Goal: Task Accomplishment & Management: Use online tool/utility

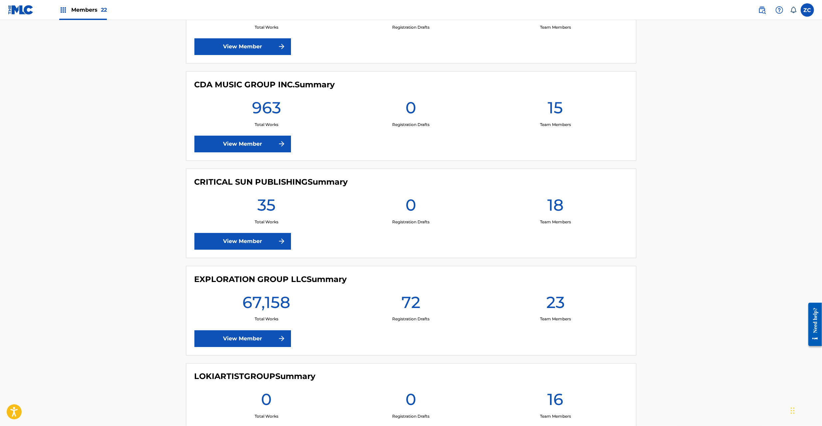
scroll to position [947, 0]
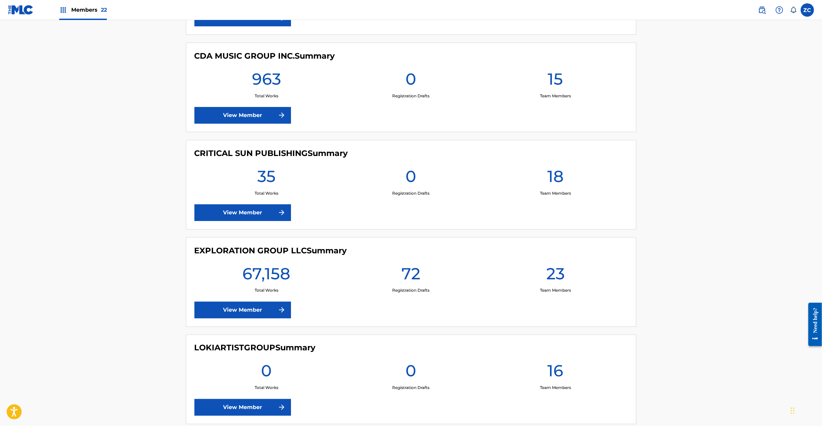
click at [232, 313] on link "View Member" at bounding box center [242, 309] width 97 height 17
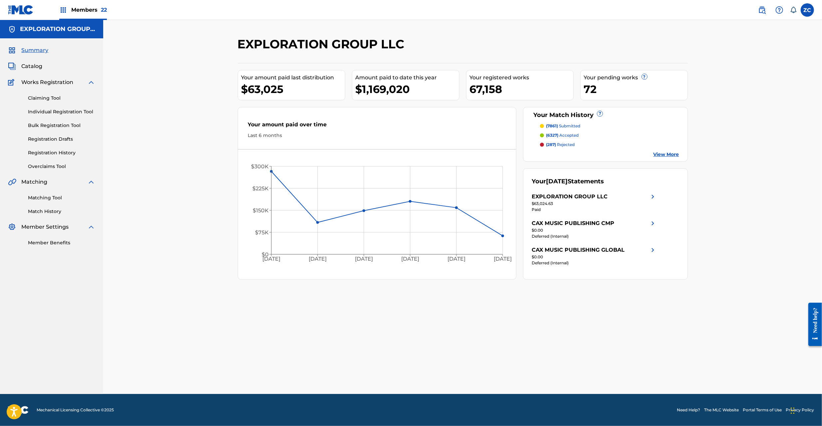
click at [36, 197] on link "Matching Tool" at bounding box center [61, 197] width 67 height 7
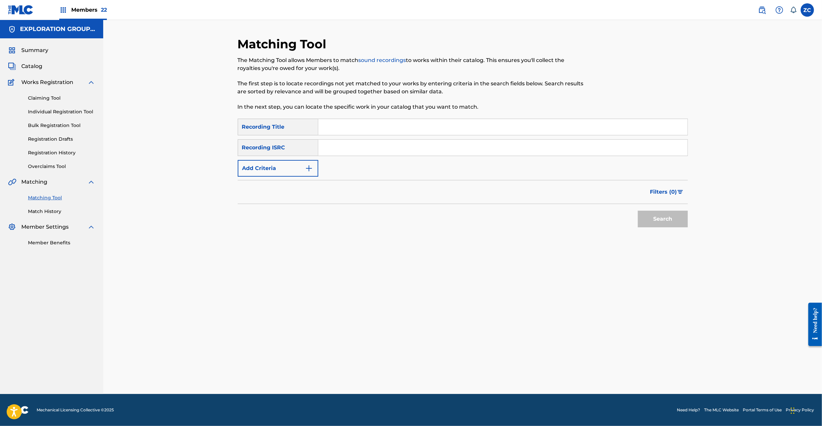
click at [375, 146] on input "Search Form" at bounding box center [502, 148] width 369 height 16
paste input "JPK651162202"
click at [460, 218] on button "Search" at bounding box center [663, 218] width 50 height 17
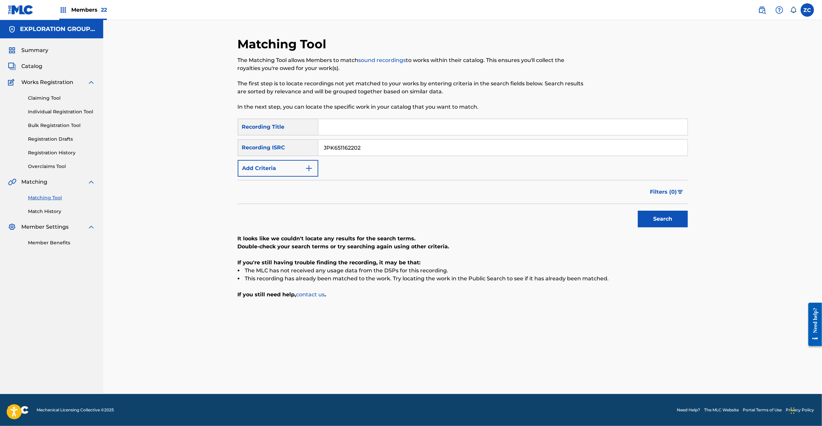
click at [455, 145] on input "JPK651162202" at bounding box center [502, 148] width 369 height 16
paste input "3"
click at [460, 217] on button "Search" at bounding box center [663, 218] width 50 height 17
click at [419, 146] on input "JPK651162203" at bounding box center [502, 148] width 369 height 16
paste input "4"
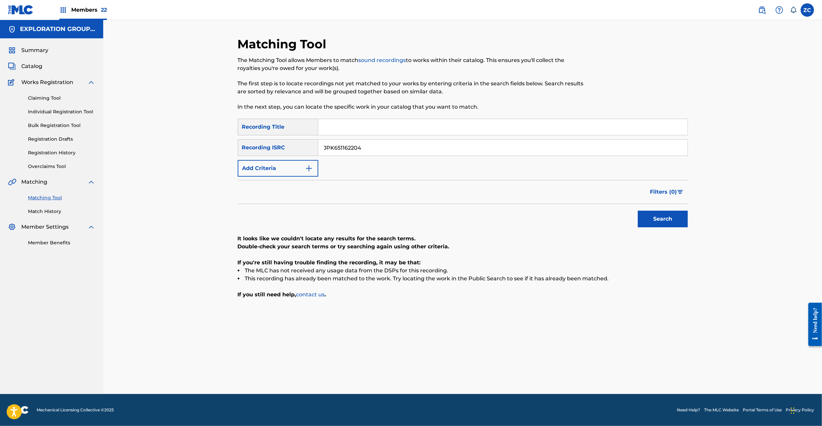
click at [460, 220] on button "Search" at bounding box center [663, 218] width 50 height 17
click at [453, 150] on input "JPK651162204" at bounding box center [502, 148] width 369 height 16
paste input "01305"
click at [460, 217] on button "Search" at bounding box center [663, 218] width 50 height 17
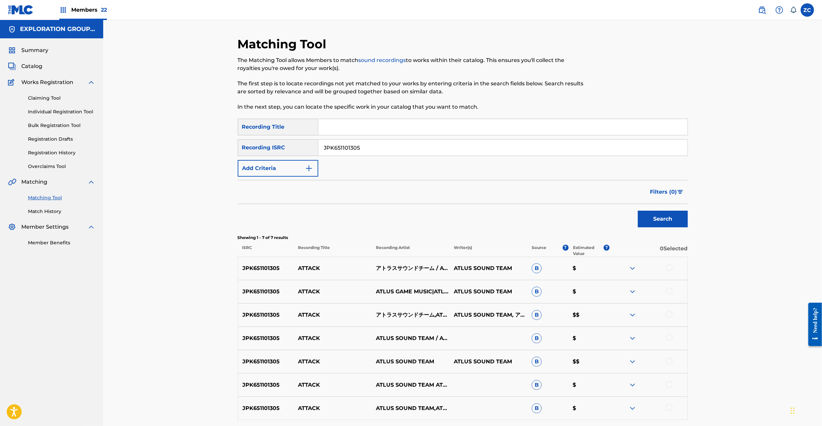
click at [460, 268] on div at bounding box center [669, 267] width 7 height 7
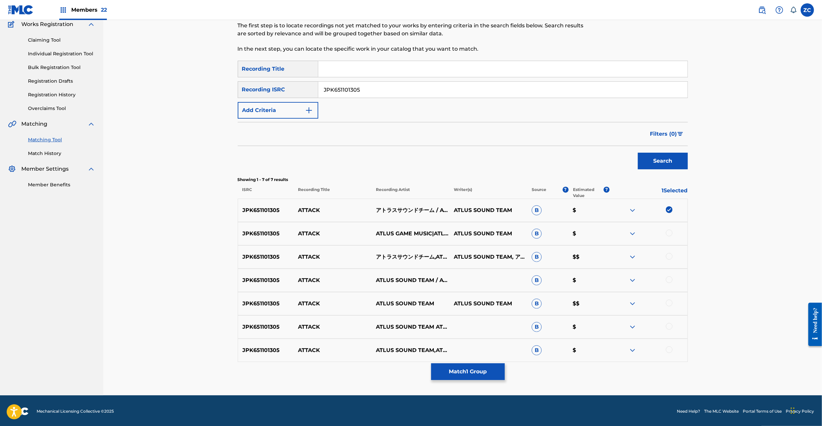
scroll to position [59, 0]
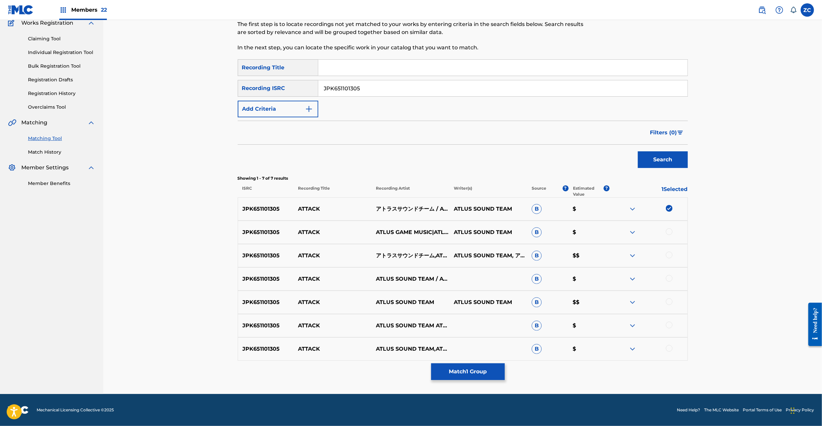
click at [460, 232] on div at bounding box center [669, 231] width 7 height 7
click at [460, 256] on div at bounding box center [669, 254] width 7 height 7
click at [460, 278] on div at bounding box center [669, 278] width 7 height 7
click at [460, 300] on div at bounding box center [669, 301] width 7 height 7
click at [460, 324] on div at bounding box center [669, 324] width 7 height 7
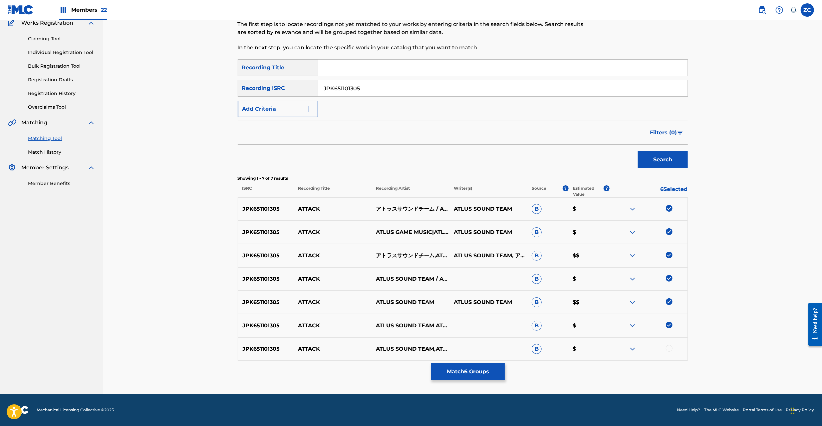
click at [460, 349] on div at bounding box center [669, 348] width 7 height 7
click at [460, 88] on input "JPK651101305" at bounding box center [502, 88] width 369 height 16
paste input "62205"
type input "JPK651162205"
click at [460, 154] on button "Search" at bounding box center [663, 159] width 50 height 17
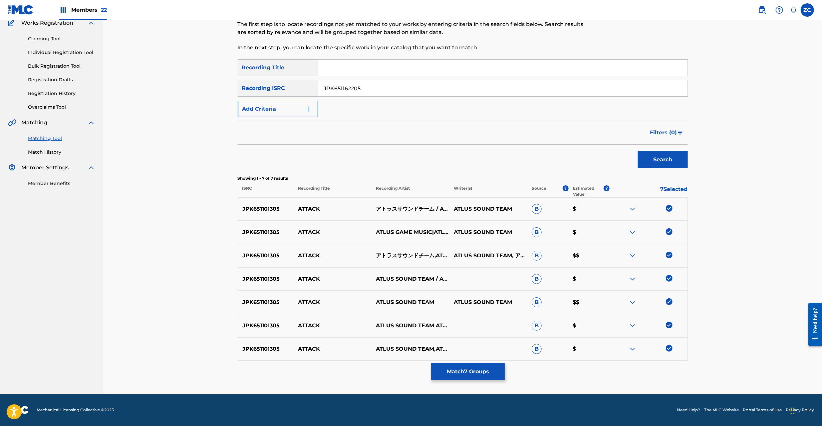
scroll to position [0, 0]
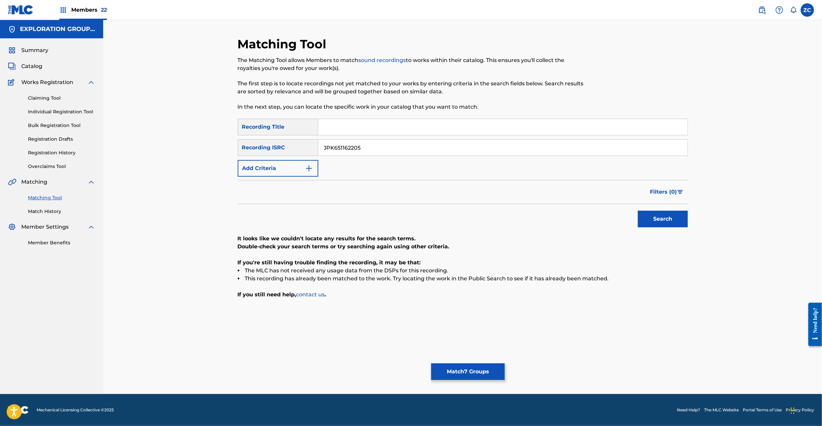
click at [460, 371] on button "Match 7 Groups" at bounding box center [468, 371] width 74 height 17
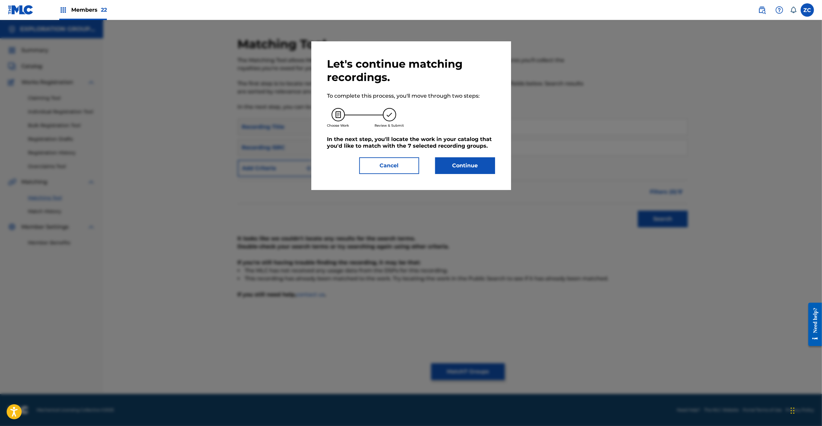
click at [460, 163] on button "Continue" at bounding box center [465, 165] width 60 height 17
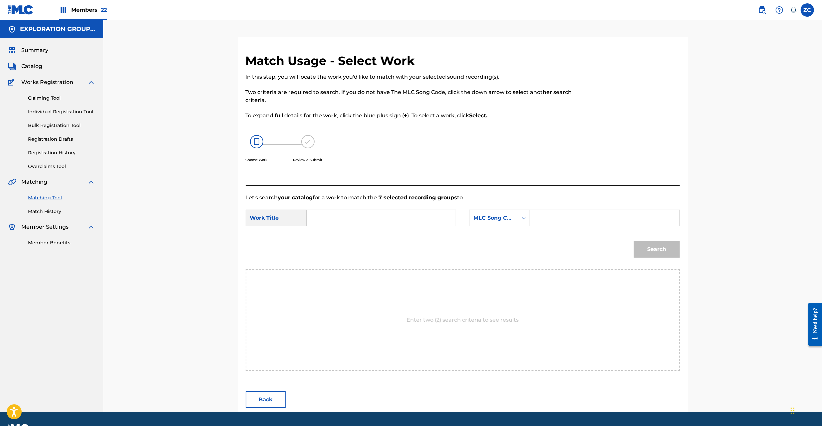
click at [376, 217] on input "Search Form" at bounding box center [381, 218] width 138 height 16
paste input "Attack AY83D8"
click at [353, 218] on input "Attack AY83D8" at bounding box center [381, 218] width 138 height 16
type input "Attack"
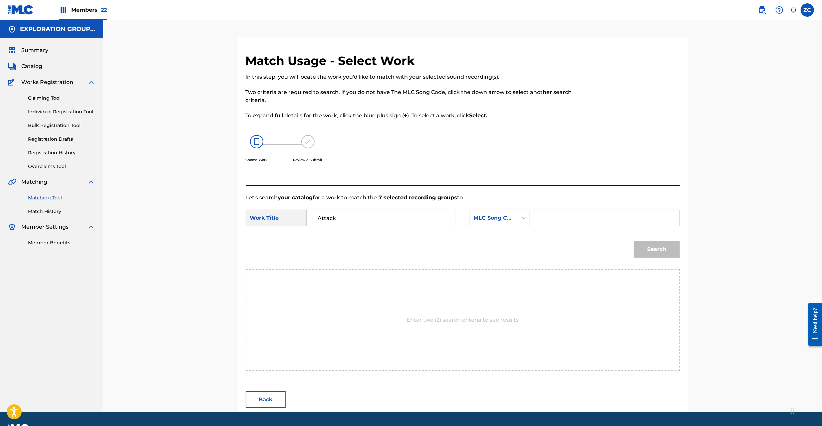
click at [460, 224] on input "Search Form" at bounding box center [605, 218] width 138 height 16
paste input "AY83D8"
type input "AY83D8"
click at [460, 244] on button "Search" at bounding box center [657, 249] width 46 height 17
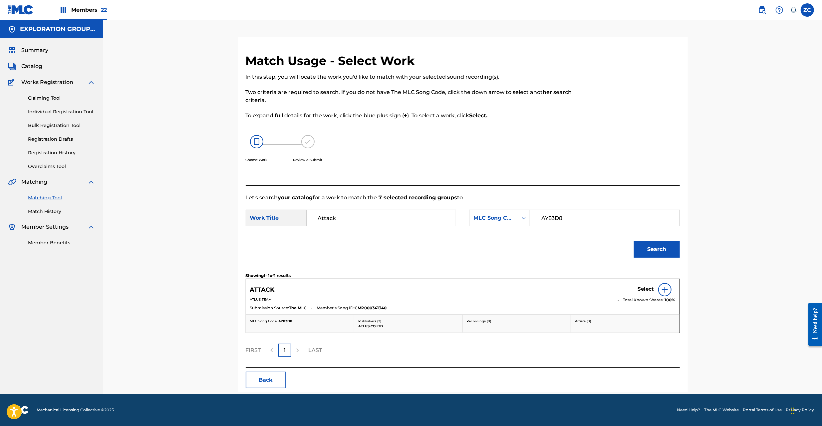
click at [460, 288] on h5 "Select" at bounding box center [646, 289] width 16 height 6
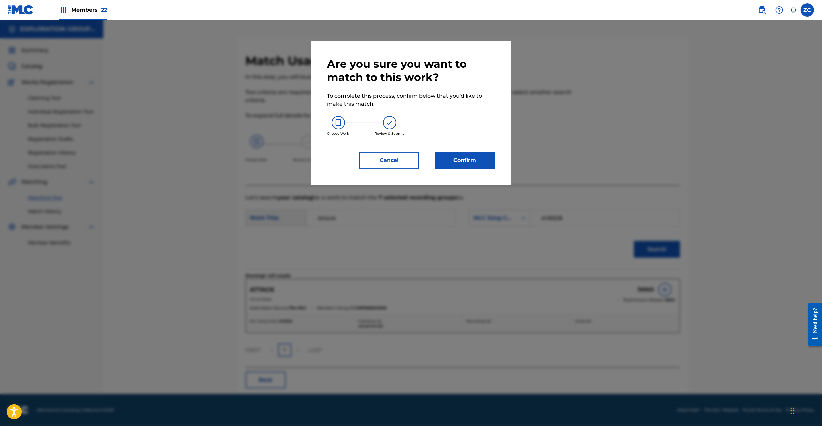
click at [460, 173] on div "Are you sure you want to match to this work? To complete this process, confirm …" at bounding box center [411, 112] width 200 height 143
click at [460, 166] on button "Confirm" at bounding box center [465, 160] width 60 height 17
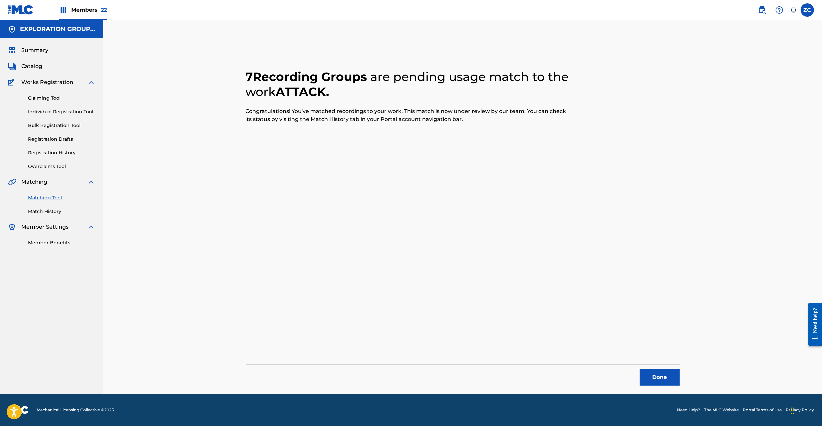
click at [460, 374] on button "Done" at bounding box center [660, 377] width 40 height 17
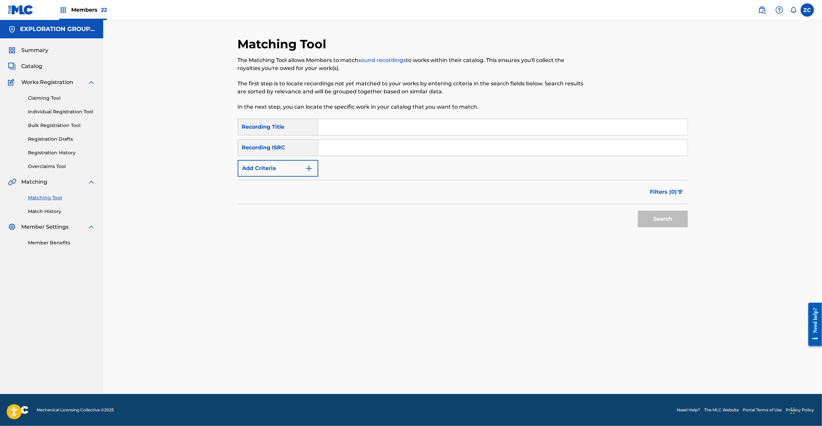
drag, startPoint x: 480, startPoint y: 151, endPoint x: 505, endPoint y: 169, distance: 30.8
click at [460, 151] on input "Search Form" at bounding box center [502, 148] width 369 height 16
paste input "JPK651101306"
click at [460, 222] on button "Search" at bounding box center [663, 218] width 50 height 17
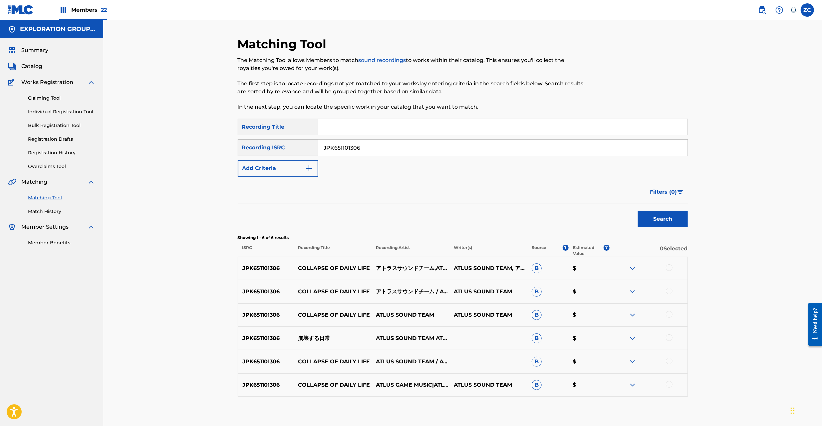
click at [460, 267] on div at bounding box center [669, 267] width 7 height 7
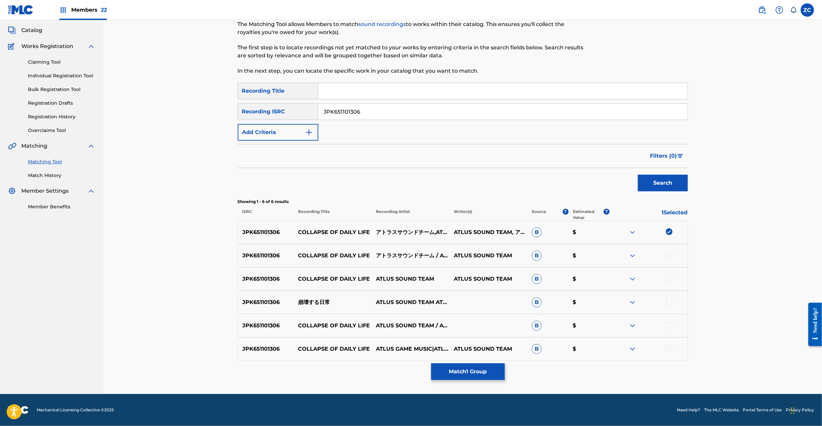
click at [460, 256] on div at bounding box center [669, 254] width 7 height 7
click at [460, 275] on div at bounding box center [669, 278] width 7 height 7
click at [460, 301] on div at bounding box center [669, 301] width 7 height 7
click at [460, 325] on div at bounding box center [669, 324] width 7 height 7
click at [460, 348] on div at bounding box center [669, 348] width 7 height 7
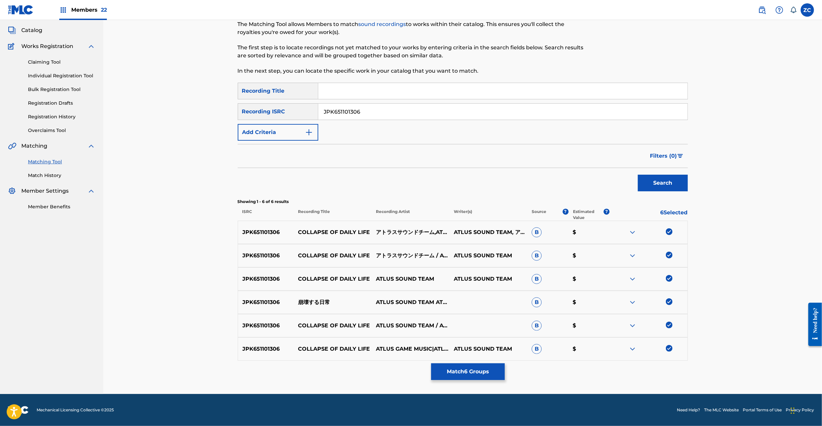
click at [449, 112] on input "JPK651101306" at bounding box center [502, 112] width 369 height 16
paste input "62206"
type input "JPK651162206"
click at [460, 183] on button "Search" at bounding box center [663, 183] width 50 height 17
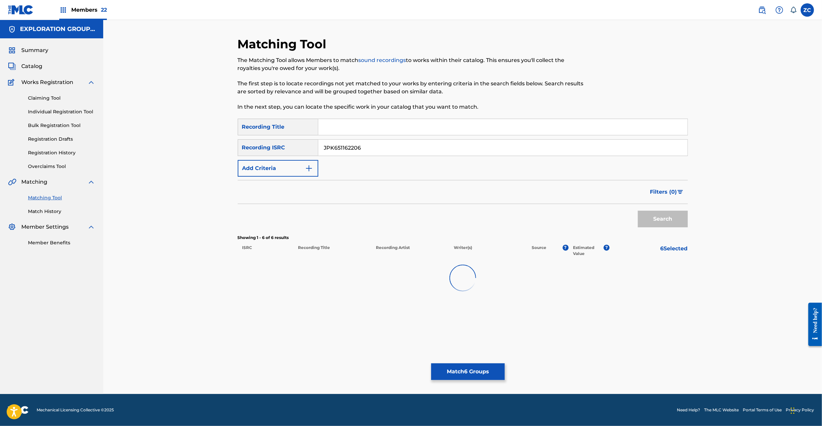
scroll to position [0, 0]
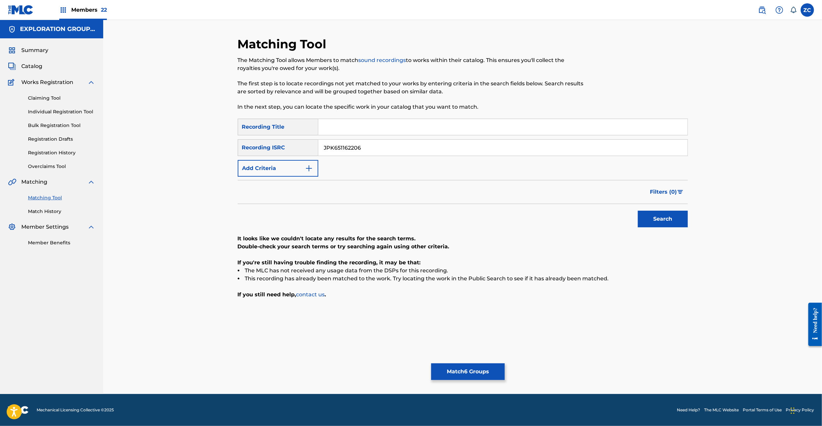
click at [460, 367] on button "Match 6 Groups" at bounding box center [468, 371] width 74 height 17
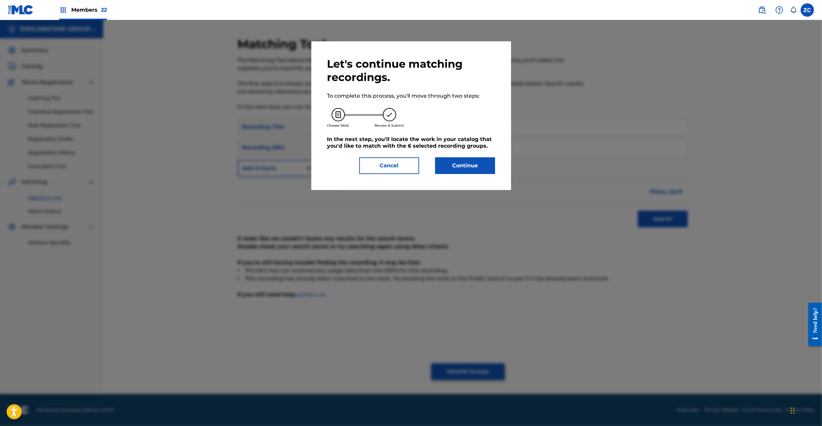
click at [460, 164] on button "Continue" at bounding box center [465, 165] width 60 height 17
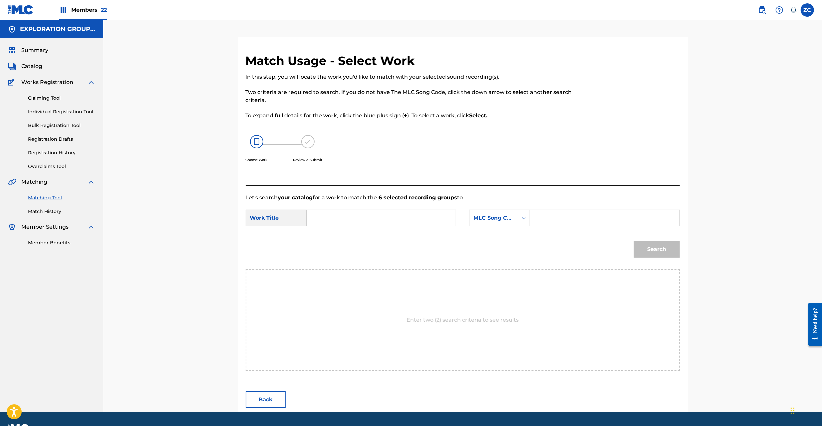
click at [346, 216] on input "Search Form" at bounding box center [381, 218] width 138 height 16
paste input "Houkaisuru Nichijou HP542K"
click at [386, 217] on input "Houkaisuru Nichijou HP542K" at bounding box center [381, 218] width 138 height 16
type input "Houkaisuru Nichijou"
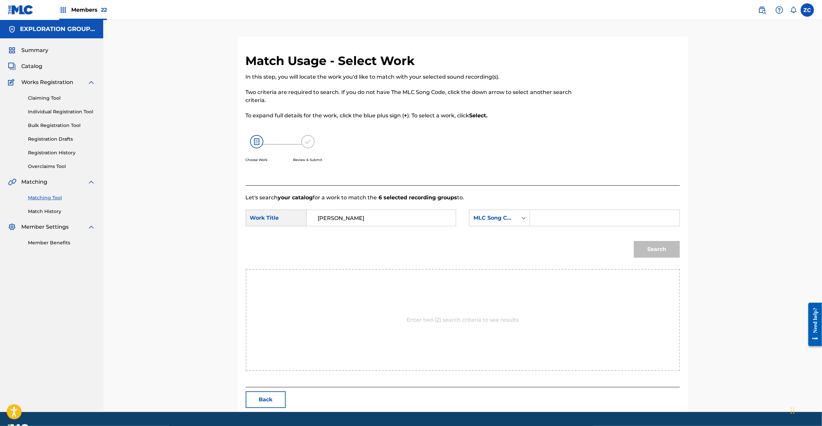
click at [460, 221] on input "Search Form" at bounding box center [605, 218] width 138 height 16
paste input "HP542K"
type input "HP542K"
click at [460, 245] on button "Search" at bounding box center [657, 249] width 46 height 17
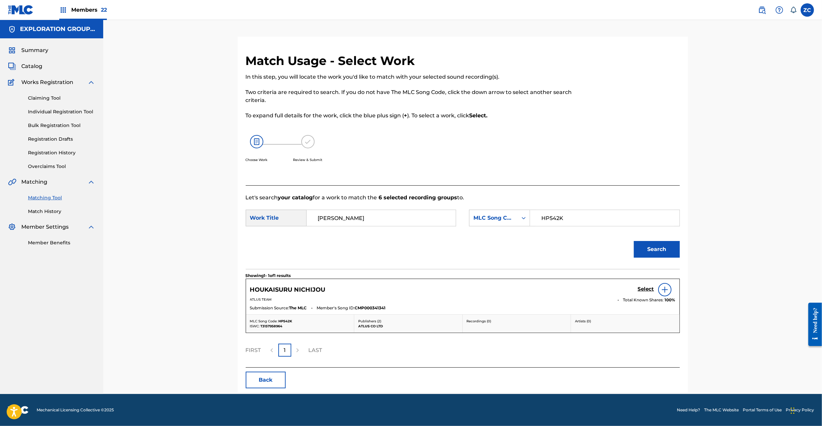
click at [460, 288] on h5 "Select" at bounding box center [646, 289] width 16 height 6
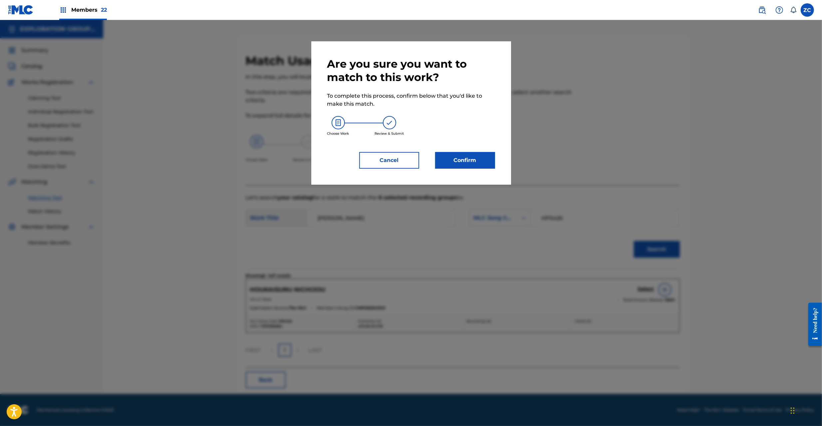
click at [460, 161] on button "Confirm" at bounding box center [465, 160] width 60 height 17
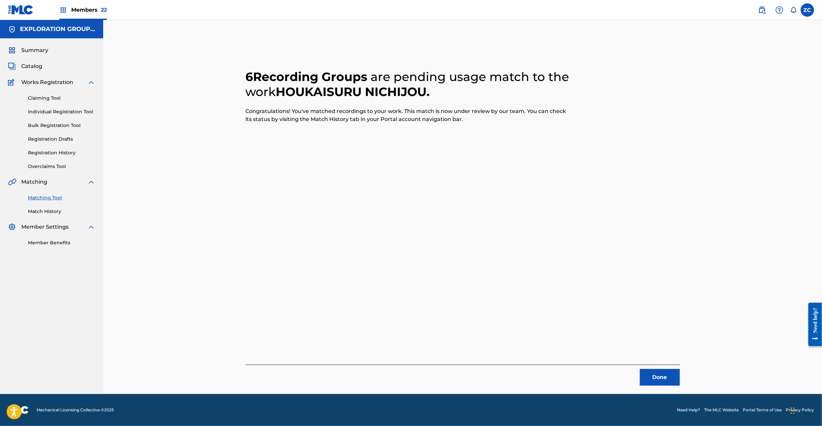
click at [460, 374] on button "Done" at bounding box center [660, 377] width 40 height 17
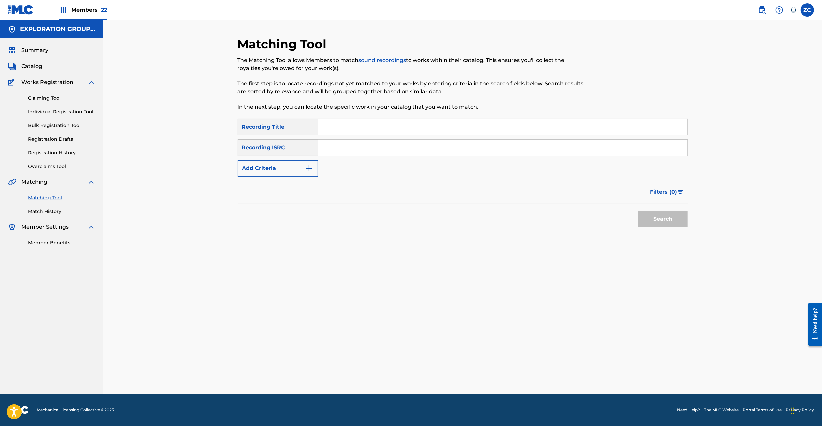
click at [460, 147] on input "Search Form" at bounding box center [502, 148] width 369 height 16
paste input "JPK651101307"
click at [460, 224] on button "Search" at bounding box center [663, 218] width 50 height 17
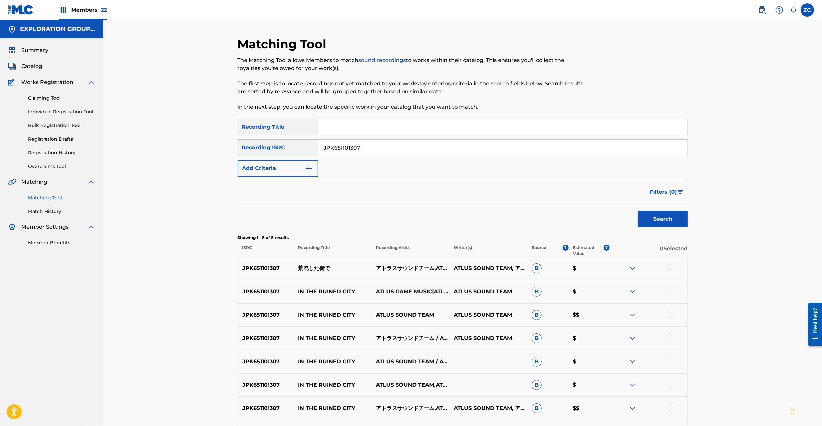
click at [460, 268] on div at bounding box center [669, 267] width 7 height 7
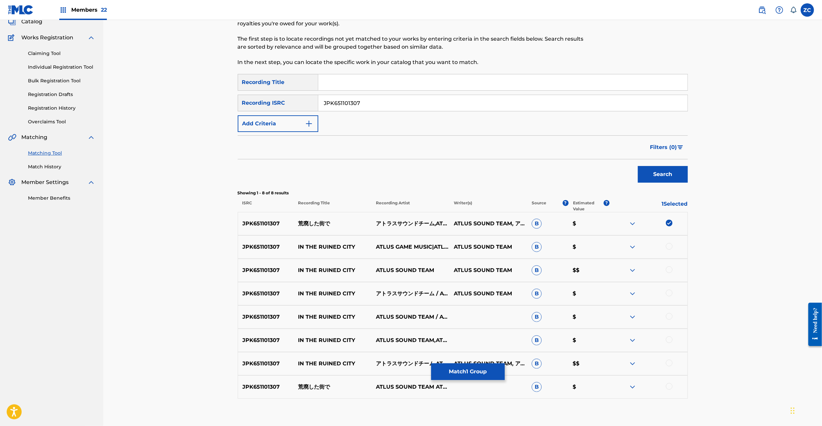
scroll to position [83, 0]
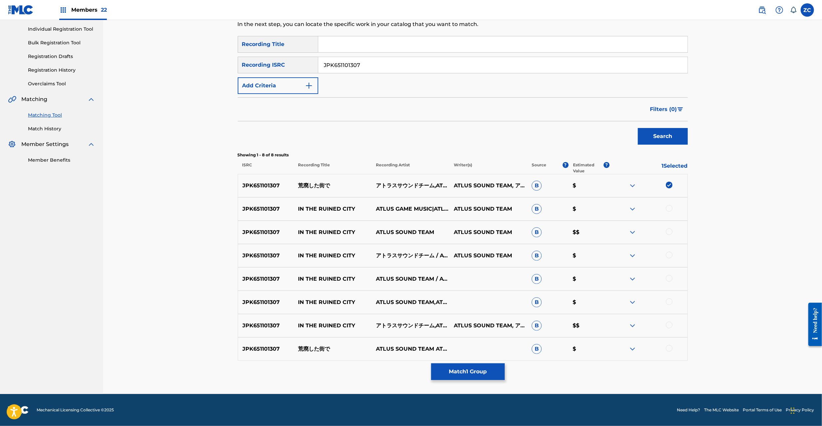
click at [460, 208] on div at bounding box center [669, 208] width 7 height 7
click at [460, 232] on div at bounding box center [669, 231] width 7 height 7
click at [460, 254] on div at bounding box center [669, 254] width 7 height 7
drag, startPoint x: 670, startPoint y: 276, endPoint x: 670, endPoint y: 284, distance: 7.7
click at [460, 276] on div at bounding box center [669, 278] width 7 height 7
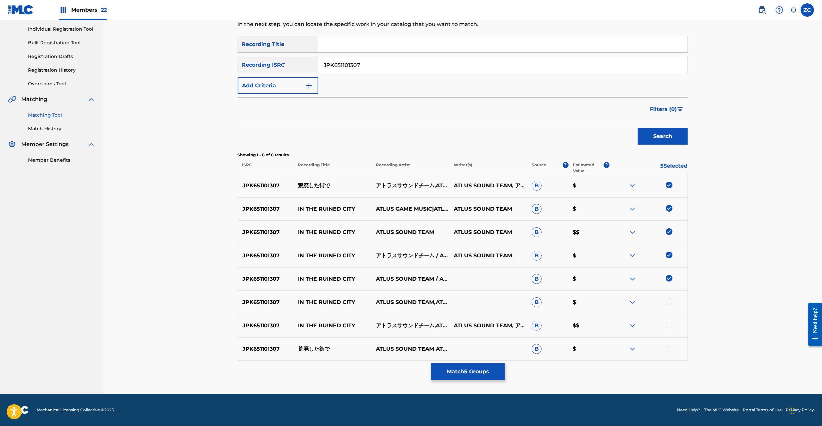
click at [460, 299] on div at bounding box center [669, 301] width 7 height 7
click at [460, 326] on div at bounding box center [669, 324] width 7 height 7
drag, startPoint x: 669, startPoint y: 349, endPoint x: 673, endPoint y: 347, distance: 4.3
click at [460, 349] on div at bounding box center [669, 348] width 7 height 7
drag, startPoint x: 414, startPoint y: 60, endPoint x: 425, endPoint y: 64, distance: 11.5
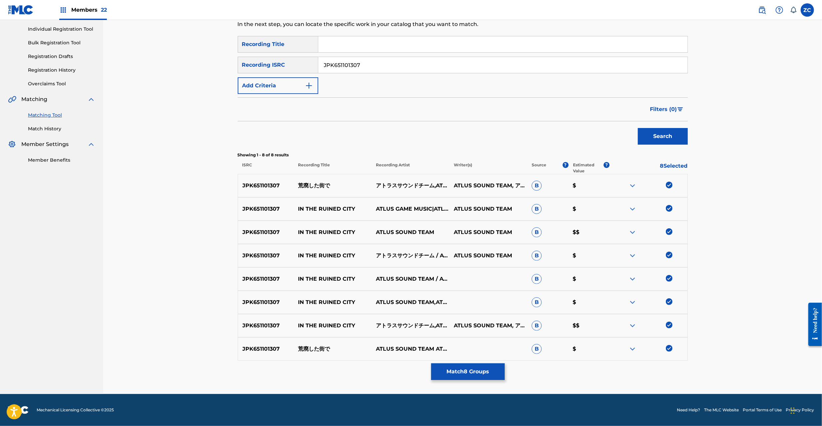
click at [415, 59] on input "JPK651101307" at bounding box center [502, 65] width 369 height 16
paste input "62207"
type input "JPK651162207"
click at [460, 136] on button "Search" at bounding box center [663, 136] width 50 height 17
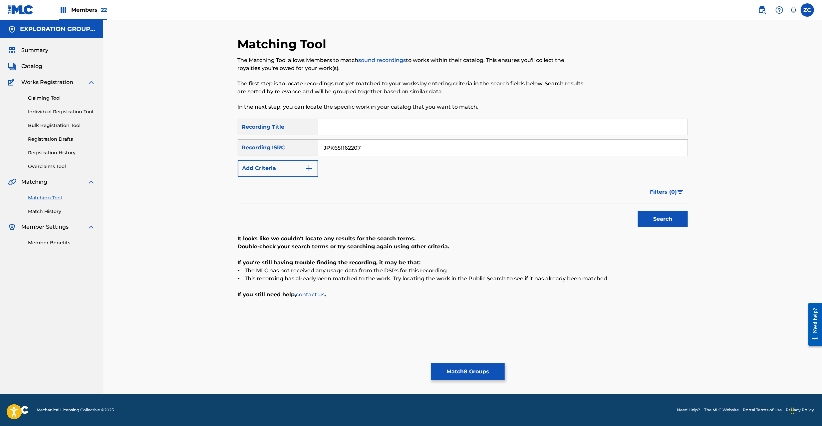
click at [460, 371] on button "Match 8 Groups" at bounding box center [468, 371] width 74 height 17
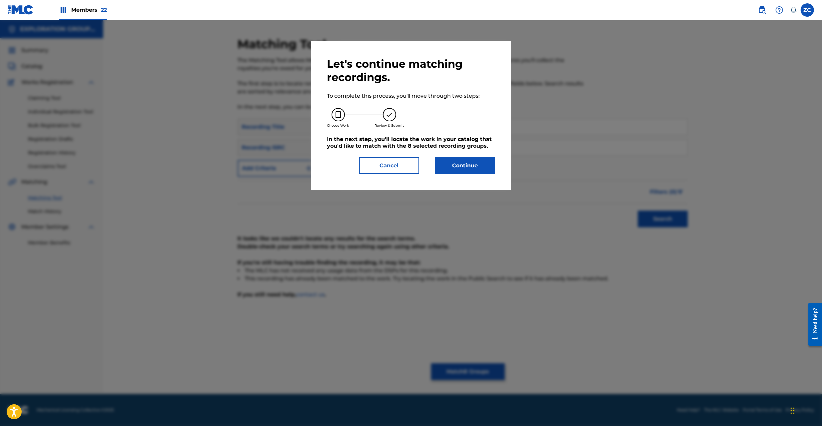
click at [460, 163] on button "Continue" at bounding box center [465, 165] width 60 height 17
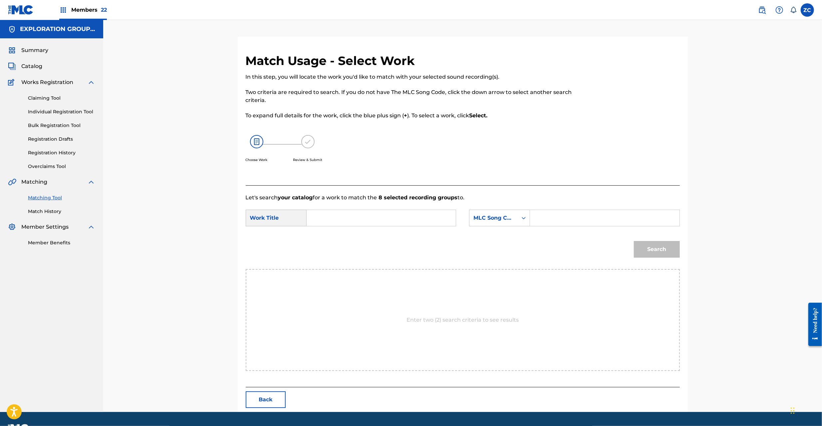
click at [380, 220] on input "Search Form" at bounding box center [381, 218] width 138 height 16
paste input "Kouhaishita Machide KC6ZO4"
click at [397, 219] on input "Kouhaishita Machide KC6ZO4" at bounding box center [381, 218] width 138 height 16
type input "Kouhaishita Machide"
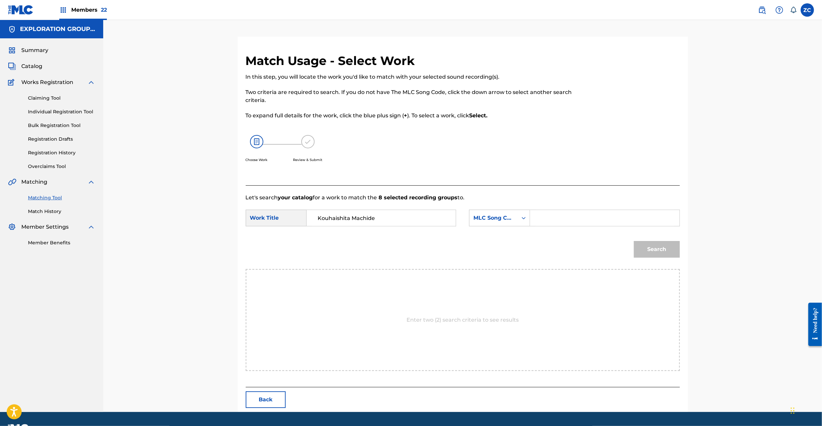
click at [460, 221] on input "Search Form" at bounding box center [605, 218] width 138 height 16
paste input "KC6ZO4"
type input "KC6ZO4"
click at [460, 252] on button "Search" at bounding box center [657, 249] width 46 height 17
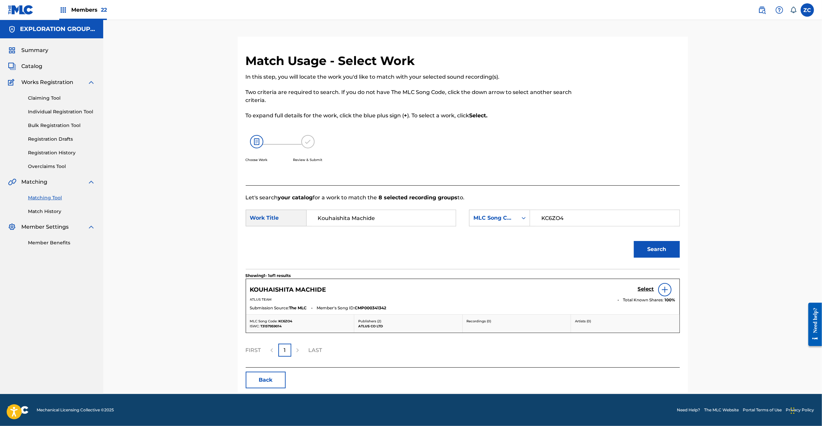
click at [460, 288] on h5 "Select" at bounding box center [646, 289] width 16 height 6
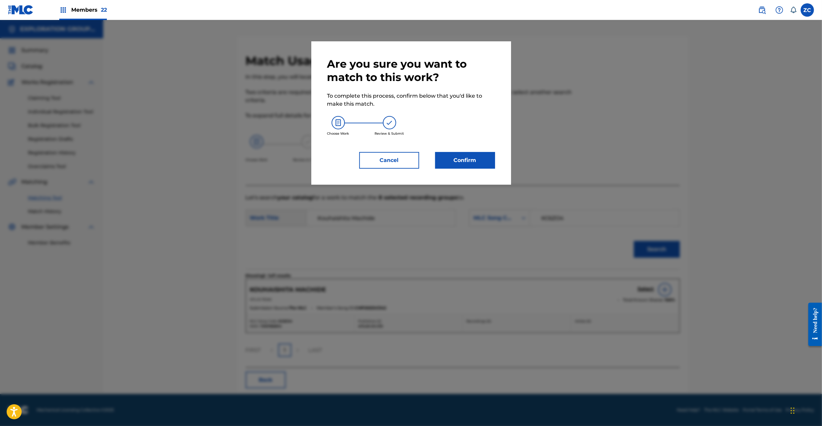
click at [460, 168] on button "Confirm" at bounding box center [465, 160] width 60 height 17
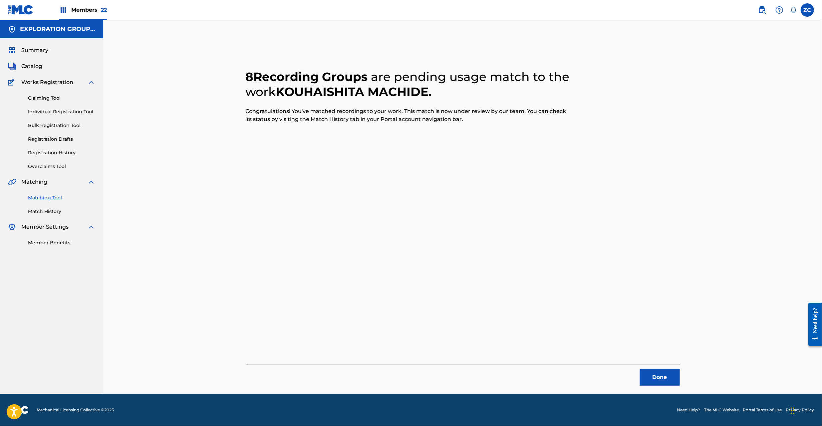
click at [460, 372] on button "Done" at bounding box center [660, 377] width 40 height 17
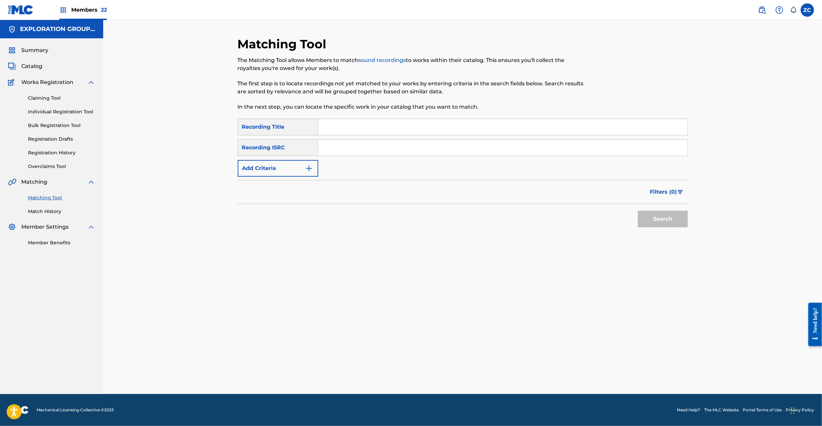
drag, startPoint x: 470, startPoint y: 150, endPoint x: 475, endPoint y: 151, distance: 5.0
click at [460, 150] on input "Search Form" at bounding box center [502, 148] width 369 height 16
paste input "JPK651101308"
click at [460, 222] on div "Matching Tool The Matching Tool allows Members to match sound recordings to wor…" at bounding box center [463, 215] width 466 height 357
click at [460, 220] on button "Search" at bounding box center [663, 218] width 50 height 17
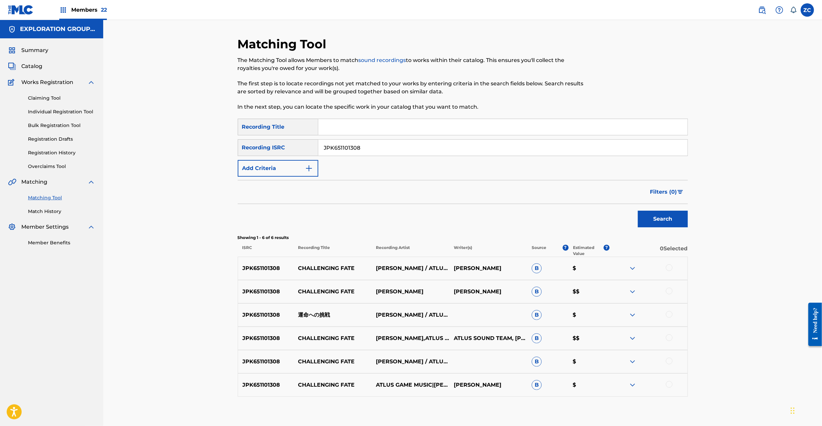
click at [460, 264] on div "JPK651101308 CHALLENGING FATE 伊藤 賢治 / ATLUS GAME MUSIC KENJI ITO B $" at bounding box center [463, 267] width 450 height 23
click at [460, 270] on div at bounding box center [669, 267] width 7 height 7
click at [460, 289] on div at bounding box center [669, 290] width 7 height 7
click at [460, 312] on div at bounding box center [669, 314] width 7 height 7
click at [460, 336] on div at bounding box center [669, 337] width 7 height 7
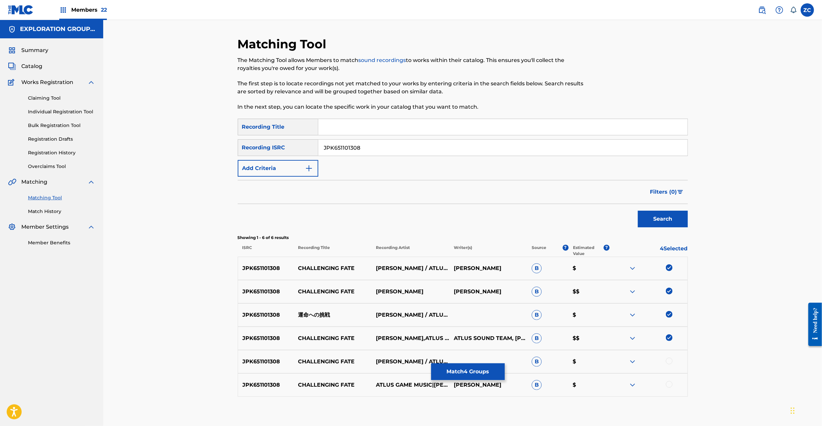
click at [460, 361] on div at bounding box center [669, 360] width 7 height 7
click at [460, 385] on div at bounding box center [669, 384] width 7 height 7
click at [424, 148] on input "JPK651101308" at bounding box center [502, 148] width 369 height 16
paste input "62208"
type input "JPK651162208"
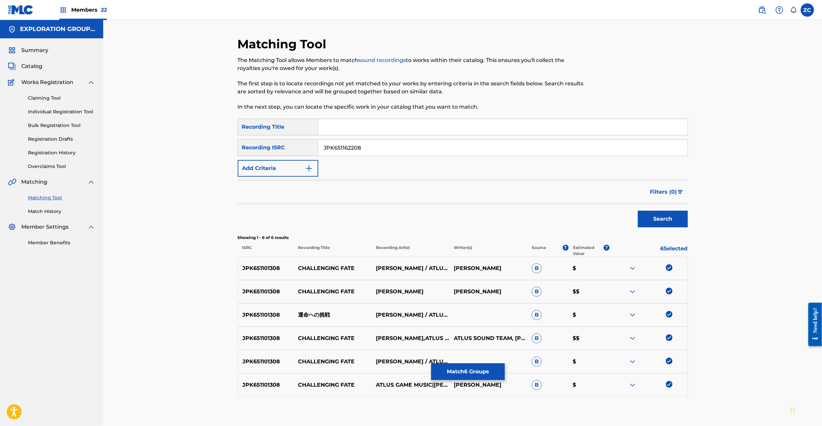
click at [460, 220] on button "Search" at bounding box center [663, 218] width 50 height 17
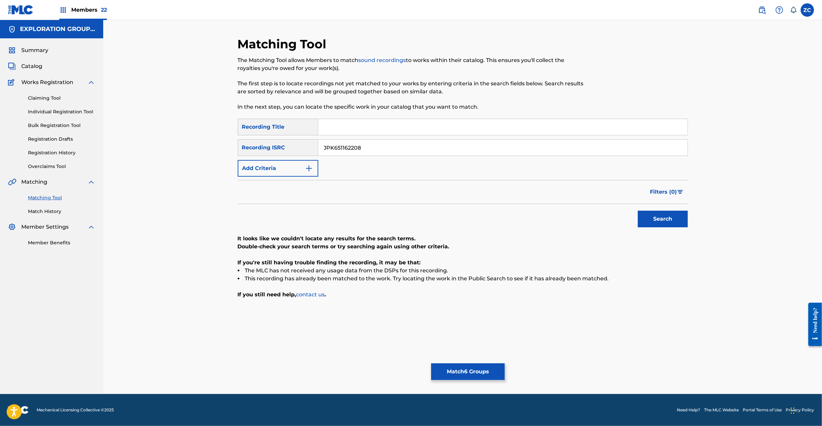
click at [460, 380] on div "Matching Tool The Matching Tool allows Members to match sound recordings to wor…" at bounding box center [463, 215] width 450 height 357
click at [460, 365] on button "Match 6 Groups" at bounding box center [468, 371] width 74 height 17
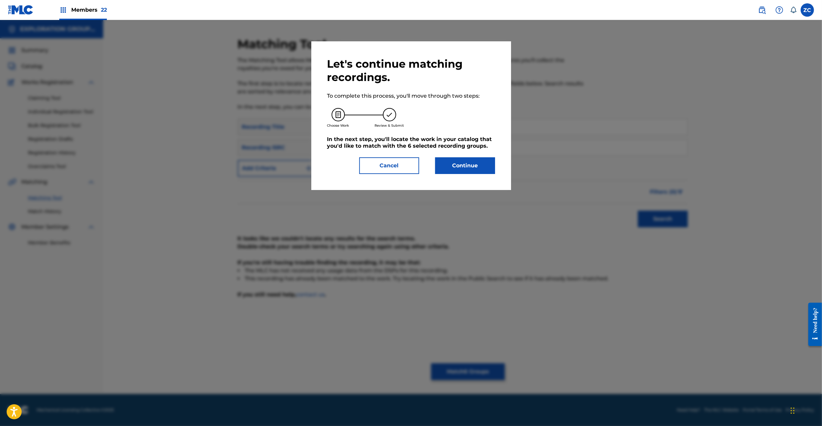
click at [460, 163] on button "Continue" at bounding box center [465, 165] width 60 height 17
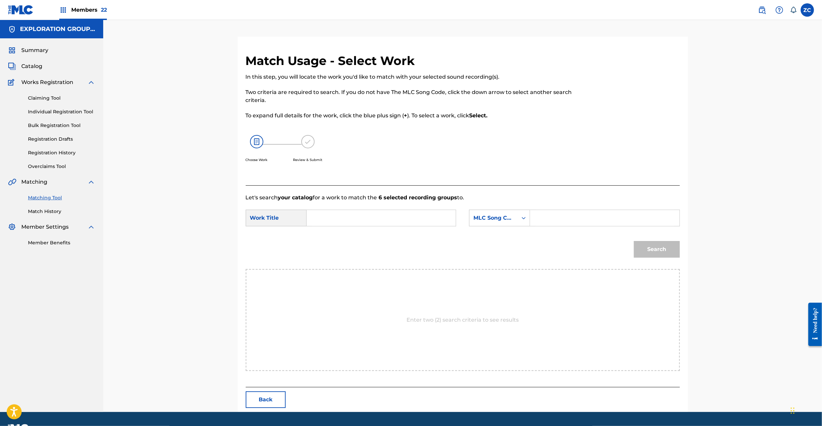
click at [419, 214] on input "Search Form" at bounding box center [381, 218] width 138 height 16
paste input "Unmeieno Chousen UA3OKP"
click at [402, 218] on input "Unmeieno Chousen UA3OKP" at bounding box center [381, 218] width 138 height 16
click at [376, 216] on input "Unmeieno Chousen UA3OKP" at bounding box center [381, 218] width 138 height 16
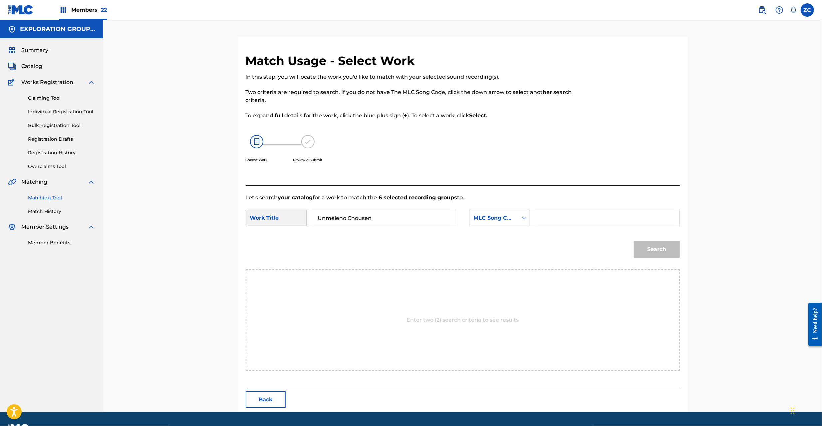
type input "Unmeieno Chousen"
click at [460, 221] on input "Search Form" at bounding box center [605, 218] width 138 height 16
paste input "UA3OKP"
type input "UA3OKP"
click at [460, 248] on button "Search" at bounding box center [657, 249] width 46 height 17
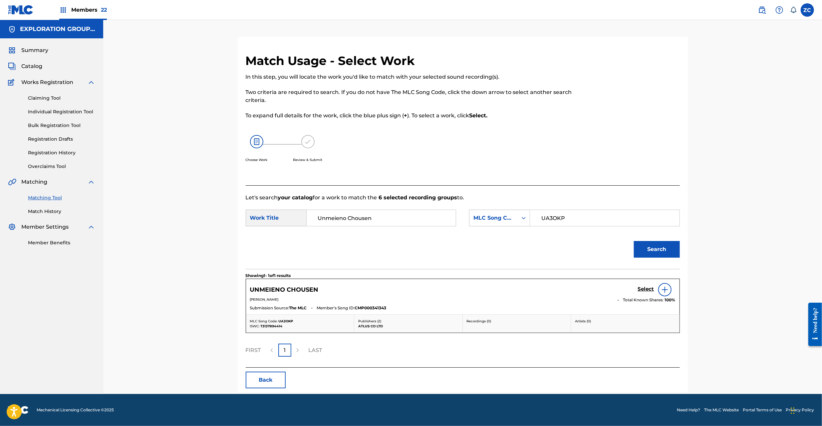
click at [460, 285] on div "Select" at bounding box center [657, 289] width 38 height 13
click at [460, 290] on h5 "Select" at bounding box center [646, 289] width 16 height 6
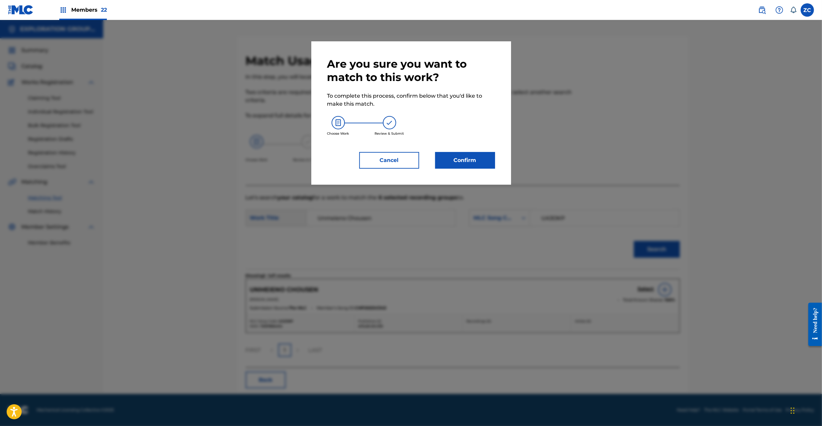
click at [460, 164] on button "Confirm" at bounding box center [465, 160] width 60 height 17
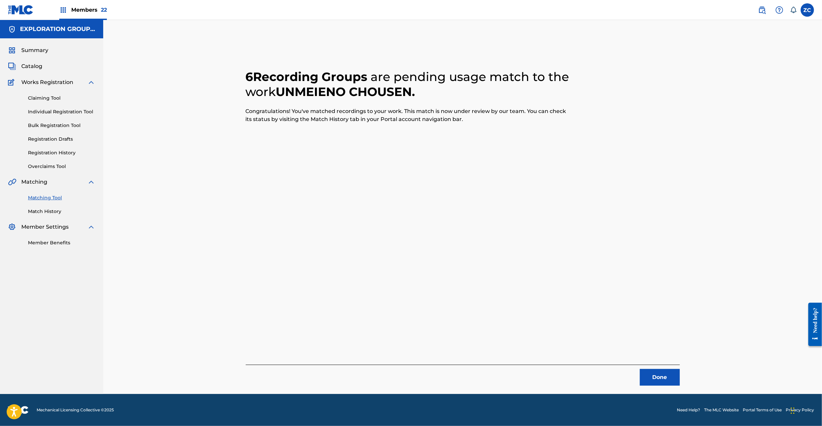
click at [460, 378] on button "Done" at bounding box center [660, 377] width 40 height 17
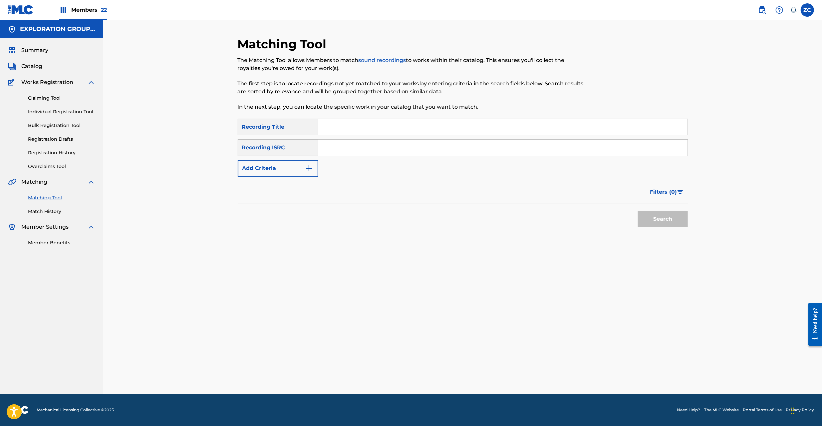
click at [460, 150] on input "Search Form" at bounding box center [502, 148] width 369 height 16
paste input "JPK651101309"
click at [460, 223] on button "Search" at bounding box center [663, 218] width 50 height 17
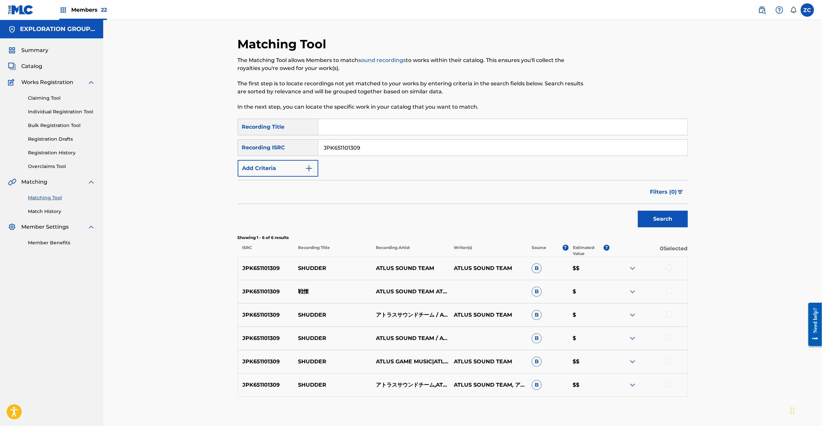
click at [460, 270] on div at bounding box center [669, 267] width 7 height 7
click at [460, 292] on div at bounding box center [669, 290] width 7 height 7
click at [460, 313] on div at bounding box center [669, 314] width 7 height 7
click at [460, 338] on div at bounding box center [669, 337] width 7 height 7
click at [460, 363] on div at bounding box center [669, 360] width 7 height 7
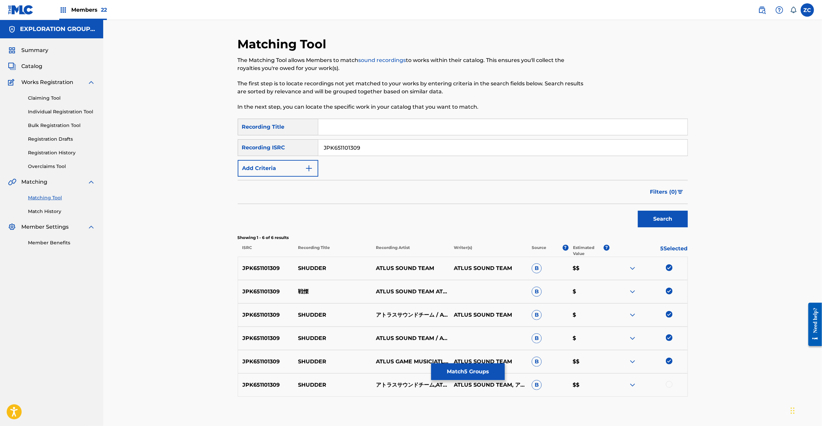
click at [460, 383] on div at bounding box center [669, 384] width 7 height 7
click at [460, 138] on div "SearchWithCriteria043807f6-c513-4645-a9c8-79bff1f2b190 Recording Title SearchWi…" at bounding box center [463, 148] width 450 height 58
click at [460, 144] on input "JPK651101309" at bounding box center [502, 148] width 369 height 16
paste input "62209"
type input "JPK651162209"
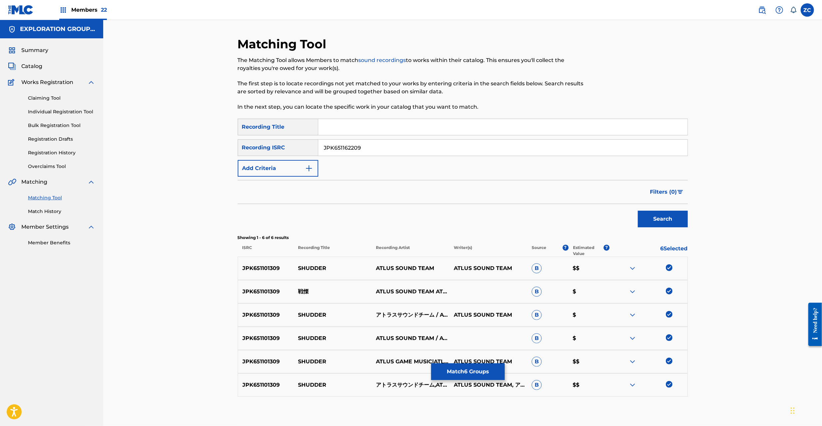
click at [460, 223] on button "Search" at bounding box center [663, 218] width 50 height 17
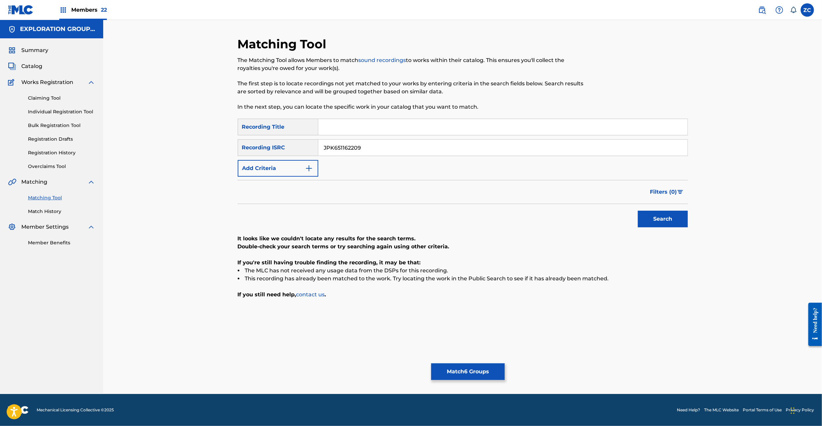
click at [460, 369] on button "Match 6 Groups" at bounding box center [468, 371] width 74 height 17
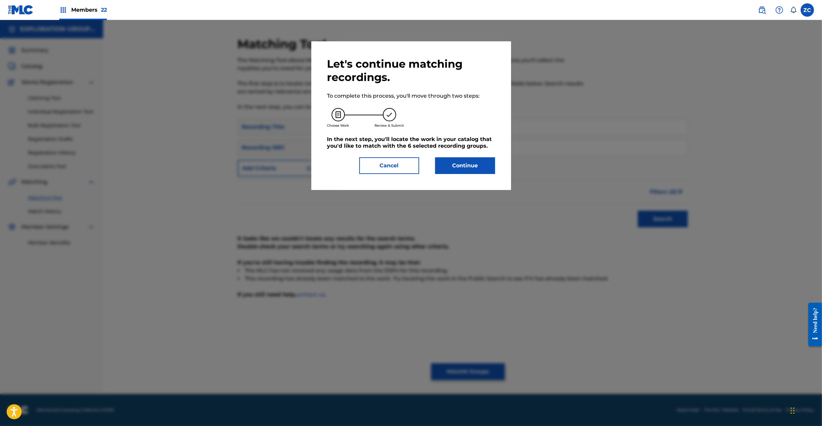
click at [460, 167] on button "Continue" at bounding box center [465, 165] width 60 height 17
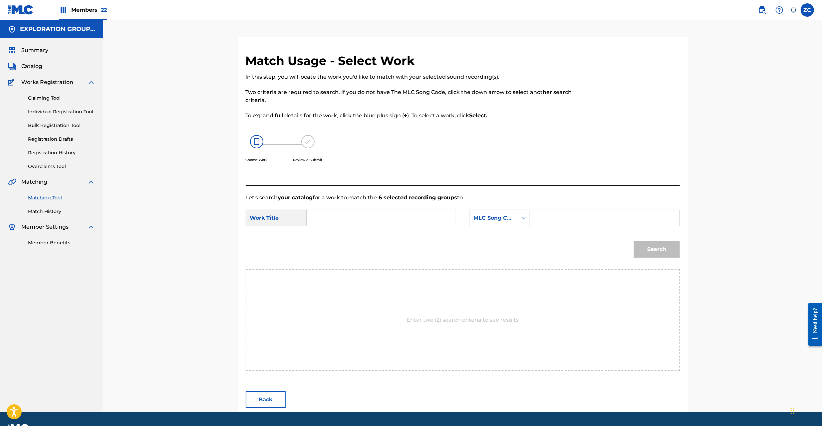
click at [422, 218] on input "Search Form" at bounding box center [381, 218] width 138 height 16
paste input "Senritsu SC5A06"
click at [363, 213] on input "Senritsu SC5A06" at bounding box center [381, 218] width 138 height 16
type input "Senritsu"
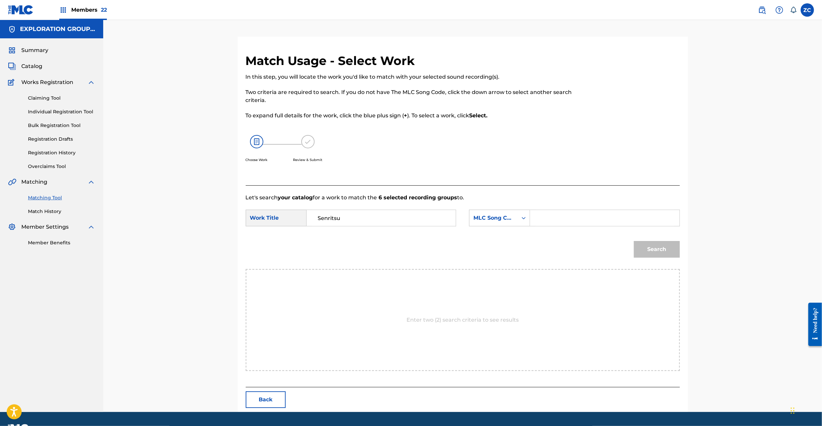
click at [460, 224] on input "Search Form" at bounding box center [605, 218] width 138 height 16
paste input "SC5A06"
type input "SC5A06"
click at [460, 252] on button "Search" at bounding box center [657, 249] width 46 height 17
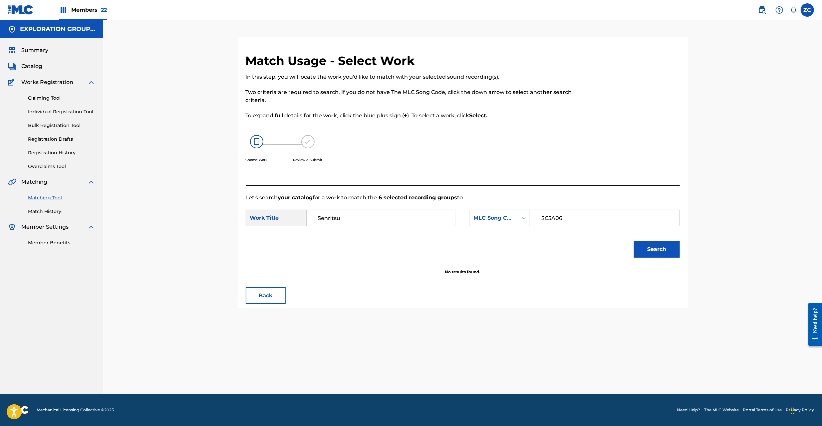
click at [460, 246] on button "Search" at bounding box center [657, 249] width 46 height 17
click at [273, 290] on button "Back" at bounding box center [266, 295] width 40 height 17
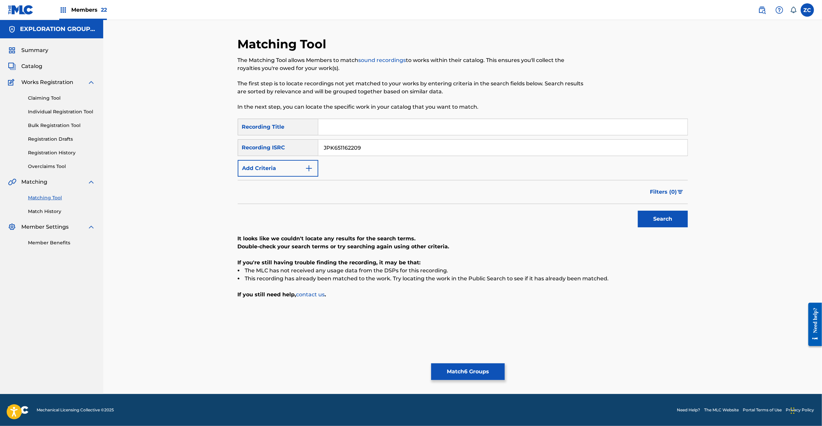
click at [460, 148] on input "JPK651162209" at bounding box center [502, 148] width 369 height 16
paste input "013"
type input "JPK651101309"
click at [460, 216] on button "Search" at bounding box center [663, 218] width 50 height 17
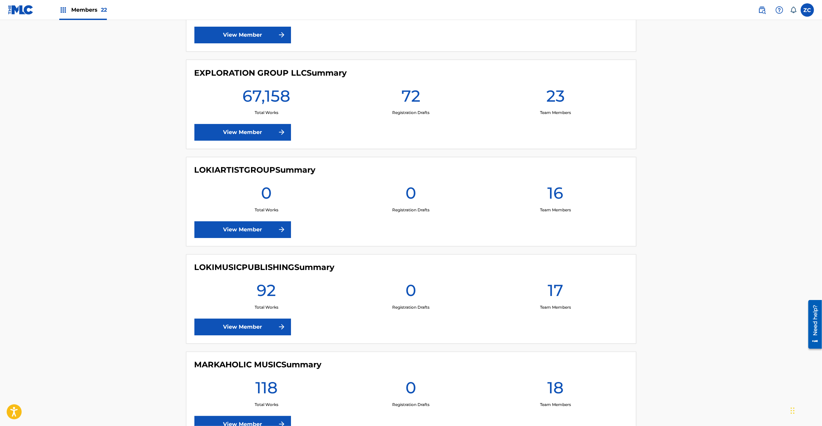
scroll to position [1066, 0]
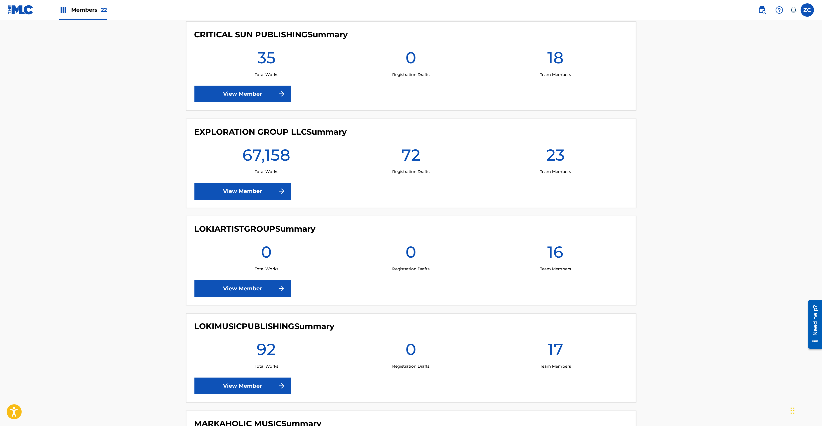
click at [259, 190] on link "View Member" at bounding box center [242, 191] width 97 height 17
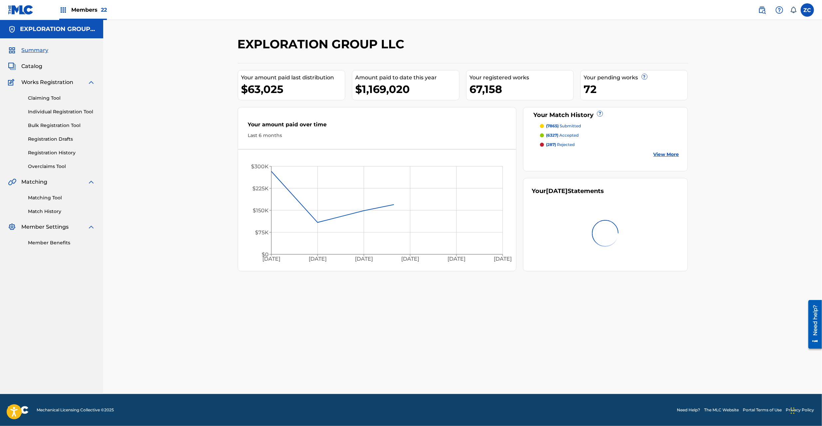
click at [39, 198] on link "Matching Tool" at bounding box center [61, 197] width 67 height 7
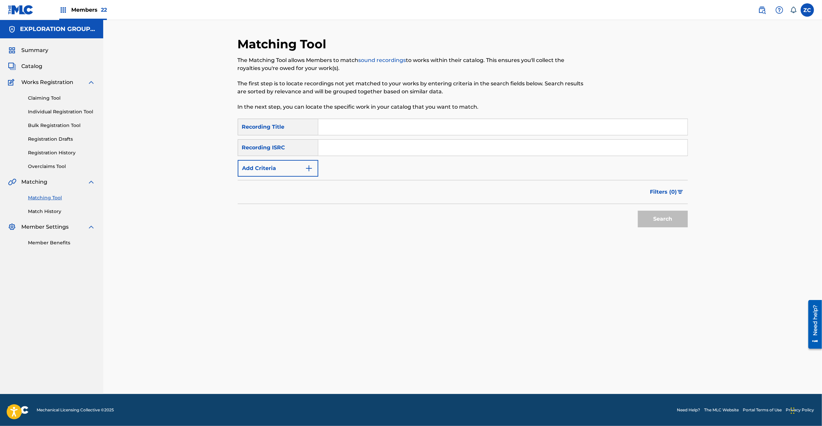
drag, startPoint x: 346, startPoint y: 151, endPoint x: 354, endPoint y: 154, distance: 9.1
click at [346, 151] on input "Search Form" at bounding box center [502, 148] width 369 height 16
paste input "JPK651101310"
type input "JPK651101310"
click at [659, 219] on button "Search" at bounding box center [663, 218] width 50 height 17
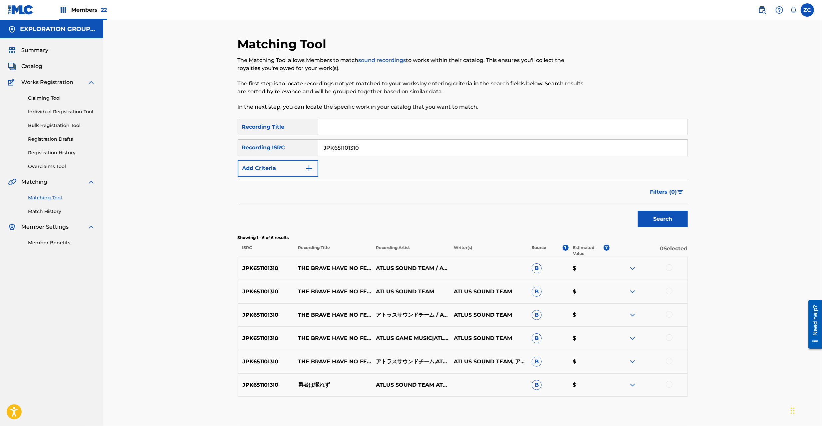
drag, startPoint x: 669, startPoint y: 268, endPoint x: 669, endPoint y: 287, distance: 19.0
click at [669, 269] on div at bounding box center [669, 267] width 7 height 7
click at [669, 292] on div at bounding box center [669, 290] width 7 height 7
click at [670, 314] on div at bounding box center [669, 314] width 7 height 7
click at [670, 337] on div at bounding box center [669, 337] width 7 height 7
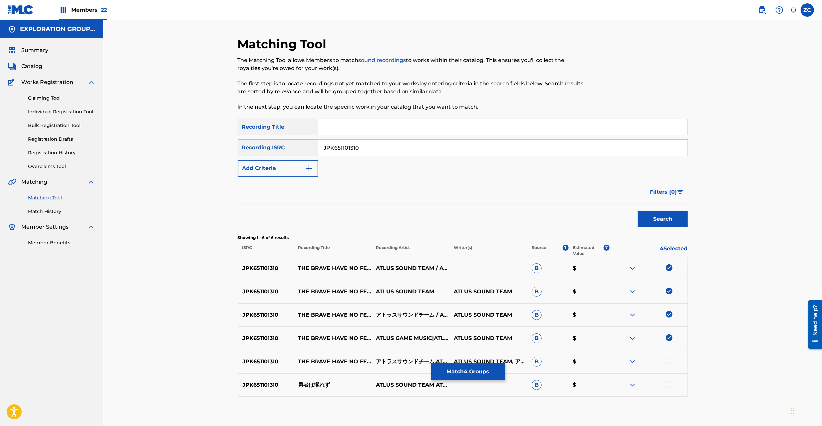
click at [669, 359] on div at bounding box center [669, 360] width 7 height 7
click at [669, 385] on div at bounding box center [669, 384] width 7 height 7
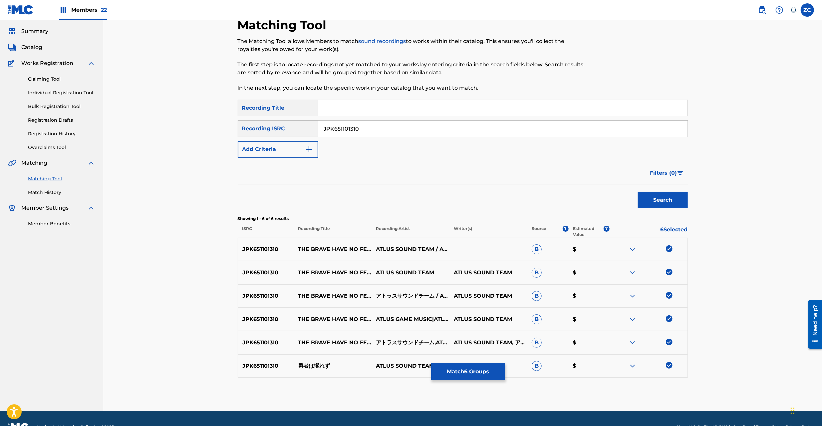
scroll to position [36, 0]
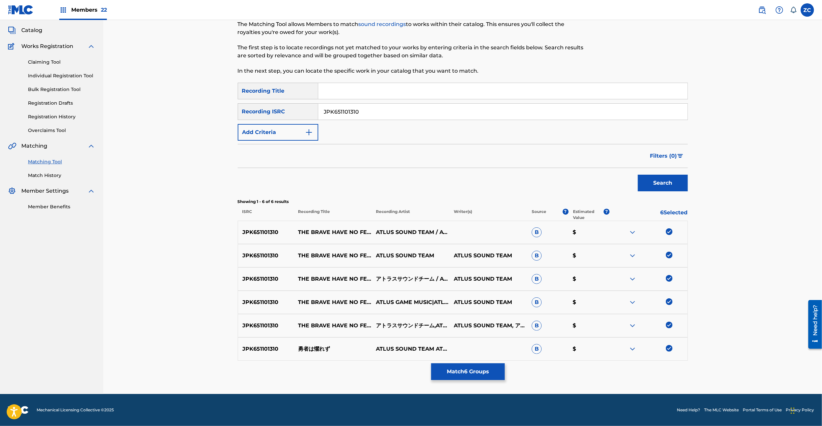
click at [498, 376] on button "Match 6 Groups" at bounding box center [468, 371] width 74 height 17
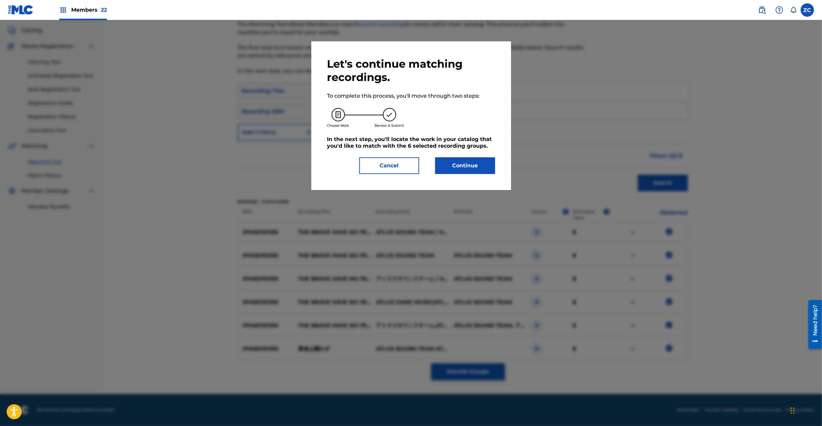
click at [460, 165] on button "Continue" at bounding box center [465, 165] width 60 height 17
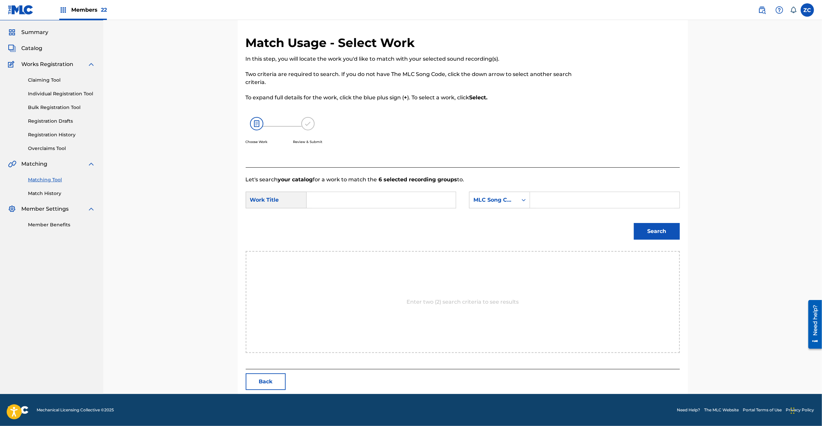
scroll to position [0, 0]
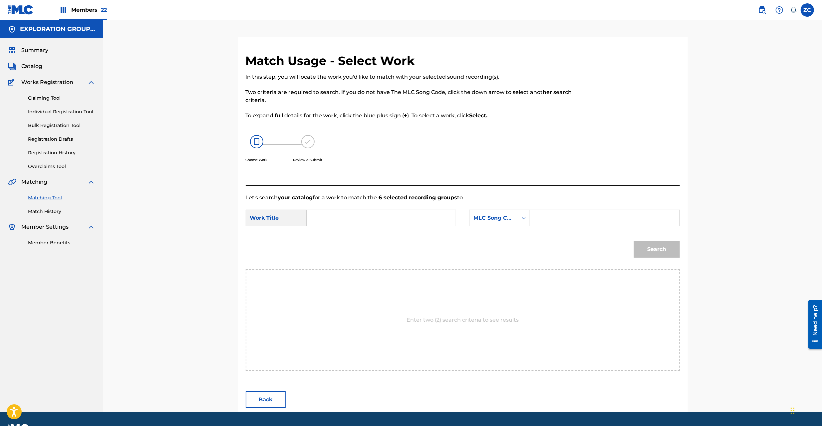
click at [445, 225] on input "Search Form" at bounding box center [381, 218] width 138 height 16
paste input "[PERSON_NAME] YP0WZ0"
click at [380, 219] on input "[PERSON_NAME] YP0WZ0" at bounding box center [381, 218] width 138 height 16
type input "[PERSON_NAME]"
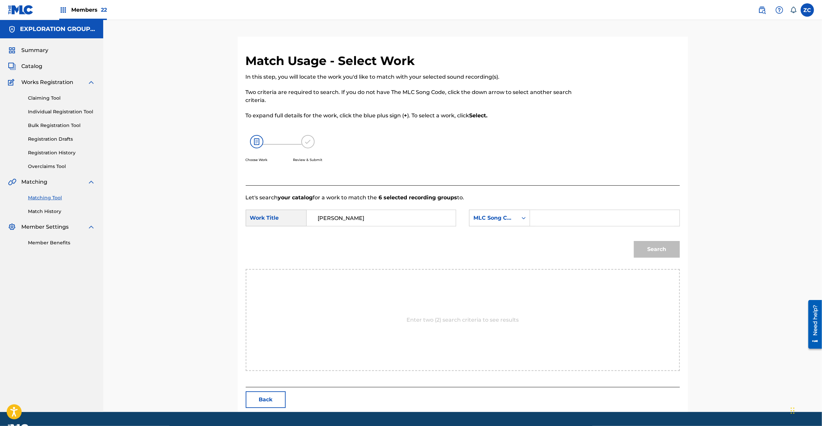
click at [585, 215] on input "Search Form" at bounding box center [605, 218] width 138 height 16
paste input "YP0WZ0"
type input "YP0WZ0"
click at [667, 247] on button "Search" at bounding box center [657, 249] width 46 height 17
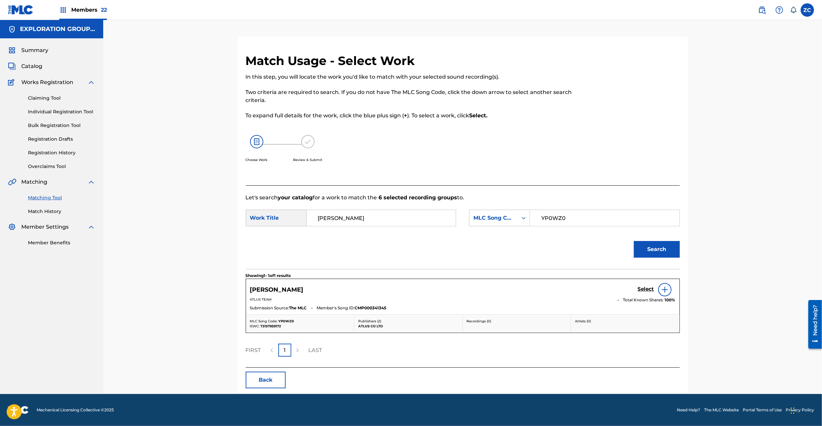
click at [643, 289] on h5 "Select" at bounding box center [646, 289] width 16 height 6
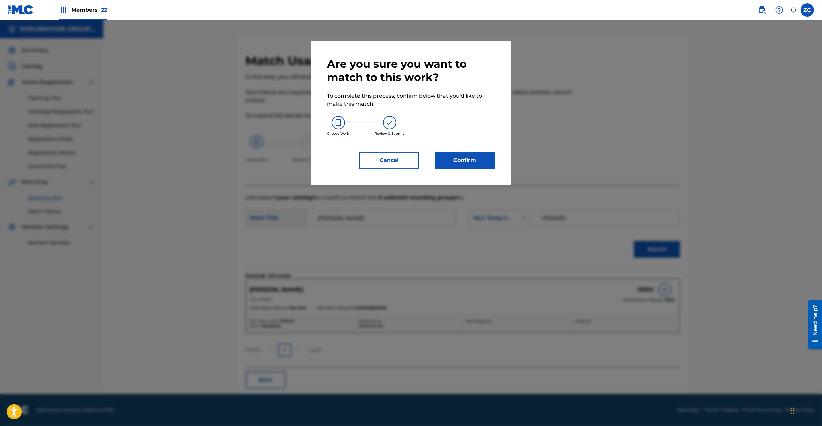
click at [492, 162] on button "Confirm" at bounding box center [465, 160] width 60 height 17
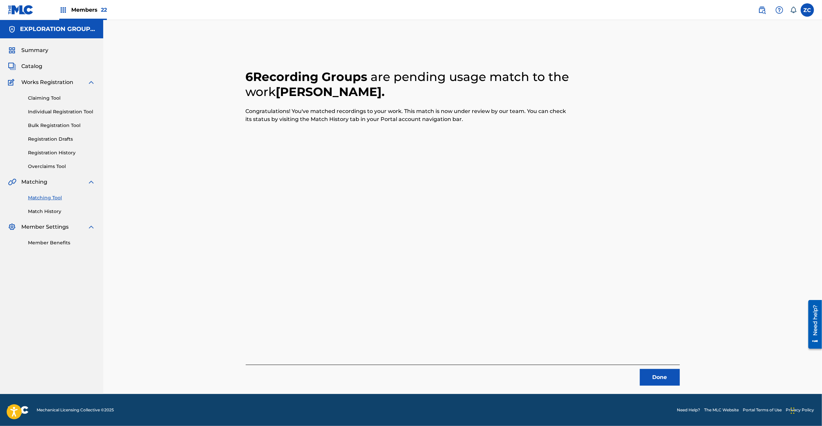
drag, startPoint x: 668, startPoint y: 368, endPoint x: 668, endPoint y: 374, distance: 6.0
click at [668, 370] on div "Done" at bounding box center [463, 374] width 434 height 21
click at [668, 374] on button "Done" at bounding box center [660, 377] width 40 height 17
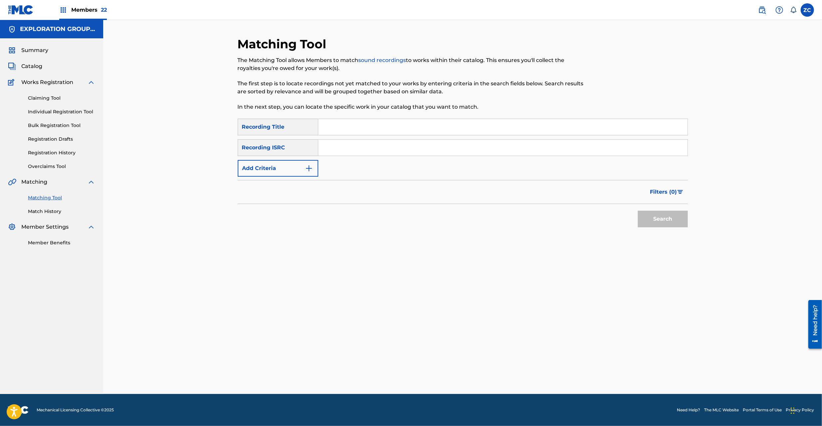
click at [342, 151] on input "Search Form" at bounding box center [502, 148] width 369 height 16
paste input "JPK651101311"
click at [659, 220] on button "Search" at bounding box center [663, 218] width 50 height 17
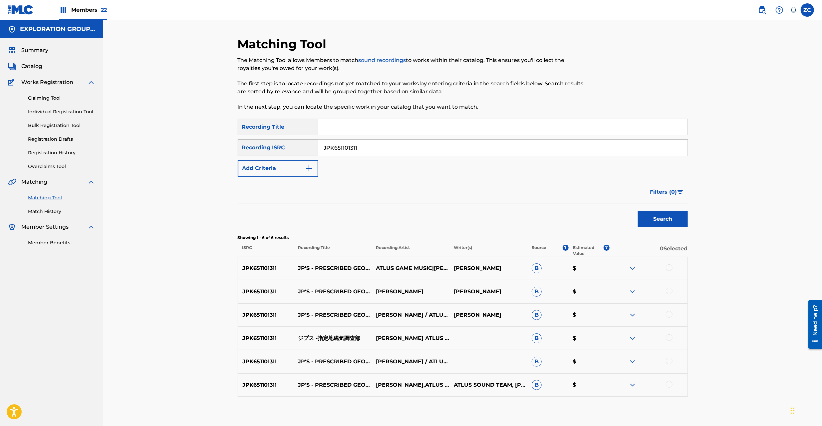
click at [669, 266] on div at bounding box center [669, 267] width 7 height 7
click at [671, 290] on div at bounding box center [669, 290] width 7 height 7
click at [669, 315] on div at bounding box center [669, 314] width 7 height 7
click at [669, 337] on div at bounding box center [669, 337] width 7 height 7
click at [668, 362] on div at bounding box center [669, 360] width 7 height 7
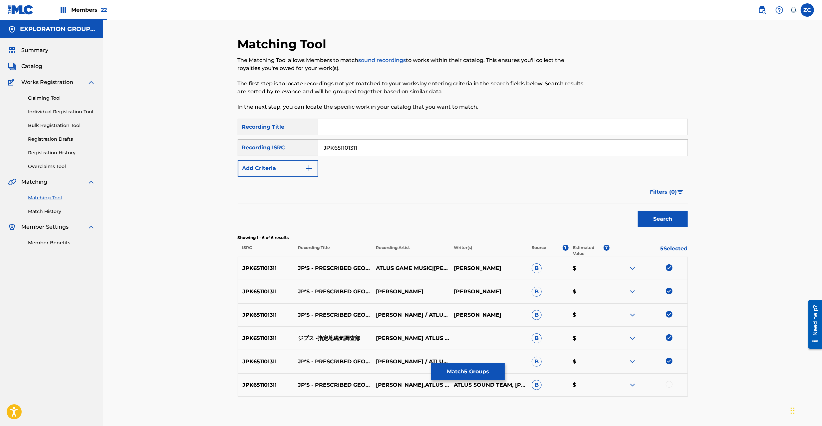
click at [668, 386] on div at bounding box center [669, 384] width 7 height 7
click at [412, 148] on input "JPK651101311" at bounding box center [502, 148] width 369 height 16
paste input "ジプス -指定地磁気調査部"
click at [415, 150] on input "JPK651101311" at bounding box center [502, 148] width 369 height 16
paste input "62211"
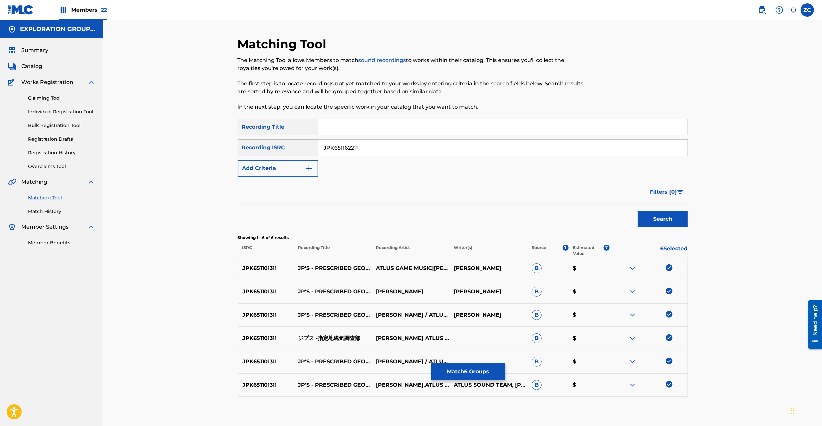
type input "JPK651162211"
click at [648, 215] on button "Search" at bounding box center [663, 218] width 50 height 17
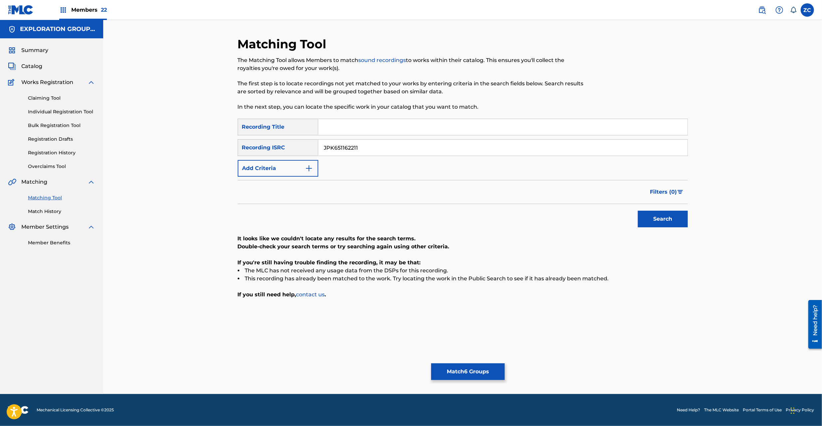
click at [474, 372] on button "Match 6 Groups" at bounding box center [468, 371] width 74 height 17
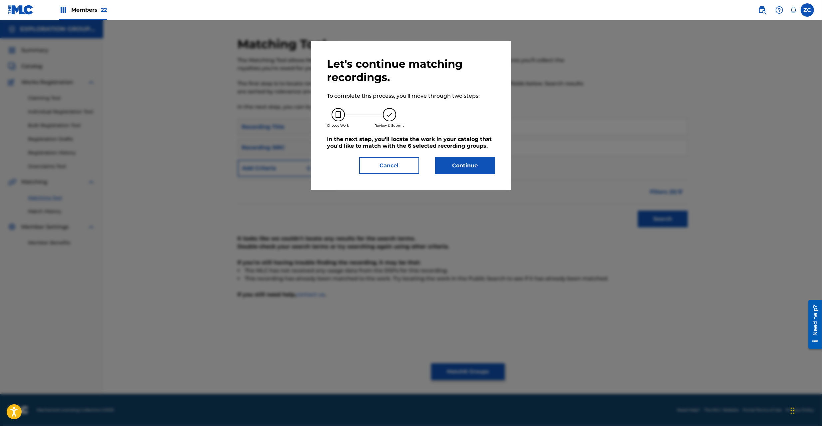
click at [475, 164] on button "Continue" at bounding box center [465, 165] width 60 height 17
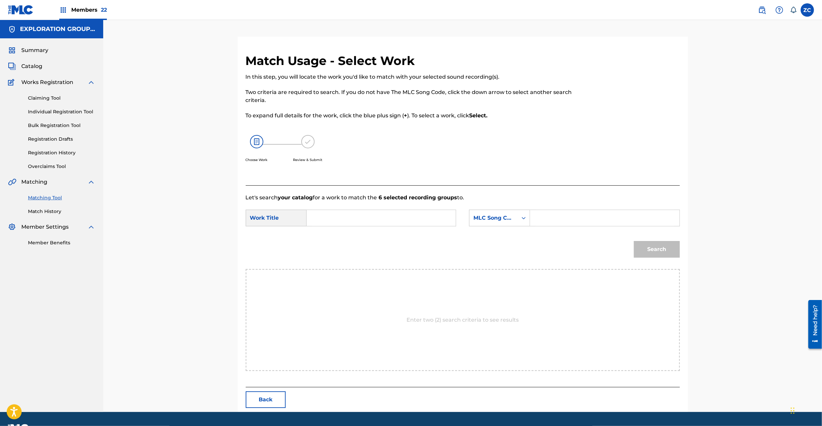
click at [352, 224] on input "Search Form" at bounding box center [381, 218] width 138 height 16
paste input "Jipusu Shiteichi Jiki Chousabu JC0P1V"
click at [416, 218] on input "Jipusu Shiteichi Jiki Chousabu JC0P1V" at bounding box center [381, 218] width 138 height 16
type input "Jipusu Shiteichi Jiki Chousabu"
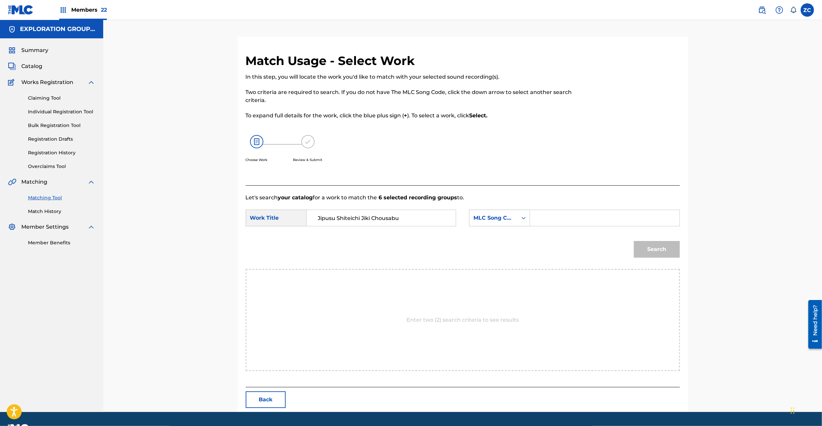
click at [566, 219] on input "Search Form" at bounding box center [605, 218] width 138 height 16
paste input "JC0P1V"
type input "JC0P1V"
click at [664, 247] on button "Search" at bounding box center [657, 249] width 46 height 17
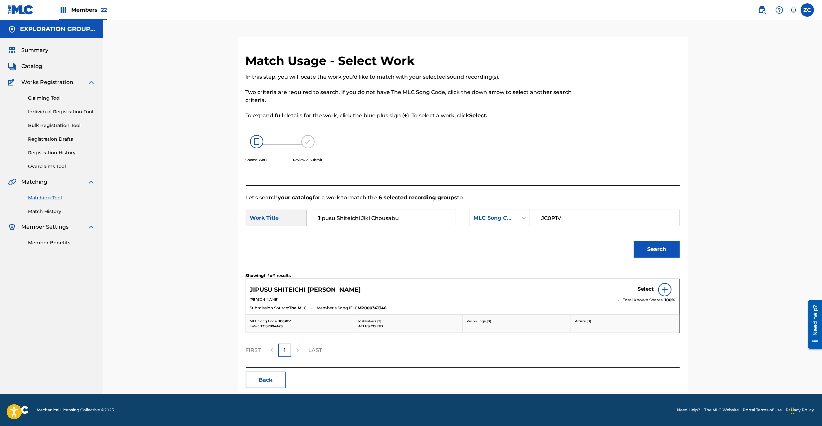
click at [643, 290] on h5 "Select" at bounding box center [646, 289] width 16 height 6
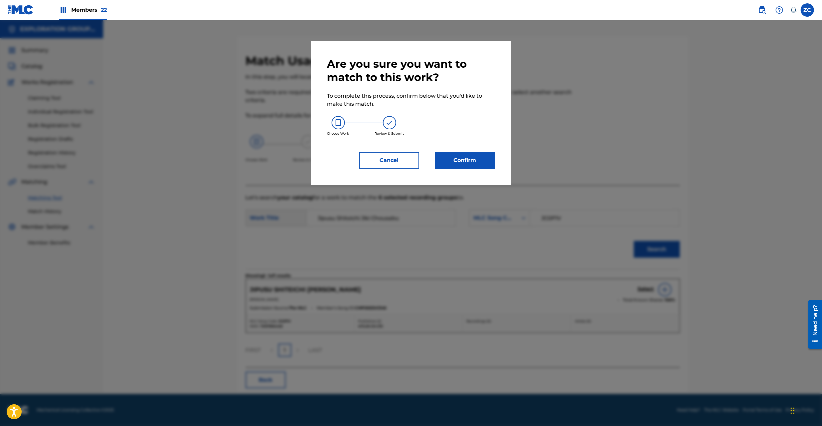
click at [481, 166] on button "Confirm" at bounding box center [465, 160] width 60 height 17
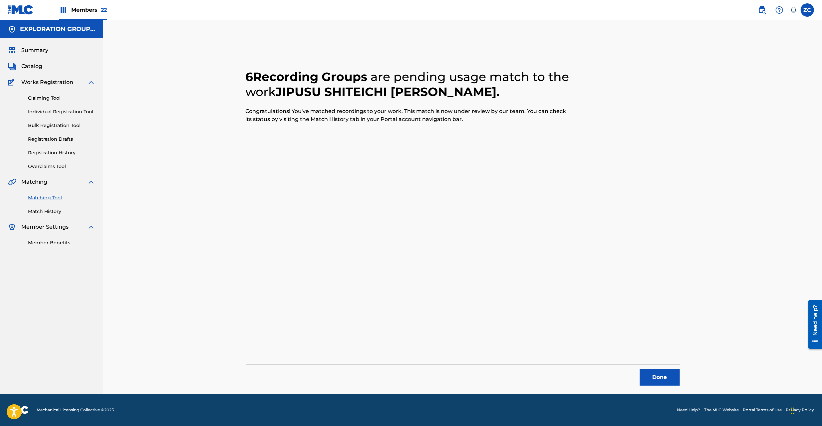
click at [657, 376] on button "Done" at bounding box center [660, 377] width 40 height 17
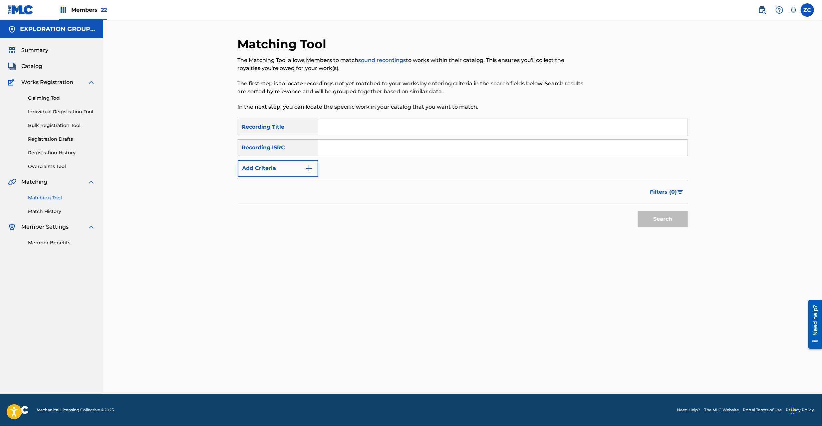
drag, startPoint x: 414, startPoint y: 145, endPoint x: 424, endPoint y: 150, distance: 11.3
click at [414, 145] on input "Search Form" at bounding box center [502, 148] width 369 height 16
paste input "JPK651101312"
click at [661, 220] on button "Search" at bounding box center [663, 218] width 50 height 17
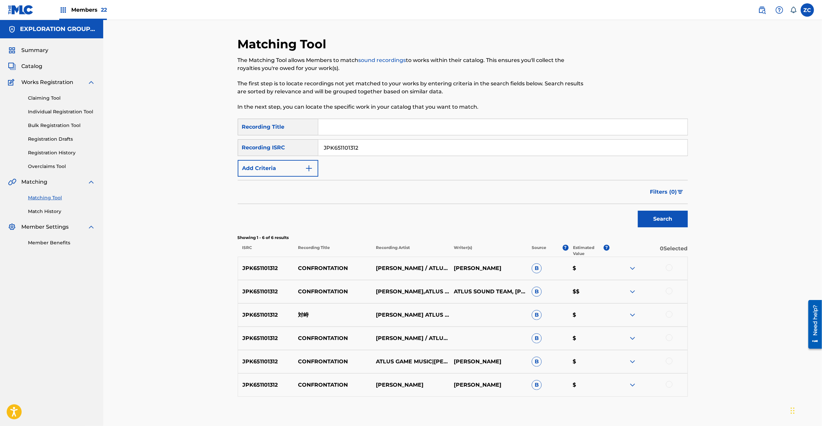
click at [669, 268] on div at bounding box center [669, 267] width 7 height 7
click at [669, 290] on div at bounding box center [669, 290] width 7 height 7
click at [669, 318] on div at bounding box center [649, 315] width 78 height 8
click at [669, 313] on div at bounding box center [669, 314] width 7 height 7
click at [667, 339] on div at bounding box center [669, 337] width 7 height 7
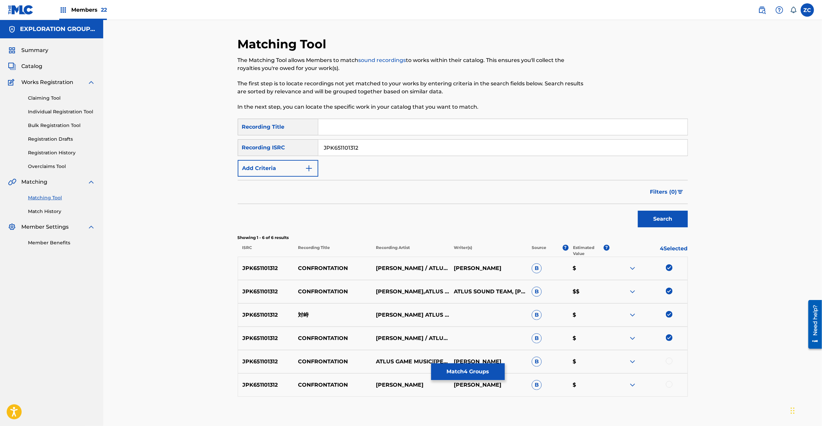
click at [670, 361] on div at bounding box center [669, 360] width 7 height 7
click at [670, 384] on div at bounding box center [669, 384] width 7 height 7
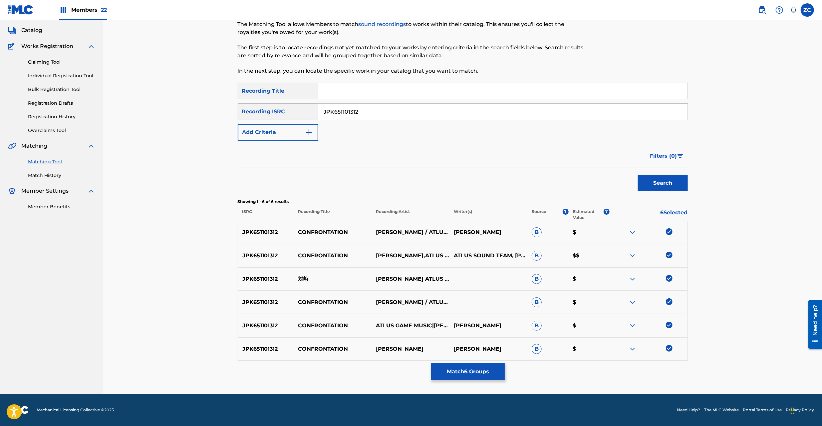
click at [484, 110] on input "JPK651101312" at bounding box center [502, 112] width 369 height 16
paste input "667823"
click at [671, 182] on button "Search" at bounding box center [663, 183] width 50 height 17
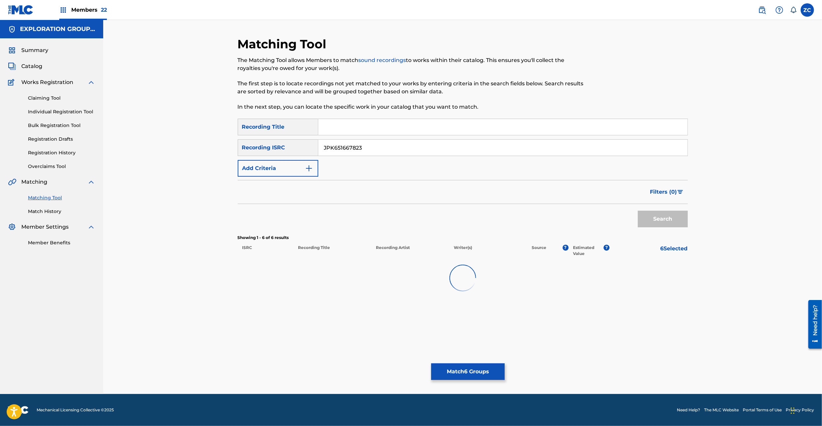
scroll to position [0, 0]
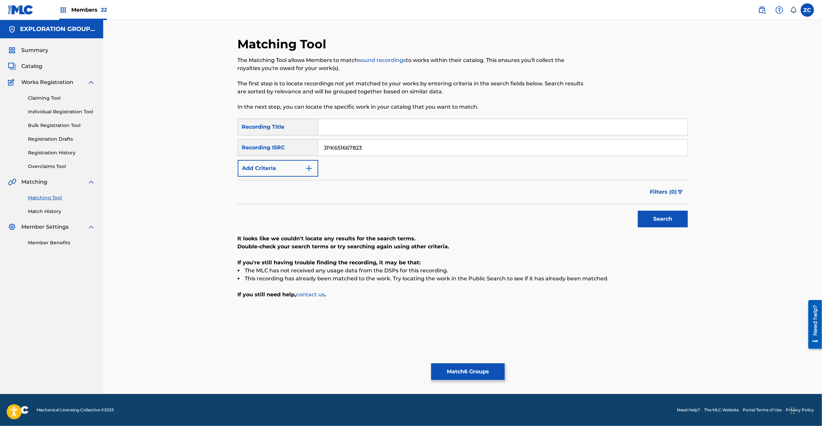
click at [416, 152] on input "JPK651667823" at bounding box center [502, 148] width 369 height 16
paste input "162212"
click at [658, 218] on button "Search" at bounding box center [663, 218] width 50 height 17
click at [469, 142] on input "JPK651162212" at bounding box center [502, 148] width 369 height 16
paste input "601625"
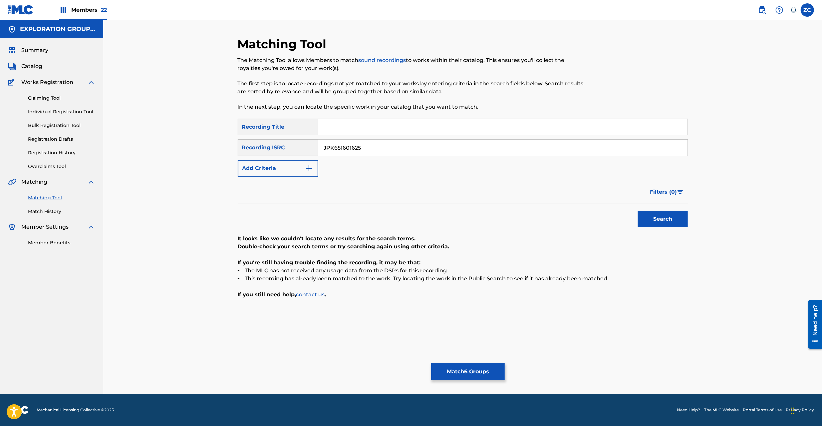
type input "JPK651601625"
click at [660, 220] on button "Search" at bounding box center [663, 218] width 50 height 17
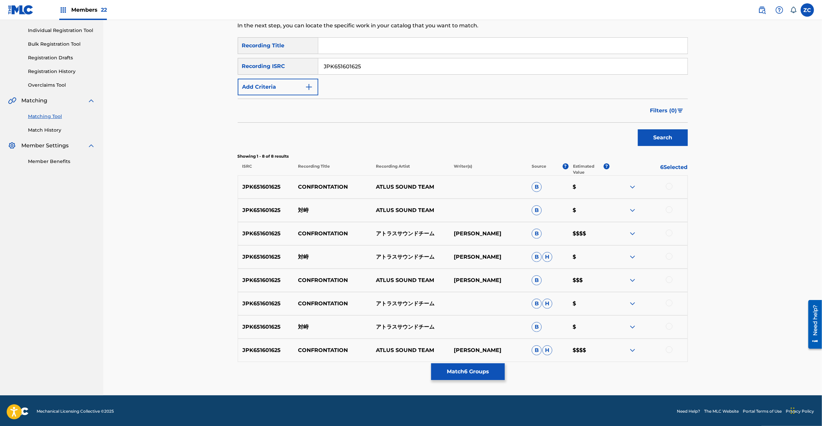
scroll to position [83, 0]
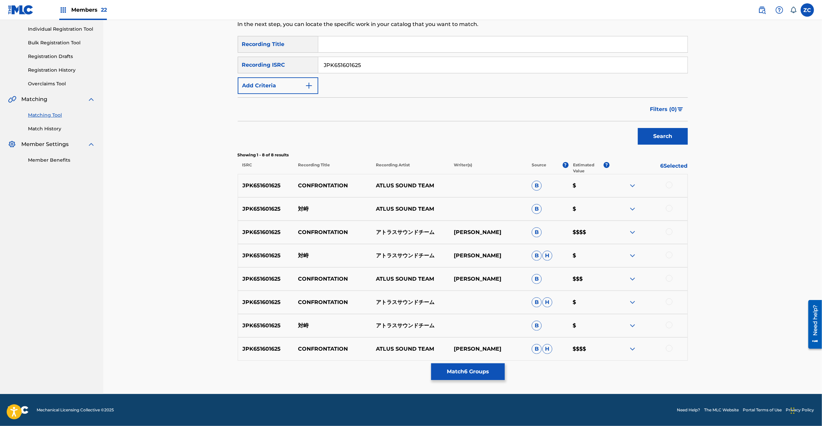
click at [670, 186] on div at bounding box center [669, 185] width 7 height 7
click at [670, 208] on div at bounding box center [669, 208] width 7 height 7
click at [667, 232] on div at bounding box center [669, 231] width 7 height 7
click at [669, 256] on div at bounding box center [669, 254] width 7 height 7
click at [671, 277] on div at bounding box center [669, 278] width 7 height 7
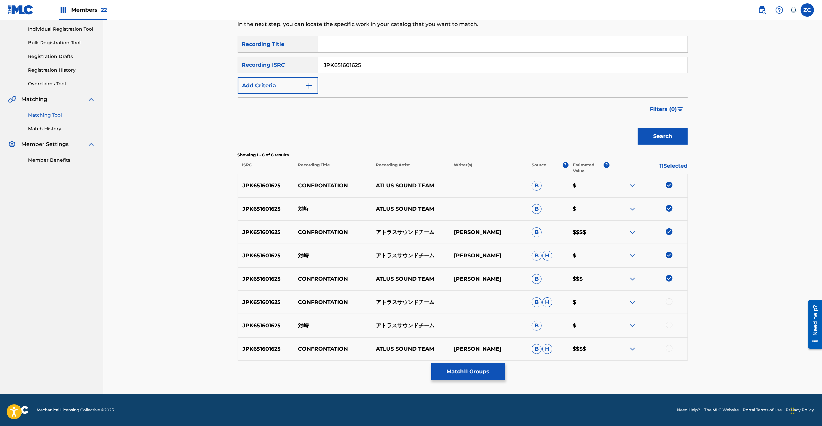
click at [669, 301] on div at bounding box center [669, 301] width 7 height 7
click at [671, 322] on div at bounding box center [669, 324] width 7 height 7
click at [668, 349] on div at bounding box center [669, 348] width 7 height 7
click at [746, 282] on div "Matching Tool The Matching Tool allows Members to match sound recordings to wor…" at bounding box center [462, 165] width 719 height 456
click at [482, 368] on button "Match 14 Groups" at bounding box center [468, 371] width 74 height 17
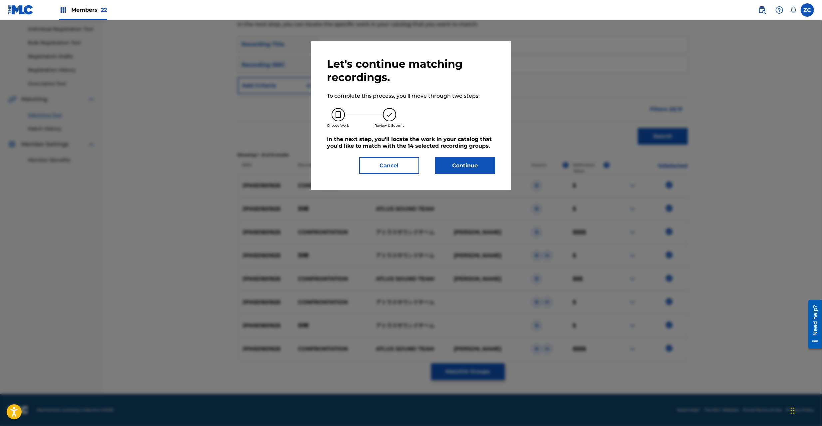
click at [475, 163] on button "Continue" at bounding box center [465, 165] width 60 height 17
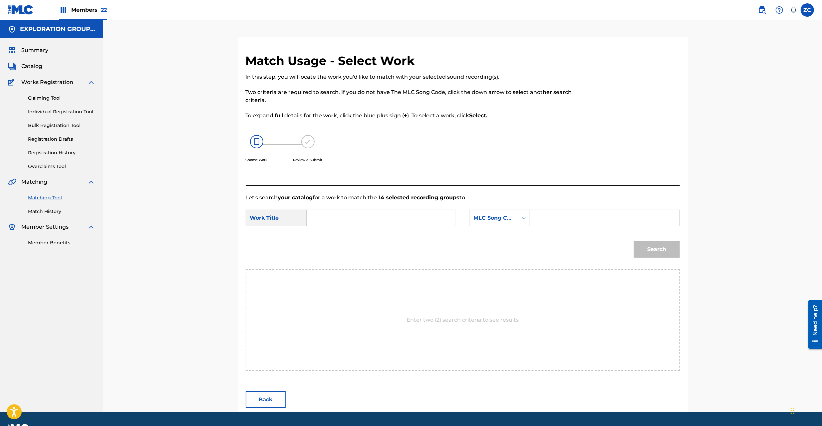
click at [377, 219] on input "Search Form" at bounding box center [381, 218] width 138 height 16
paste input "Taiji TA0KZ7"
click at [352, 215] on input "Taiji TA0KZ7" at bounding box center [381, 218] width 138 height 16
click at [338, 219] on input "Taiji TA0KZ7" at bounding box center [381, 218] width 138 height 16
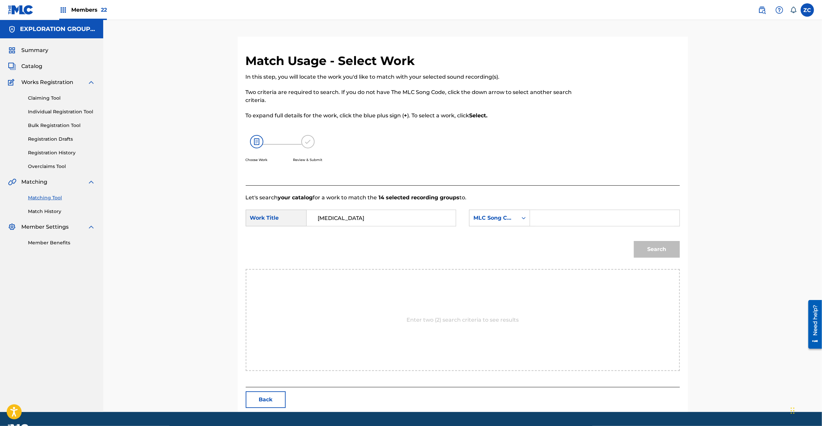
type input "[MEDICAL_DATA]"
click at [566, 219] on input "Search Form" at bounding box center [605, 218] width 138 height 16
paste input "TA0KZ7"
type input "TA0KZ7"
click at [661, 255] on button "Search" at bounding box center [657, 249] width 46 height 17
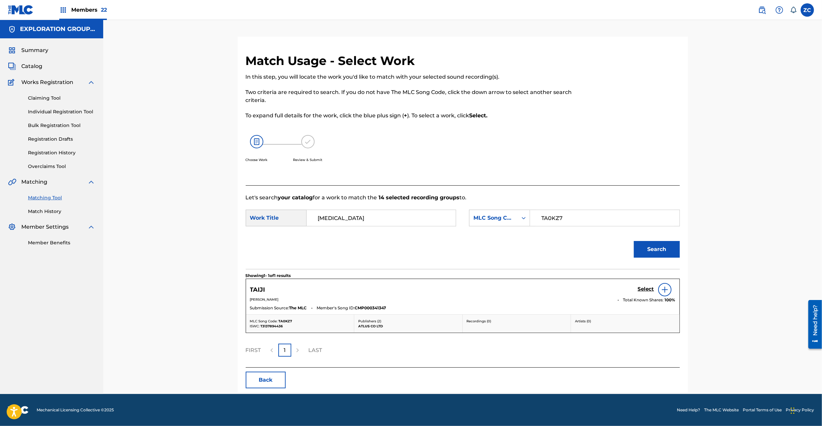
click at [646, 290] on h5 "Select" at bounding box center [646, 289] width 16 height 6
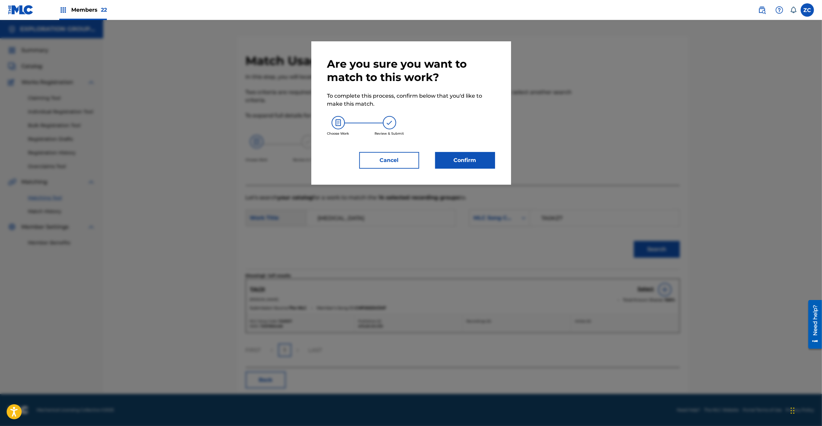
click at [451, 162] on button "Confirm" at bounding box center [465, 160] width 60 height 17
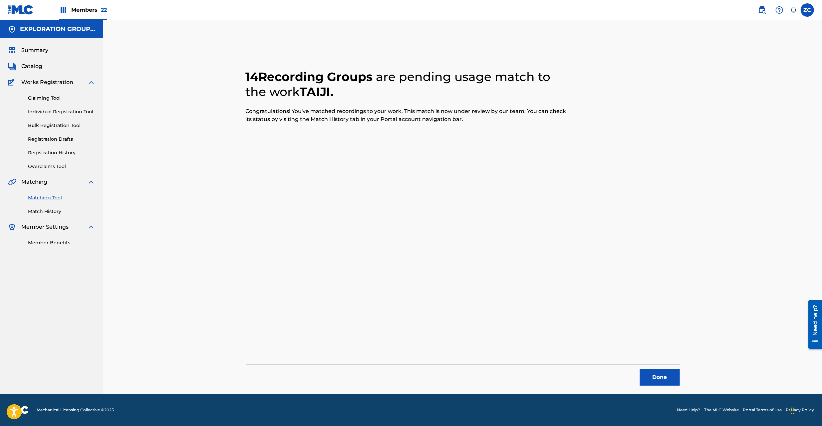
click at [667, 374] on button "Done" at bounding box center [660, 377] width 40 height 17
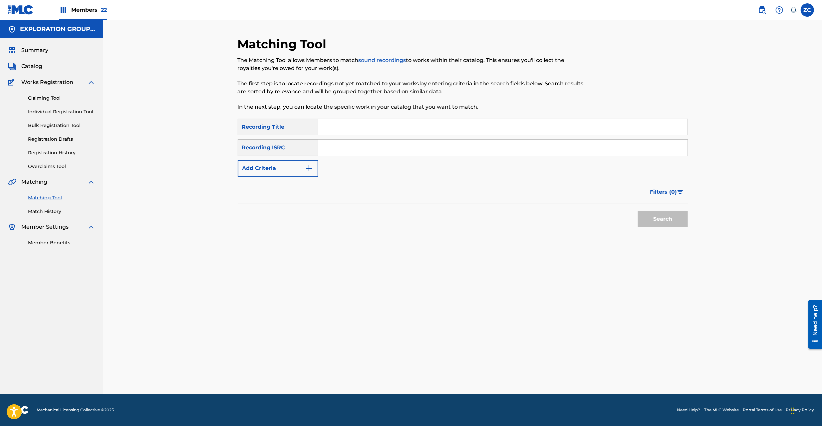
click at [456, 148] on input "Search Form" at bounding box center [502, 148] width 369 height 16
paste input "JPK651101313"
click at [667, 215] on button "Search" at bounding box center [663, 218] width 50 height 17
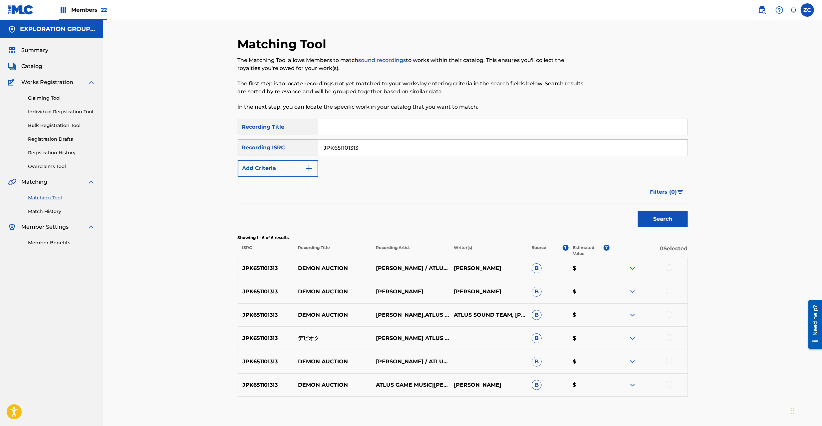
click at [667, 268] on div at bounding box center [669, 267] width 7 height 7
drag, startPoint x: 669, startPoint y: 292, endPoint x: 672, endPoint y: 312, distance: 20.8
click at [669, 292] on div at bounding box center [669, 290] width 7 height 7
click at [670, 314] on div at bounding box center [669, 314] width 7 height 7
drag, startPoint x: 669, startPoint y: 337, endPoint x: 670, endPoint y: 347, distance: 9.7
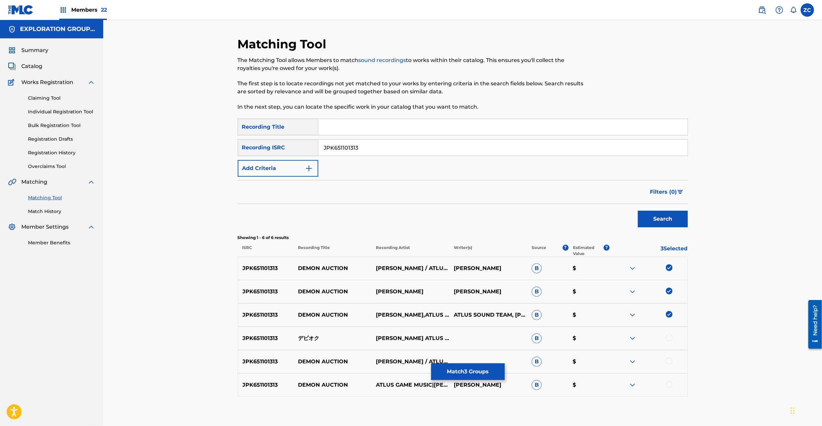
click at [669, 338] on div at bounding box center [669, 337] width 7 height 7
drag, startPoint x: 669, startPoint y: 363, endPoint x: 670, endPoint y: 380, distance: 17.0
click at [669, 363] on div at bounding box center [669, 360] width 7 height 7
click at [670, 385] on div at bounding box center [669, 384] width 7 height 7
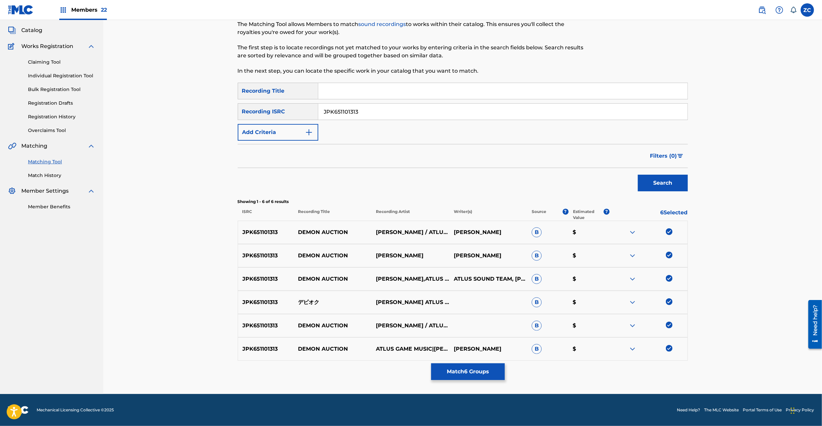
click at [537, 110] on input "JPK651101313" at bounding box center [502, 112] width 369 height 16
paste input "62213"
type input "JPK651162213"
click at [660, 183] on button "Search" at bounding box center [663, 183] width 50 height 17
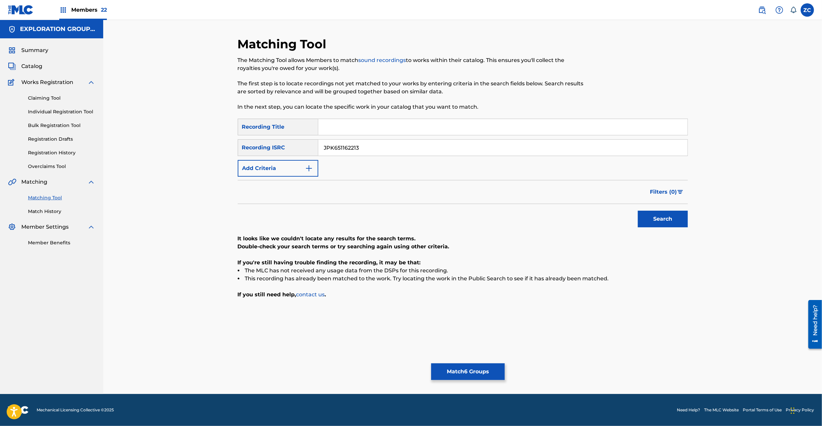
click at [473, 366] on button "Match 6 Groups" at bounding box center [468, 371] width 74 height 17
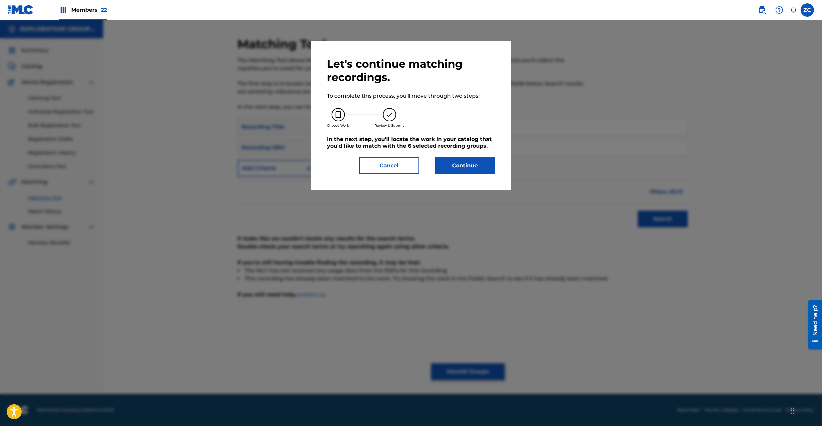
click at [460, 167] on button "Continue" at bounding box center [465, 165] width 60 height 17
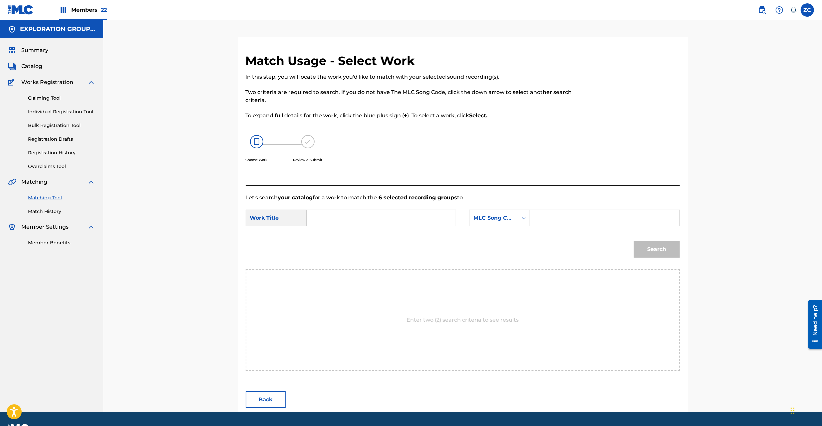
click at [368, 217] on input "Search Form" at bounding box center [381, 218] width 138 height 16
paste input "Debioku DB9ILM"
click at [359, 218] on input "Debioku DB9ILM" at bounding box center [381, 218] width 138 height 16
type input "Debioku"
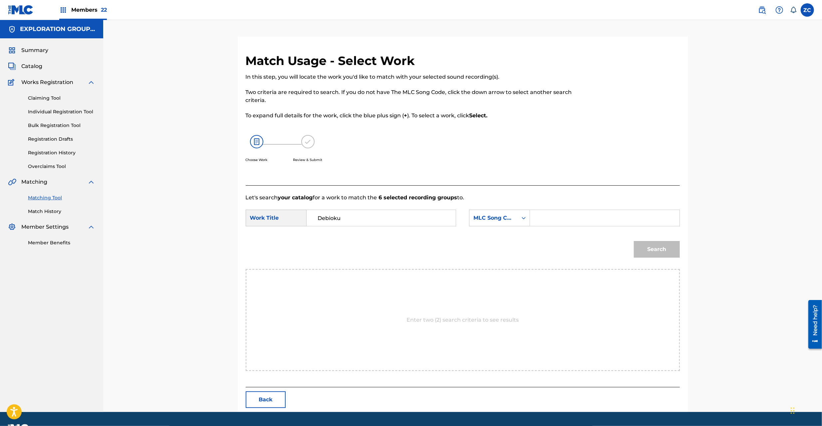
drag, startPoint x: 559, startPoint y: 216, endPoint x: 570, endPoint y: 222, distance: 12.7
click at [559, 216] on input "Search Form" at bounding box center [605, 218] width 138 height 16
paste input "DB9ILM"
type input "DB9ILM"
click at [666, 250] on button "Search" at bounding box center [657, 249] width 46 height 17
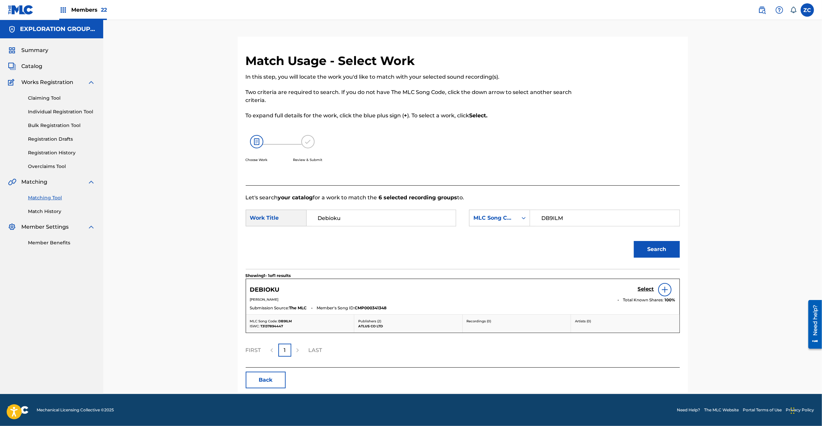
click at [641, 289] on h5 "Select" at bounding box center [646, 289] width 16 height 6
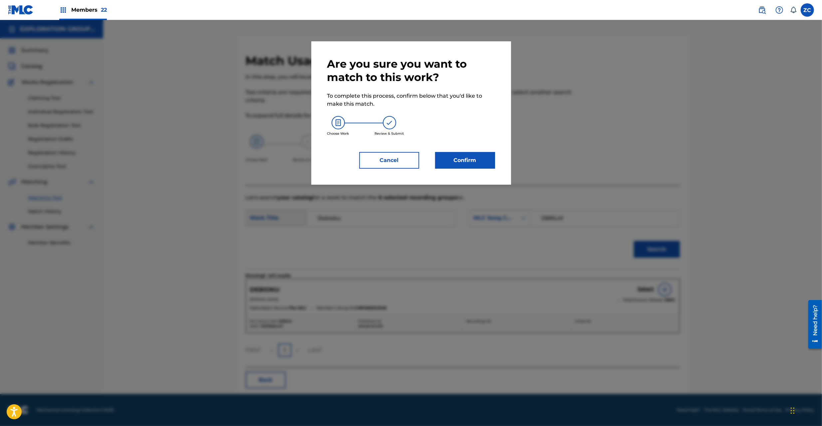
click at [487, 165] on button "Confirm" at bounding box center [465, 160] width 60 height 17
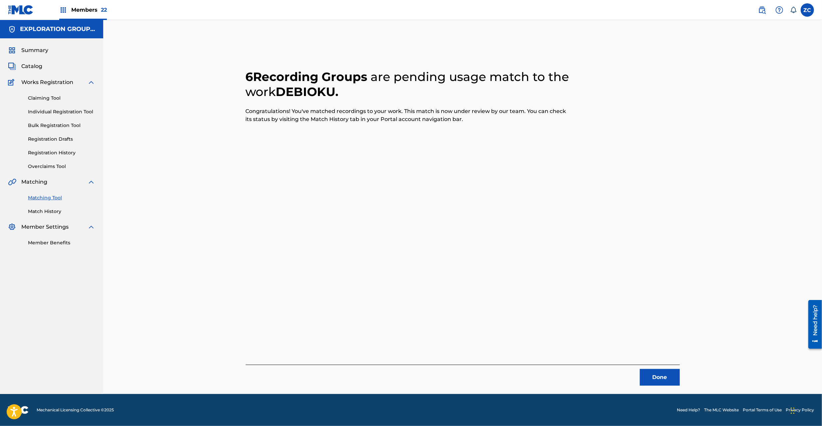
click at [665, 377] on button "Done" at bounding box center [660, 377] width 40 height 17
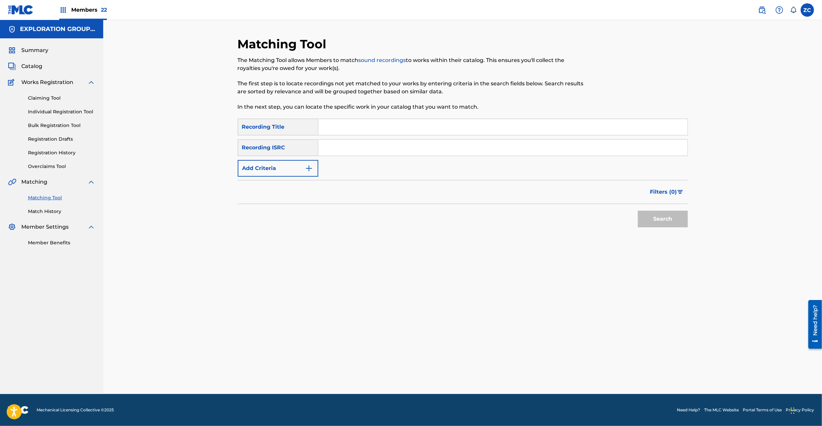
drag, startPoint x: 396, startPoint y: 147, endPoint x: 410, endPoint y: 155, distance: 16.1
click at [396, 147] on input "Search Form" at bounding box center [502, 148] width 369 height 16
paste input "JPK651101314"
click at [665, 216] on button "Search" at bounding box center [663, 218] width 50 height 17
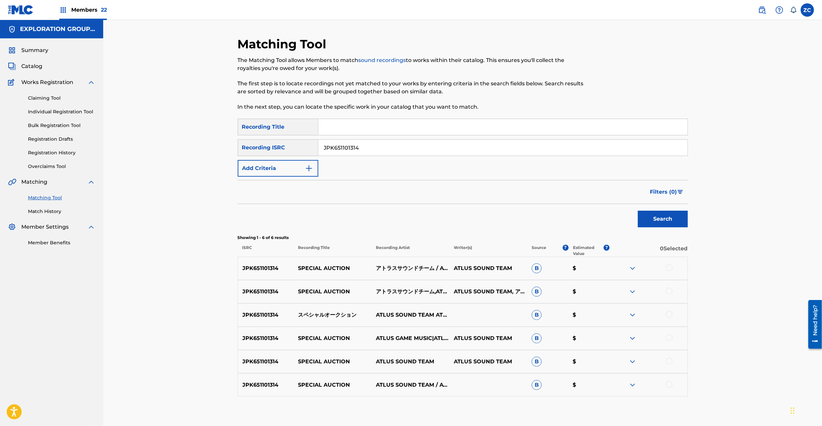
click at [671, 267] on div at bounding box center [669, 267] width 7 height 7
drag, startPoint x: 668, startPoint y: 291, endPoint x: 670, endPoint y: 311, distance: 19.8
click at [668, 292] on div at bounding box center [669, 290] width 7 height 7
drag, startPoint x: 670, startPoint y: 311, endPoint x: 668, endPoint y: 337, distance: 26.4
click at [670, 312] on div at bounding box center [669, 314] width 7 height 7
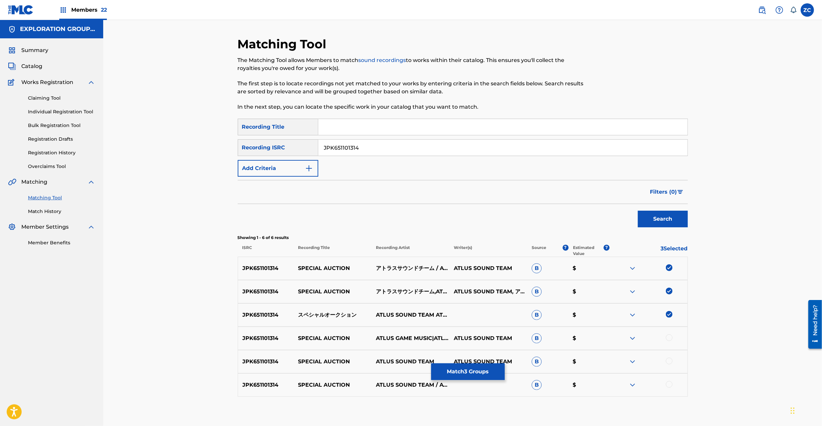
click at [669, 338] on div at bounding box center [669, 337] width 7 height 7
click at [670, 363] on div at bounding box center [669, 360] width 7 height 7
click at [670, 386] on div at bounding box center [669, 384] width 7 height 7
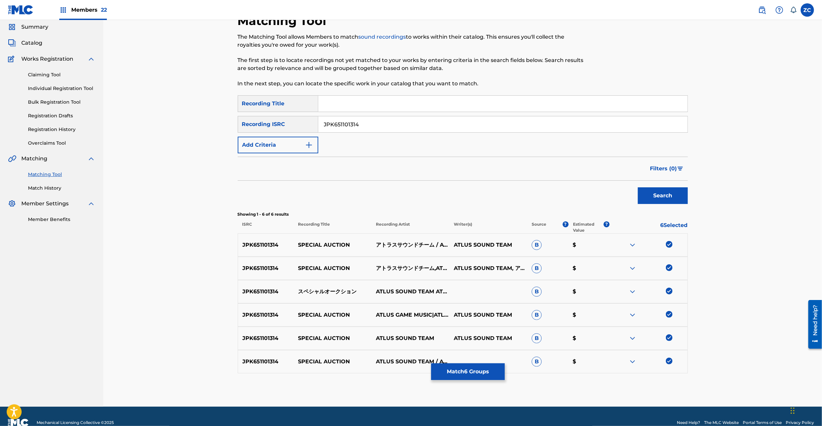
scroll to position [36, 0]
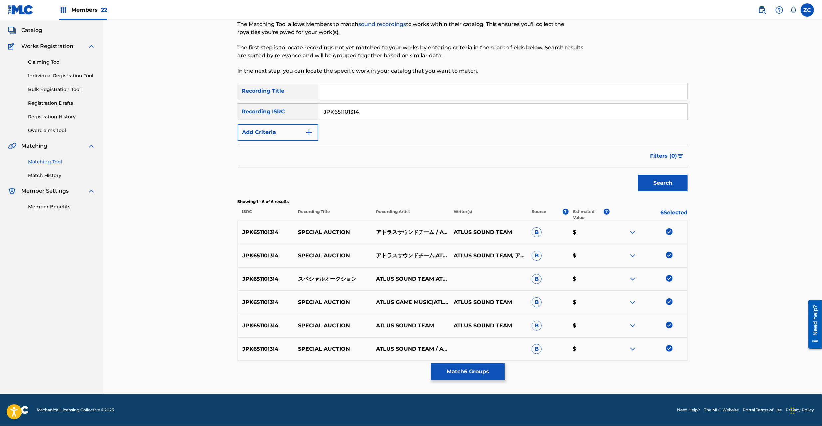
click at [744, 331] on div "Matching Tool The Matching Tool allows Members to match sound recordings to wor…" at bounding box center [462, 189] width 719 height 410
click at [496, 113] on input "JPK651101314" at bounding box center [502, 112] width 369 height 16
paste input "62214"
type input "JPK651162214"
click at [658, 183] on button "Search" at bounding box center [663, 183] width 50 height 17
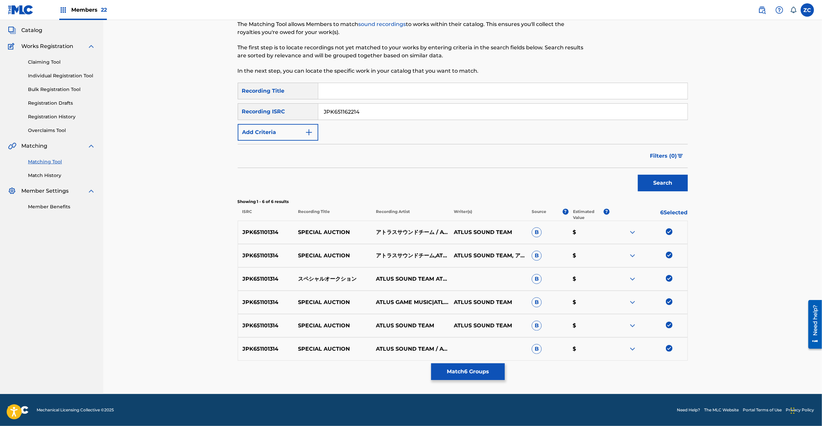
scroll to position [0, 0]
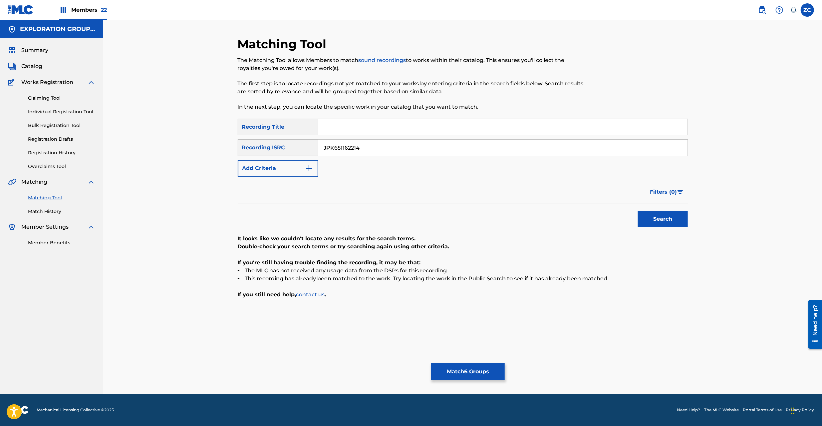
click at [476, 374] on button "Match 6 Groups" at bounding box center [468, 371] width 74 height 17
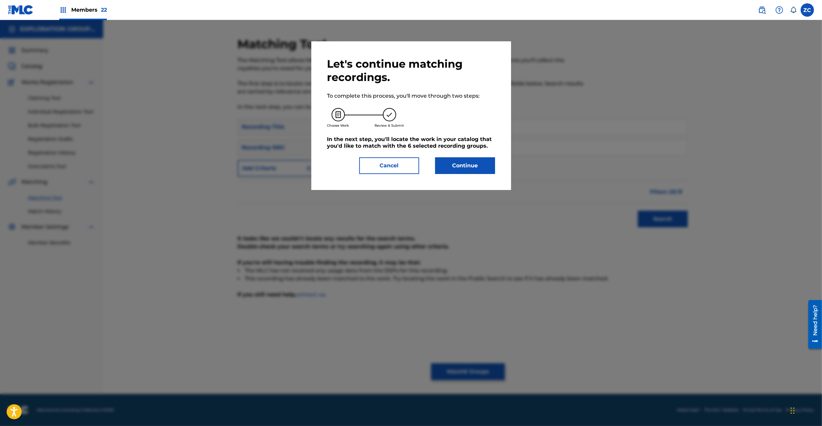
click at [462, 163] on button "Continue" at bounding box center [465, 165] width 60 height 17
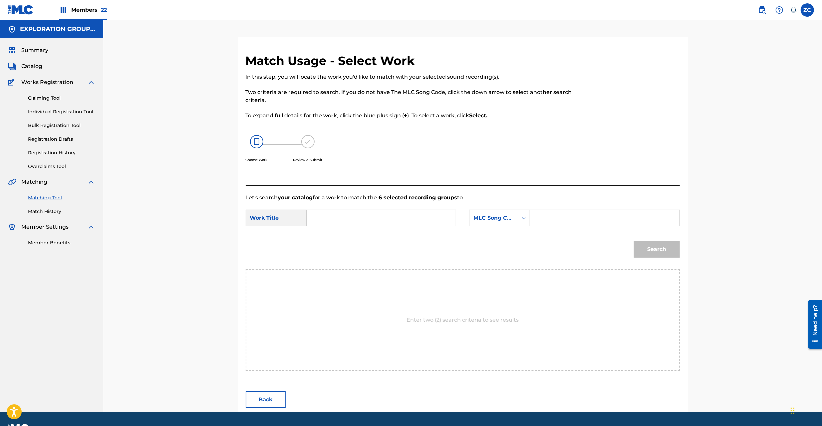
click at [351, 218] on input "Search Form" at bounding box center [381, 218] width 138 height 16
paste input "[PERSON_NAME] S65UPK"
click at [385, 217] on input "[PERSON_NAME] S65UPK" at bounding box center [381, 218] width 138 height 16
type input "[PERSON_NAME]"
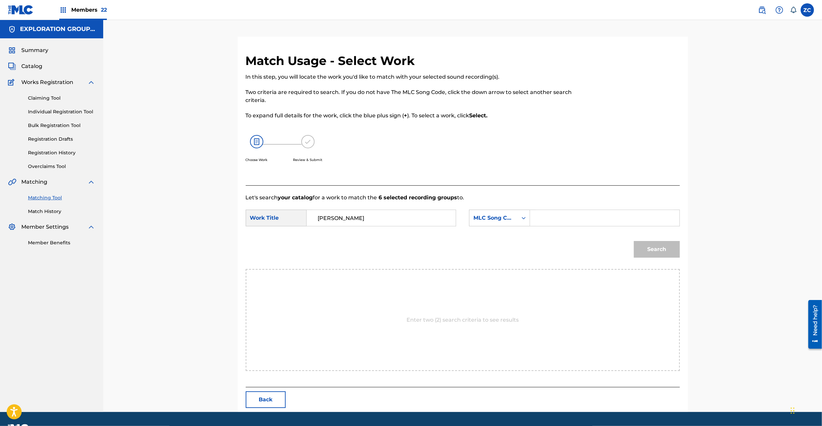
click at [588, 221] on input "Search Form" at bounding box center [605, 218] width 138 height 16
paste input "S65UPK"
type input "S65UPK"
click at [661, 255] on button "Search" at bounding box center [657, 249] width 46 height 17
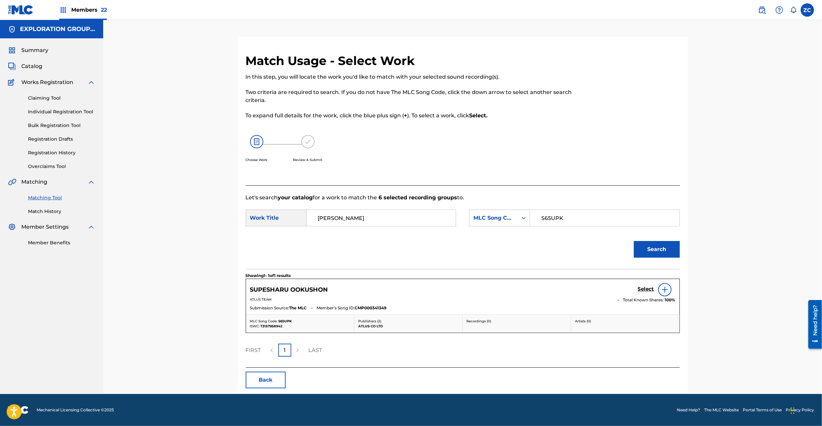
click at [643, 292] on link "Select" at bounding box center [646, 289] width 16 height 7
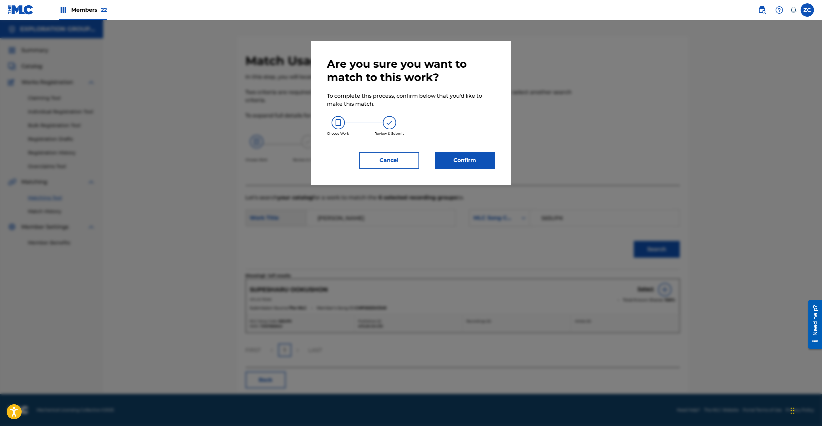
click at [476, 167] on button "Confirm" at bounding box center [465, 160] width 60 height 17
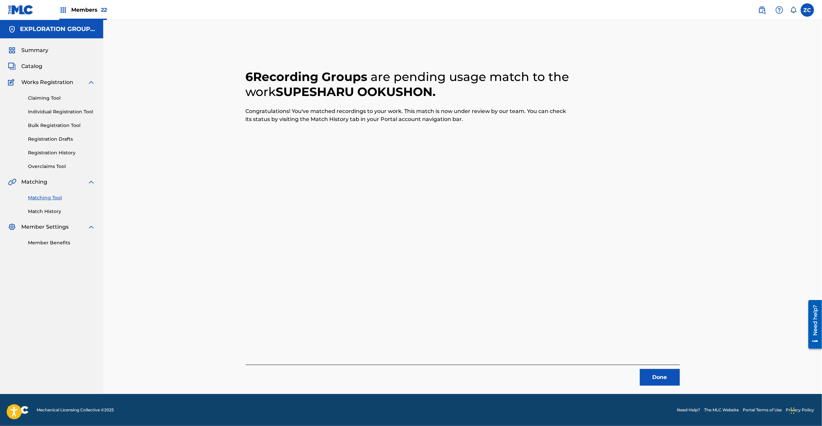
click at [660, 377] on button "Done" at bounding box center [660, 377] width 40 height 17
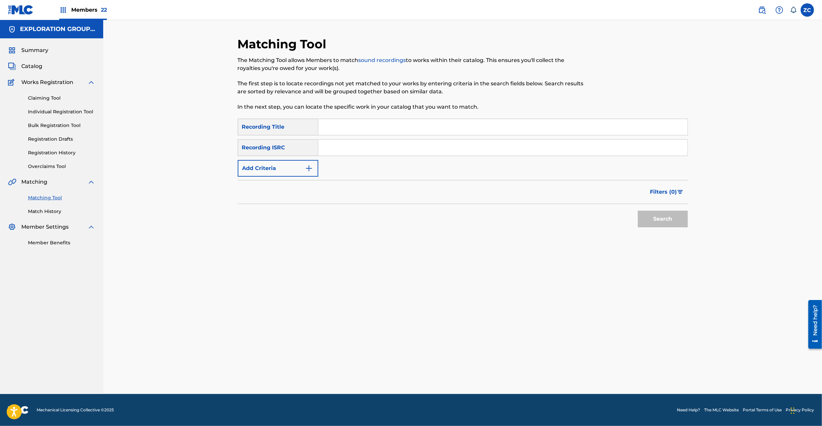
click at [386, 146] on input "Search Form" at bounding box center [502, 148] width 369 height 16
paste input "JPK651101315"
click at [670, 218] on button "Search" at bounding box center [663, 218] width 50 height 17
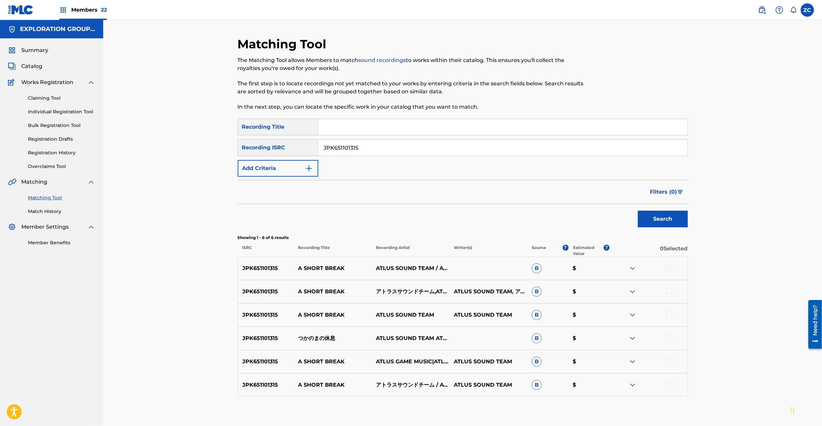
drag, startPoint x: 670, startPoint y: 269, endPoint x: 670, endPoint y: 287, distance: 17.3
click at [670, 270] on div at bounding box center [669, 267] width 7 height 7
click at [670, 289] on div at bounding box center [669, 290] width 7 height 7
drag, startPoint x: 669, startPoint y: 313, endPoint x: 670, endPoint y: 332, distance: 19.0
click at [669, 313] on div at bounding box center [669, 314] width 7 height 7
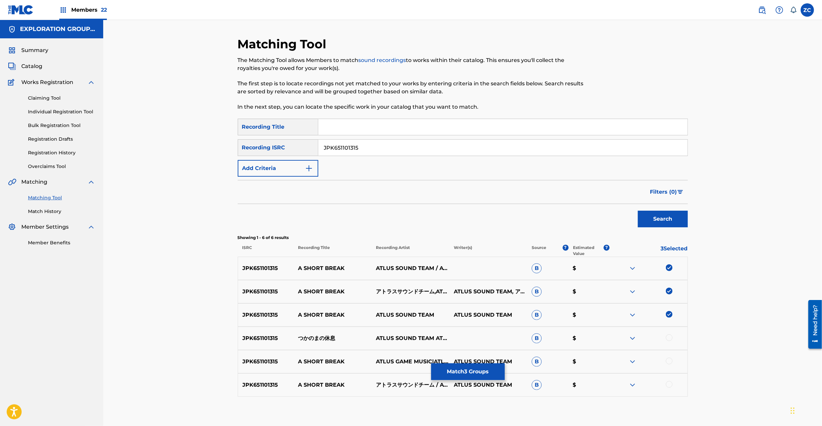
click at [669, 338] on div at bounding box center [669, 337] width 7 height 7
click at [666, 361] on div at bounding box center [669, 360] width 7 height 7
click at [669, 384] on div at bounding box center [669, 384] width 7 height 7
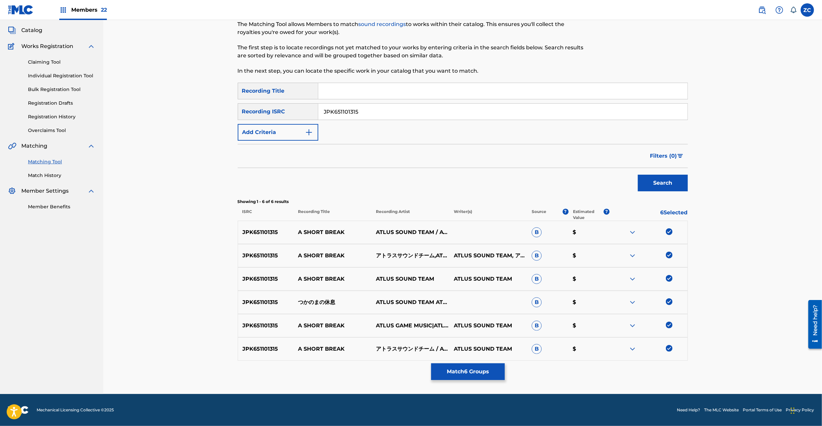
click at [432, 111] on input "JPK651101315" at bounding box center [502, 112] width 369 height 16
paste input "62215"
type input "JPK651162215"
click at [670, 181] on button "Search" at bounding box center [663, 183] width 50 height 17
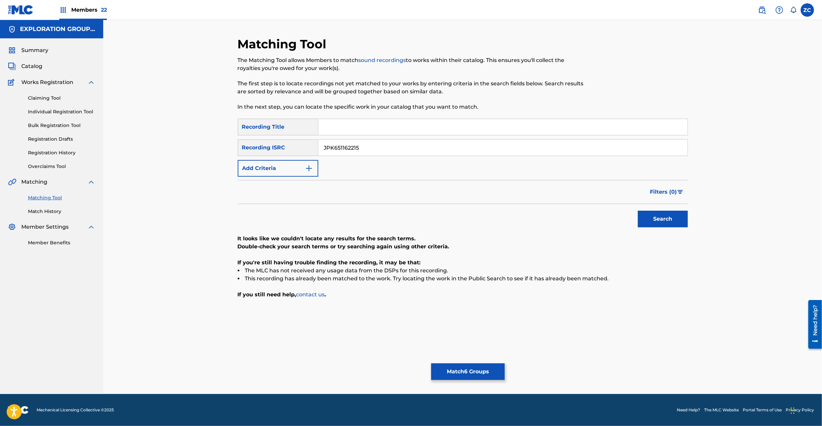
click at [459, 367] on button "Match 6 Groups" at bounding box center [468, 371] width 74 height 17
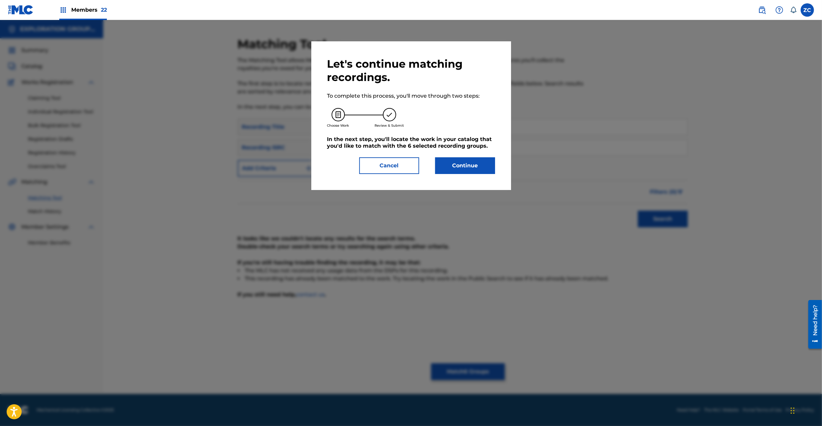
click at [458, 167] on button "Continue" at bounding box center [465, 165] width 60 height 17
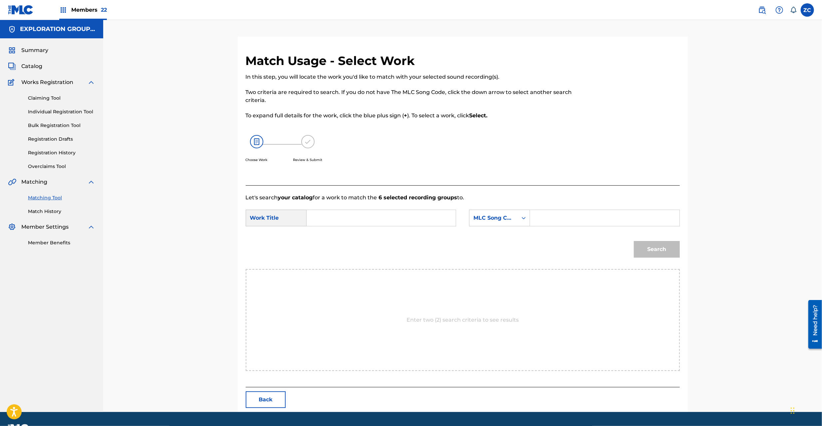
click at [365, 216] on input "Search Form" at bounding box center [381, 218] width 138 height 16
paste input "Tsukanomano Kyuusoku T481CY"
click at [388, 218] on input "Tsukanomano Kyuusoku T481CY" at bounding box center [381, 218] width 138 height 16
type input "Tsukanomano Kyuusoku"
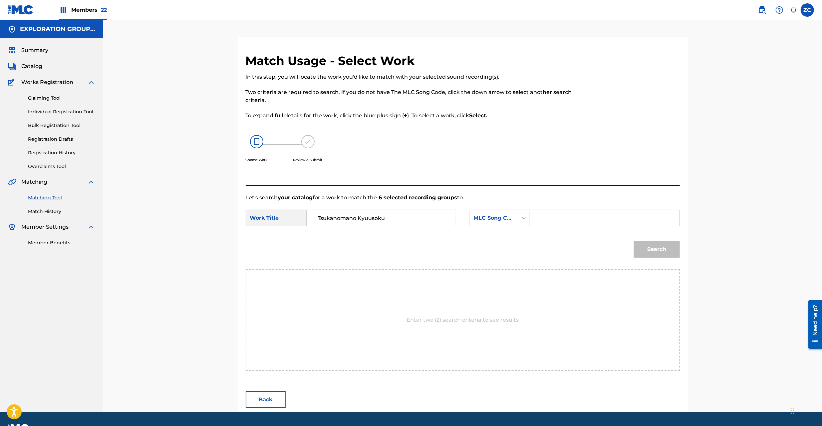
click at [587, 218] on input "Search Form" at bounding box center [605, 218] width 138 height 16
paste input "T481CY"
type input "T481CY"
click at [661, 246] on button "Search" at bounding box center [657, 249] width 46 height 17
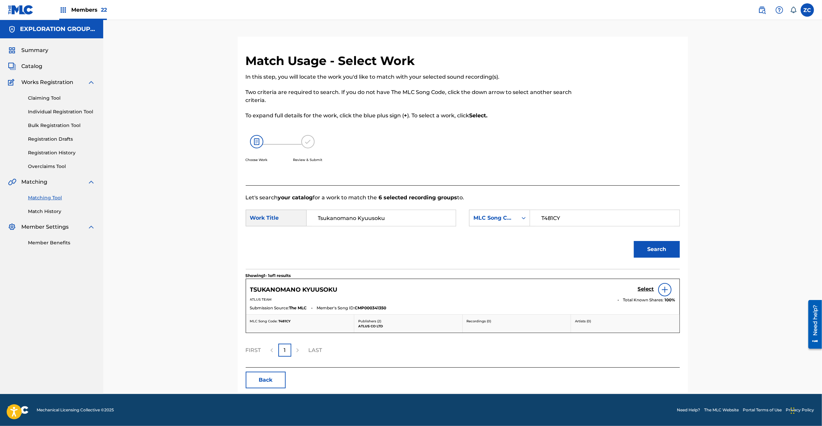
click at [644, 292] on h5 "Select" at bounding box center [646, 289] width 16 height 6
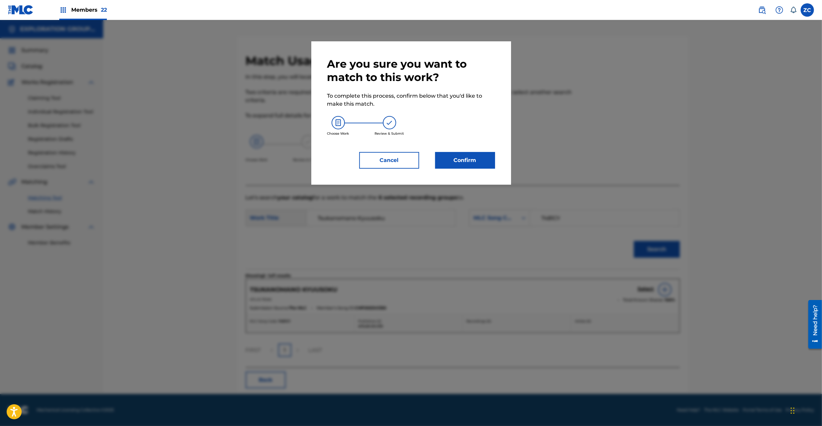
click at [473, 162] on button "Confirm" at bounding box center [465, 160] width 60 height 17
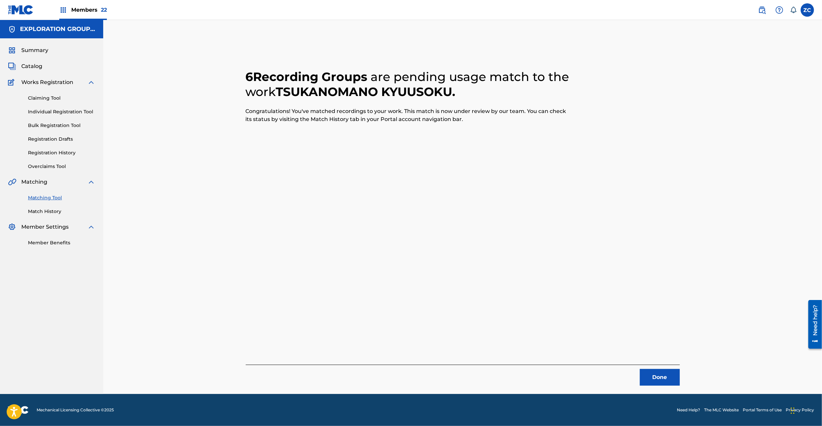
click at [654, 375] on button "Done" at bounding box center [660, 377] width 40 height 17
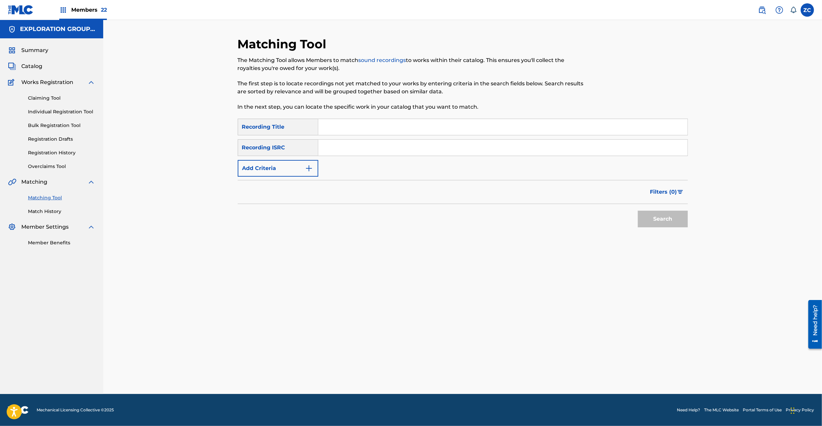
drag, startPoint x: 440, startPoint y: 152, endPoint x: 445, endPoint y: 154, distance: 5.5
click at [440, 152] on input "Search Form" at bounding box center [502, 148] width 369 height 16
paste input "JPK651800409"
click at [663, 217] on button "Search" at bounding box center [663, 218] width 50 height 17
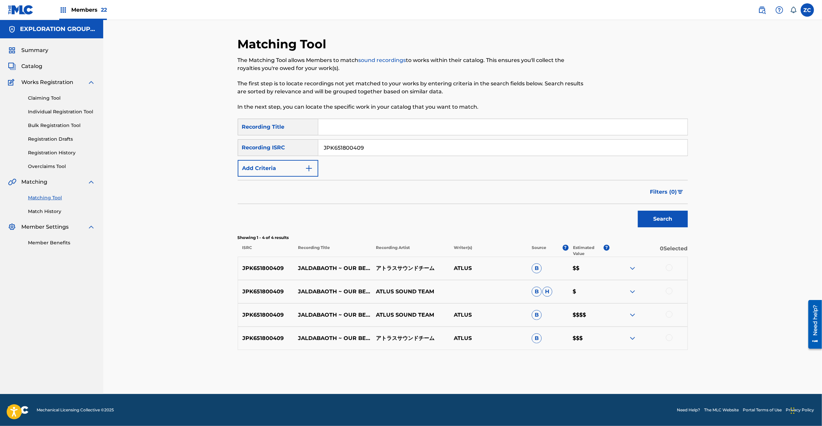
click at [668, 266] on div at bounding box center [669, 267] width 7 height 7
drag, startPoint x: 668, startPoint y: 289, endPoint x: 669, endPoint y: 294, distance: 5.4
click at [668, 290] on div at bounding box center [669, 290] width 7 height 7
click at [667, 316] on div at bounding box center [669, 314] width 7 height 7
click at [668, 338] on div at bounding box center [669, 337] width 7 height 7
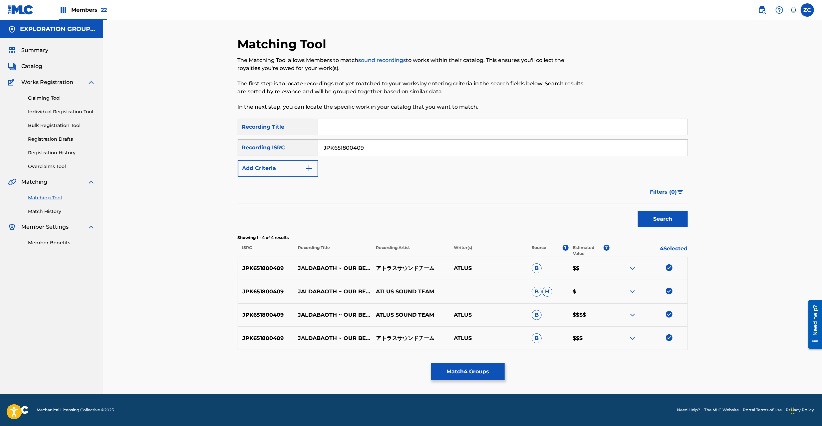
click at [408, 144] on input "JPK651800409" at bounding box center [502, 148] width 369 height 16
paste input "601626"
type input "JPK651601626"
click at [661, 218] on button "Search" at bounding box center [663, 218] width 50 height 17
click at [667, 268] on div at bounding box center [669, 267] width 7 height 7
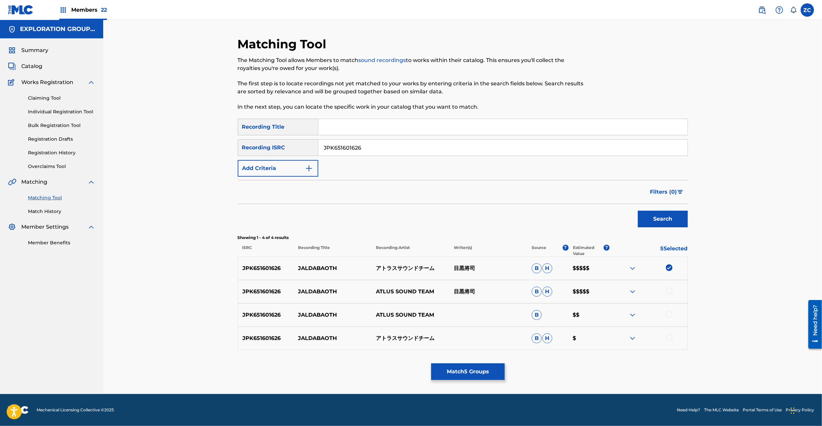
click at [668, 293] on div at bounding box center [669, 290] width 7 height 7
click at [668, 313] on div at bounding box center [669, 314] width 7 height 7
click at [670, 336] on div at bounding box center [669, 337] width 7 height 7
click at [457, 369] on button "Match 8 Groups" at bounding box center [468, 371] width 74 height 17
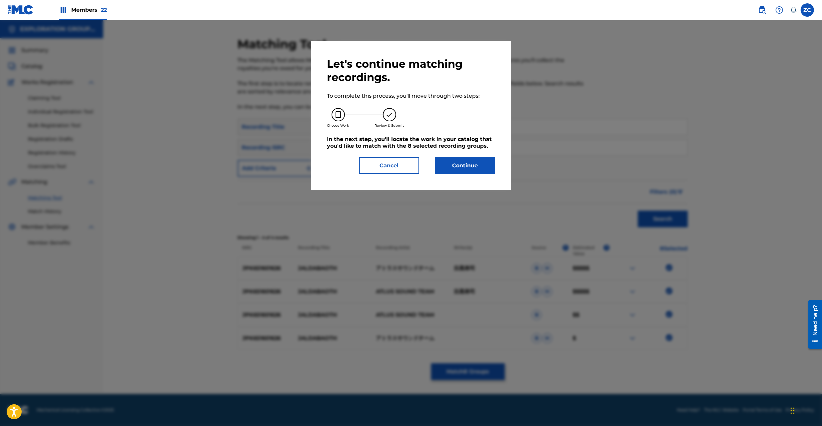
click at [482, 165] on button "Continue" at bounding box center [465, 165] width 60 height 17
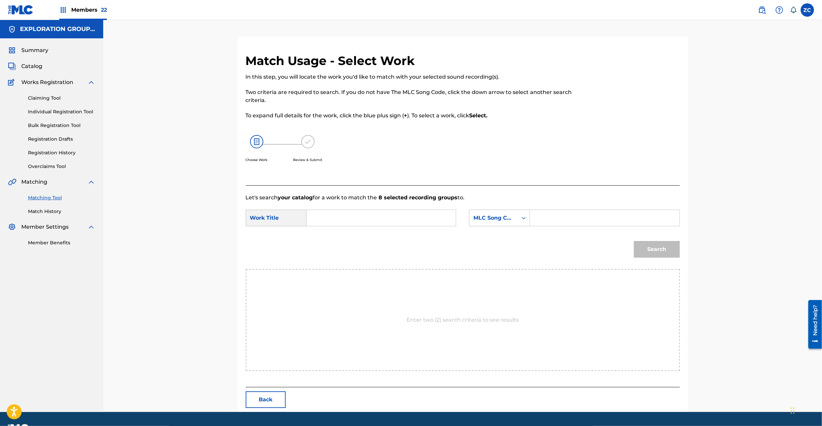
click at [363, 227] on div "SearchWithCriteriaf301fd04-f716-4cab-bf7b-d0722d62e6b5 Work Title SearchWithCri…" at bounding box center [463, 219] width 434 height 21
click at [364, 223] on input "Search Form" at bounding box center [381, 218] width 138 height 16
paste input "Jaldabaoth J536W7"
click at [360, 217] on input "Jaldabaoth J536W7" at bounding box center [381, 218] width 138 height 16
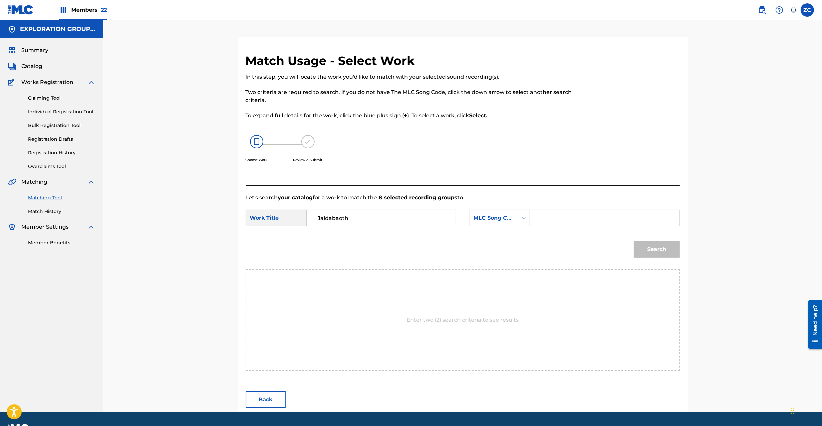
type input "Jaldabaoth"
click at [551, 220] on input "Search Form" at bounding box center [605, 218] width 138 height 16
paste input "J536W7"
type input "J536W7"
click at [654, 250] on button "Search" at bounding box center [657, 249] width 46 height 17
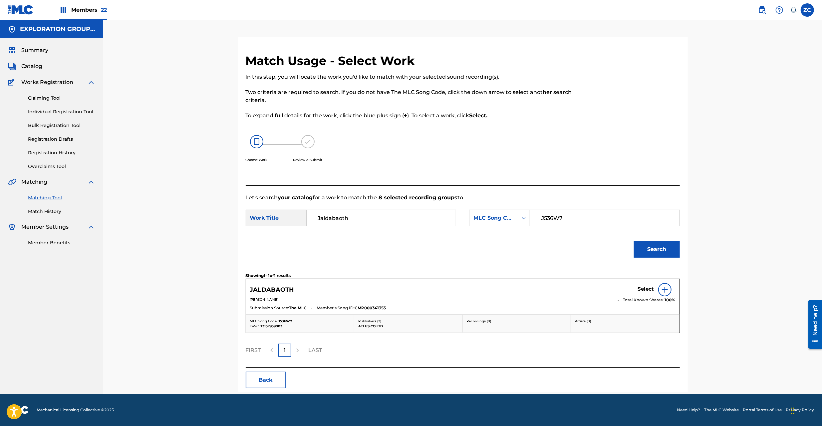
click at [643, 288] on h5 "Select" at bounding box center [646, 289] width 16 height 6
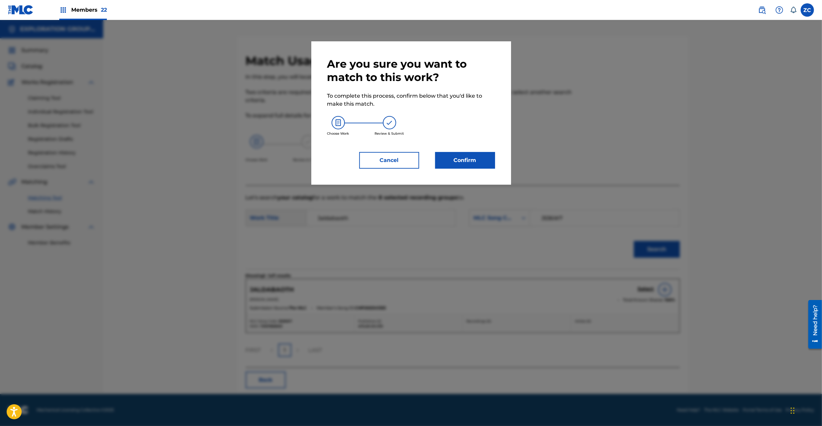
click at [464, 158] on button "Confirm" at bounding box center [465, 160] width 60 height 17
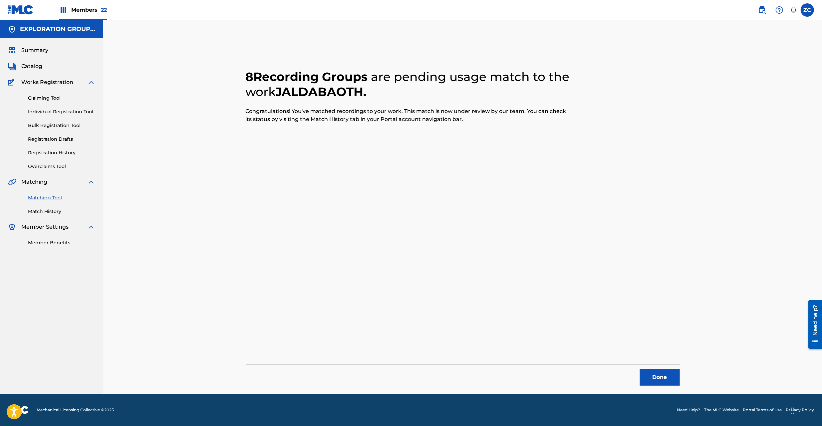
click at [658, 372] on button "Done" at bounding box center [660, 377] width 40 height 17
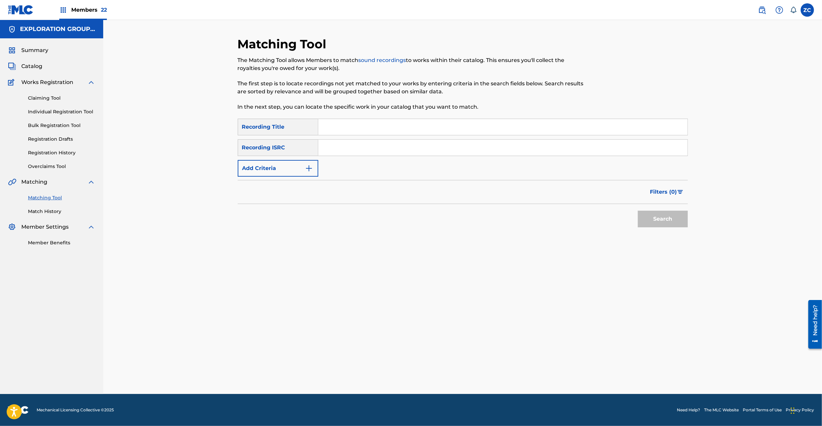
click at [389, 150] on input "Search Form" at bounding box center [502, 148] width 369 height 16
paste input "JPK651601624"
type input "JPK651601624"
click at [649, 218] on button "Search" at bounding box center [663, 218] width 50 height 17
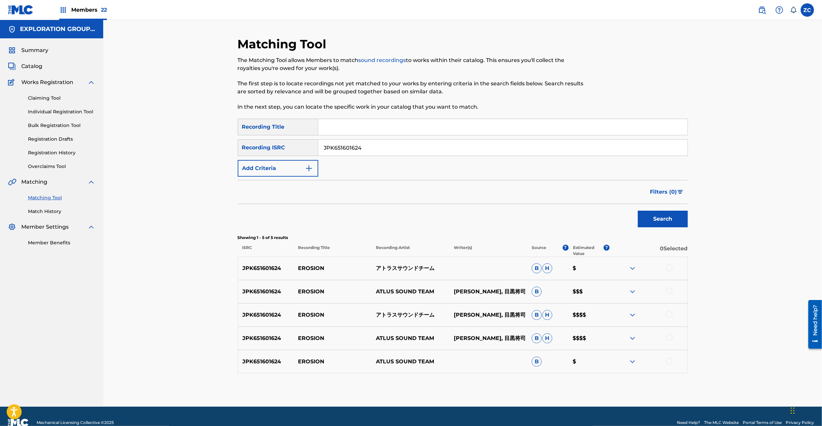
drag, startPoint x: 669, startPoint y: 268, endPoint x: 673, endPoint y: 286, distance: 17.8
click at [669, 269] on div at bounding box center [669, 267] width 7 height 7
click at [671, 291] on div at bounding box center [669, 290] width 7 height 7
click at [669, 313] on div at bounding box center [669, 314] width 7 height 7
click at [669, 336] on div at bounding box center [669, 337] width 7 height 7
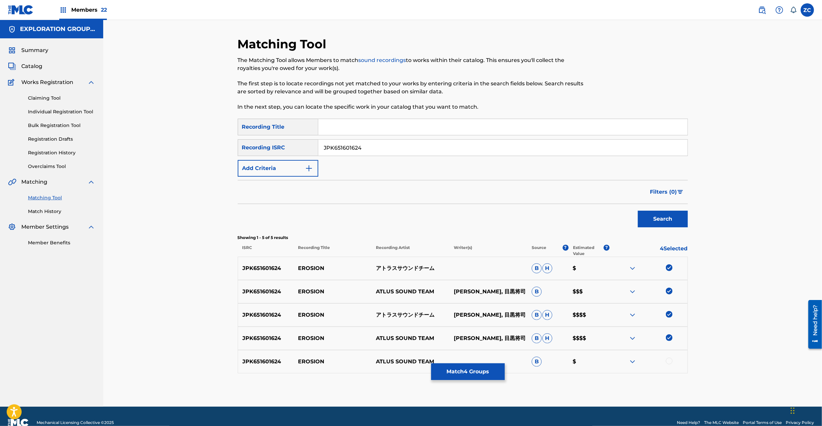
click at [669, 364] on div at bounding box center [669, 360] width 7 height 7
click at [488, 376] on button "Match 5 Groups" at bounding box center [468, 371] width 74 height 17
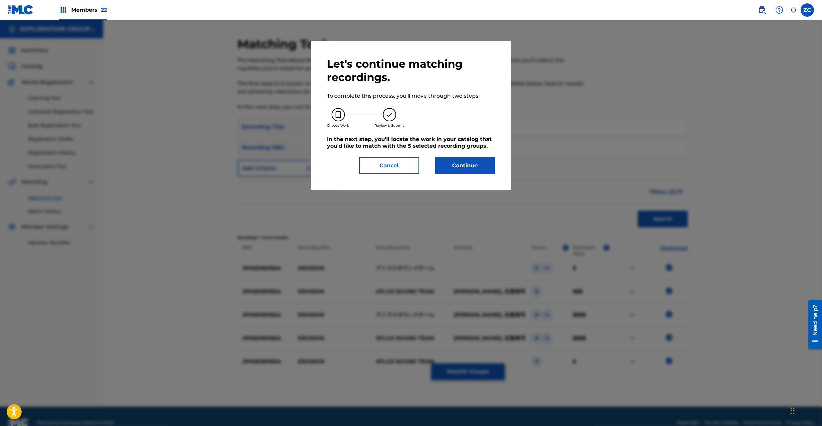
click at [462, 170] on button "Continue" at bounding box center [465, 165] width 60 height 17
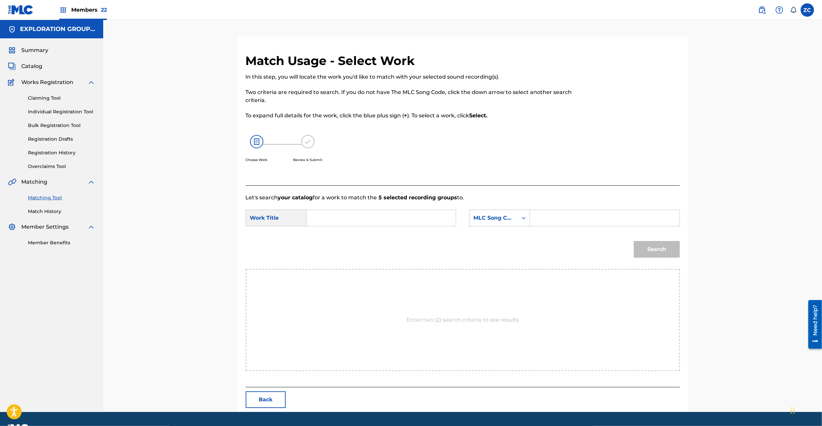
click at [338, 216] on input "Search Form" at bounding box center [381, 218] width 138 height 16
paste input "Erosion ES3896"
click at [357, 216] on input "Erosion ES3896" at bounding box center [381, 218] width 138 height 16
type input "Erosion"
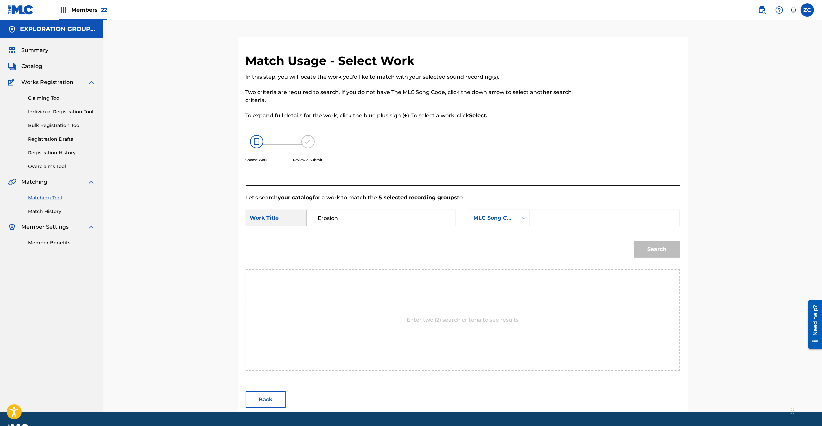
click at [578, 221] on input "Search Form" at bounding box center [605, 218] width 138 height 16
paste input "ES3896"
type input "ES3896"
click at [657, 244] on button "Search" at bounding box center [657, 249] width 46 height 17
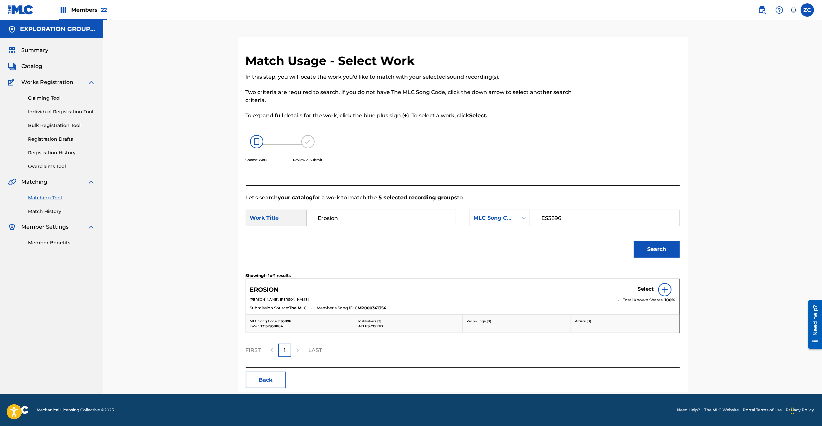
click at [641, 292] on link "Select" at bounding box center [646, 289] width 16 height 7
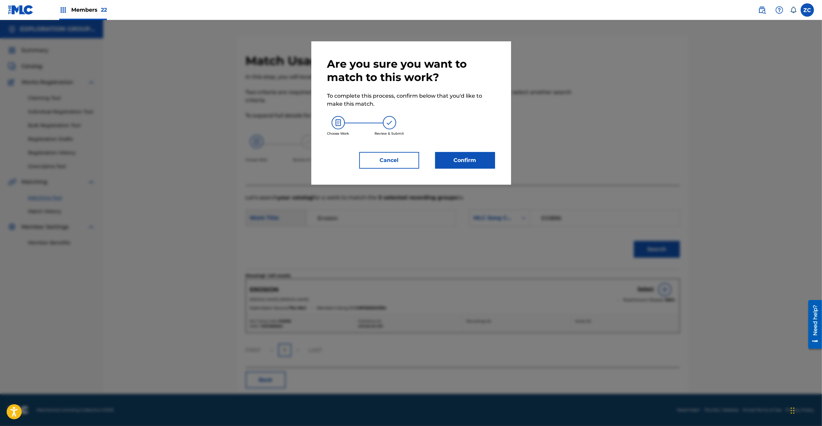
click at [458, 164] on button "Confirm" at bounding box center [465, 160] width 60 height 17
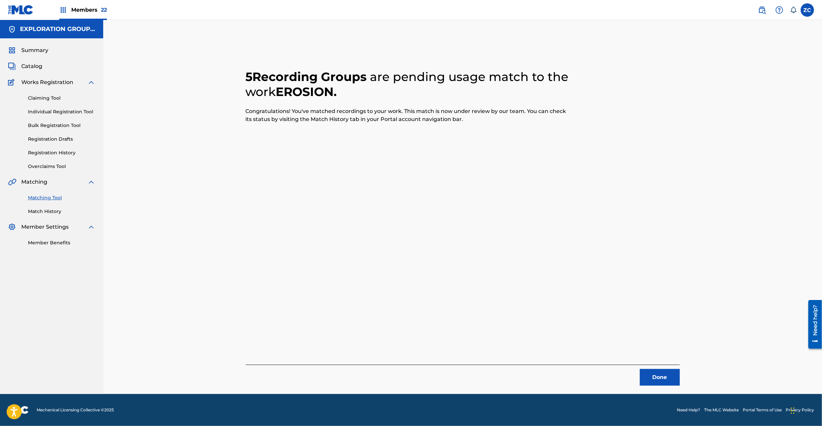
click at [657, 376] on button "Done" at bounding box center [660, 377] width 40 height 17
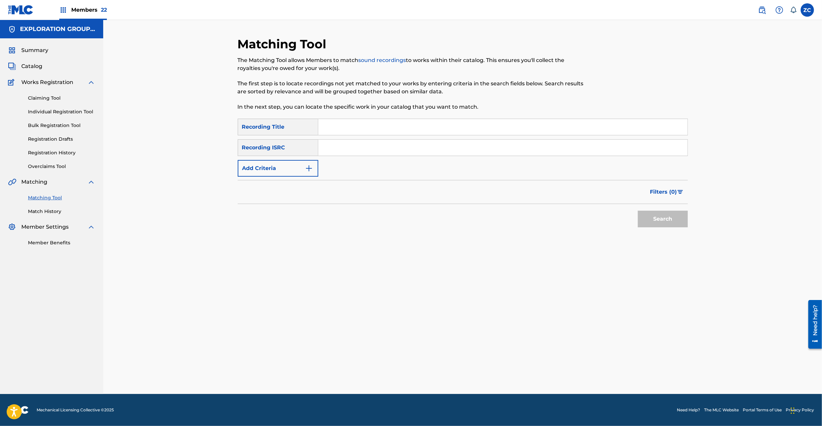
drag, startPoint x: 393, startPoint y: 152, endPoint x: 401, endPoint y: 155, distance: 8.5
click at [393, 152] on input "Search Form" at bounding box center [502, 148] width 369 height 16
paste input "JPK651601603"
type input "JPK651601603"
click at [648, 216] on button "Search" at bounding box center [663, 218] width 50 height 17
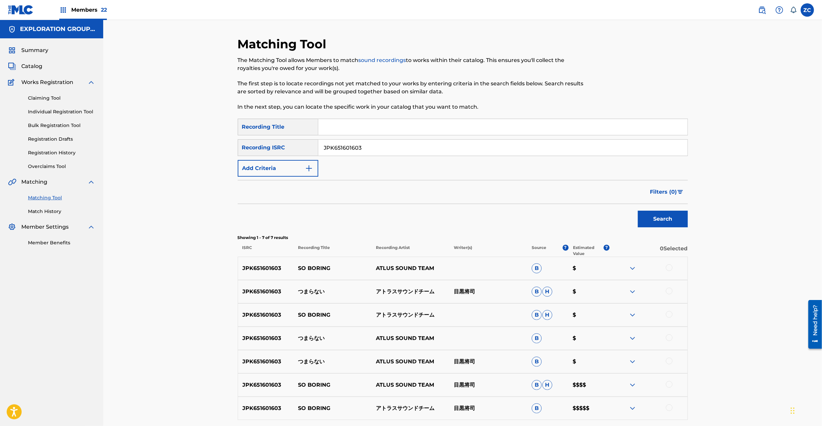
scroll to position [59, 0]
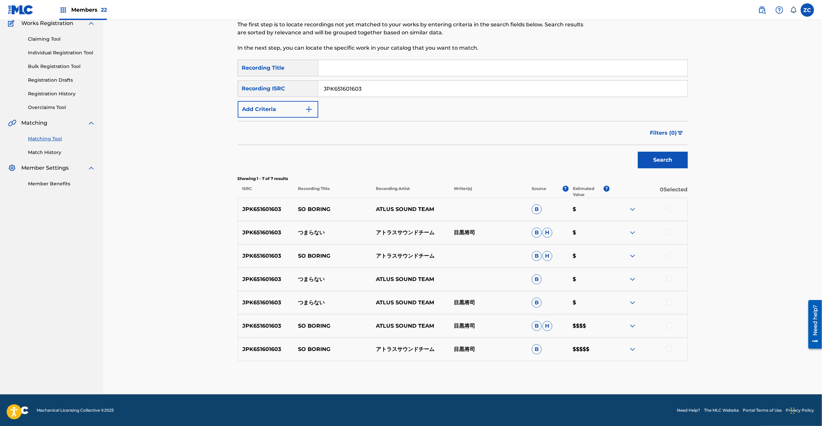
click at [670, 205] on div at bounding box center [669, 208] width 7 height 7
click at [670, 232] on div at bounding box center [669, 231] width 7 height 7
click at [670, 255] on div at bounding box center [669, 255] width 7 height 7
click at [669, 280] on div at bounding box center [669, 278] width 7 height 7
click at [669, 303] on div at bounding box center [669, 301] width 7 height 7
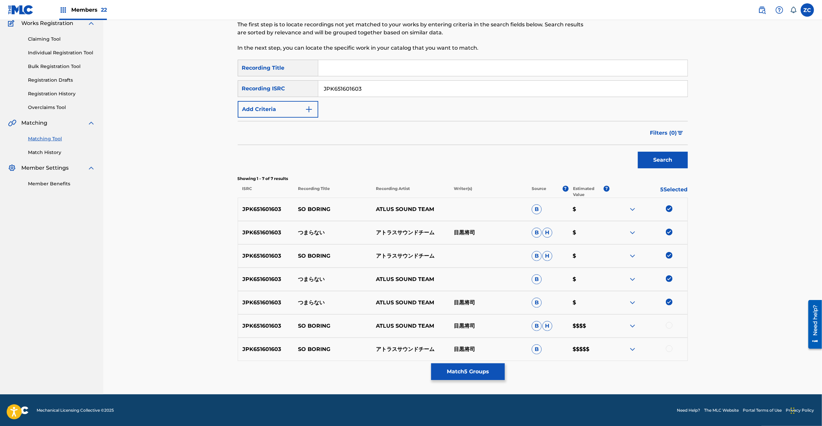
click at [668, 328] on div at bounding box center [669, 325] width 7 height 7
click at [669, 347] on div at bounding box center [669, 348] width 7 height 7
click at [777, 280] on div "Matching Tool The Matching Tool allows Members to match sound recordings to wor…" at bounding box center [462, 177] width 719 height 433
click at [459, 376] on button "Match 7 Groups" at bounding box center [468, 371] width 74 height 17
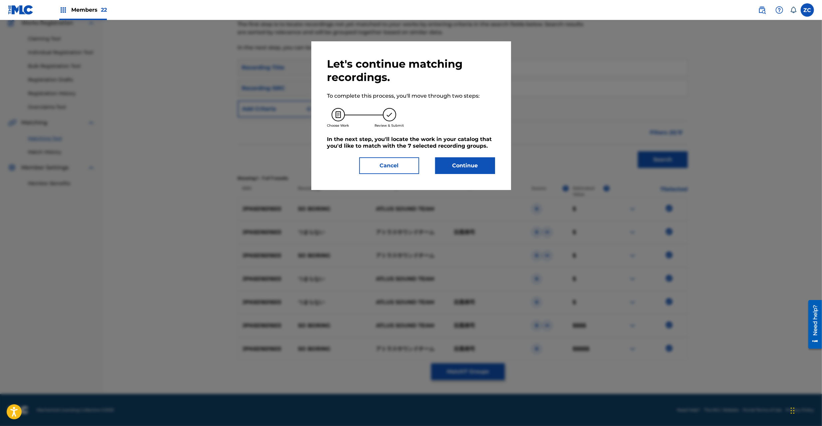
click at [477, 166] on button "Continue" at bounding box center [465, 165] width 60 height 17
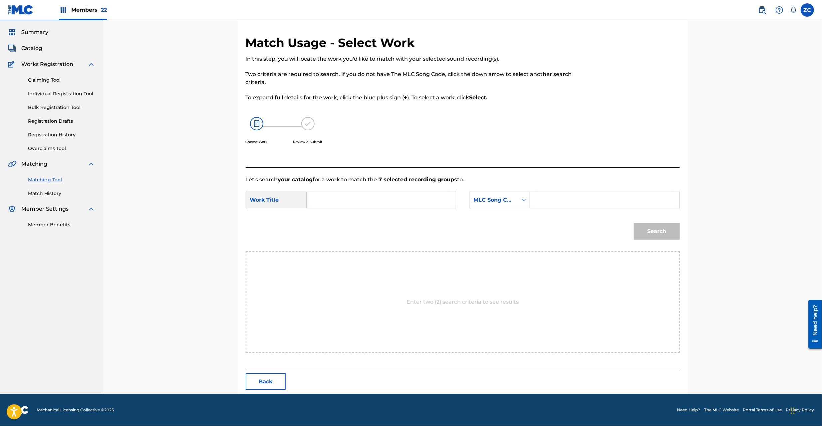
scroll to position [0, 0]
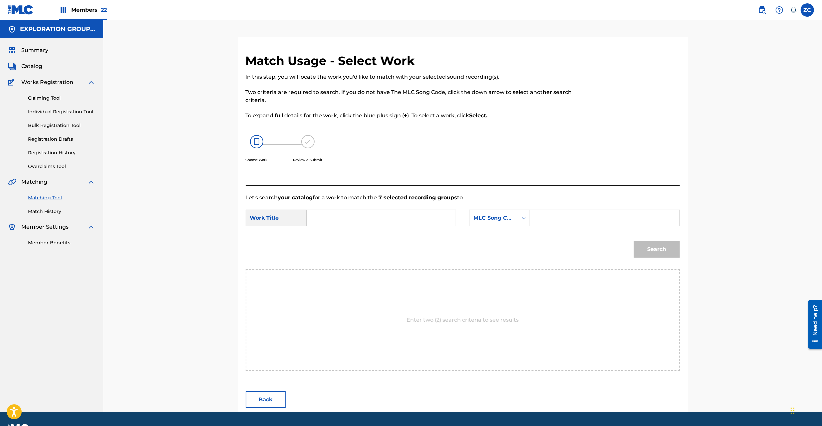
click at [380, 220] on input "Search Form" at bounding box center [381, 218] width 138 height 16
paste input "Tsumaranai T481DJ"
click at [359, 218] on input "Tsumaranai T481DJ" at bounding box center [381, 218] width 138 height 16
type input "Tsumaranai"
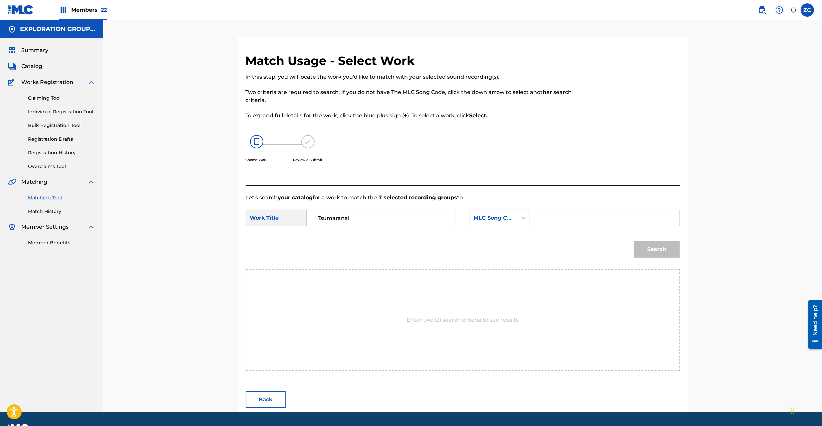
click at [541, 223] on input "Search Form" at bounding box center [605, 218] width 138 height 16
paste input "T481DJ"
type input "T481DJ"
click at [663, 254] on button "Search" at bounding box center [657, 249] width 46 height 17
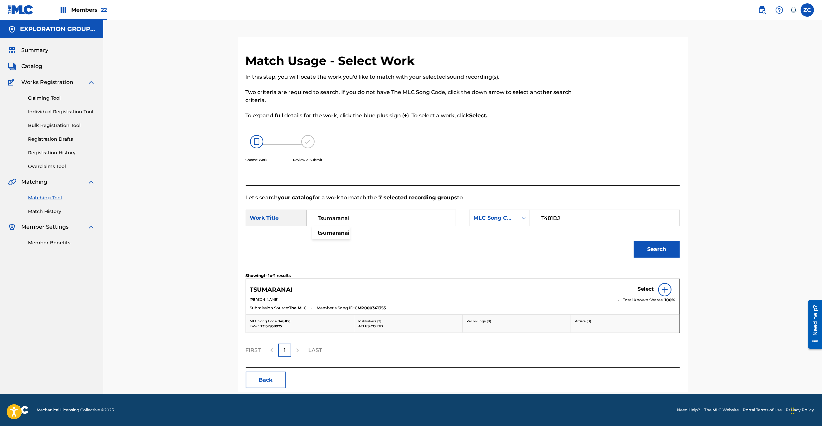
drag, startPoint x: 384, startPoint y: 216, endPoint x: 276, endPoint y: 205, distance: 108.8
click at [276, 211] on div "SearchWithCriteriaf301fd04-f716-4cab-bf7b-d0722d62e6b5 Work Title Tsumaranai ts…" at bounding box center [351, 217] width 210 height 17
click at [654, 290] on div "Select" at bounding box center [657, 289] width 38 height 13
click at [643, 290] on h5 "Select" at bounding box center [646, 289] width 16 height 6
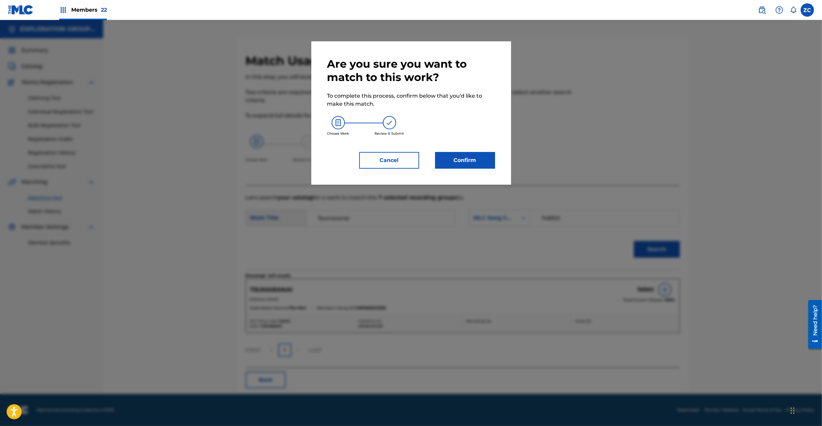
click at [480, 159] on button "Confirm" at bounding box center [465, 160] width 60 height 17
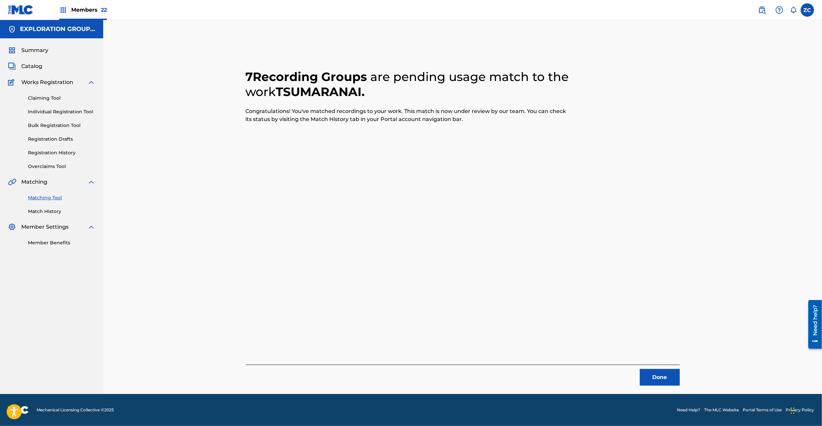
click at [661, 371] on button "Done" at bounding box center [660, 377] width 40 height 17
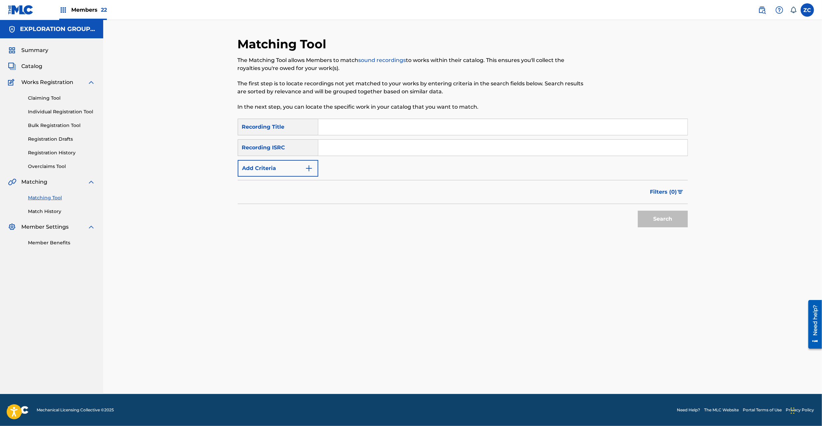
click at [440, 147] on input "Search Form" at bounding box center [502, 148] width 369 height 16
paste input "JPE381900524"
click at [676, 216] on button "Search" at bounding box center [663, 218] width 50 height 17
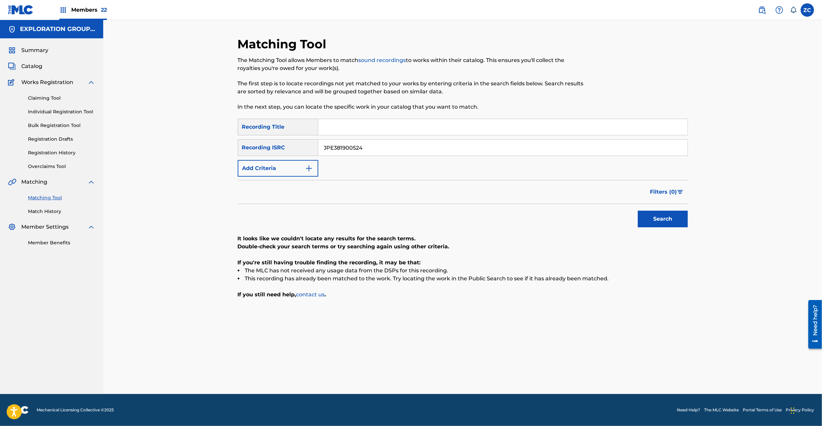
click at [440, 148] on input "JPE381900524" at bounding box center [502, 148] width 369 height 16
paste input "K651601604"
type input "JPK651601604"
click at [664, 217] on button "Search" at bounding box center [663, 218] width 50 height 17
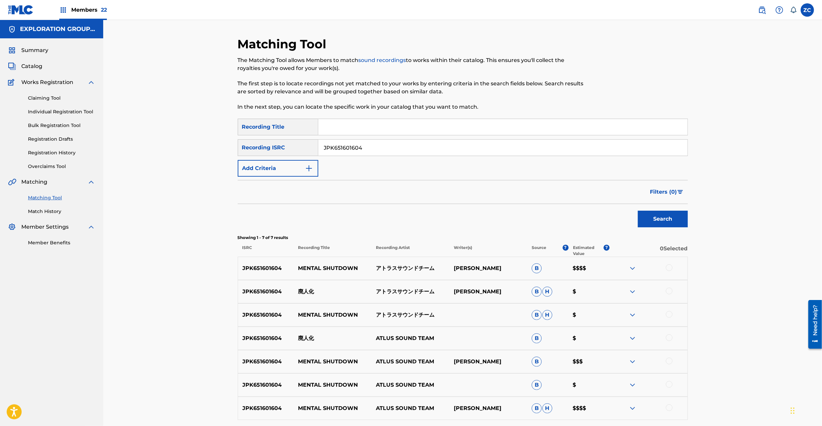
scroll to position [59, 0]
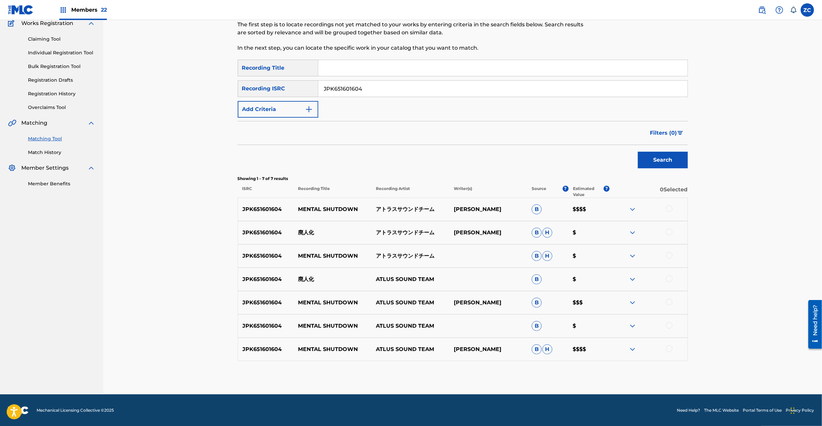
click at [672, 208] on div at bounding box center [669, 208] width 7 height 7
click at [672, 234] on div at bounding box center [669, 231] width 7 height 7
click at [669, 254] on div at bounding box center [669, 255] width 7 height 7
click at [669, 278] on div at bounding box center [669, 278] width 7 height 7
click at [668, 304] on div at bounding box center [669, 301] width 7 height 7
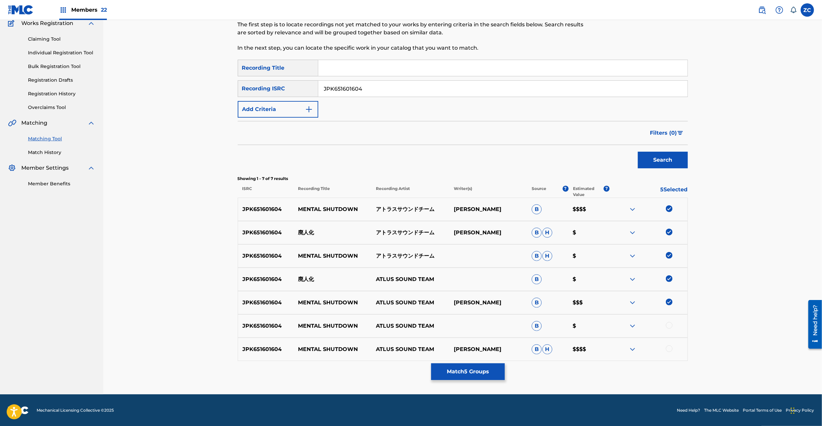
click at [671, 326] on div at bounding box center [669, 325] width 7 height 7
click at [671, 352] on div at bounding box center [649, 349] width 78 height 8
click at [670, 349] on div at bounding box center [669, 348] width 7 height 7
click at [754, 289] on div "Matching Tool The Matching Tool allows Members to match sound recordings to wor…" at bounding box center [462, 177] width 719 height 433
click at [484, 370] on button "Match 7 Groups" at bounding box center [468, 371] width 74 height 17
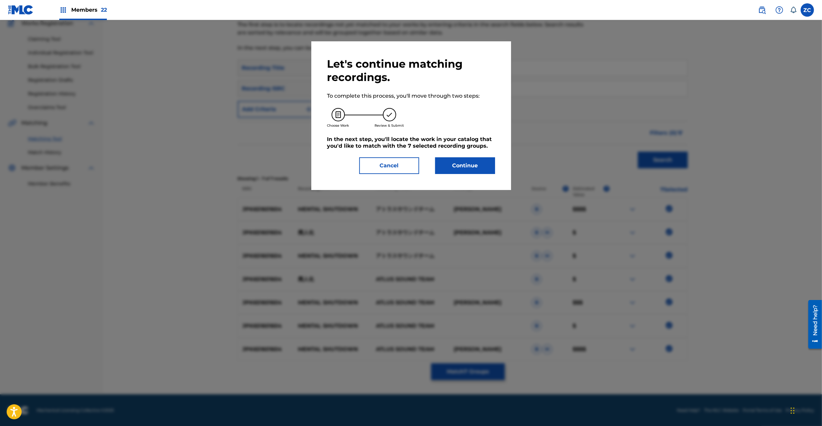
click at [461, 171] on button "Continue" at bounding box center [465, 165] width 60 height 17
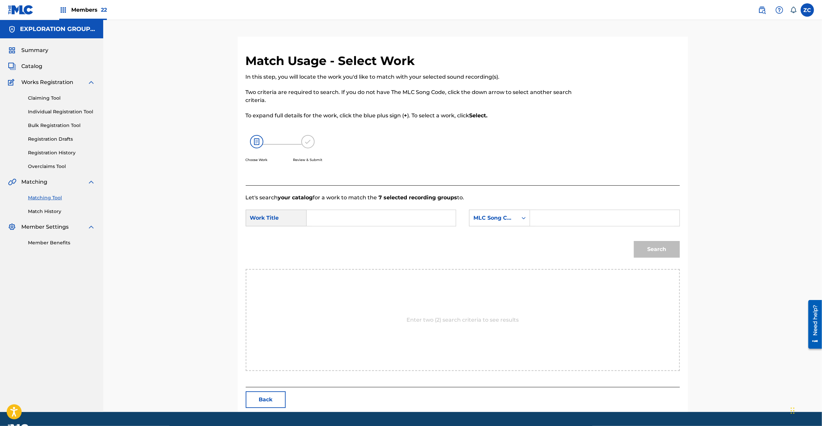
click at [345, 220] on input "Search Form" at bounding box center [381, 218] width 138 height 16
paste input "Haijinka HP542G"
click at [346, 216] on input "Haijinka HP542G" at bounding box center [381, 218] width 138 height 16
type input "Haijinka"
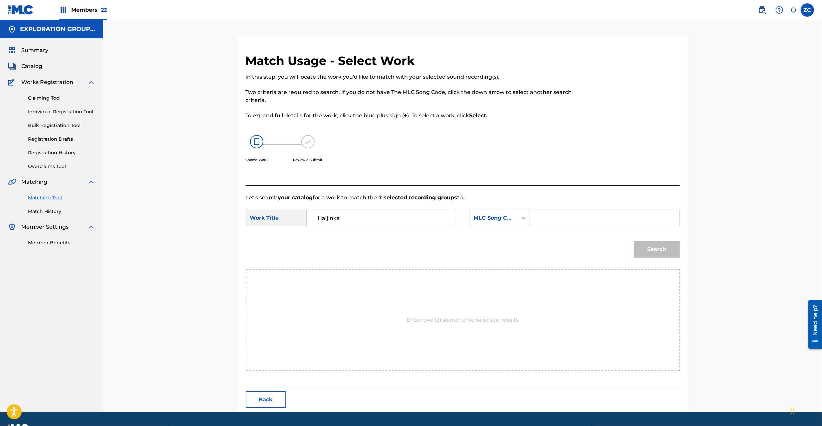
click at [589, 219] on input "Search Form" at bounding box center [605, 218] width 138 height 16
paste input "HP542G"
type input "HP542G"
click at [667, 253] on button "Search" at bounding box center [657, 249] width 46 height 17
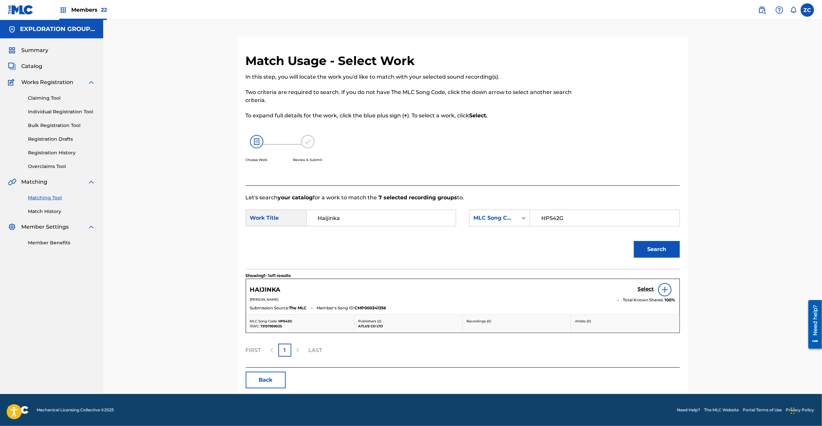
click at [641, 287] on h5 "Select" at bounding box center [646, 289] width 16 height 6
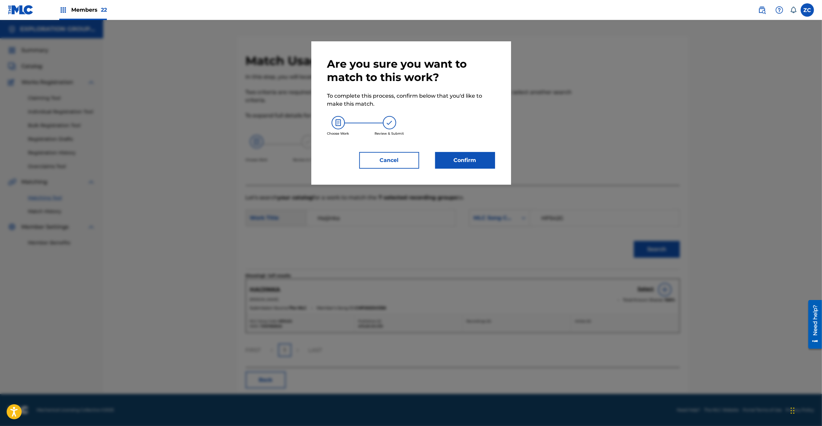
click at [476, 156] on button "Confirm" at bounding box center [465, 160] width 60 height 17
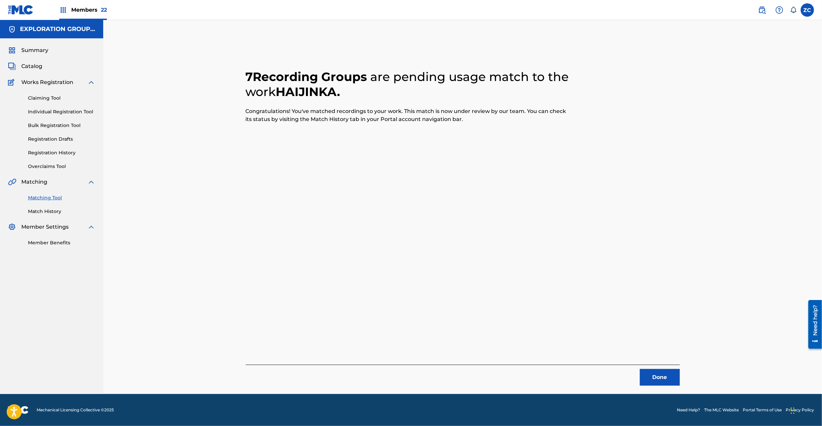
click at [660, 377] on button "Done" at bounding box center [660, 377] width 40 height 17
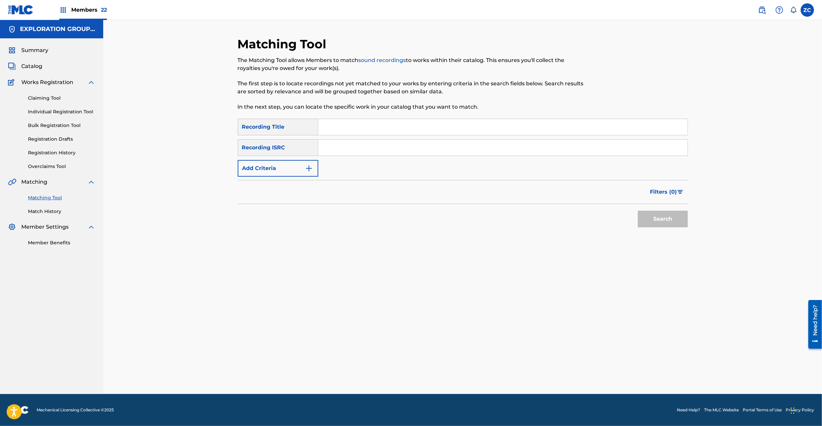
drag, startPoint x: 445, startPoint y: 148, endPoint x: 457, endPoint y: 153, distance: 12.7
click at [445, 149] on input "Search Form" at bounding box center [502, 148] width 369 height 16
paste input "JPK651601606"
drag, startPoint x: 666, startPoint y: 219, endPoint x: 657, endPoint y: 217, distance: 9.2
click at [665, 219] on button "Search" at bounding box center [663, 218] width 50 height 17
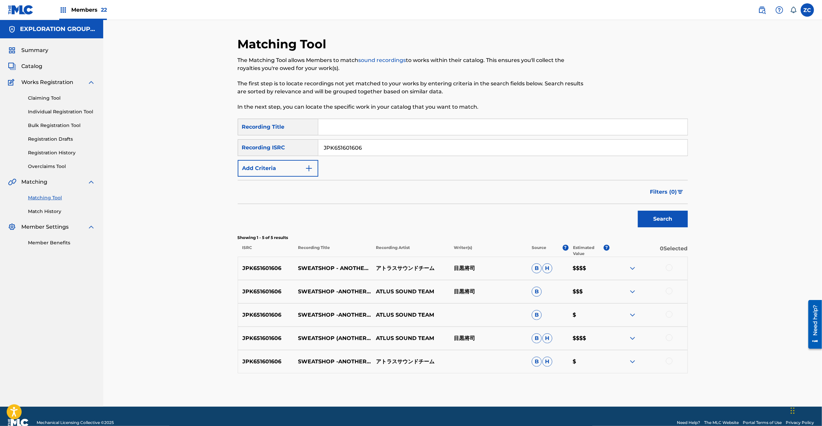
click at [669, 268] on div at bounding box center [669, 267] width 7 height 7
click at [669, 292] on div at bounding box center [669, 290] width 7 height 7
click at [669, 314] on div at bounding box center [669, 314] width 7 height 7
click at [669, 336] on div at bounding box center [669, 337] width 7 height 7
click at [669, 360] on div at bounding box center [669, 360] width 7 height 7
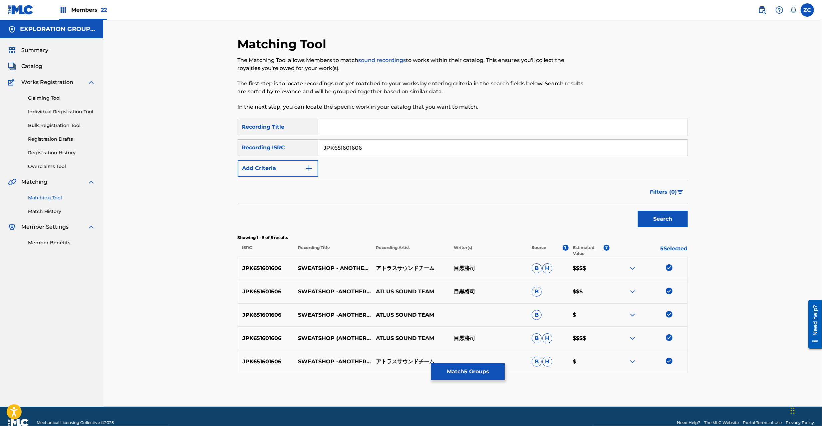
click at [464, 154] on input "JPK651601606" at bounding box center [502, 148] width 369 height 16
paste input "5"
type input "JPK651601605"
click at [670, 220] on button "Search" at bounding box center [663, 218] width 50 height 17
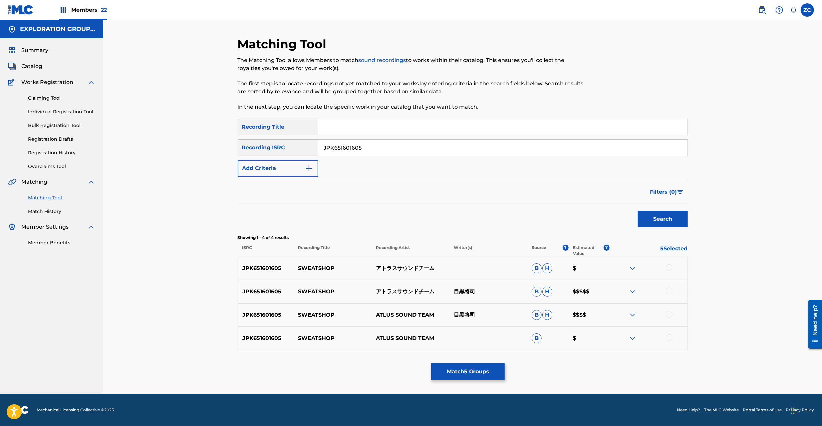
click at [671, 268] on div at bounding box center [669, 267] width 7 height 7
click at [668, 292] on div at bounding box center [669, 290] width 7 height 7
click at [669, 311] on div at bounding box center [669, 314] width 7 height 7
click at [669, 337] on div at bounding box center [669, 337] width 7 height 7
click at [493, 373] on button "Match 9 Groups" at bounding box center [468, 371] width 74 height 17
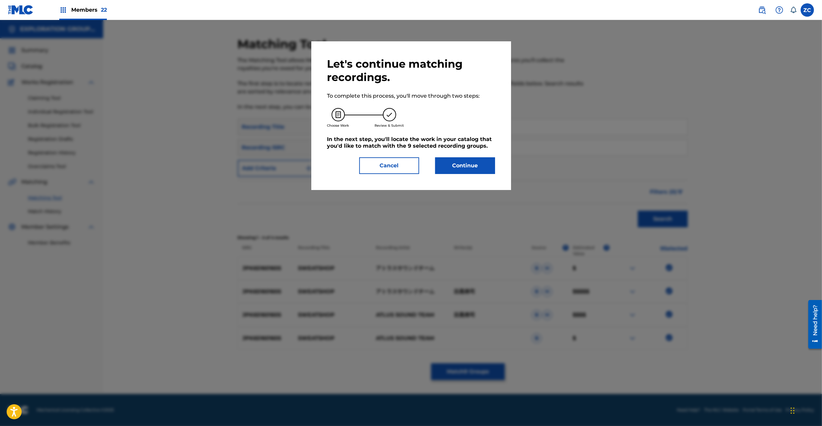
click at [461, 161] on button "Continue" at bounding box center [465, 165] width 60 height 17
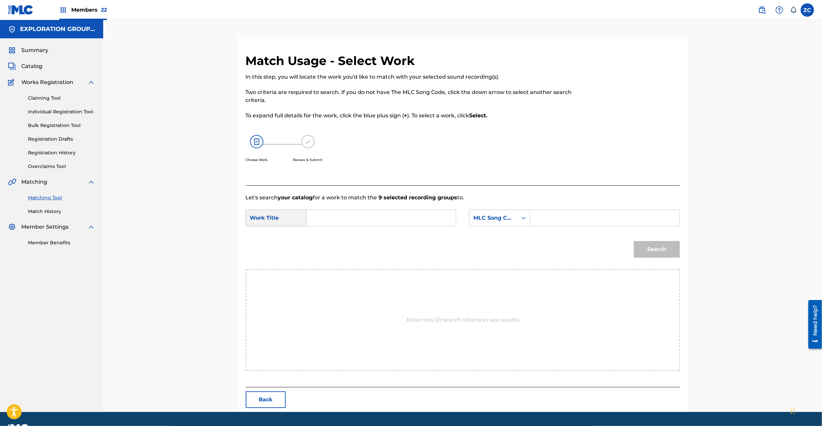
click at [378, 216] on input "Search Form" at bounding box center [381, 218] width 138 height 16
paste input "Sweatshop S65UP2"
click at [365, 217] on input "Sweatshop S65UP2" at bounding box center [381, 218] width 138 height 16
click at [364, 218] on input "Sweatshop S65UP2" at bounding box center [381, 218] width 138 height 16
type input "Sweatshop"
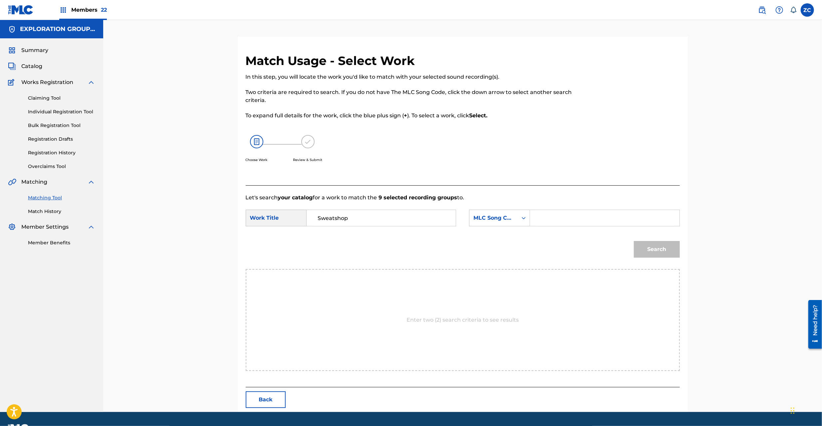
click at [585, 221] on input "Search Form" at bounding box center [605, 218] width 138 height 16
paste input "S65UP2"
type input "S65UP2"
click at [652, 252] on button "Search" at bounding box center [657, 249] width 46 height 17
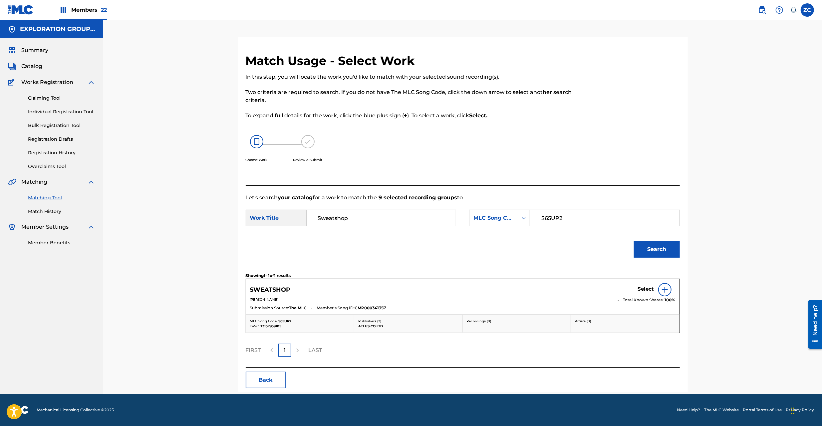
click at [647, 292] on link "Select" at bounding box center [646, 289] width 16 height 7
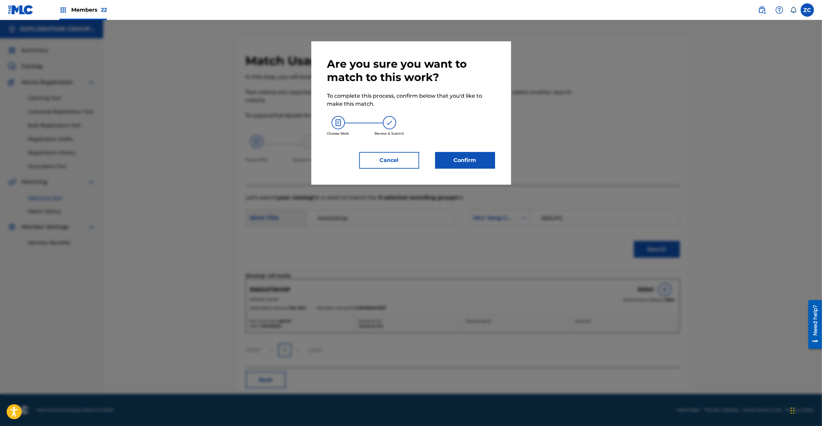
click at [464, 163] on button "Confirm" at bounding box center [465, 160] width 60 height 17
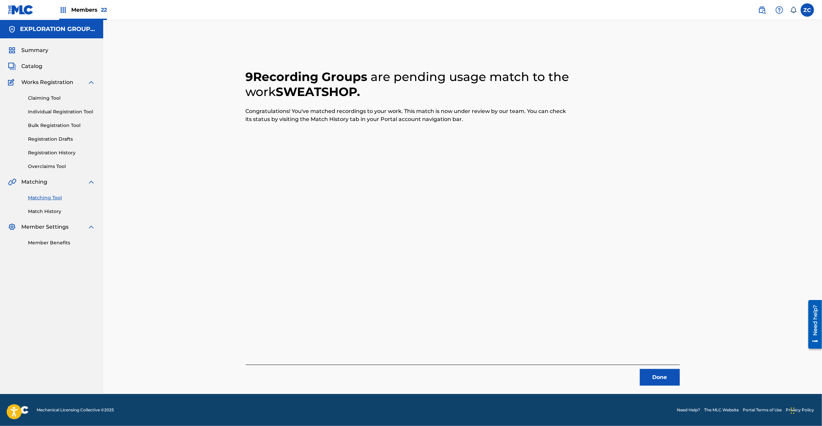
click at [655, 374] on button "Done" at bounding box center [660, 377] width 40 height 17
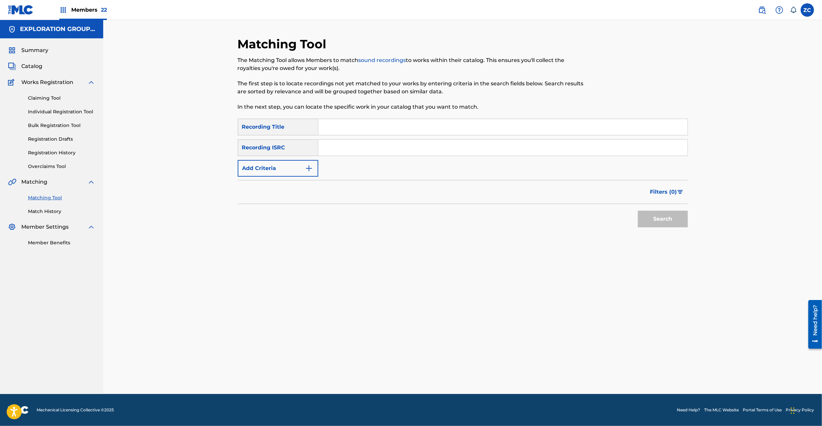
click at [469, 151] on input "Search Form" at bounding box center [502, 148] width 369 height 16
paste input "JPK651601607"
type input "JPK651601607"
click at [662, 220] on button "Search" at bounding box center [663, 218] width 50 height 17
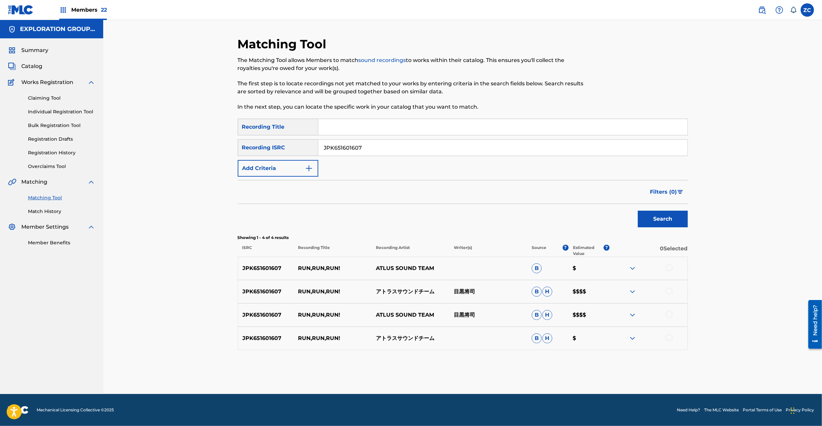
drag, startPoint x: 671, startPoint y: 266, endPoint x: 669, endPoint y: 304, distance: 38.7
click at [670, 268] on div at bounding box center [669, 267] width 7 height 7
click at [670, 292] on div at bounding box center [669, 290] width 7 height 7
click at [668, 315] on div at bounding box center [669, 314] width 7 height 7
click at [671, 337] on div at bounding box center [669, 337] width 7 height 7
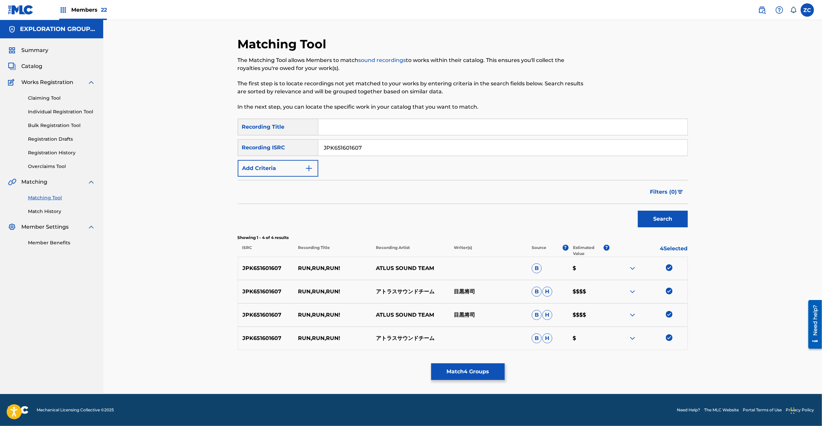
click at [488, 368] on button "Match 4 Groups" at bounding box center [468, 371] width 74 height 17
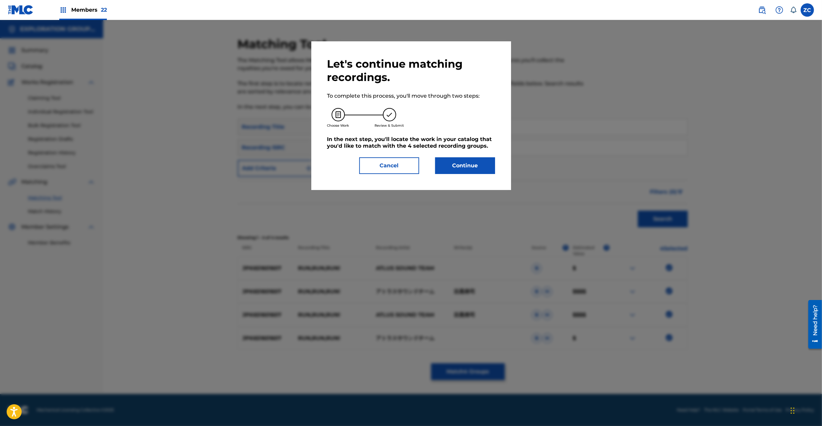
click at [456, 161] on button "Continue" at bounding box center [465, 165] width 60 height 17
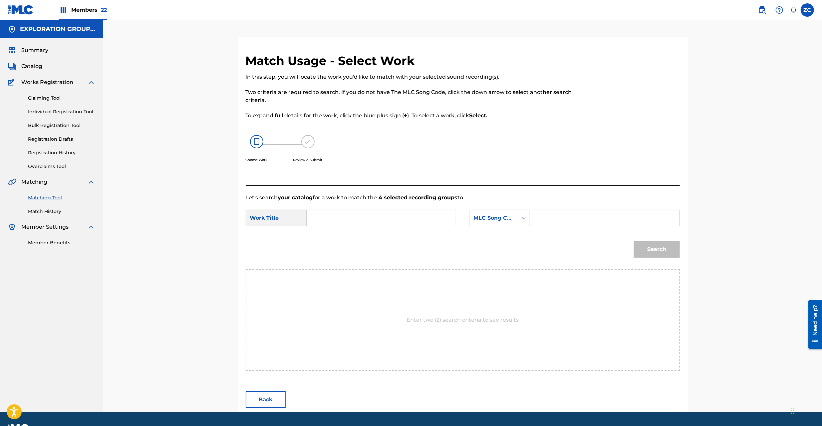
click at [388, 224] on input "Search Form" at bounding box center [381, 218] width 138 height 16
paste input "Run,Run,Run! RN75GK"
click at [373, 220] on input "Run,Run,Run! RN75GK" at bounding box center [381, 218] width 138 height 16
type input "Run,Run,Run!"
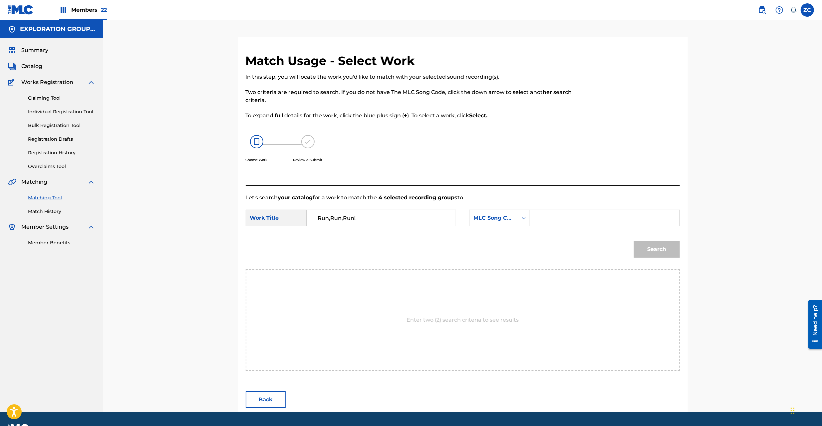
click at [573, 214] on input "Search Form" at bounding box center [605, 218] width 138 height 16
paste input "RN75GK"
type input "RN75GK"
click at [670, 249] on button "Search" at bounding box center [657, 249] width 46 height 17
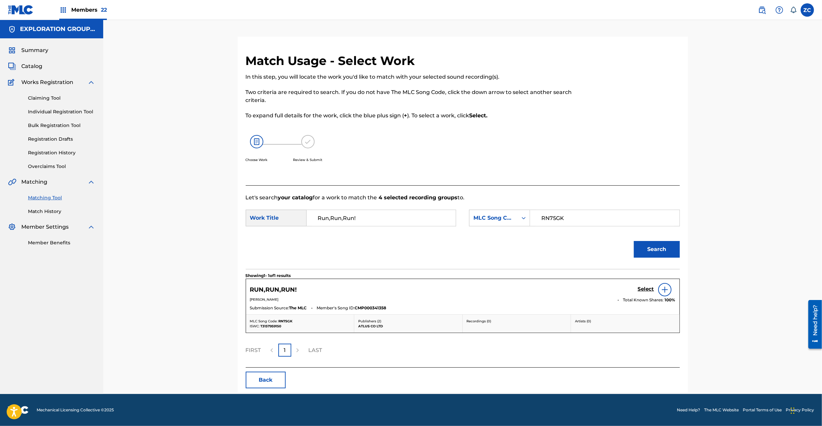
click at [648, 289] on h5 "Select" at bounding box center [646, 289] width 16 height 6
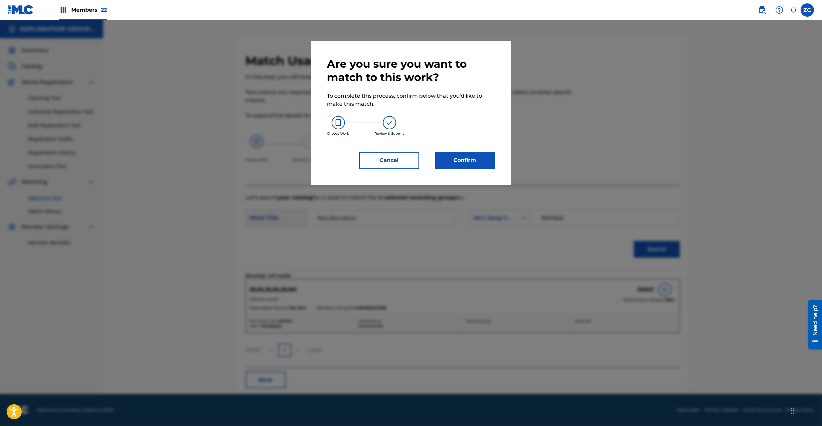
click at [479, 166] on button "Confirm" at bounding box center [465, 160] width 60 height 17
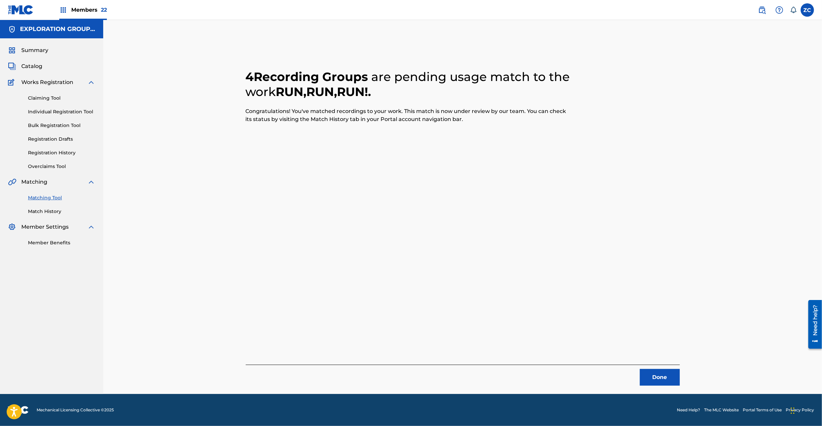
click at [657, 376] on button "Done" at bounding box center [660, 377] width 40 height 17
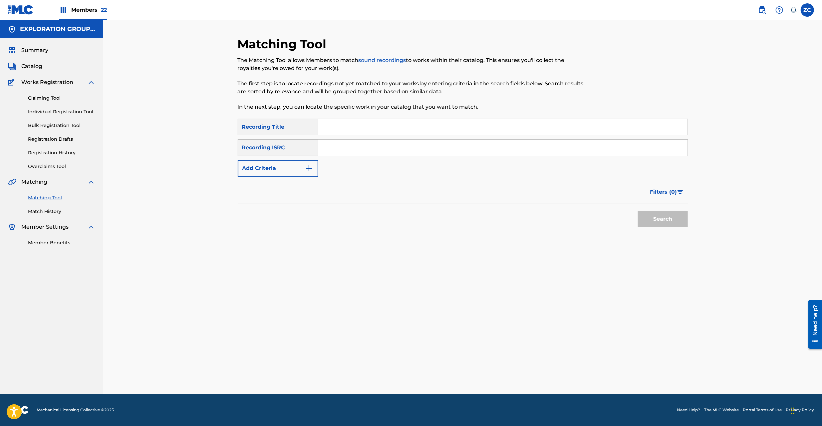
drag, startPoint x: 362, startPoint y: 141, endPoint x: 384, endPoint y: 155, distance: 25.3
click at [362, 141] on input "Search Form" at bounding box center [502, 148] width 369 height 16
paste input "JPK651601608"
type input "JPK651601608"
click at [648, 215] on button "Search" at bounding box center [663, 218] width 50 height 17
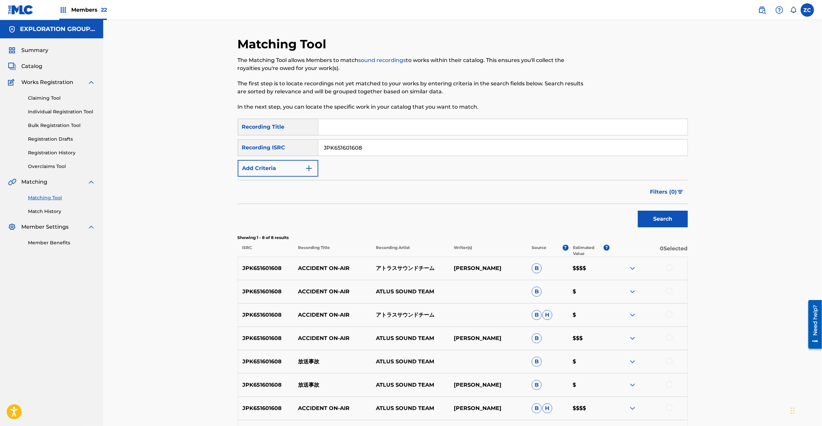
click at [669, 269] on div at bounding box center [669, 267] width 7 height 7
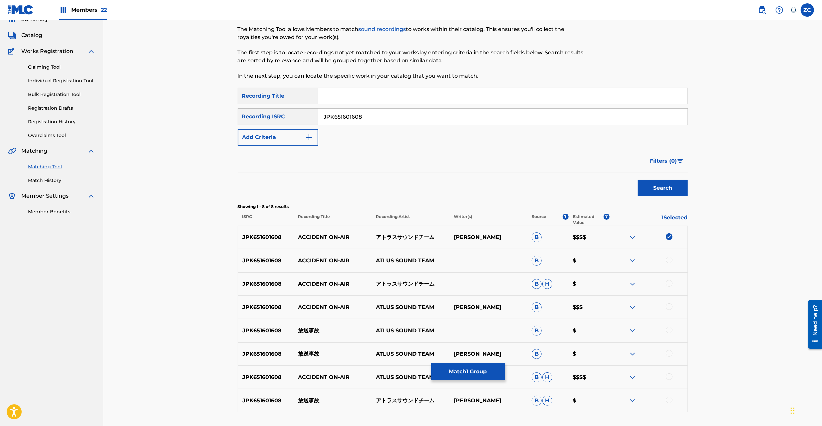
scroll to position [83, 0]
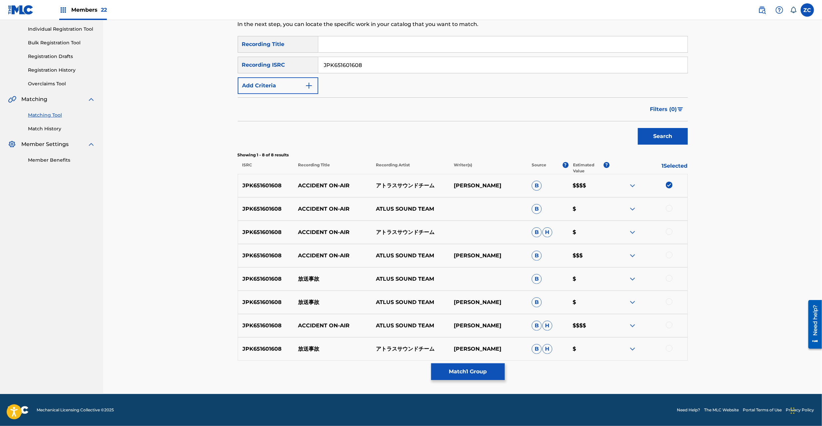
click at [671, 207] on div at bounding box center [669, 208] width 7 height 7
click at [673, 232] on div at bounding box center [649, 232] width 78 height 8
drag, startPoint x: 669, startPoint y: 231, endPoint x: 672, endPoint y: 255, distance: 24.5
click at [669, 232] on div at bounding box center [669, 231] width 7 height 7
click at [670, 256] on div at bounding box center [669, 254] width 7 height 7
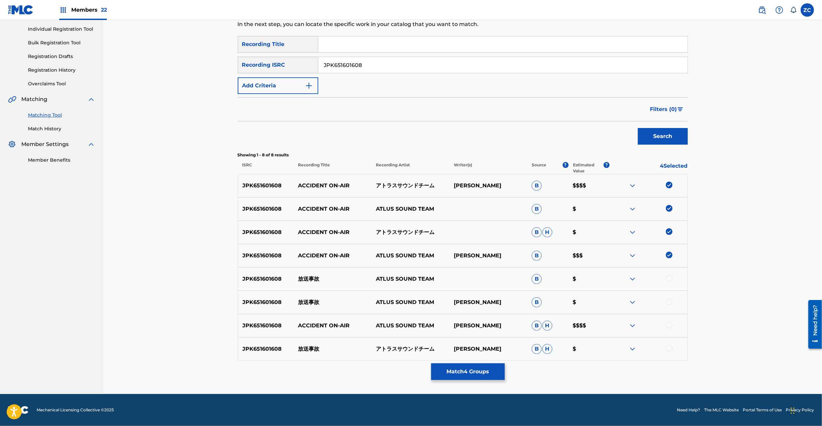
click at [669, 278] on div at bounding box center [669, 278] width 7 height 7
click at [670, 299] on div at bounding box center [669, 301] width 7 height 7
click at [669, 326] on div at bounding box center [669, 324] width 7 height 7
click at [671, 348] on div at bounding box center [669, 348] width 7 height 7
click at [472, 367] on button "Match 8 Groups" at bounding box center [468, 371] width 74 height 17
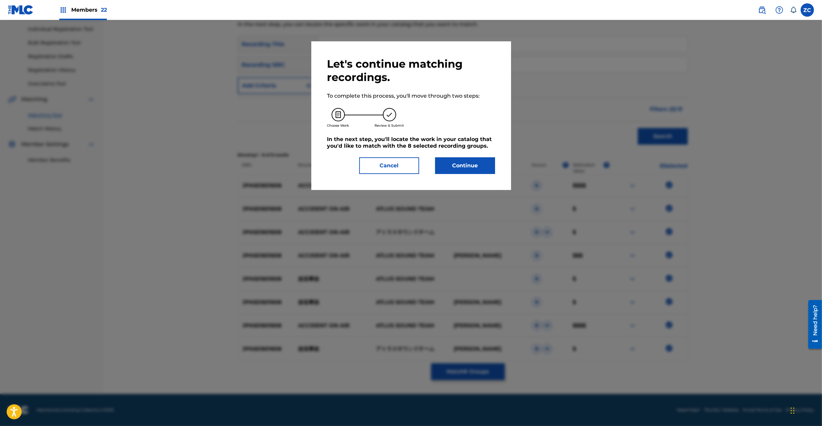
click at [455, 165] on button "Continue" at bounding box center [465, 165] width 60 height 17
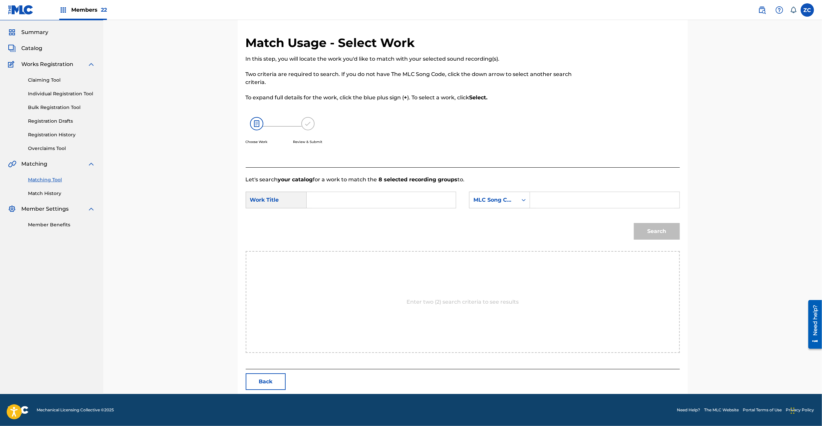
scroll to position [0, 0]
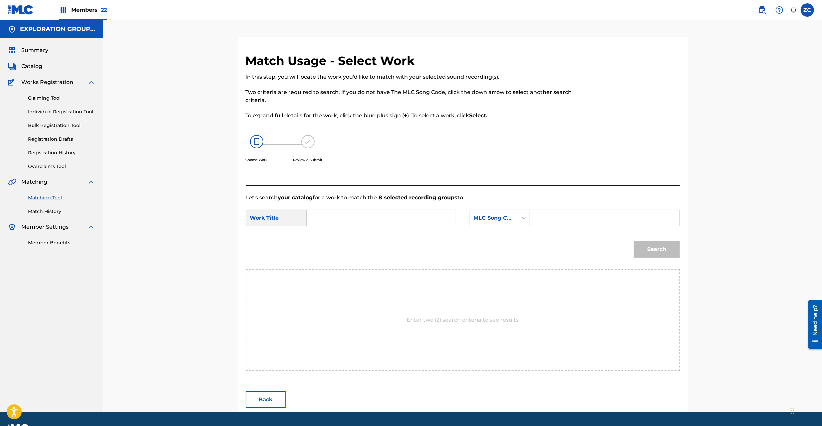
click at [354, 218] on input "Search Form" at bounding box center [381, 218] width 138 height 16
paste input "Housou Jiko HP54ZE"
click at [353, 223] on input "Housou Jiko HP54ZE" at bounding box center [381, 218] width 138 height 16
type input "Housou Jiko"
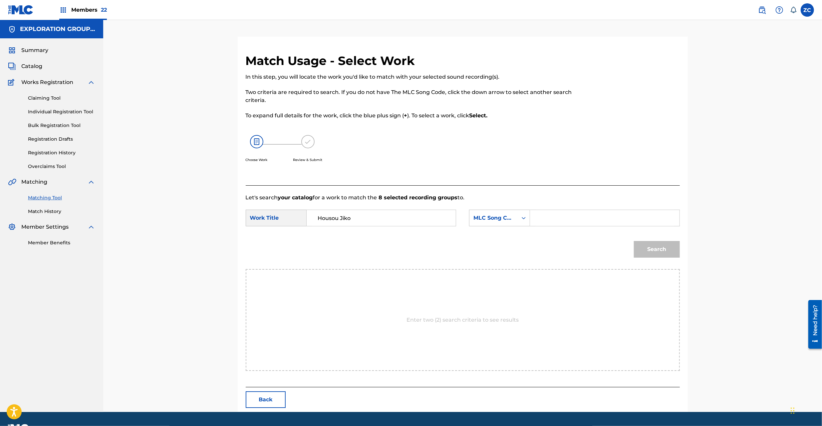
click at [539, 219] on input "Search Form" at bounding box center [605, 218] width 138 height 16
paste input "HP54ZE"
type input "HP54ZE"
click at [677, 252] on button "Search" at bounding box center [657, 249] width 46 height 17
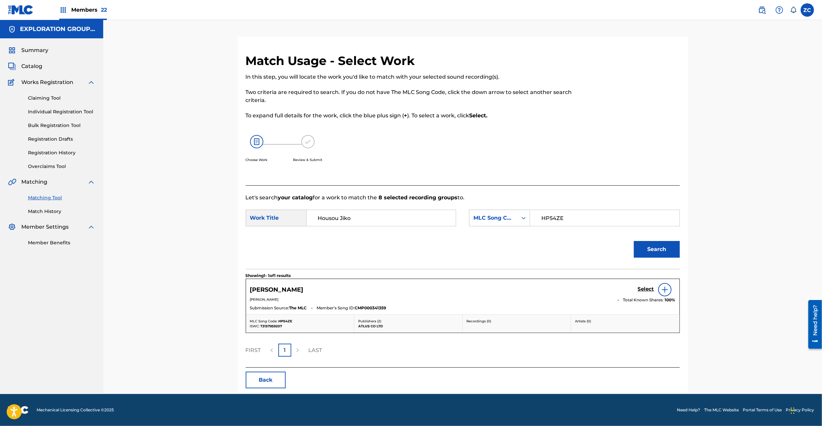
click at [644, 290] on h5 "Select" at bounding box center [646, 289] width 16 height 6
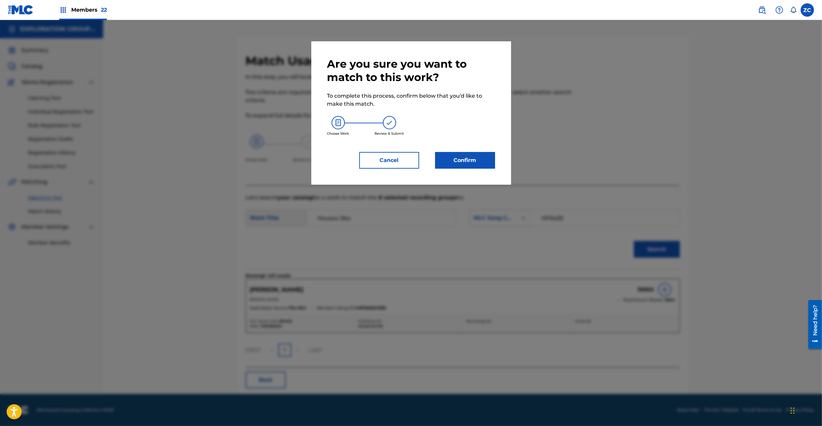
click at [484, 164] on button "Confirm" at bounding box center [465, 160] width 60 height 17
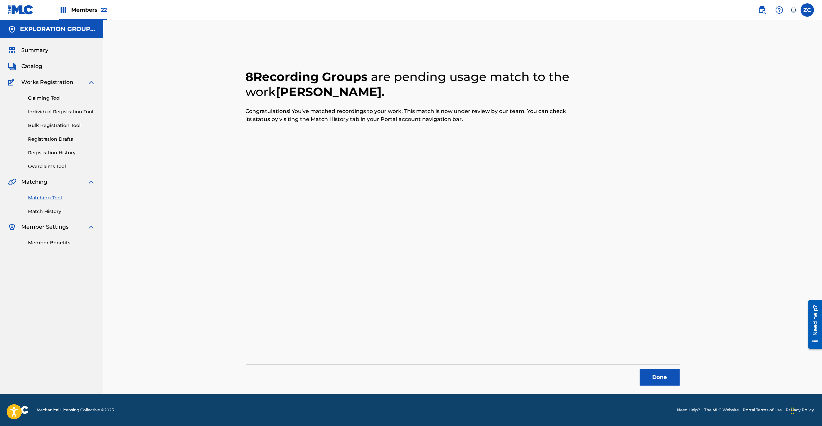
click at [654, 372] on button "Done" at bounding box center [660, 377] width 40 height 17
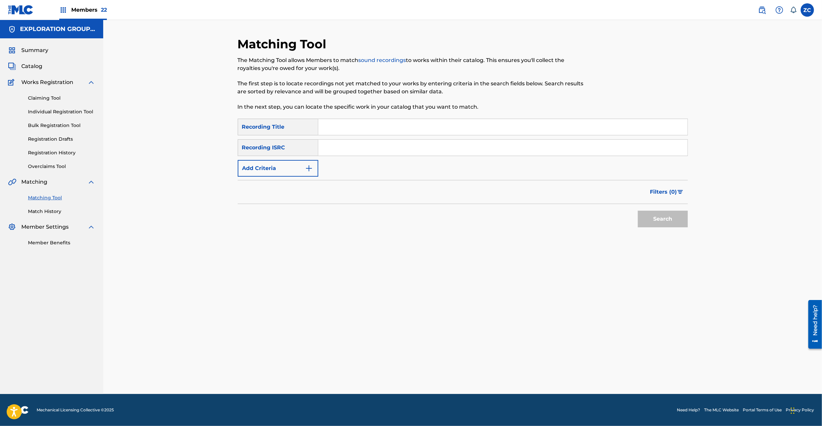
click at [426, 147] on input "Search Form" at bounding box center [502, 148] width 369 height 16
paste input "JPK651400122"
click at [654, 220] on button "Search" at bounding box center [663, 218] width 50 height 17
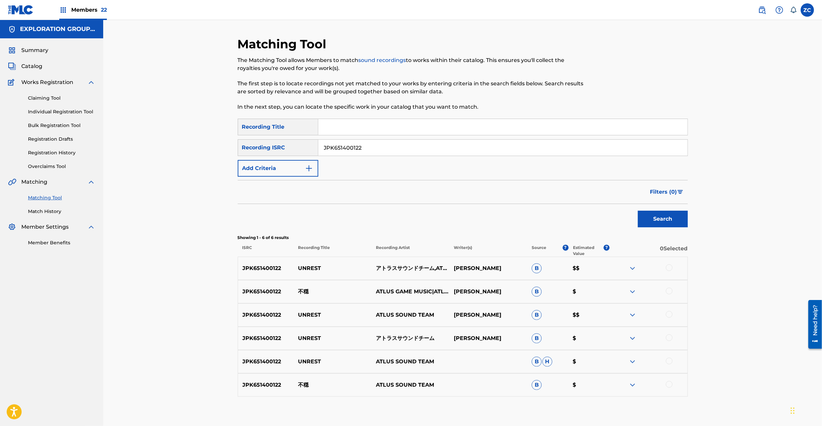
drag, startPoint x: 671, startPoint y: 263, endPoint x: 670, endPoint y: 273, distance: 10.3
click at [671, 262] on div "JPK651400122 UNREST アトラスサウンドチーム,ATLUS GAME MUSIC [PERSON_NAME] B $$" at bounding box center [463, 267] width 450 height 23
click at [669, 270] on div at bounding box center [669, 267] width 7 height 7
drag, startPoint x: 669, startPoint y: 295, endPoint x: 670, endPoint y: 317, distance: 22.3
click at [669, 296] on div "JPK651400122 不穏 ATLUS GAME MUSIC|ATLUS SOUND TEAM [PERSON_NAME] $" at bounding box center [463, 291] width 450 height 23
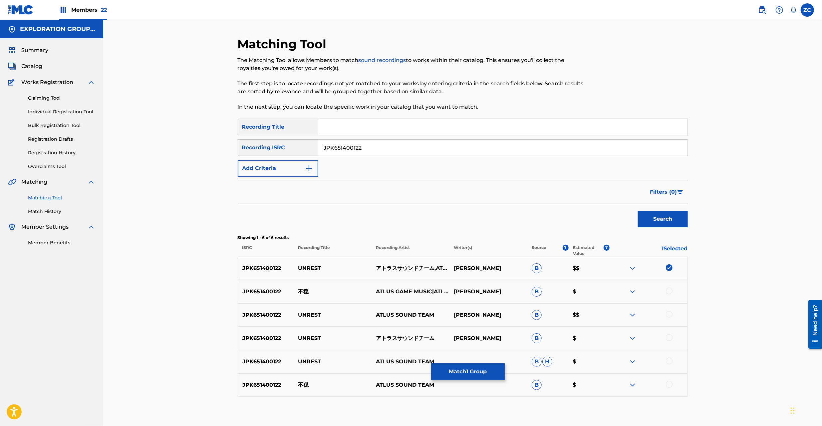
click at [670, 292] on div at bounding box center [669, 290] width 7 height 7
click at [669, 313] on div at bounding box center [669, 314] width 7 height 7
click at [671, 340] on div at bounding box center [669, 337] width 7 height 7
click at [668, 360] on div at bounding box center [669, 360] width 7 height 7
click at [668, 385] on div at bounding box center [669, 384] width 7 height 7
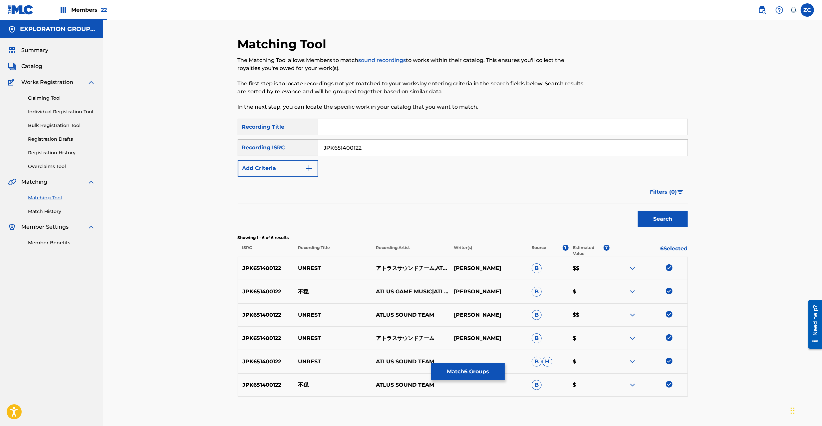
click at [471, 150] on input "JPK651400122" at bounding box center [502, 148] width 369 height 16
paste input "E381900203"
click at [661, 220] on button "Search" at bounding box center [663, 218] width 50 height 17
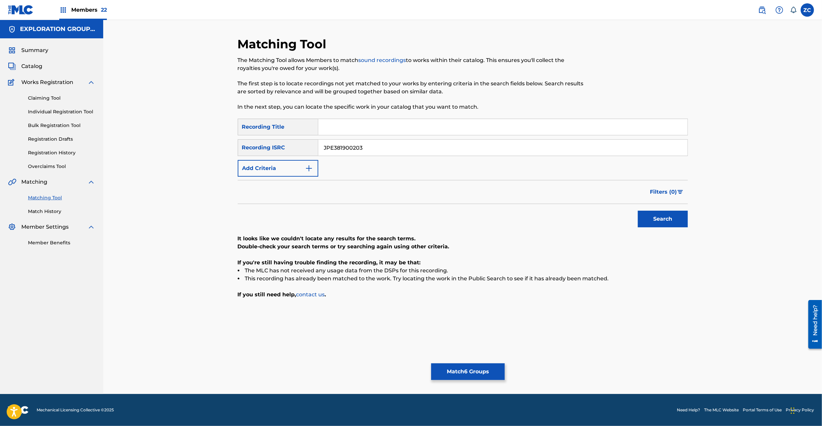
click at [451, 150] on input "JPE381900203" at bounding box center [502, 148] width 369 height 16
paste input "470"
click at [665, 223] on button "Search" at bounding box center [663, 218] width 50 height 17
click at [489, 149] on input "JPE381900470" at bounding box center [502, 148] width 369 height 16
paste input "K651667822"
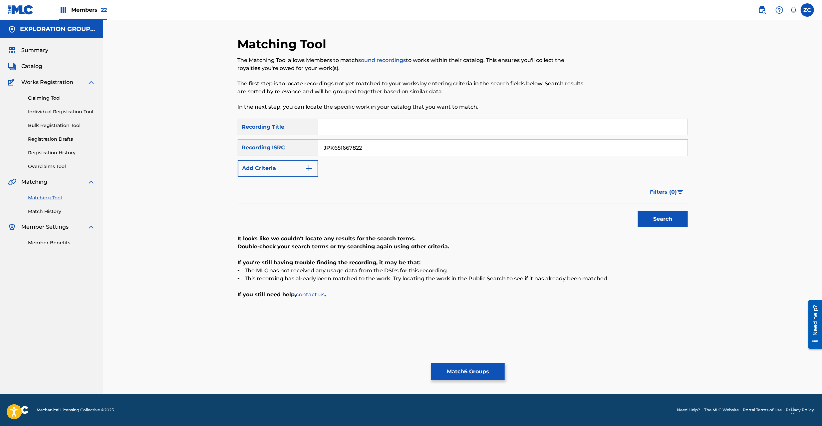
click at [682, 222] on button "Search" at bounding box center [663, 218] width 50 height 17
click at [441, 143] on input "JPK651667822" at bounding box center [502, 148] width 369 height 16
paste input "01609"
type input "JPK651601609"
click at [663, 220] on button "Search" at bounding box center [663, 218] width 50 height 17
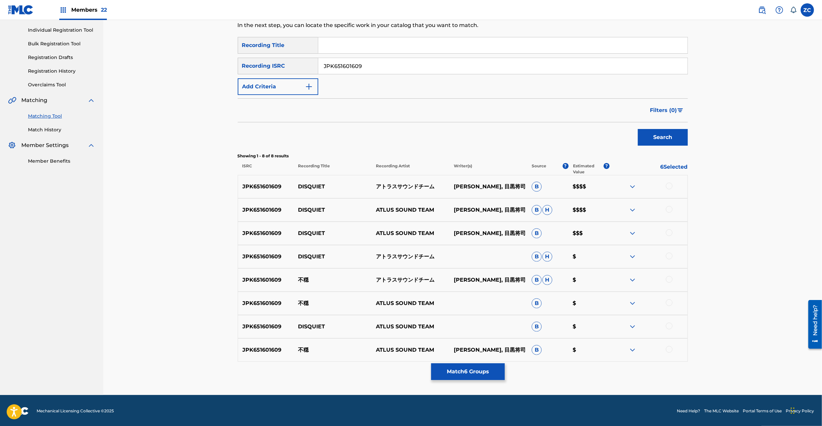
scroll to position [83, 0]
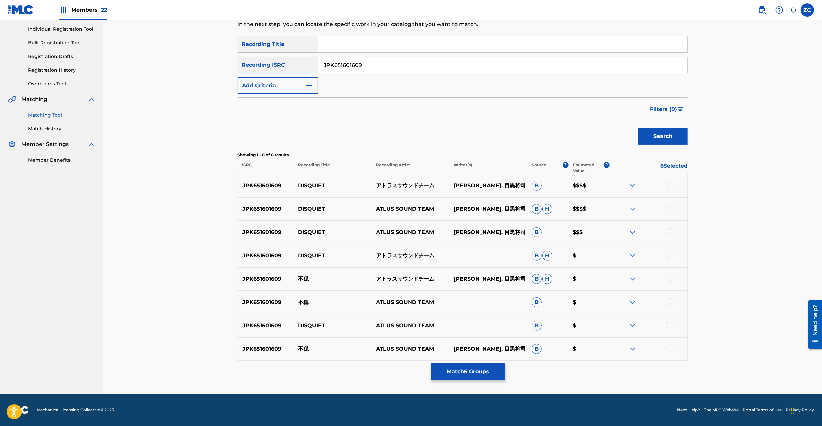
click at [379, 71] on input "JPK651601609" at bounding box center [502, 65] width 369 height 16
click at [671, 187] on div at bounding box center [669, 185] width 7 height 7
click at [670, 211] on div at bounding box center [669, 208] width 7 height 7
click at [670, 230] on div at bounding box center [669, 231] width 7 height 7
click at [670, 254] on div at bounding box center [669, 254] width 7 height 7
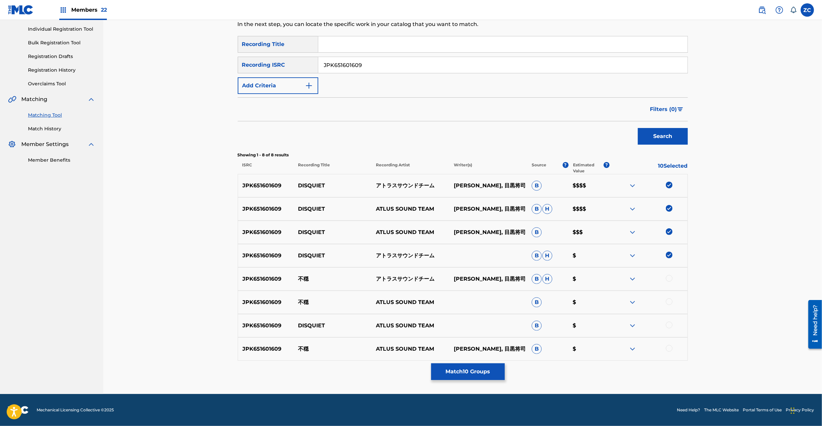
click at [665, 275] on div at bounding box center [649, 279] width 78 height 8
click at [670, 280] on div at bounding box center [669, 278] width 7 height 7
click at [671, 300] on div at bounding box center [669, 301] width 7 height 7
click at [672, 324] on div at bounding box center [669, 324] width 7 height 7
click at [669, 349] on div at bounding box center [669, 348] width 7 height 7
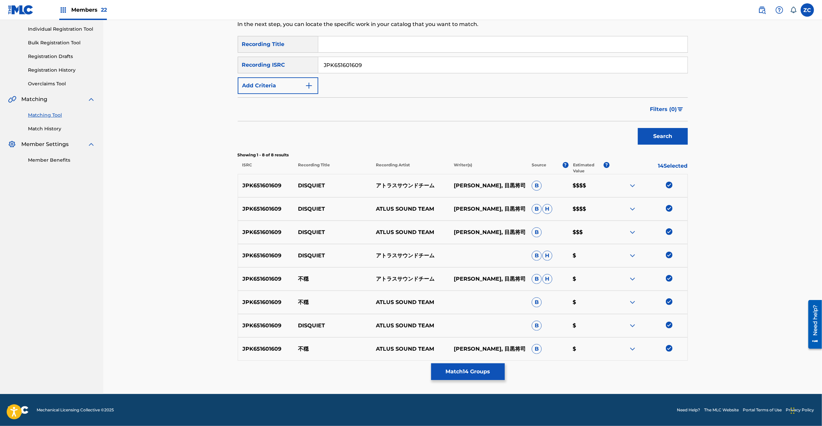
click at [766, 271] on div "Matching Tool The Matching Tool allows Members to match sound recordings to wor…" at bounding box center [462, 165] width 719 height 456
click at [474, 377] on button "Match 14 Groups" at bounding box center [468, 371] width 74 height 17
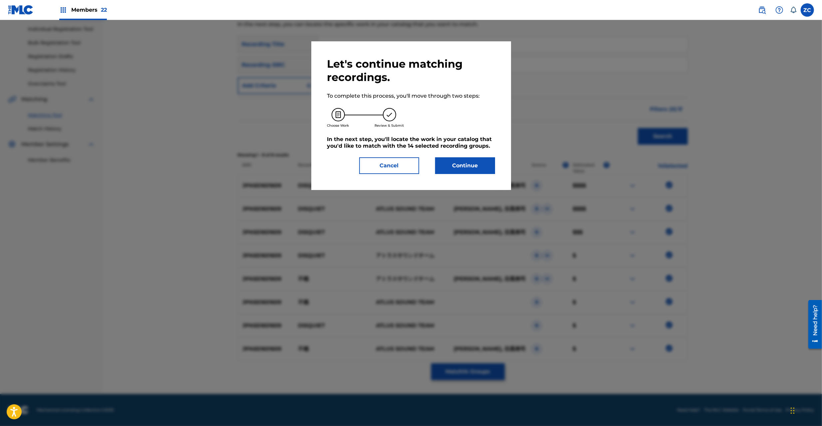
click at [470, 173] on button "Continue" at bounding box center [465, 165] width 60 height 17
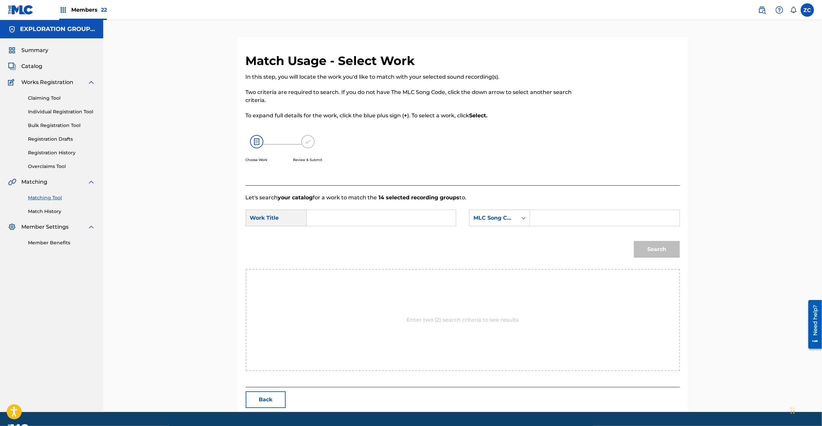
click at [378, 223] on input "Search Form" at bounding box center [381, 218] width 138 height 16
paste input "Fuon FC0BDX"
click at [356, 214] on input "Fuon FC0BDX" at bounding box center [381, 218] width 138 height 16
type input "Fuon"
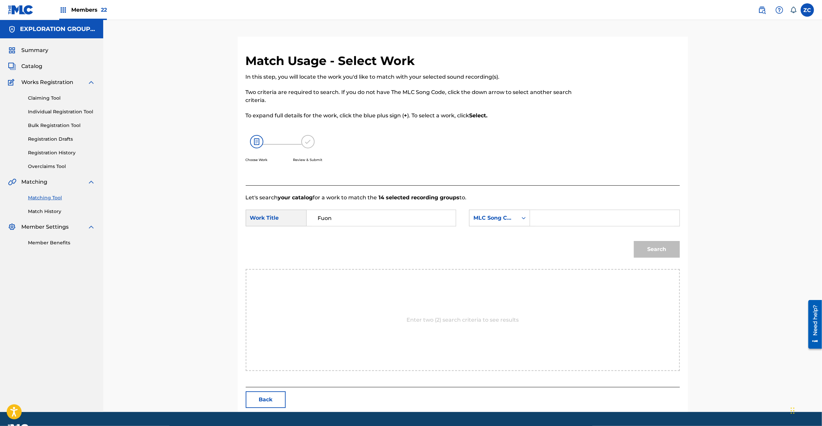
click at [561, 222] on input "Search Form" at bounding box center [605, 218] width 138 height 16
paste input "FC0BDX"
type input "FC0BDX"
drag, startPoint x: 687, startPoint y: 252, endPoint x: 659, endPoint y: 250, distance: 28.1
click at [687, 252] on div "Match Usage - Select Work In this step, you will locate the work you'd like to …" at bounding box center [463, 232] width 450 height 358
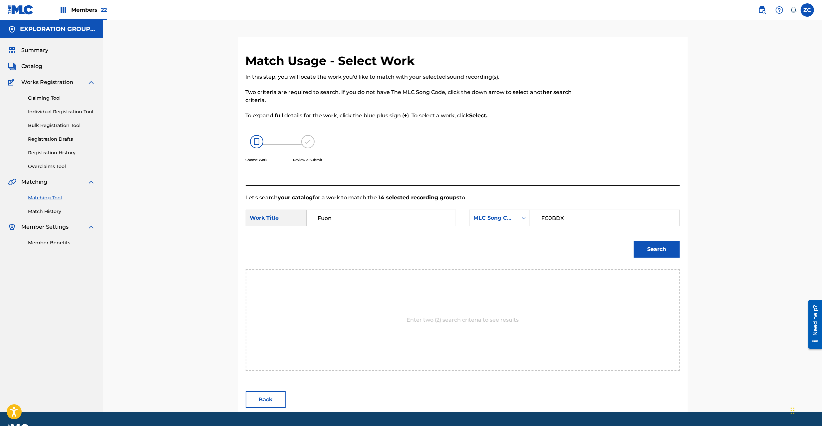
click at [658, 250] on button "Search" at bounding box center [657, 249] width 46 height 17
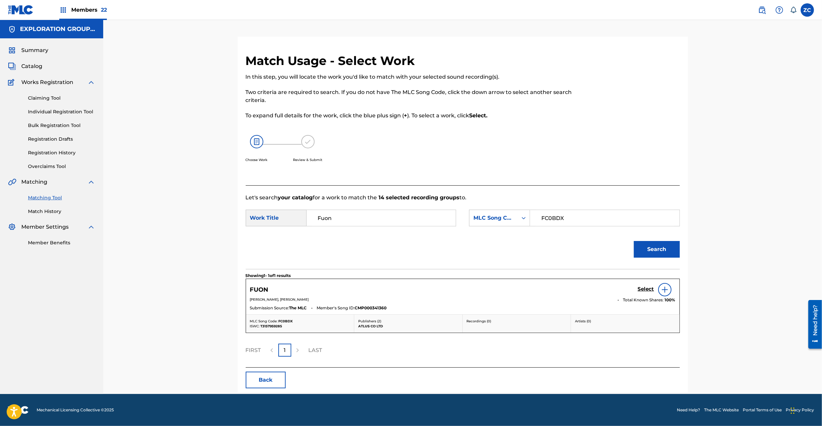
click at [648, 286] on h5 "Select" at bounding box center [646, 289] width 16 height 6
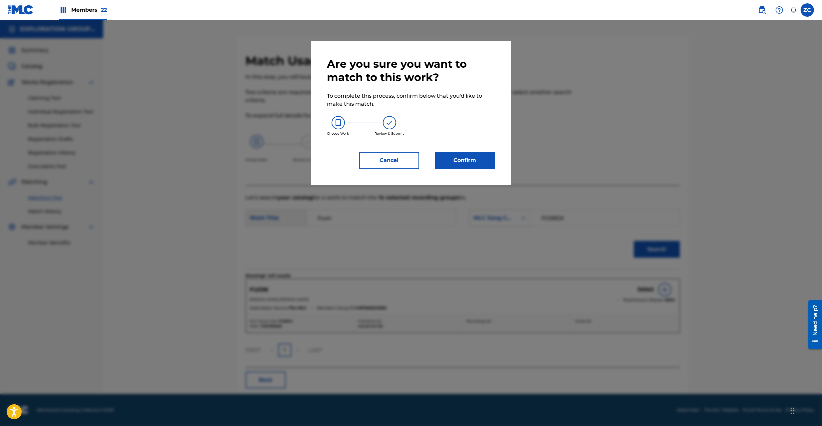
click at [492, 162] on button "Confirm" at bounding box center [465, 160] width 60 height 17
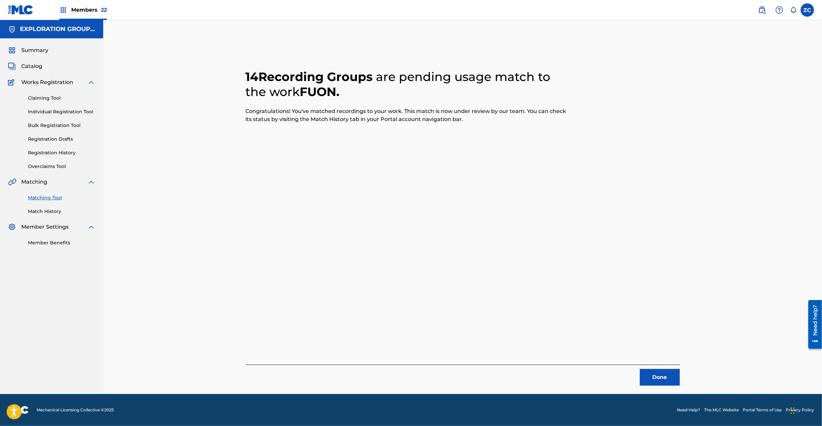
click at [669, 374] on button "Done" at bounding box center [660, 377] width 40 height 17
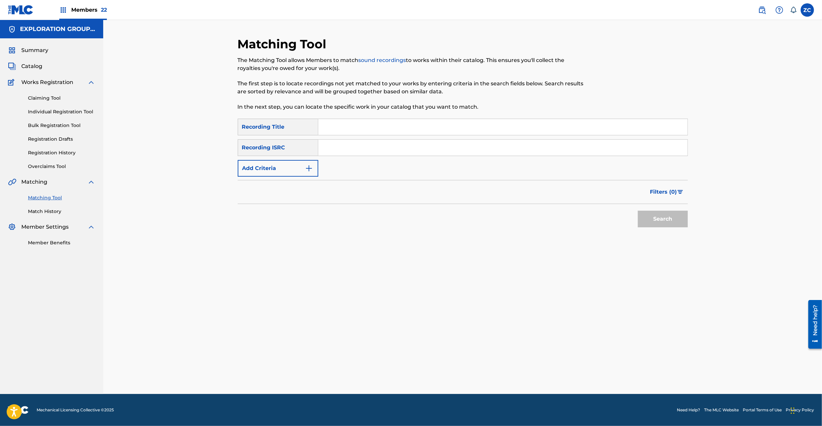
drag, startPoint x: 416, startPoint y: 145, endPoint x: 420, endPoint y: 148, distance: 5.4
click at [416, 145] on input "Search Form" at bounding box center [502, 148] width 369 height 16
paste input "JPK651601613"
type input "JPK651601613"
click at [650, 218] on button "Search" at bounding box center [663, 218] width 50 height 17
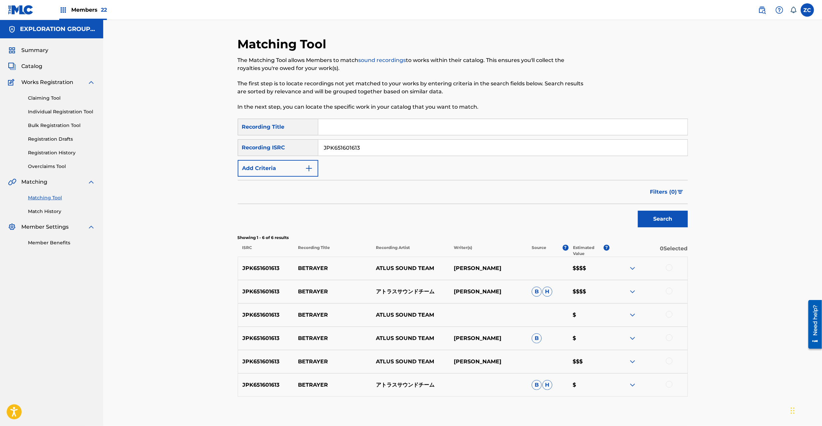
click at [673, 265] on div at bounding box center [649, 268] width 78 height 8
click at [671, 267] on div at bounding box center [669, 267] width 7 height 7
click at [670, 288] on div at bounding box center [669, 290] width 7 height 7
click at [671, 314] on div at bounding box center [669, 314] width 7 height 7
click at [669, 339] on div at bounding box center [669, 337] width 7 height 7
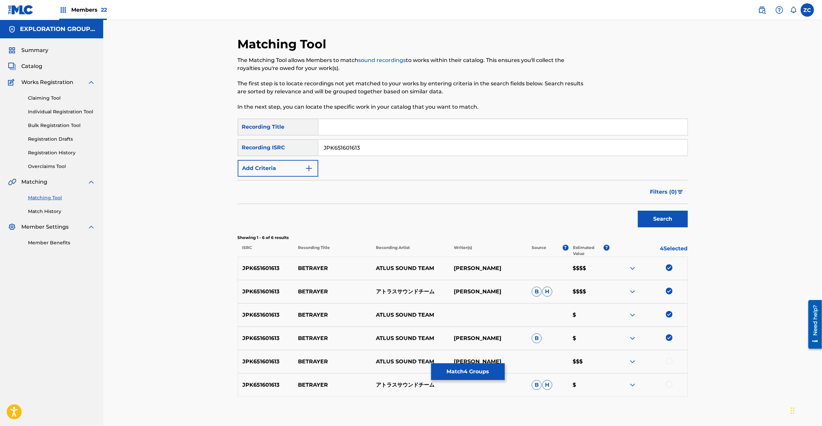
click at [669, 358] on div at bounding box center [669, 360] width 7 height 7
click at [669, 384] on div at bounding box center [669, 384] width 7 height 7
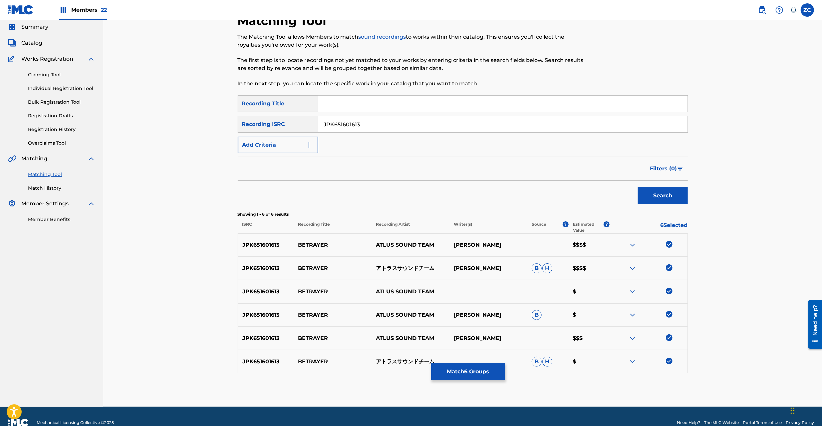
scroll to position [36, 0]
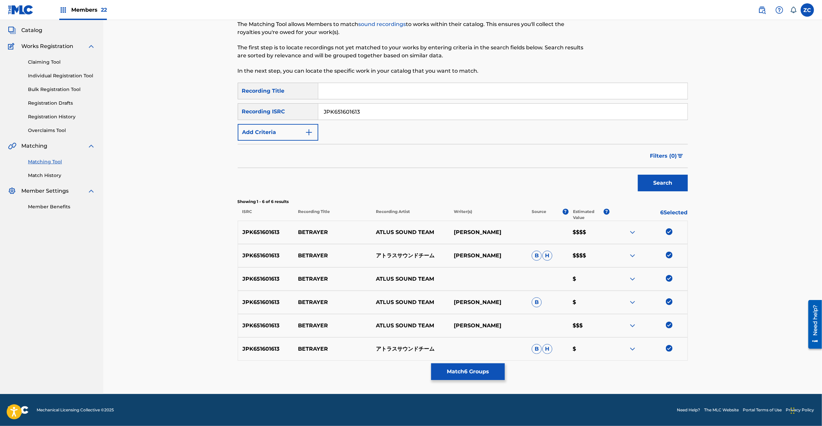
click at [470, 372] on button "Match 6 Groups" at bounding box center [468, 371] width 74 height 17
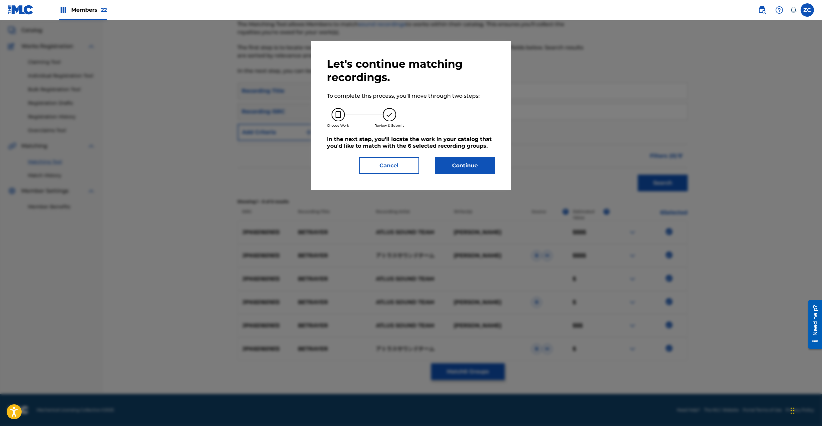
click at [448, 167] on button "Continue" at bounding box center [465, 165] width 60 height 17
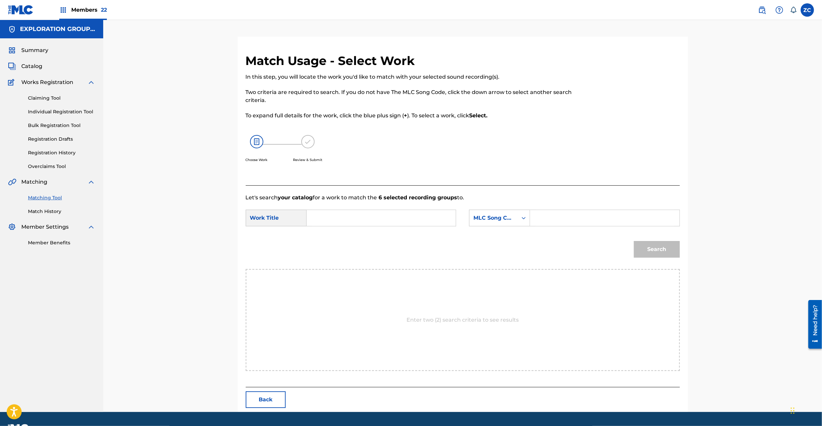
click at [392, 219] on input "Search Form" at bounding box center [381, 218] width 138 height 16
paste input "Betrayer BD9RIG"
click at [364, 220] on input "Betrayer BD9RIG" at bounding box center [381, 218] width 138 height 16
type input "Betrayer"
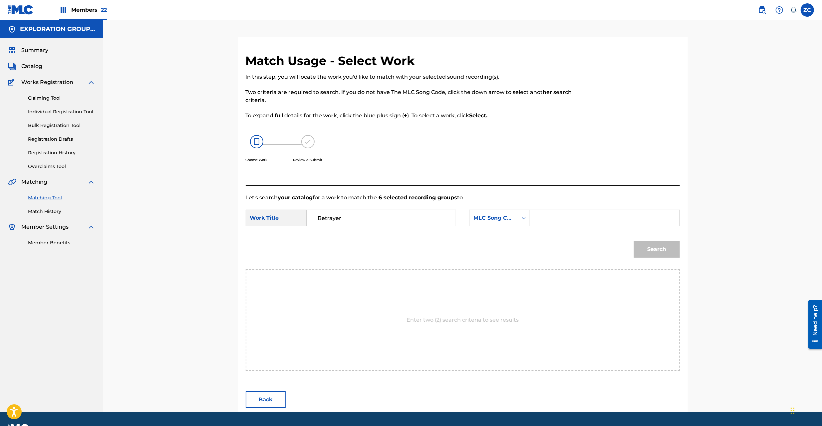
click at [568, 215] on input "Search Form" at bounding box center [605, 218] width 138 height 16
paste input "BD9RIG"
type input "BD9RIG"
click at [662, 241] on button "Search" at bounding box center [657, 249] width 46 height 17
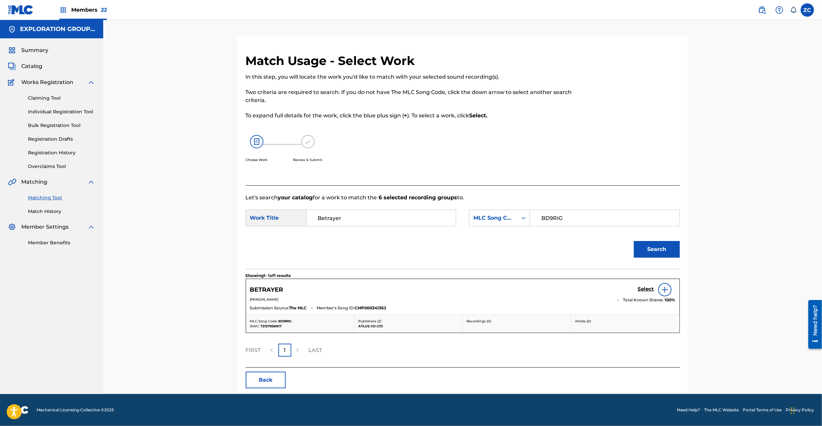
click at [649, 291] on h5 "Select" at bounding box center [646, 289] width 16 height 6
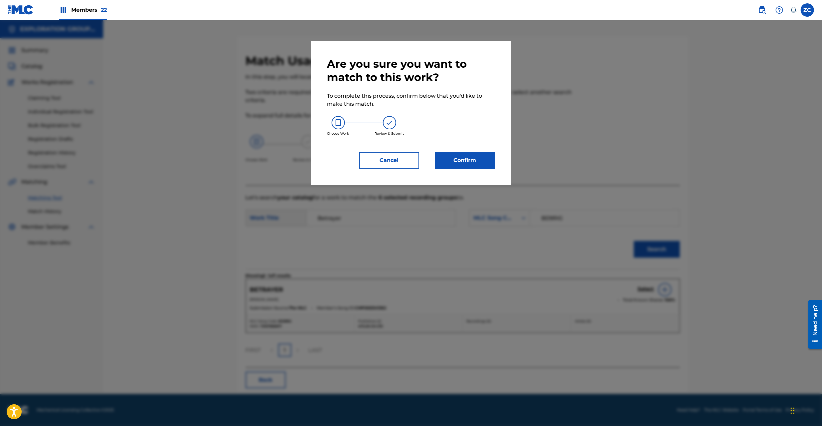
click at [452, 167] on button "Confirm" at bounding box center [465, 160] width 60 height 17
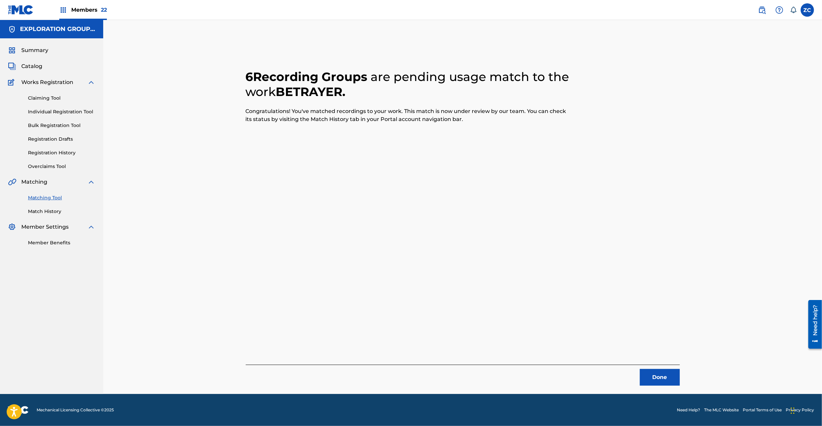
click at [668, 370] on button "Done" at bounding box center [660, 377] width 40 height 17
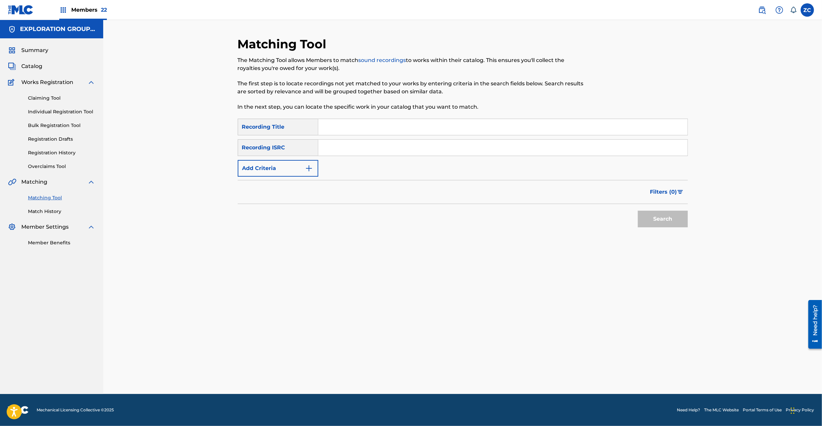
click at [386, 140] on input "Search Form" at bounding box center [502, 148] width 369 height 16
paste input "JPE381900428"
click at [673, 216] on button "Search" at bounding box center [663, 218] width 50 height 17
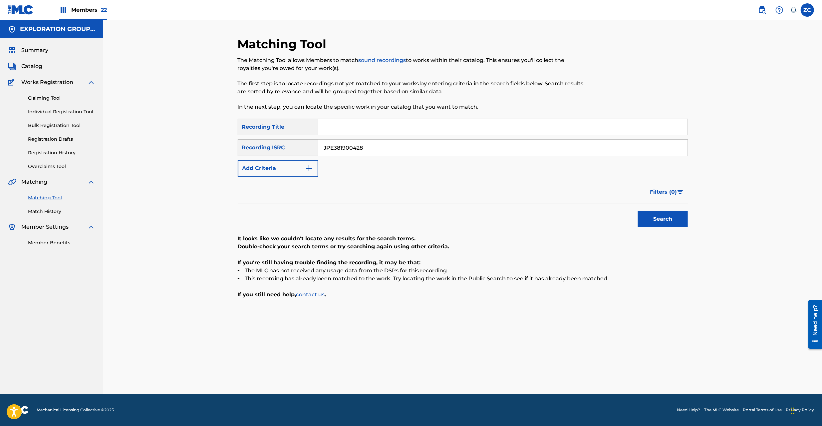
click at [386, 137] on div "SearchWithCriteria9d9e6444-e50c-4e58-bfca-3b136f14c0c0 Recording Title SearchWi…" at bounding box center [463, 148] width 450 height 58
click at [395, 146] on input "JPE381900428" at bounding box center [502, 148] width 369 height 16
paste input "K651601614"
type input "JPK651601614"
click at [672, 220] on button "Search" at bounding box center [663, 218] width 50 height 17
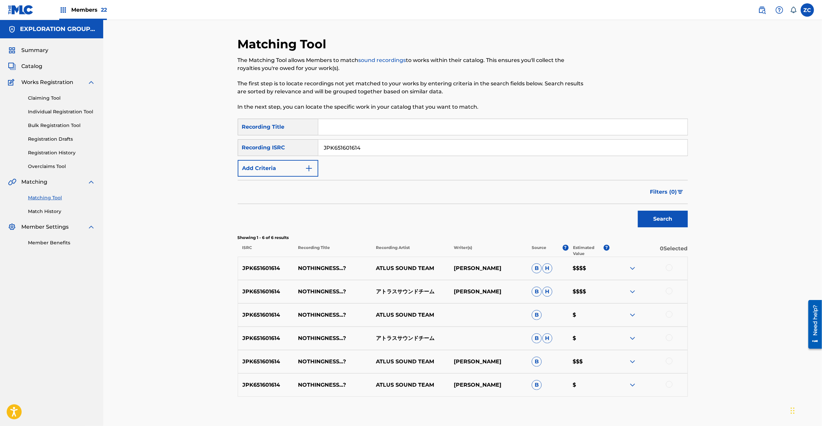
click at [668, 268] on div at bounding box center [669, 267] width 7 height 7
click at [668, 290] on div at bounding box center [669, 290] width 7 height 7
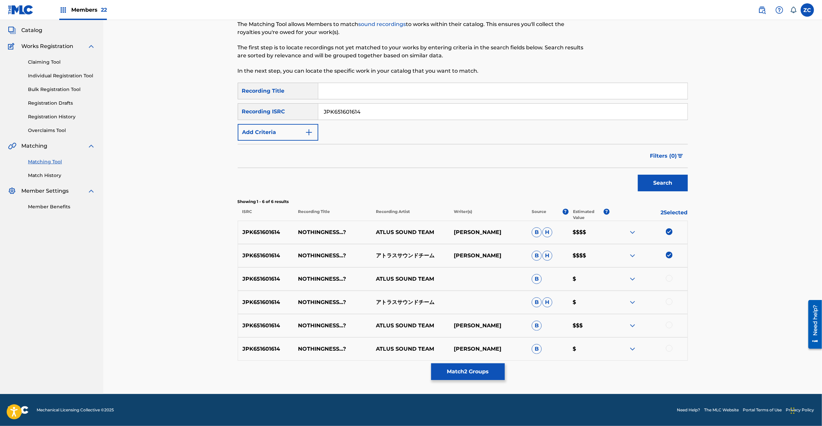
click at [668, 280] on div at bounding box center [669, 278] width 7 height 7
click at [670, 303] on div at bounding box center [669, 301] width 7 height 7
click at [670, 325] on div at bounding box center [669, 324] width 7 height 7
click at [672, 349] on div at bounding box center [669, 348] width 7 height 7
click at [479, 373] on button "Match 6 Groups" at bounding box center [468, 371] width 74 height 17
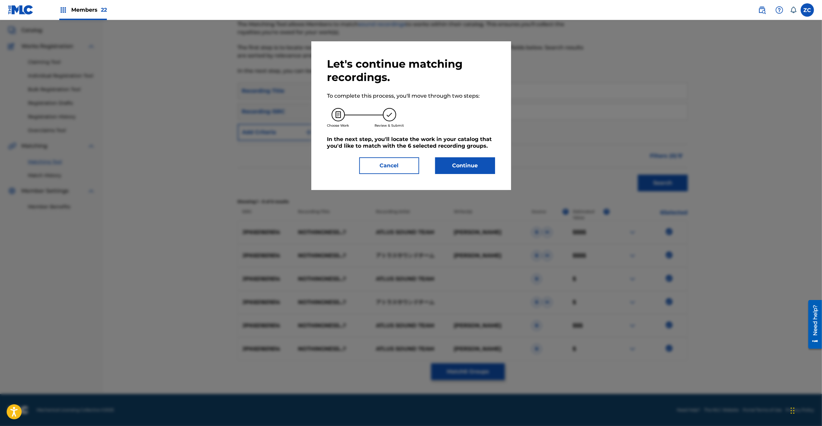
click at [454, 161] on button "Continue" at bounding box center [465, 165] width 60 height 17
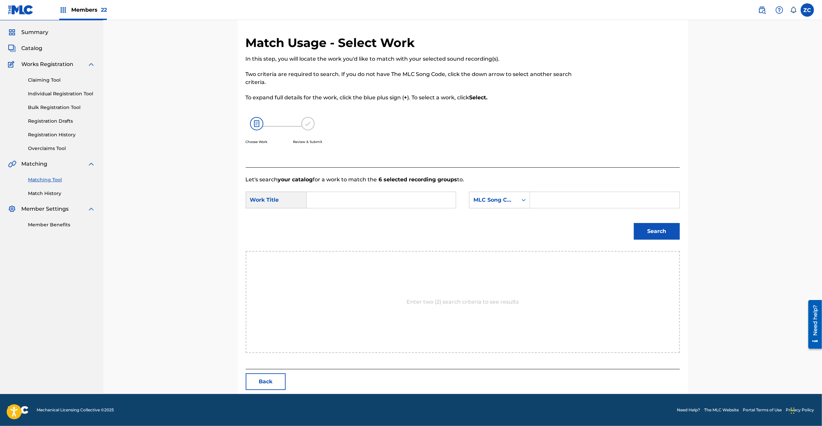
scroll to position [0, 0]
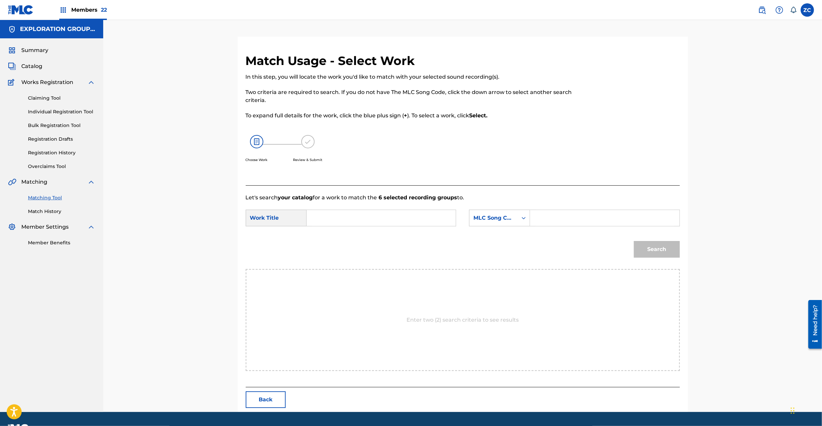
click at [391, 218] on input "Search Form" at bounding box center [381, 218] width 138 height 16
paste input "Nothingness...? N98BGQ"
click at [376, 215] on input "Nothingness...? N98BGQ" at bounding box center [381, 218] width 138 height 16
type input "Nothingness...?"
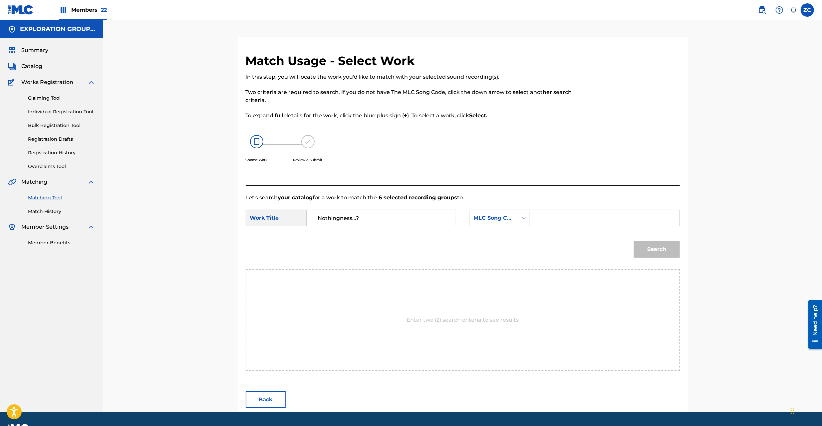
click at [577, 209] on div "Search Form" at bounding box center [605, 217] width 150 height 17
click at [622, 222] on input "Search Form" at bounding box center [605, 218] width 138 height 16
paste input "N98BGQ"
type input "N98BGQ"
click at [673, 253] on button "Search" at bounding box center [657, 249] width 46 height 17
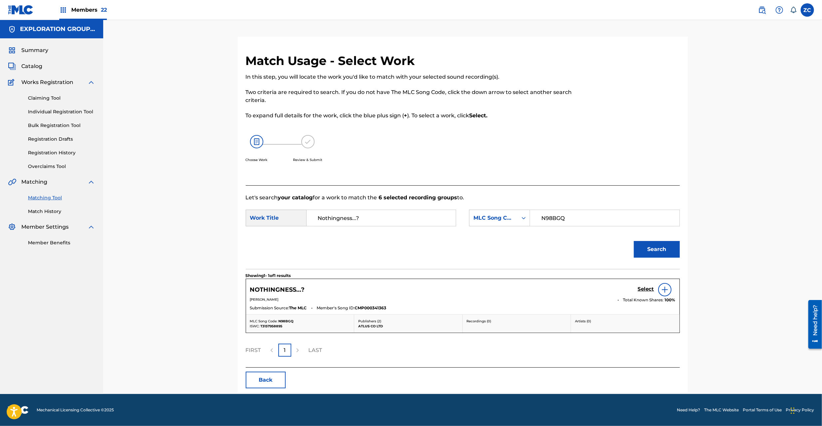
click at [641, 290] on h5 "Select" at bounding box center [646, 289] width 16 height 6
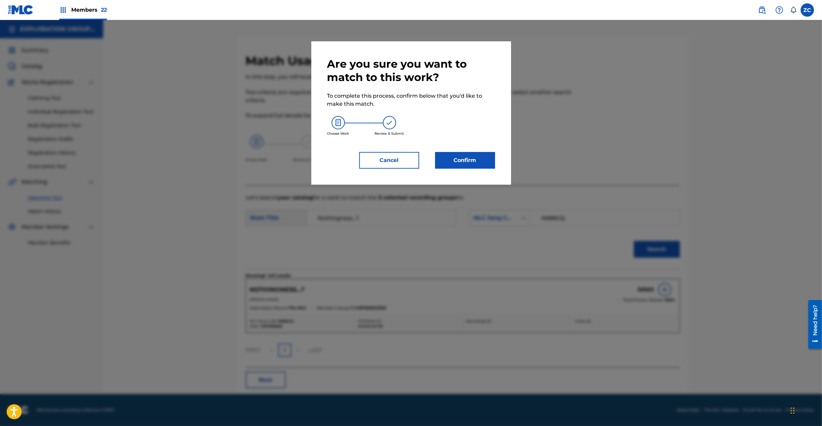
click at [450, 167] on button "Confirm" at bounding box center [465, 160] width 60 height 17
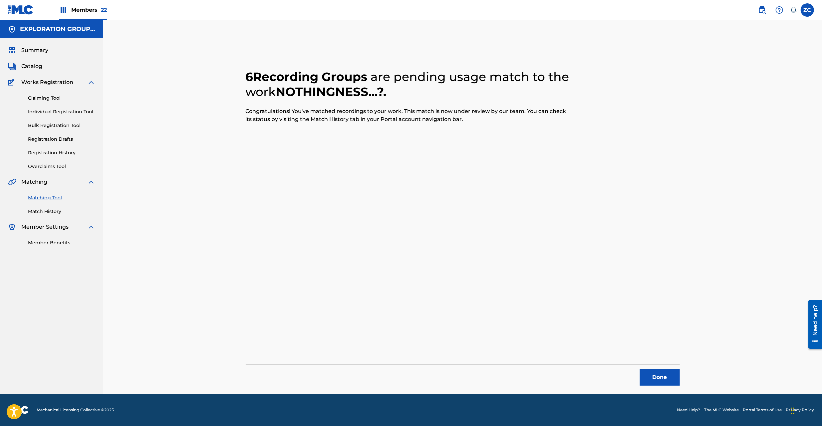
click at [666, 378] on button "Done" at bounding box center [660, 377] width 40 height 17
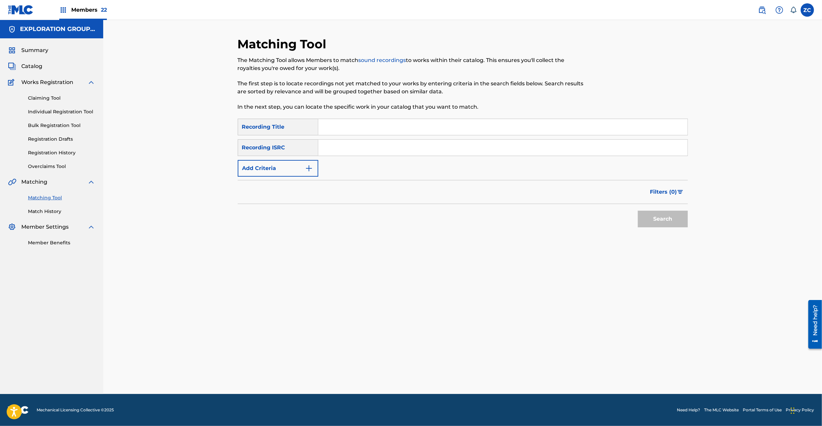
click at [472, 143] on input "Search Form" at bounding box center [502, 148] width 369 height 16
paste input "JPK651601615"
type input "JPK651601615"
click at [673, 221] on button "Search" at bounding box center [663, 218] width 50 height 17
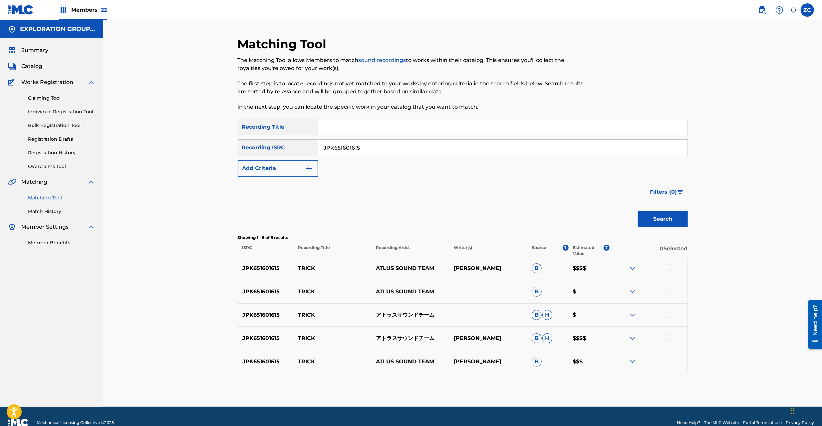
click at [670, 267] on div at bounding box center [669, 267] width 7 height 7
click at [670, 292] on div at bounding box center [669, 290] width 7 height 7
click at [669, 311] on div at bounding box center [669, 314] width 7 height 7
drag, startPoint x: 668, startPoint y: 337, endPoint x: 672, endPoint y: 357, distance: 20.6
click at [668, 338] on div at bounding box center [669, 337] width 7 height 7
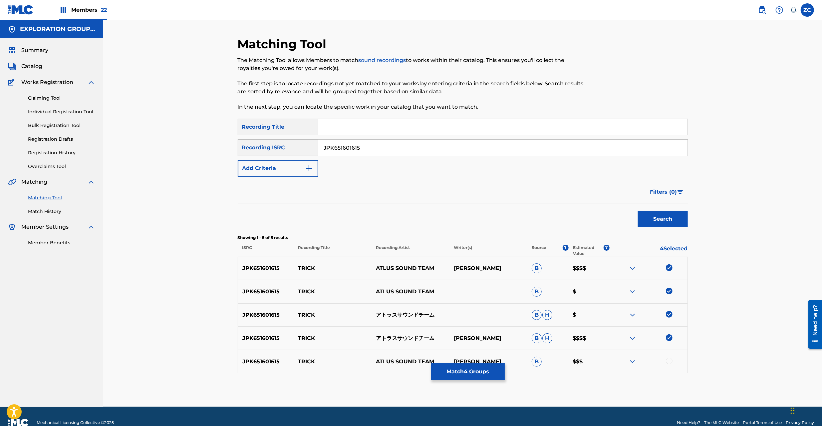
click at [671, 363] on div at bounding box center [669, 360] width 7 height 7
drag, startPoint x: 481, startPoint y: 368, endPoint x: 481, endPoint y: 364, distance: 4.7
click at [481, 364] on button "Match 5 Groups" at bounding box center [468, 371] width 74 height 17
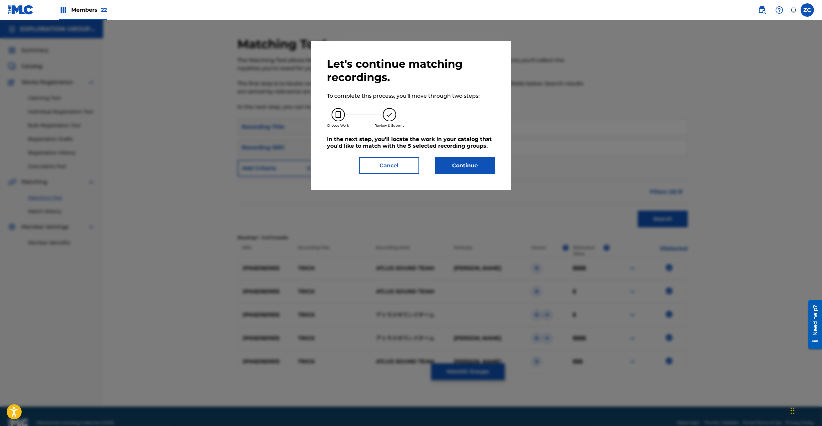
click at [453, 168] on button "Continue" at bounding box center [465, 165] width 60 height 17
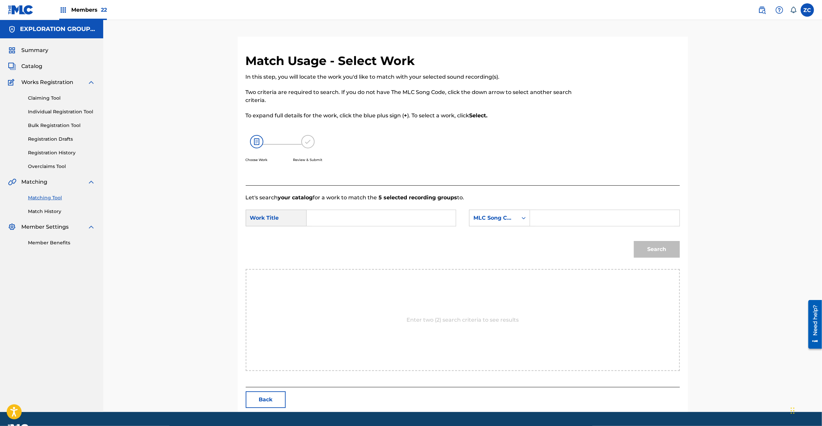
click at [379, 219] on input "Search Form" at bounding box center [381, 218] width 138 height 16
paste input "Trick T480ZU"
click at [353, 218] on input "Trick T480ZU" at bounding box center [381, 218] width 138 height 16
type input "Trick"
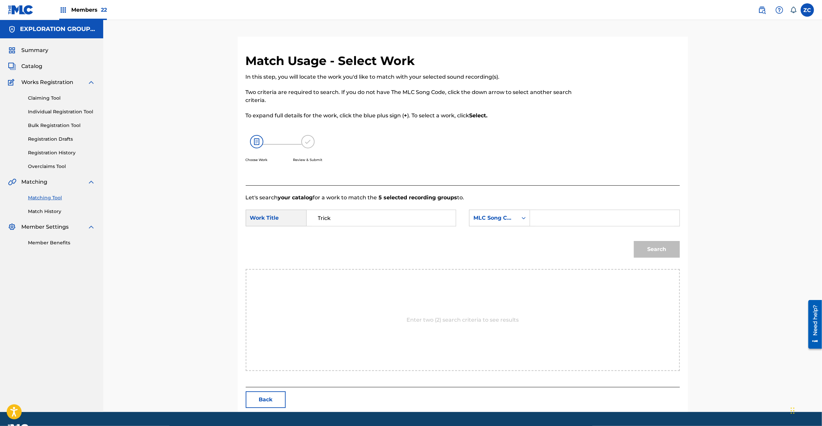
click at [557, 212] on input "Search Form" at bounding box center [605, 218] width 138 height 16
paste input "T480ZU"
type input "T480ZU"
click at [674, 251] on button "Search" at bounding box center [657, 249] width 46 height 17
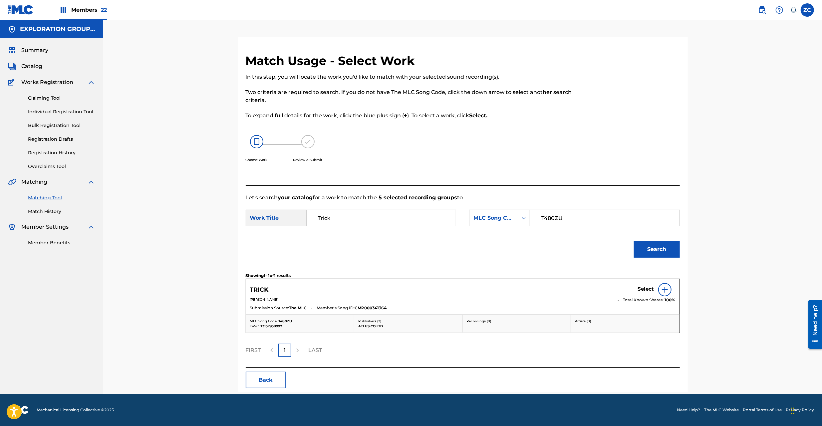
click at [644, 289] on h5 "Select" at bounding box center [646, 289] width 16 height 6
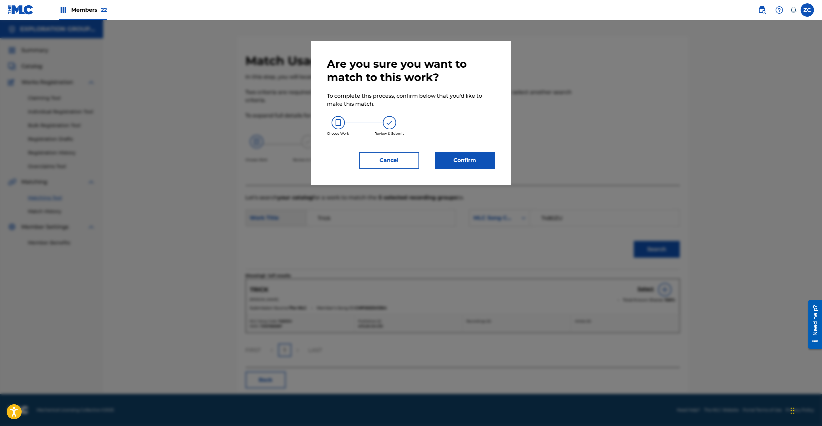
click at [477, 165] on button "Confirm" at bounding box center [465, 160] width 60 height 17
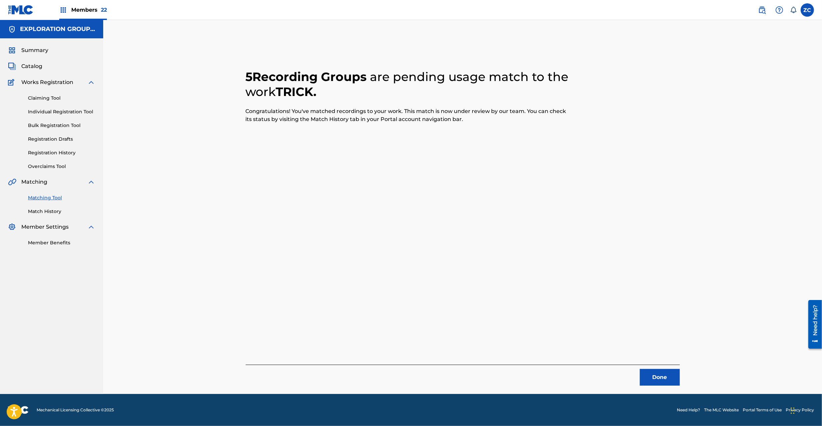
click at [654, 366] on div "Done" at bounding box center [463, 374] width 434 height 21
click at [660, 372] on button "Done" at bounding box center [660, 377] width 40 height 17
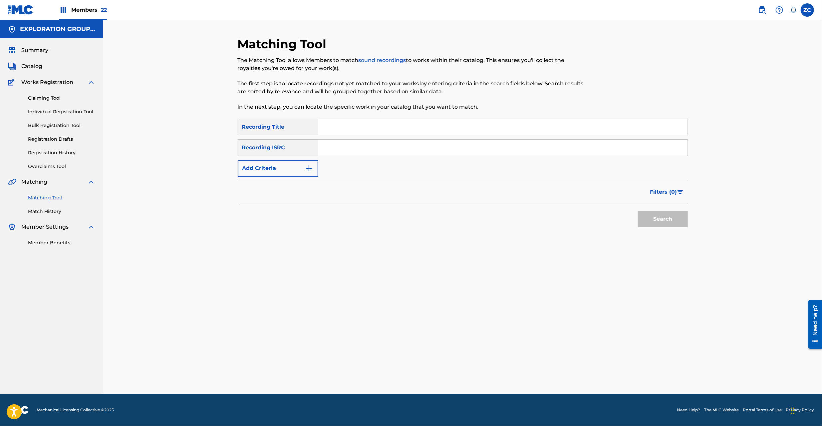
drag, startPoint x: 500, startPoint y: 148, endPoint x: 515, endPoint y: 159, distance: 18.8
click at [500, 148] on input "Search Form" at bounding box center [502, 148] width 369 height 16
paste input "JPK651601616"
type input "JPK651601616"
click at [656, 219] on button "Search" at bounding box center [663, 218] width 50 height 17
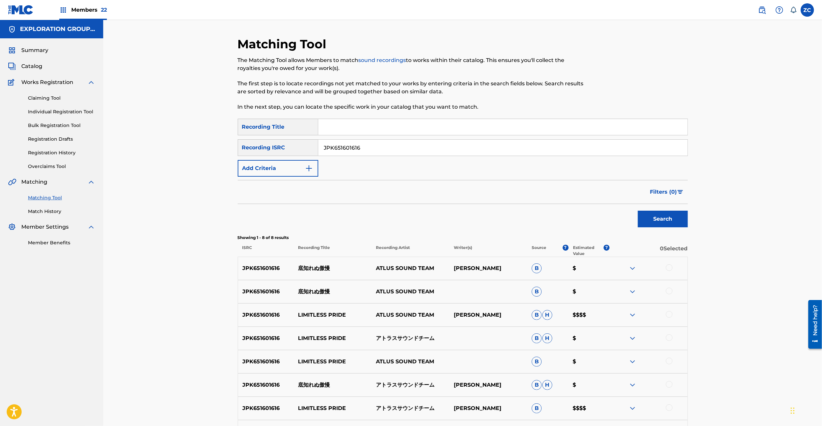
click at [669, 267] on div at bounding box center [669, 267] width 7 height 7
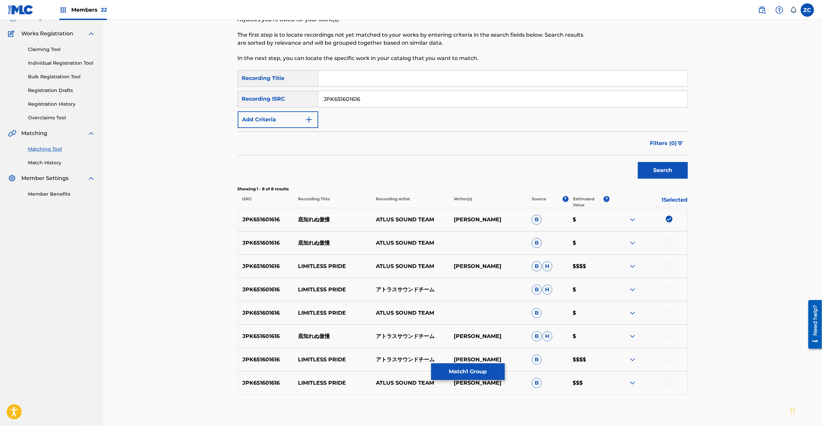
scroll to position [83, 0]
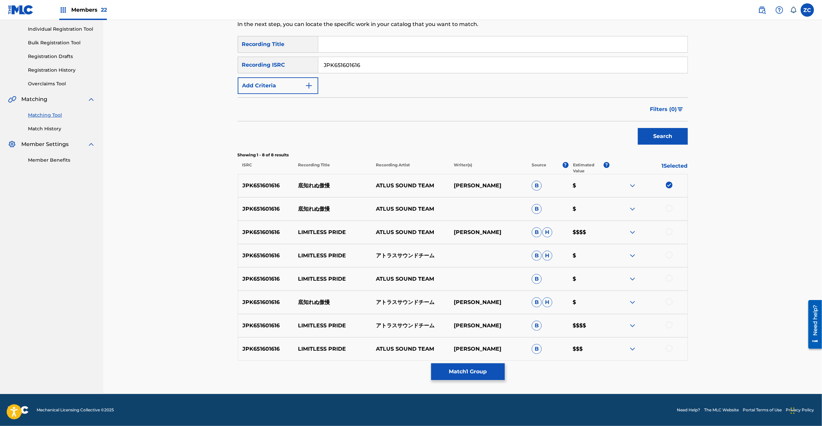
click at [671, 209] on div at bounding box center [669, 208] width 7 height 7
click at [669, 232] on div at bounding box center [669, 231] width 7 height 7
click at [669, 256] on div at bounding box center [669, 254] width 7 height 7
drag, startPoint x: 669, startPoint y: 276, endPoint x: 671, endPoint y: 284, distance: 8.0
click at [669, 279] on div at bounding box center [669, 278] width 7 height 7
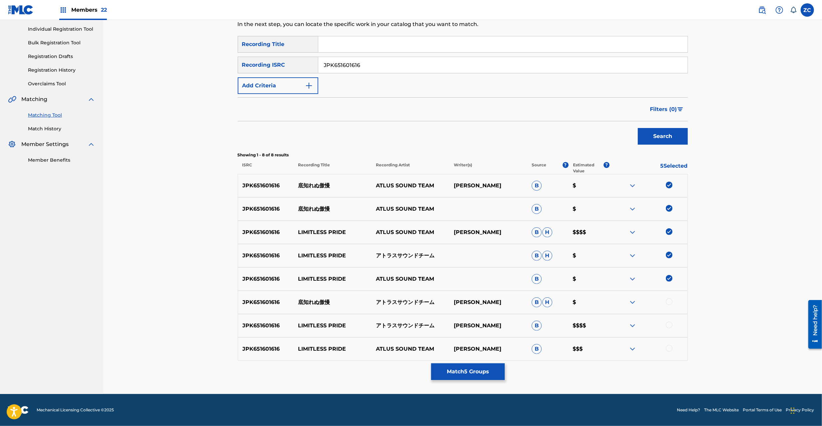
click at [668, 300] on div at bounding box center [669, 301] width 7 height 7
drag, startPoint x: 668, startPoint y: 323, endPoint x: 672, endPoint y: 352, distance: 29.2
click at [668, 324] on div at bounding box center [669, 324] width 7 height 7
click at [669, 349] on div at bounding box center [669, 348] width 7 height 7
click at [480, 370] on button "Match 8 Groups" at bounding box center [468, 371] width 74 height 17
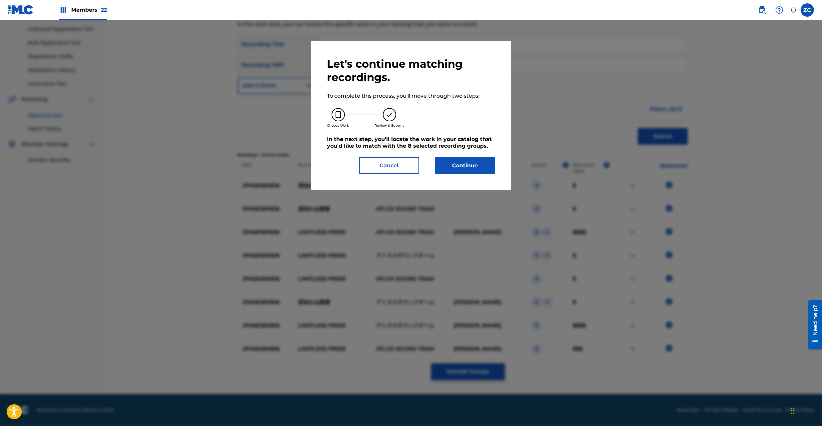
click at [457, 164] on button "Continue" at bounding box center [465, 165] width 60 height 17
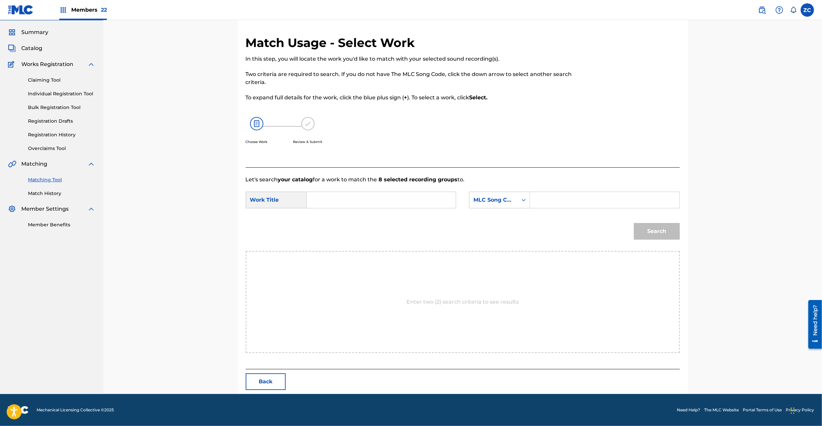
scroll to position [0, 0]
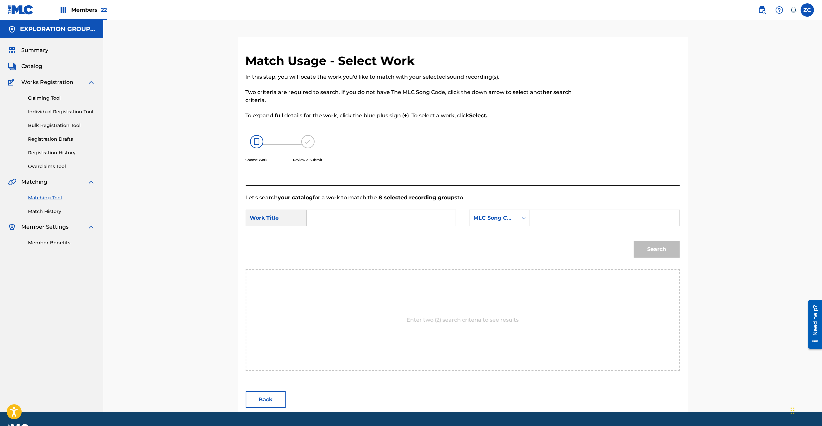
click at [373, 221] on input "Search Form" at bounding box center [381, 218] width 138 height 16
paste input "Sokoshirenu Gouman S65UTY"
click at [394, 218] on input "Sokoshirenu Gouman S65UTY" at bounding box center [381, 218] width 138 height 16
type input "Sokoshirenu Gouman"
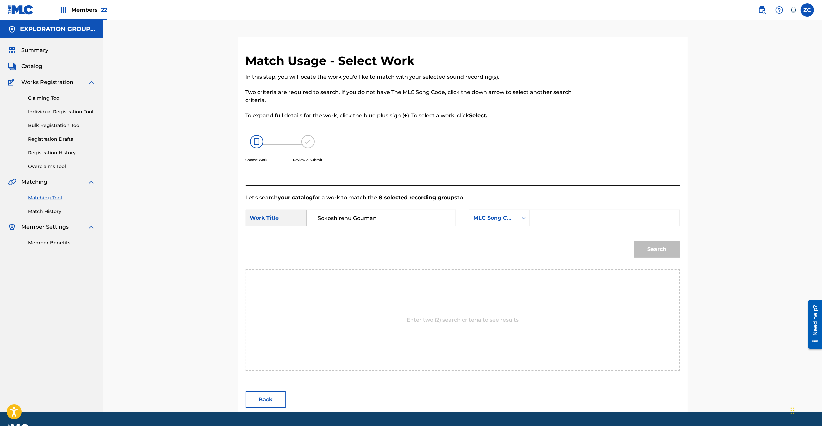
click at [605, 223] on input "Search Form" at bounding box center [605, 218] width 138 height 16
paste input "S65UTY"
type input "S65UTY"
click at [660, 251] on button "Search" at bounding box center [657, 249] width 46 height 17
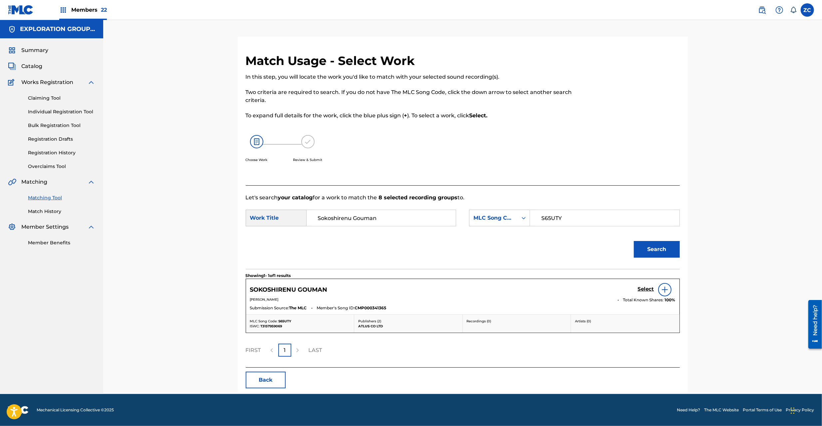
click at [646, 291] on h5 "Select" at bounding box center [646, 289] width 16 height 6
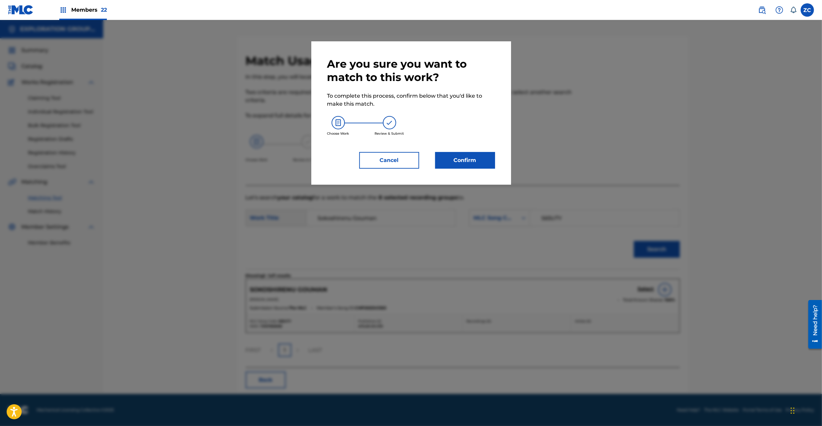
click at [473, 164] on button "Confirm" at bounding box center [465, 160] width 60 height 17
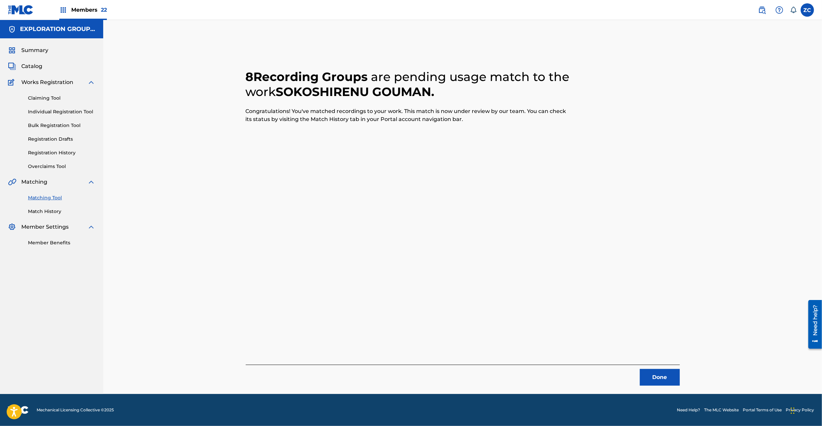
click at [665, 375] on button "Done" at bounding box center [660, 377] width 40 height 17
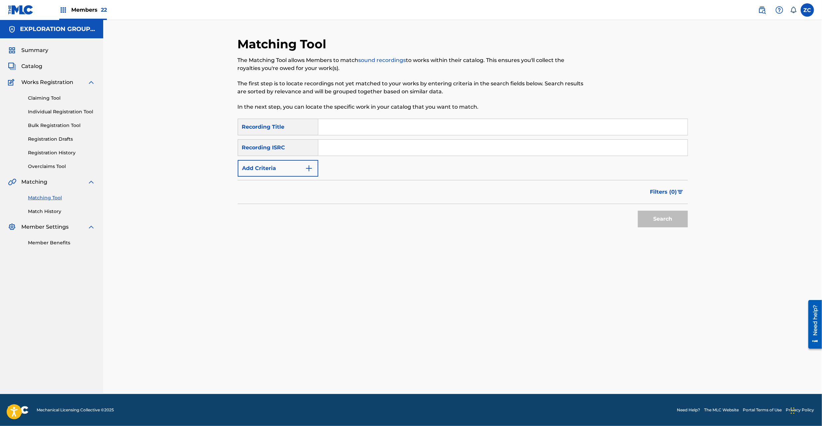
click at [525, 147] on input "Search Form" at bounding box center [502, 148] width 369 height 16
paste input "JPK651601618"
type input "JPK651601618"
click at [652, 217] on button "Search" at bounding box center [663, 218] width 50 height 17
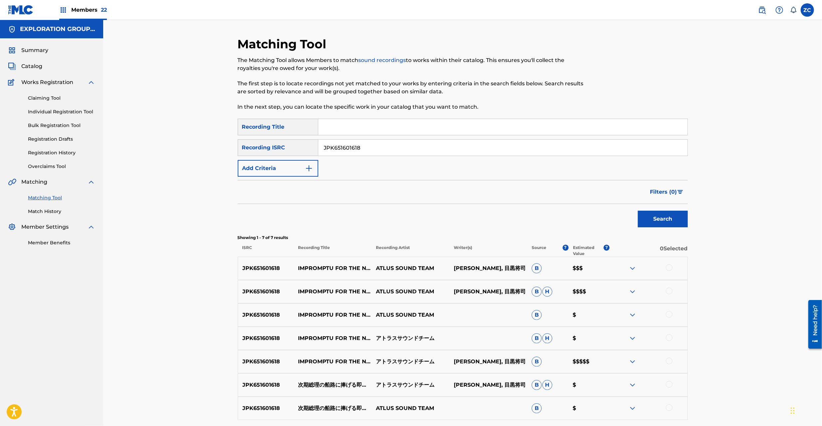
click at [669, 269] on div at bounding box center [669, 267] width 7 height 7
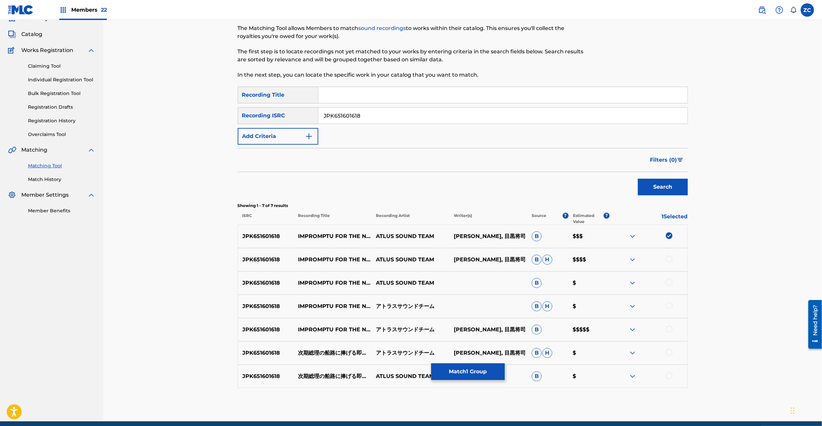
scroll to position [59, 0]
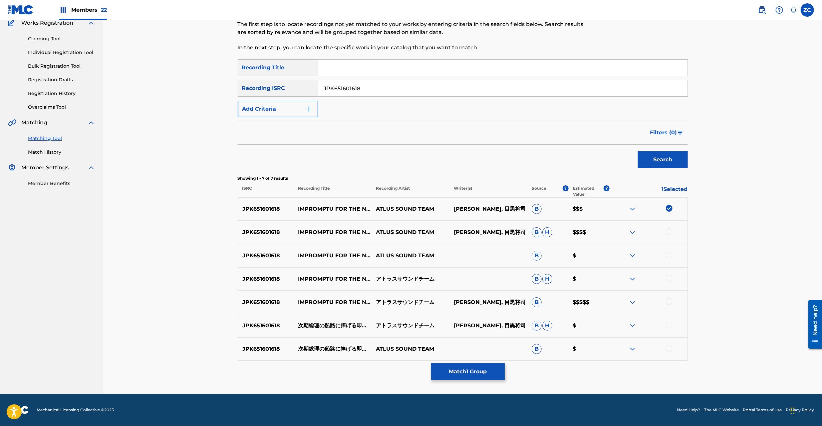
click at [670, 234] on div at bounding box center [669, 231] width 7 height 7
click at [669, 255] on div at bounding box center [669, 254] width 7 height 7
click at [669, 276] on div at bounding box center [669, 278] width 7 height 7
drag, startPoint x: 669, startPoint y: 300, endPoint x: 673, endPoint y: 325, distance: 24.9
click at [669, 301] on div at bounding box center [669, 301] width 7 height 7
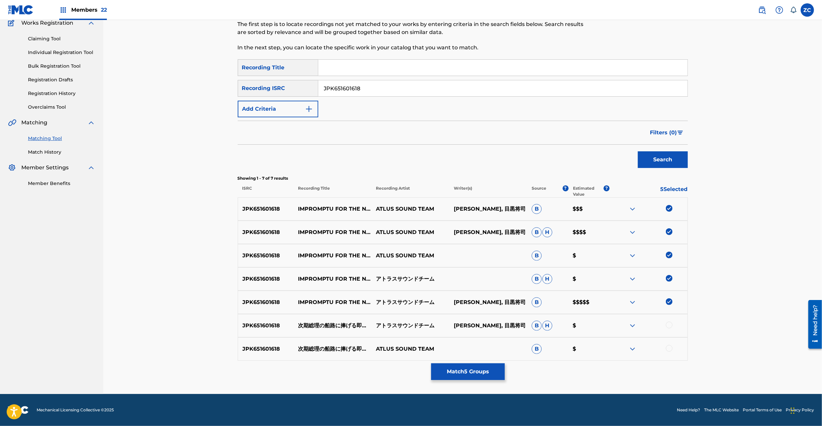
click at [668, 327] on div at bounding box center [669, 324] width 7 height 7
drag, startPoint x: 671, startPoint y: 348, endPoint x: 722, endPoint y: 293, distance: 75.2
click at [671, 348] on div at bounding box center [669, 348] width 7 height 7
click at [476, 364] on button "Match 7 Groups" at bounding box center [468, 371] width 74 height 17
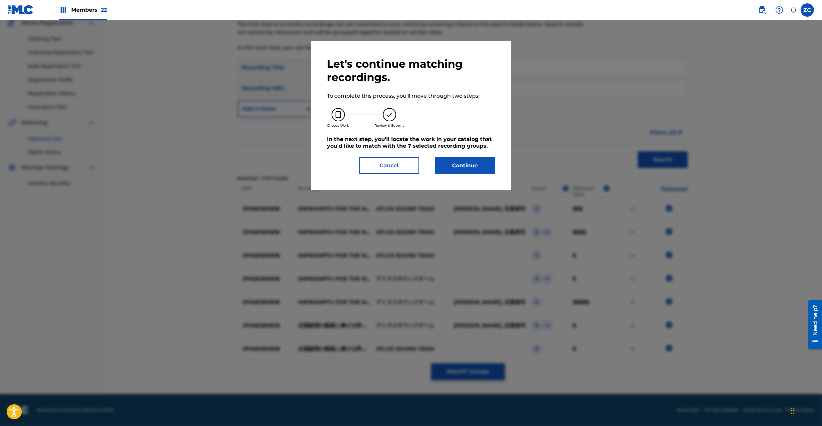
click at [466, 166] on button "Continue" at bounding box center [465, 165] width 60 height 17
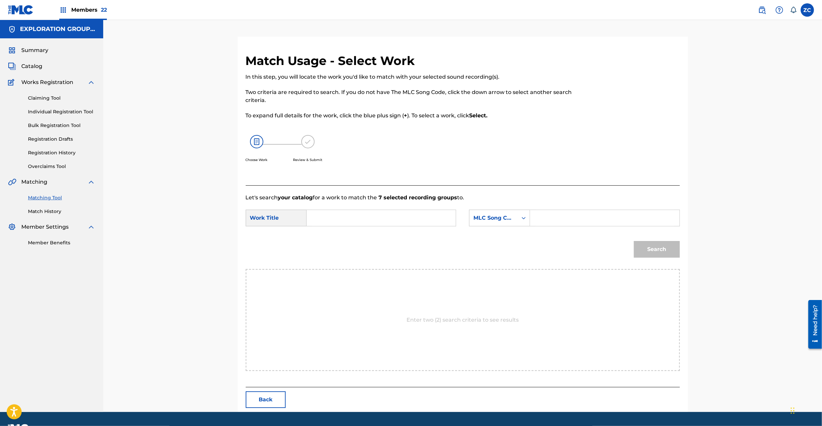
click at [345, 224] on input "Search Form" at bounding box center [381, 218] width 138 height 16
paste input "Jiki Sourino Senroni Sasageru Sokkyoukyoku J536XQ"
click at [430, 217] on input "Jiki Sourino Senroni Sasageru Sokkyoukyoku J536XQ" at bounding box center [381, 218] width 138 height 16
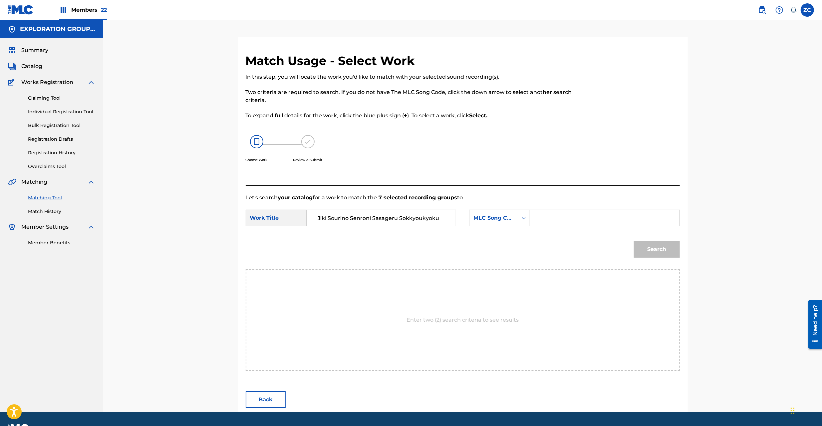
scroll to position [0, 0]
type input "Jiki Sourino Senroni Sasageru Sokkyoukyoku"
click at [574, 212] on input "Search Form" at bounding box center [605, 218] width 138 height 16
paste input "J536XQ"
type input "J536XQ"
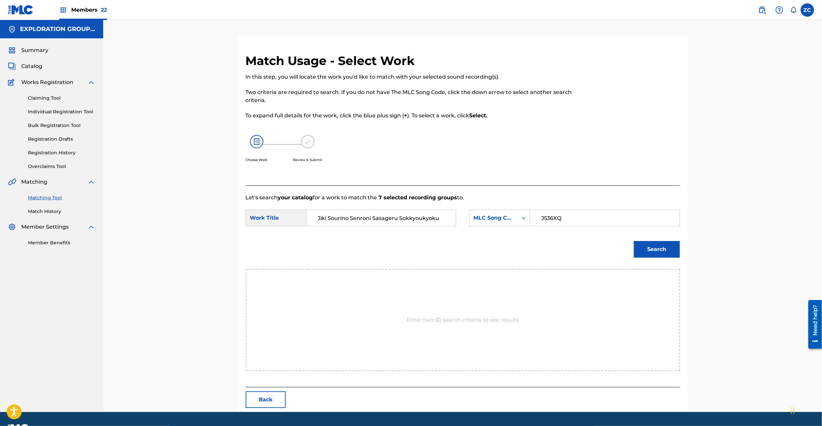
click at [673, 247] on button "Search" at bounding box center [657, 249] width 46 height 17
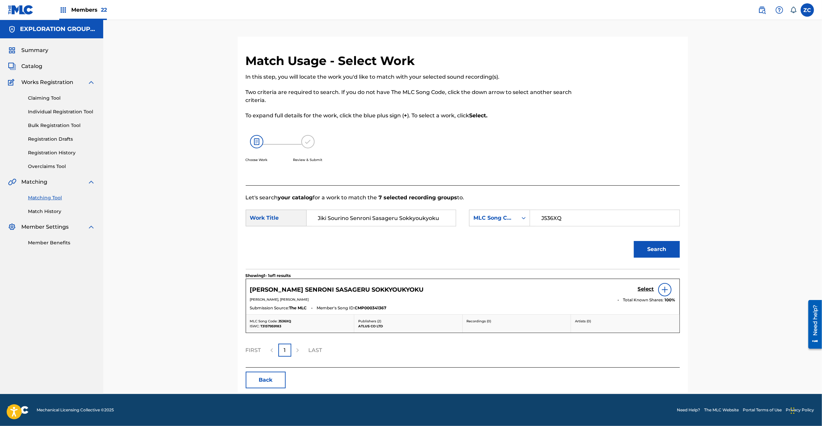
click at [638, 288] on h5 "Select" at bounding box center [646, 289] width 16 height 6
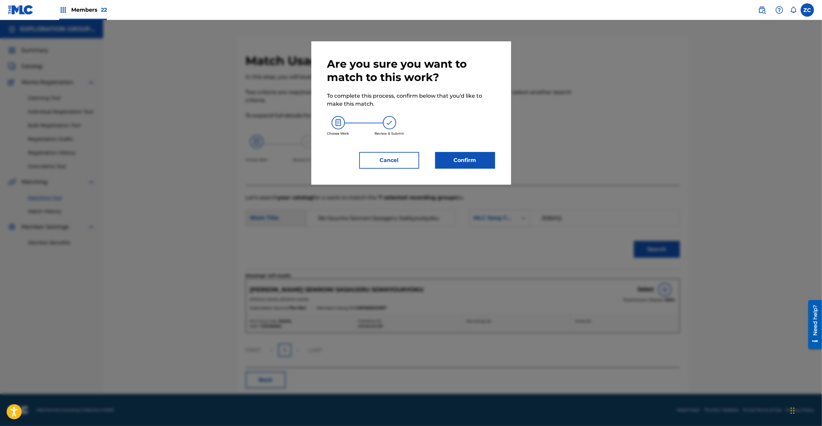
click at [462, 157] on button "Confirm" at bounding box center [465, 160] width 60 height 17
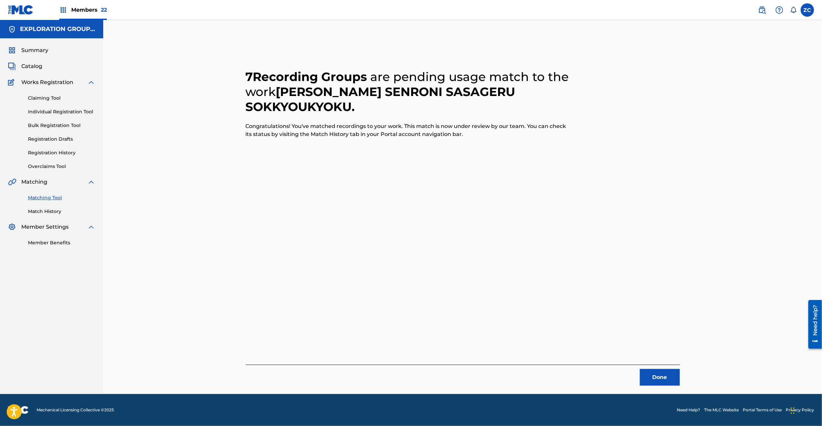
drag, startPoint x: 656, startPoint y: 367, endPoint x: 657, endPoint y: 372, distance: 5.1
click at [657, 372] on div "Done" at bounding box center [463, 374] width 434 height 21
click at [657, 372] on button "Done" at bounding box center [660, 377] width 40 height 17
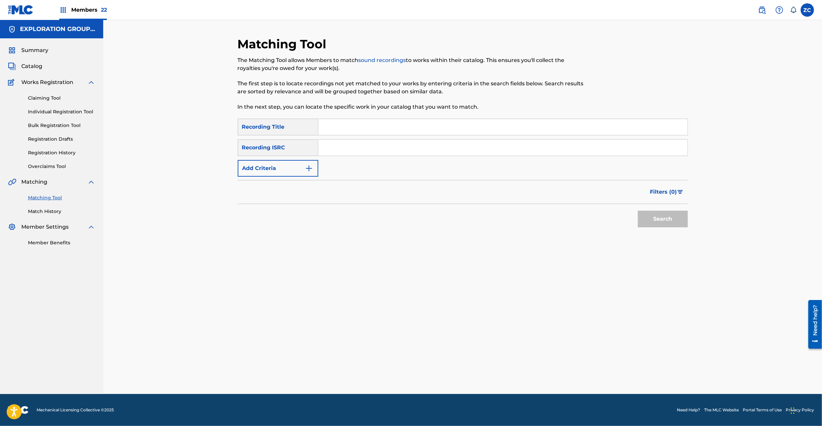
click at [481, 136] on div "SearchWithCriteria9d9e6444-e50c-4e58-bfca-3b136f14c0c0 Recording Title SearchWi…" at bounding box center [463, 148] width 450 height 58
click at [488, 144] on input "Search Form" at bounding box center [502, 148] width 369 height 16
paste input "JPE381900206"
click at [654, 216] on button "Search" at bounding box center [663, 218] width 50 height 17
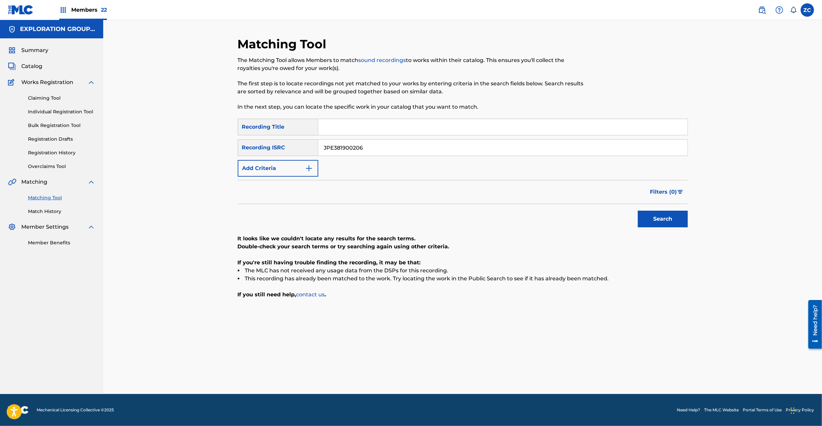
click at [446, 148] on input "JPE381900206" at bounding box center [502, 148] width 369 height 16
paste input "K651600714"
type input "JPK651600714"
click at [666, 220] on button "Search" at bounding box center [663, 218] width 50 height 17
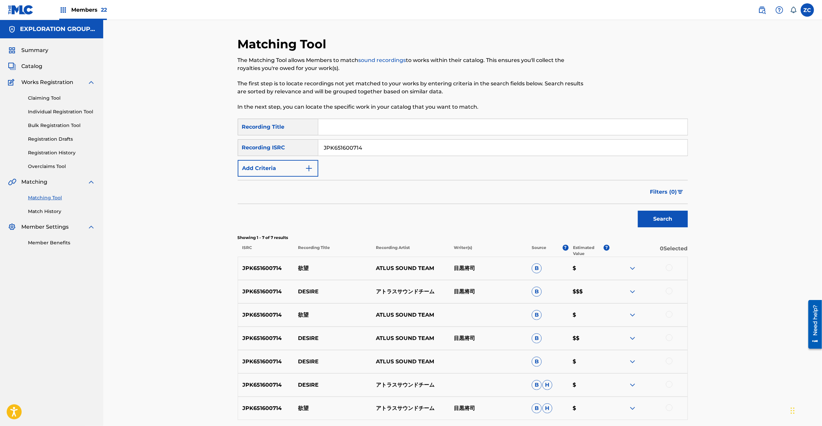
drag, startPoint x: 671, startPoint y: 268, endPoint x: 671, endPoint y: 291, distance: 23.0
click at [671, 269] on div at bounding box center [669, 267] width 7 height 7
click at [671, 294] on div at bounding box center [649, 291] width 78 height 8
click at [670, 290] on div at bounding box center [669, 290] width 7 height 7
click at [671, 311] on div at bounding box center [669, 314] width 7 height 7
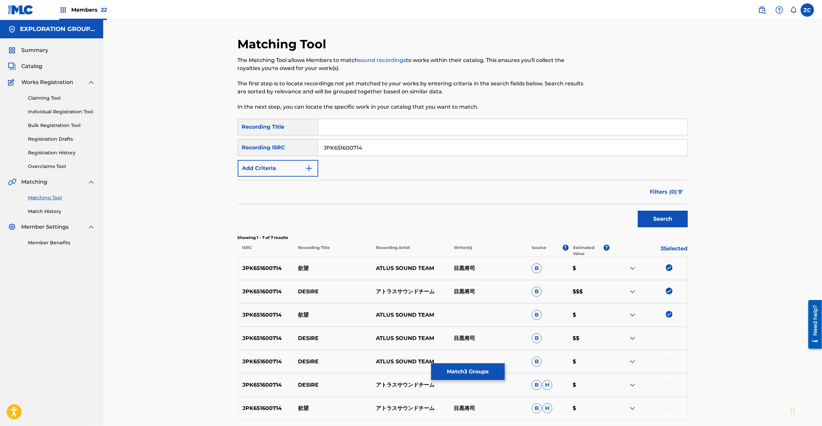
click at [670, 339] on div at bounding box center [669, 337] width 7 height 7
click at [669, 360] on div at bounding box center [669, 360] width 7 height 7
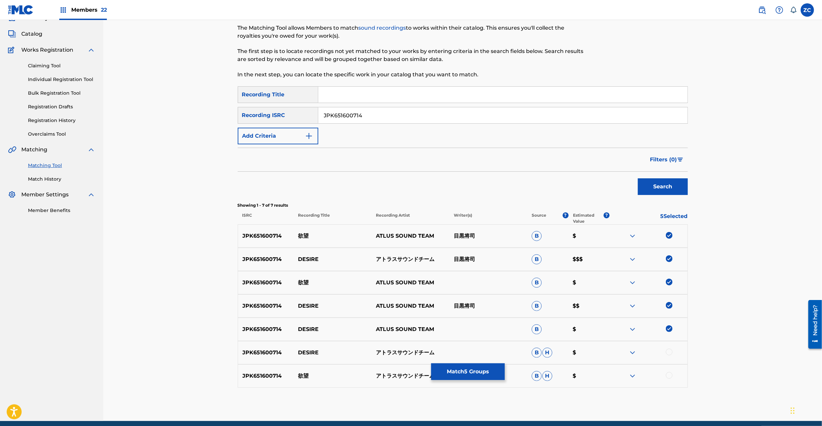
scroll to position [59, 0]
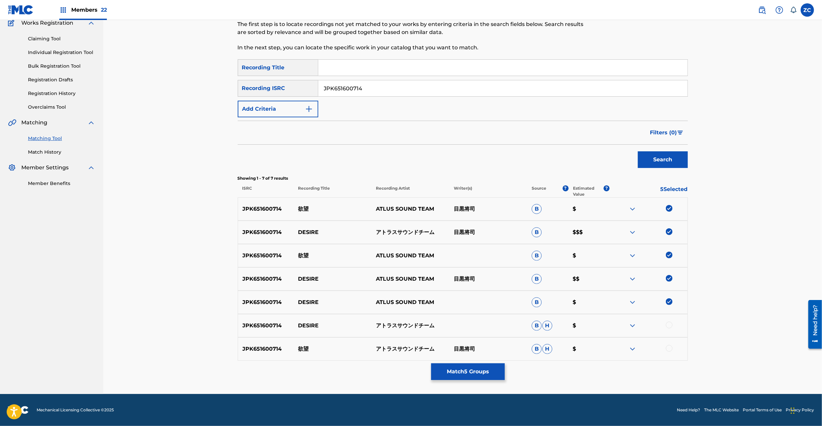
click at [672, 325] on div at bounding box center [669, 324] width 7 height 7
click at [671, 325] on div at bounding box center [649, 325] width 78 height 8
click at [669, 348] on div at bounding box center [669, 348] width 7 height 7
click at [484, 370] on button "Match 7 Groups" at bounding box center [468, 371] width 74 height 17
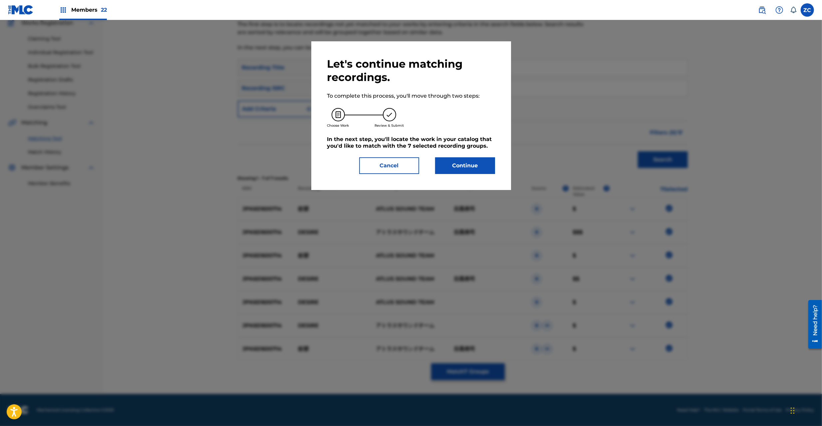
click at [451, 164] on button "Continue" at bounding box center [465, 165] width 60 height 17
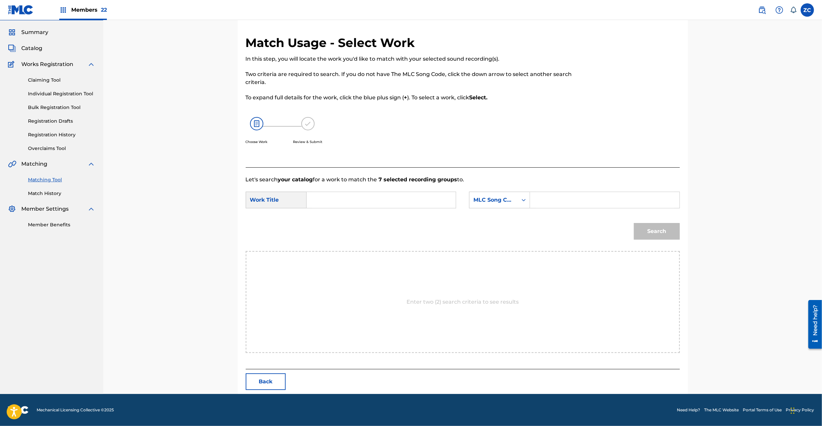
scroll to position [0, 0]
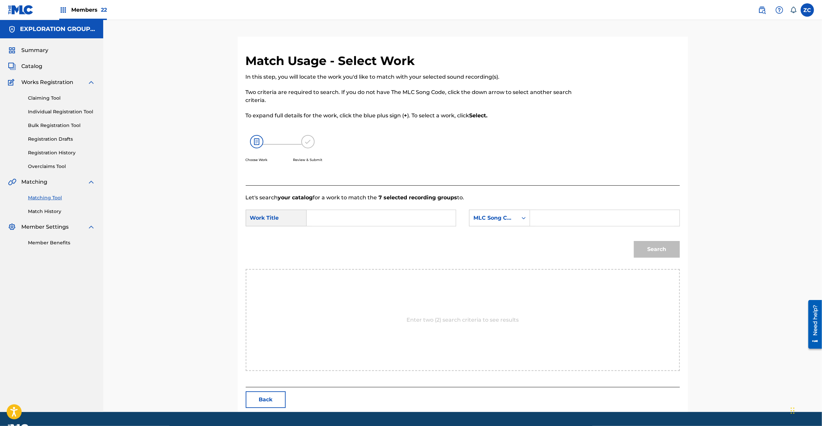
click at [364, 226] on div "SearchWithCriteriaf301fd04-f716-4cab-bf7b-d0722d62e6b5 Work Title SearchWithCri…" at bounding box center [463, 219] width 434 height 21
click at [377, 216] on input "Search Form" at bounding box center [381, 218] width 138 height 16
paste input "Yokubou YP0W04"
click at [363, 218] on input "Yokubou YP0W04" at bounding box center [381, 218] width 138 height 16
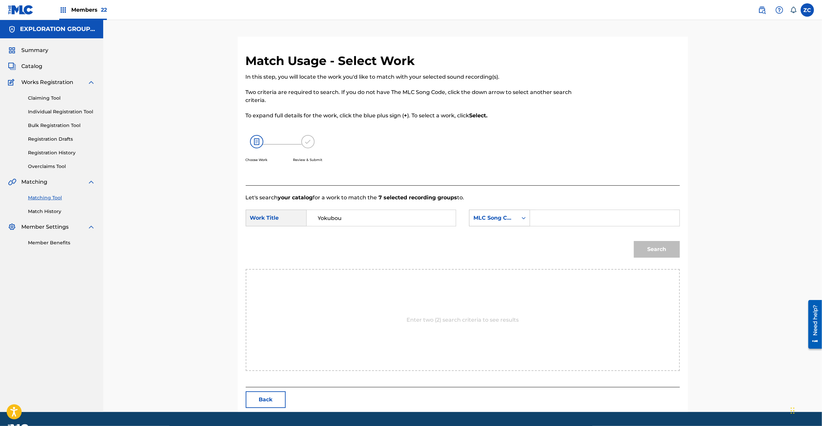
type input "Yokubou"
click at [519, 217] on div "Search Form" at bounding box center [524, 218] width 12 height 12
click at [560, 212] on input "Search Form" at bounding box center [605, 218] width 138 height 16
paste input "YP0W04"
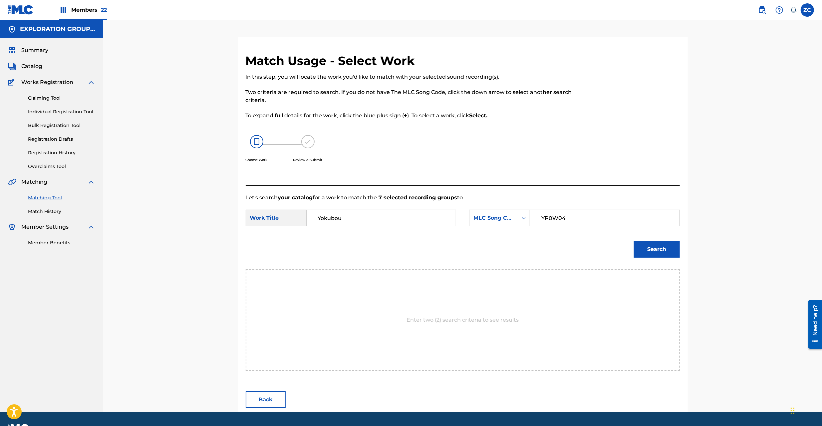
type input "YP0W04"
click at [661, 250] on button "Search" at bounding box center [657, 249] width 46 height 17
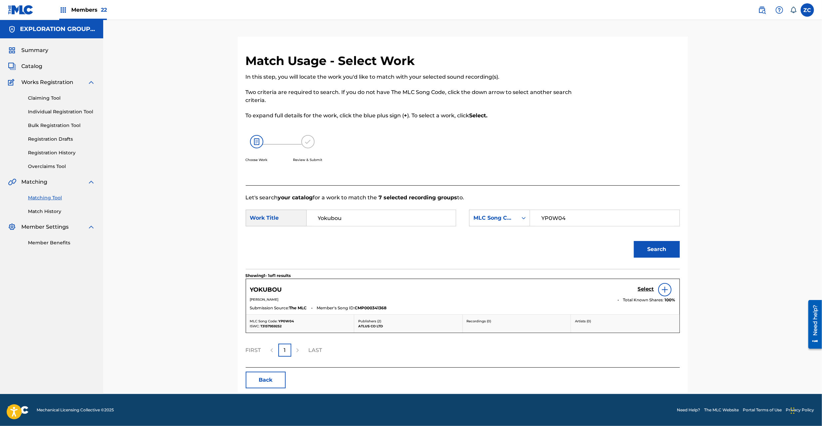
click at [639, 287] on h5 "Select" at bounding box center [646, 289] width 16 height 6
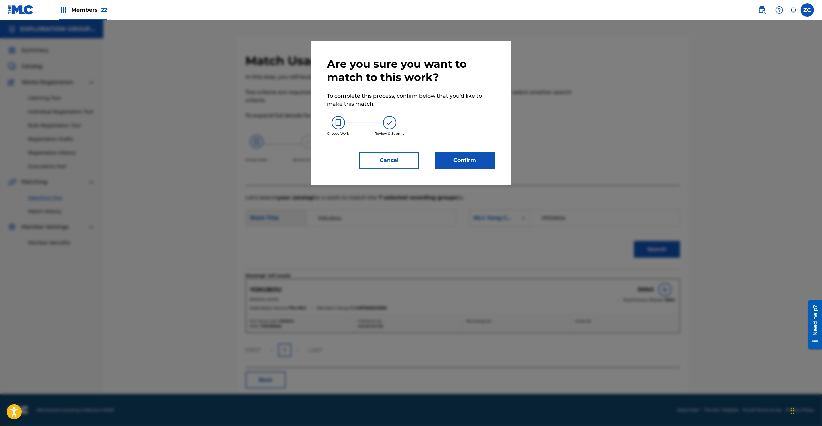
click at [470, 166] on button "Confirm" at bounding box center [465, 160] width 60 height 17
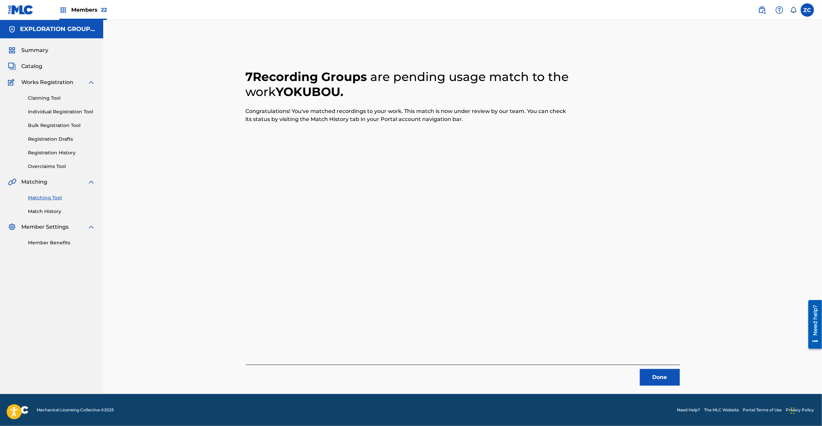
click at [668, 373] on button "Done" at bounding box center [660, 377] width 40 height 17
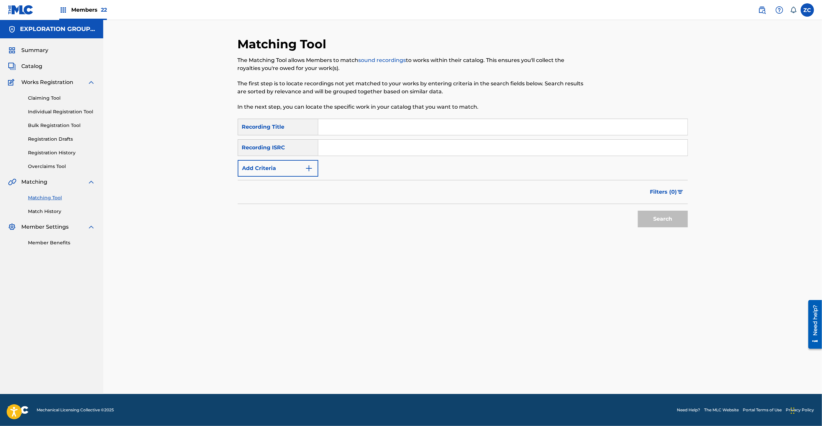
click at [446, 151] on input "Search Form" at bounding box center [502, 148] width 369 height 16
paste input "JPK652000607"
type input "JPK652000607"
click at [663, 212] on button "Search" at bounding box center [663, 218] width 50 height 17
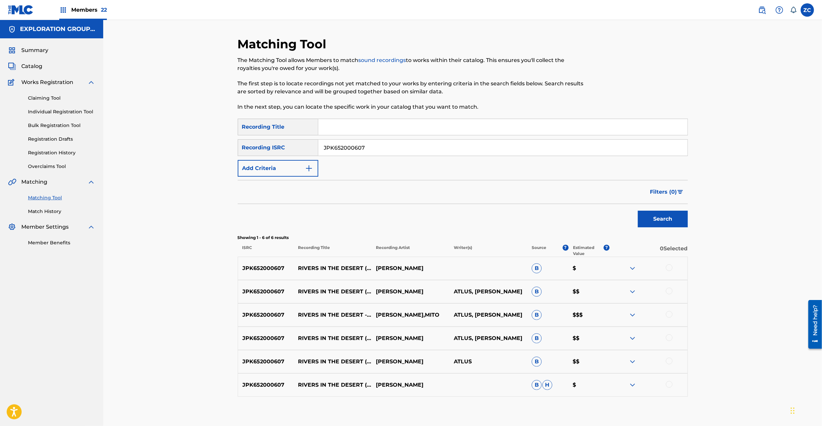
click at [57, 212] on link "Match History" at bounding box center [61, 211] width 67 height 7
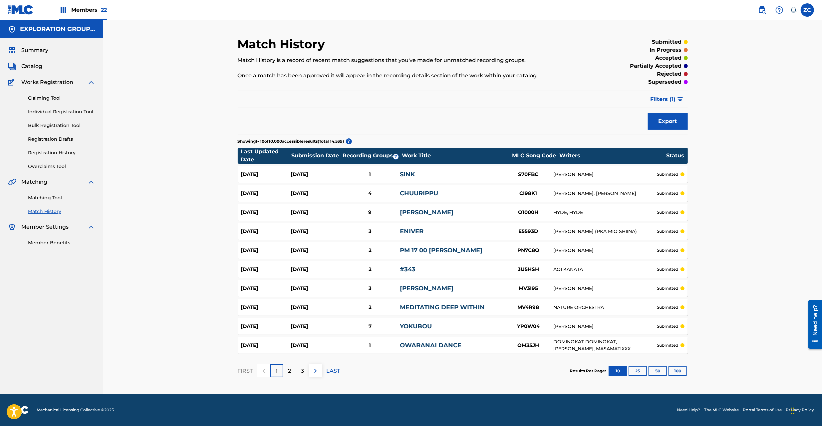
click at [679, 100] on img "submit" at bounding box center [681, 99] width 6 height 4
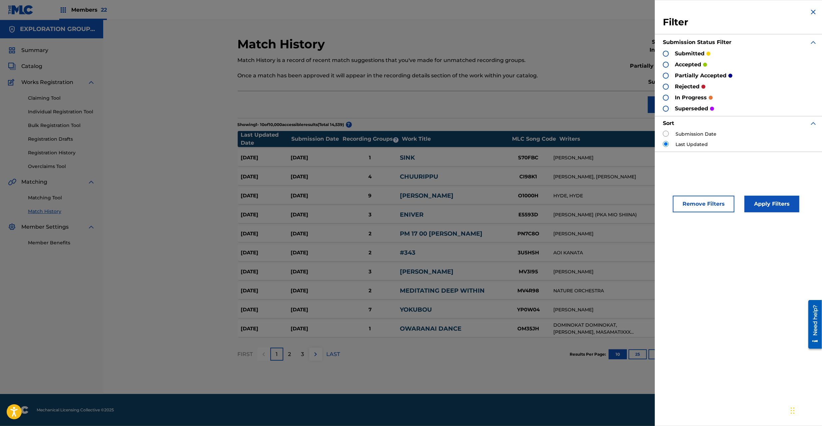
click at [566, 78] on p "Once a match has been approved it will appear in the recording details section …" at bounding box center [411, 76] width 347 height 8
click at [566, 79] on p "Once a match has been approved it will appear in the recording details section …" at bounding box center [411, 76] width 347 height 8
click at [720, 203] on button "Remove Filters" at bounding box center [704, 203] width 62 height 17
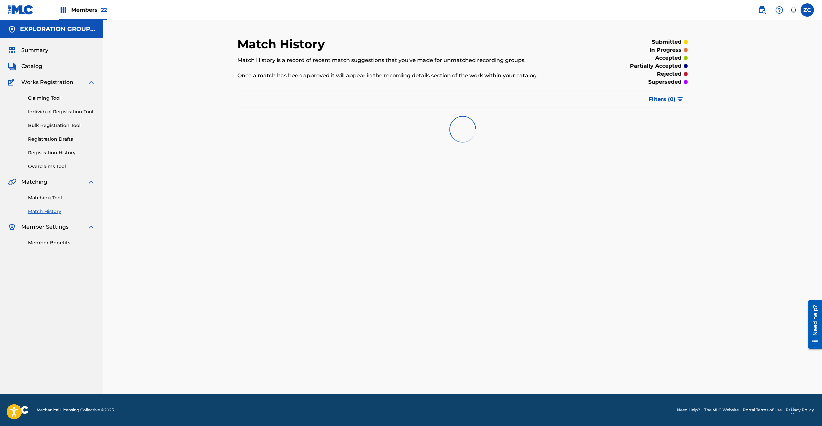
click at [677, 102] on button "Filters ( 0 )" at bounding box center [666, 99] width 43 height 17
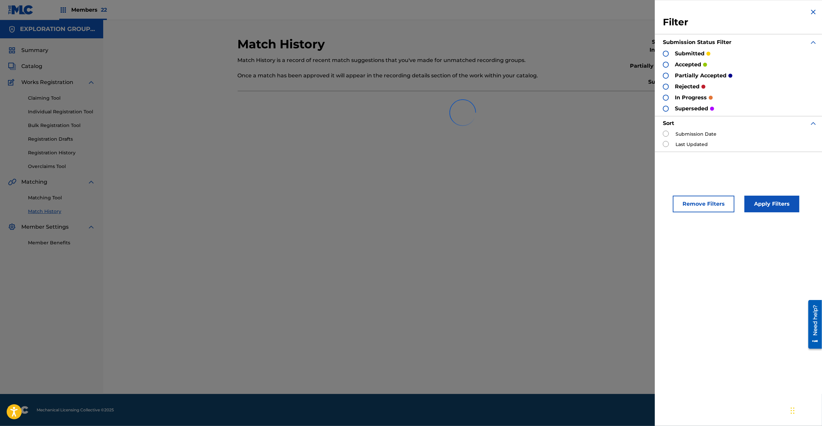
click at [668, 56] on div "submitted" at bounding box center [687, 54] width 48 height 8
click at [667, 55] on div at bounding box center [666, 54] width 6 height 6
click at [668, 97] on div at bounding box center [463, 112] width 450 height 43
click at [666, 98] on div at bounding box center [463, 112] width 450 height 43
click at [811, 14] on img at bounding box center [814, 12] width 8 height 8
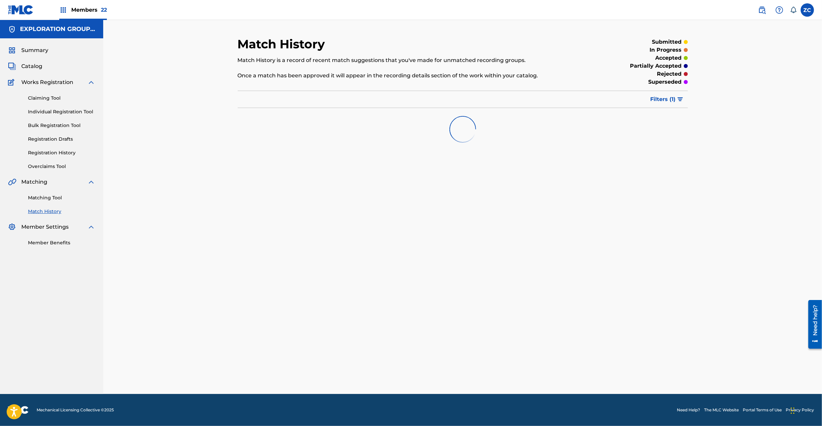
click at [50, 194] on link "Matching Tool" at bounding box center [61, 197] width 67 height 7
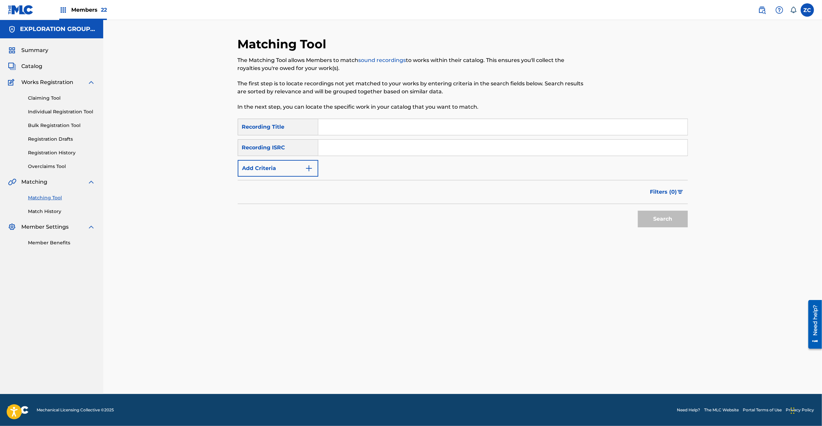
click at [52, 208] on link "Match History" at bounding box center [61, 211] width 67 height 7
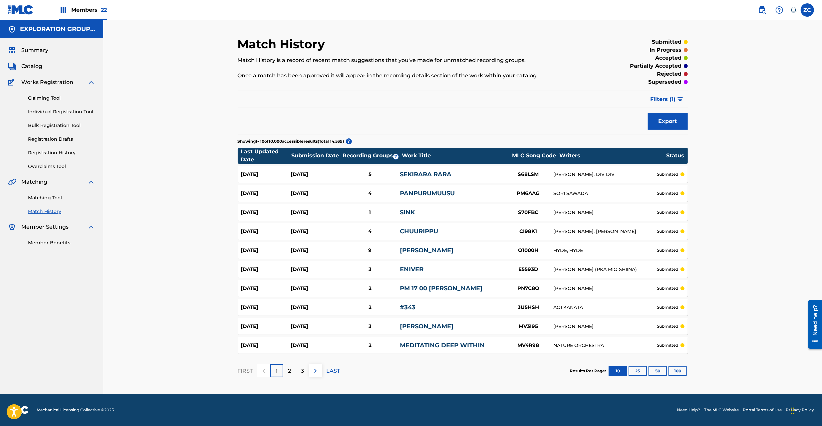
click at [677, 100] on button "Filters ( 1 )" at bounding box center [667, 99] width 41 height 17
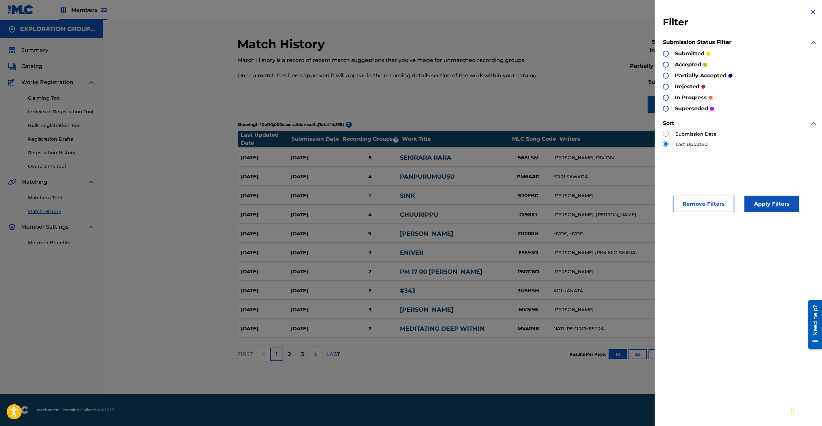
click at [665, 55] on div at bounding box center [666, 54] width 6 height 6
click at [666, 100] on div at bounding box center [666, 98] width 6 height 6
click at [778, 202] on button "Apply Filters" at bounding box center [772, 203] width 55 height 17
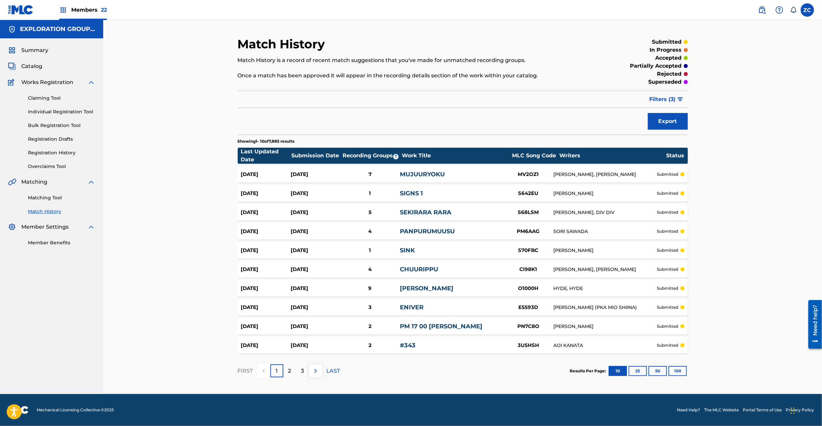
click at [673, 124] on button "Export" at bounding box center [668, 121] width 40 height 17
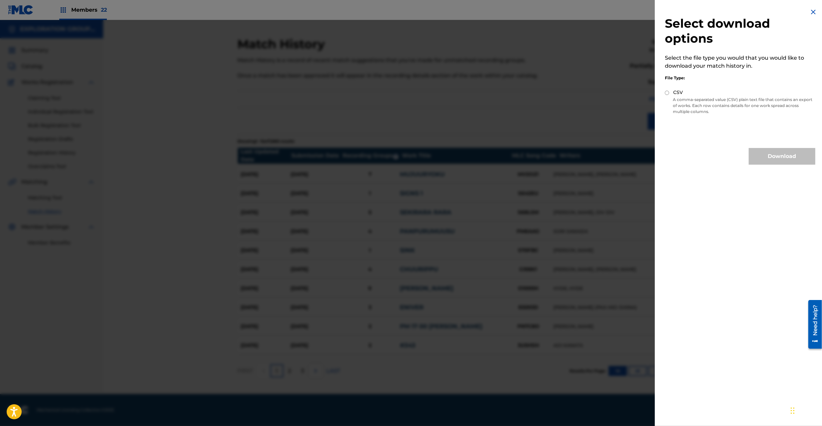
click at [670, 93] on div "CSV" at bounding box center [740, 93] width 151 height 8
click at [667, 93] on input "CSV" at bounding box center [667, 93] width 4 height 4
radio input "true"
click at [770, 155] on button "Download" at bounding box center [782, 156] width 67 height 17
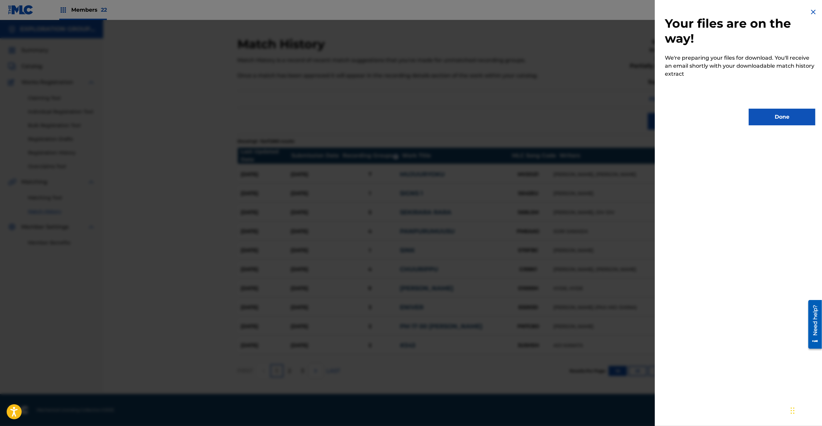
click at [779, 111] on button "Done" at bounding box center [782, 117] width 67 height 17
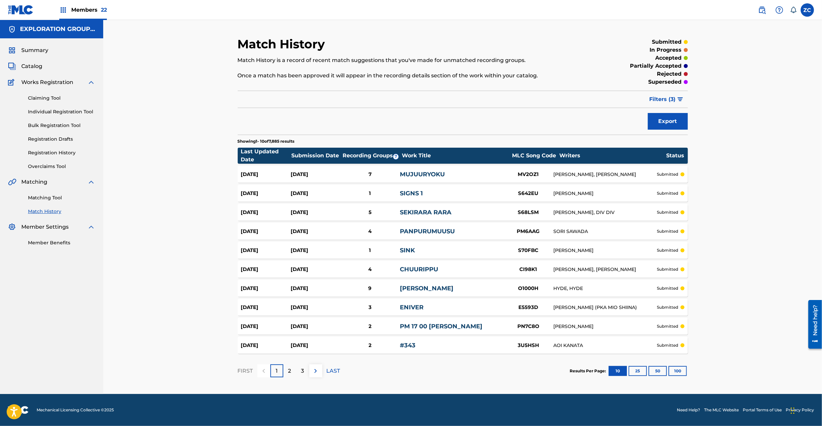
click at [686, 371] on button "100" at bounding box center [678, 371] width 18 height 10
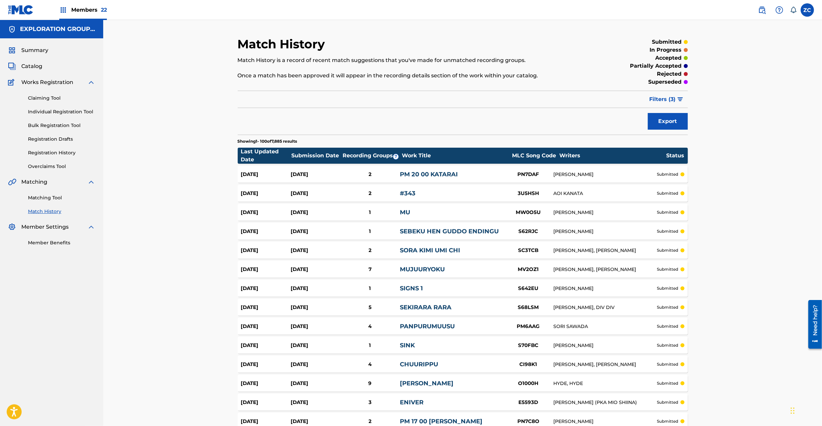
scroll to position [1709, 0]
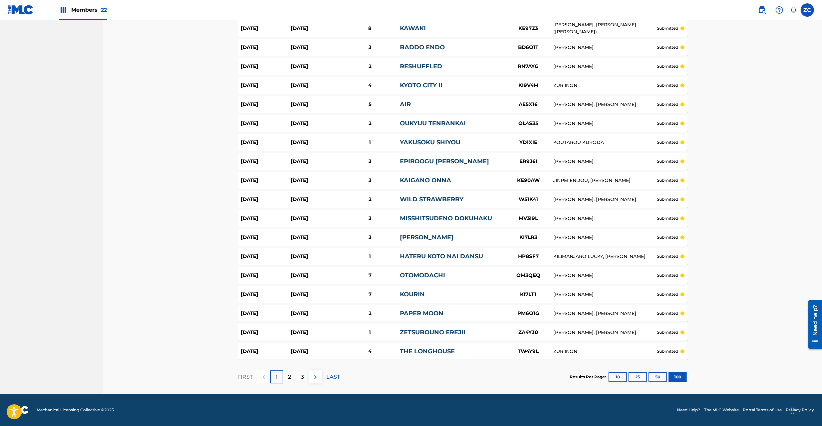
click at [312, 376] on img at bounding box center [316, 377] width 8 height 8
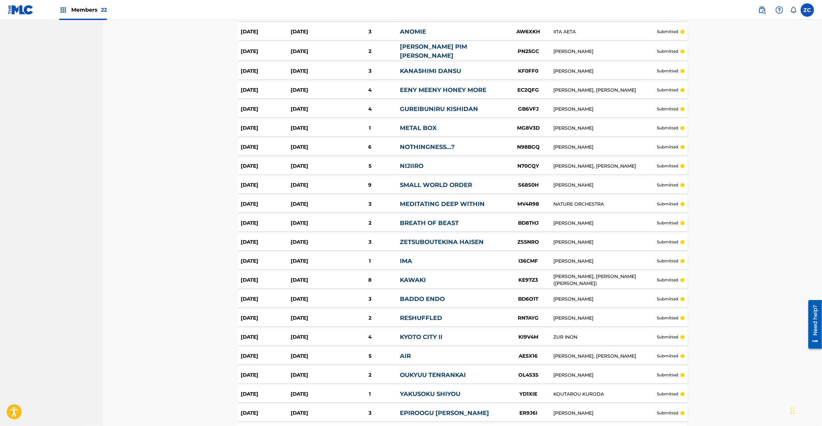
scroll to position [1709, 0]
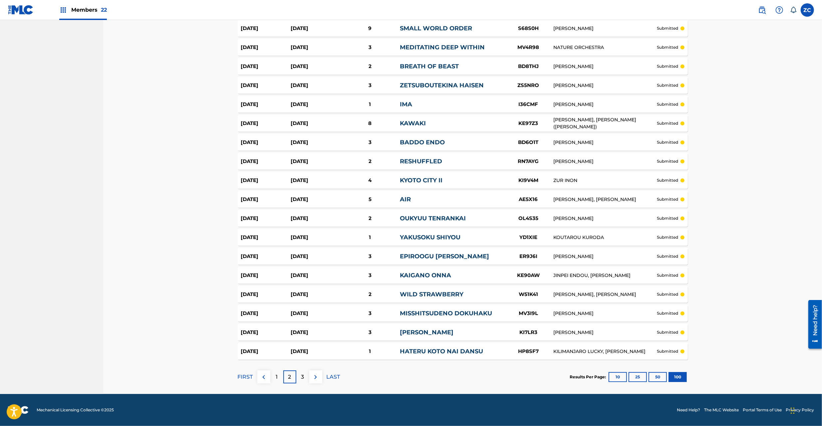
click at [315, 374] on img at bounding box center [316, 377] width 8 height 8
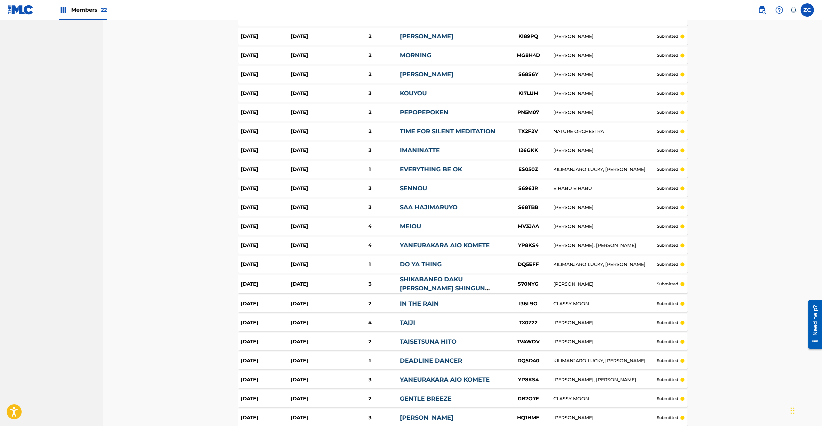
scroll to position [1708, 0]
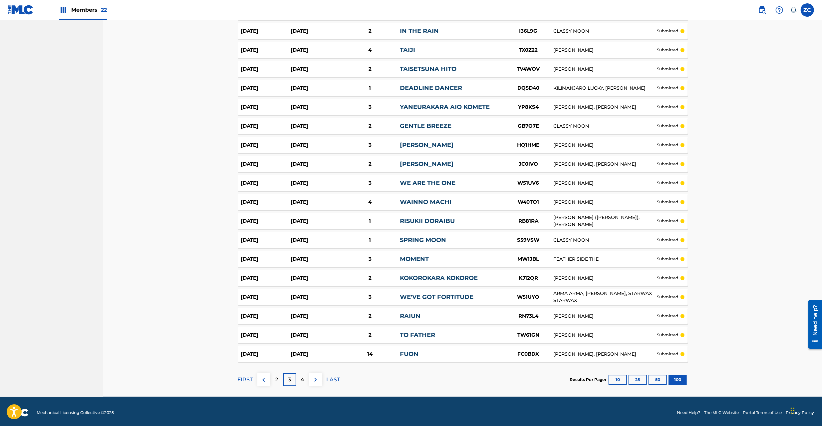
click at [313, 379] on img at bounding box center [316, 379] width 8 height 8
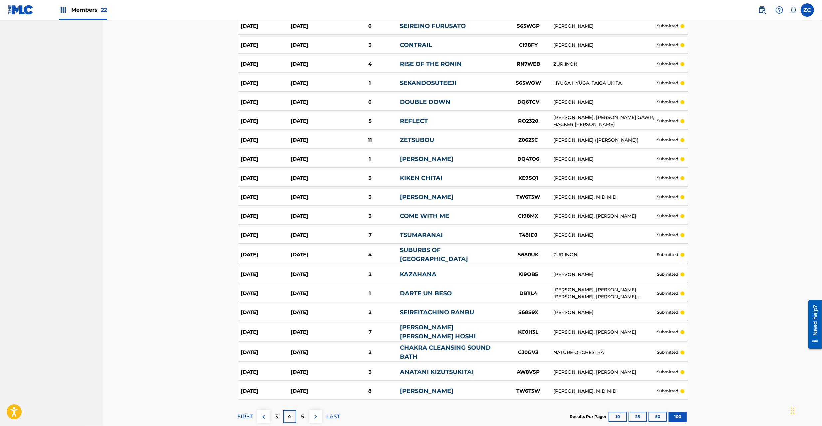
scroll to position [1716, 0]
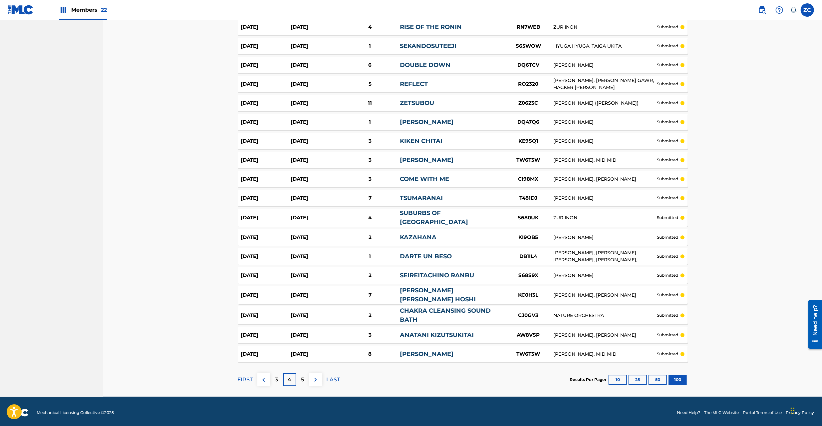
click at [314, 375] on img at bounding box center [316, 379] width 8 height 8
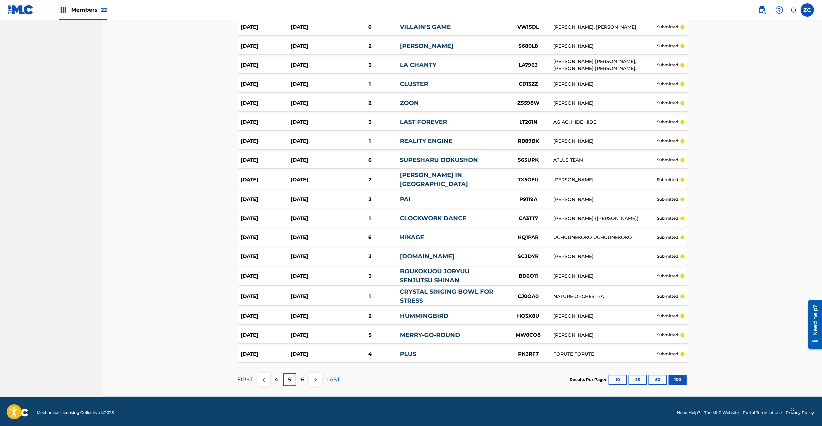
click at [311, 375] on button at bounding box center [315, 379] width 13 height 13
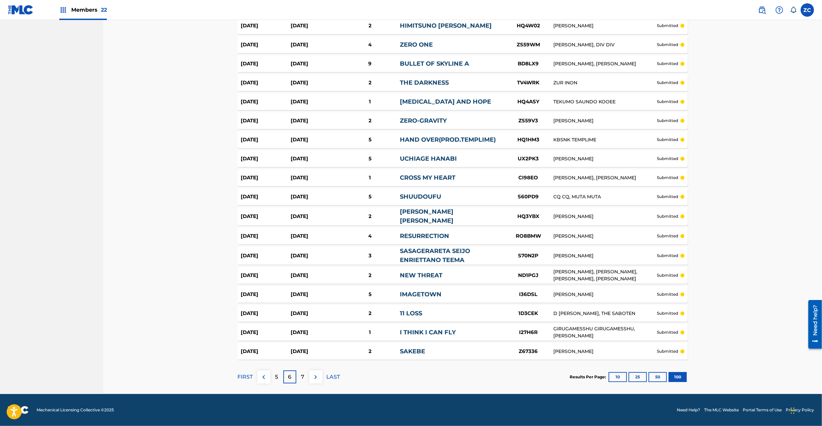
click at [311, 377] on button at bounding box center [315, 376] width 13 height 13
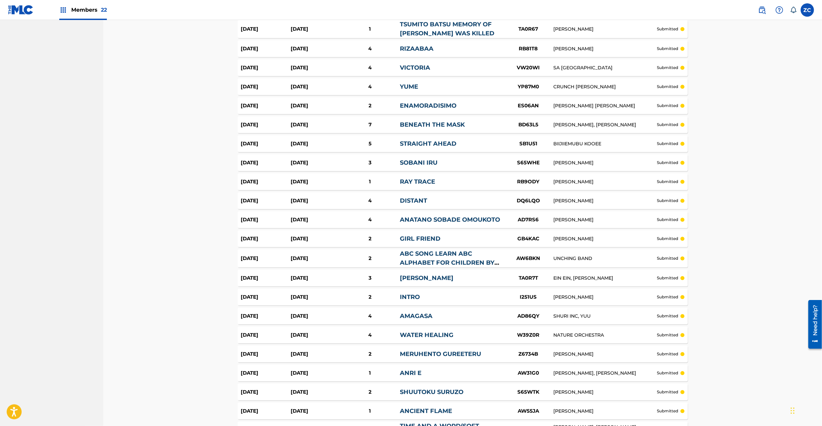
scroll to position [1723, 0]
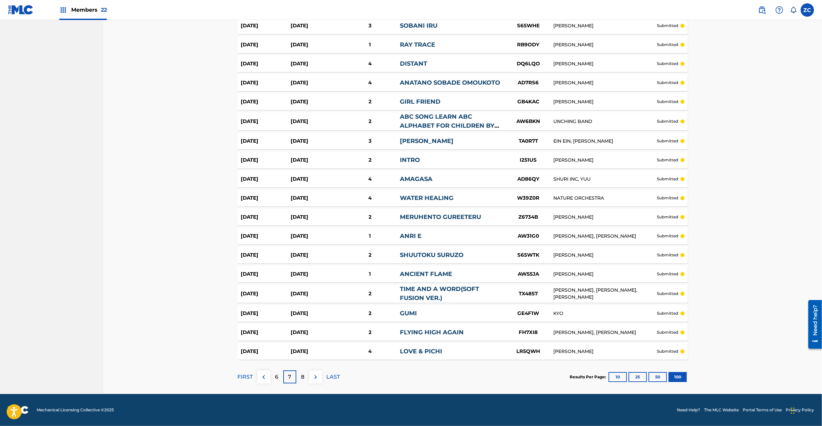
click at [319, 378] on img at bounding box center [316, 377] width 8 height 8
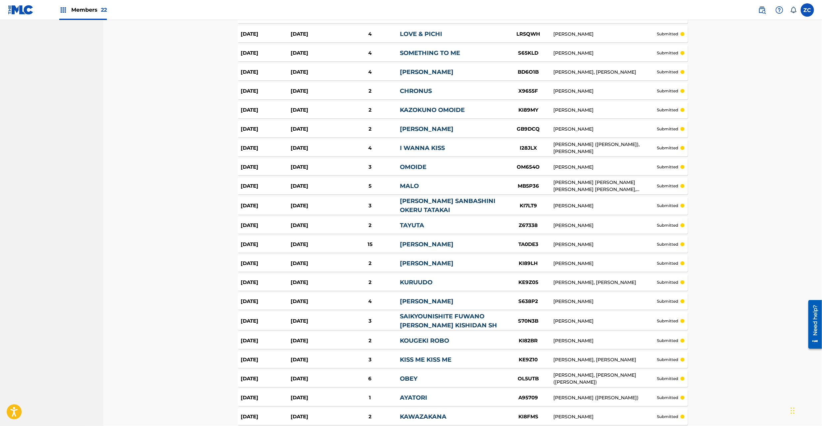
scroll to position [0, 0]
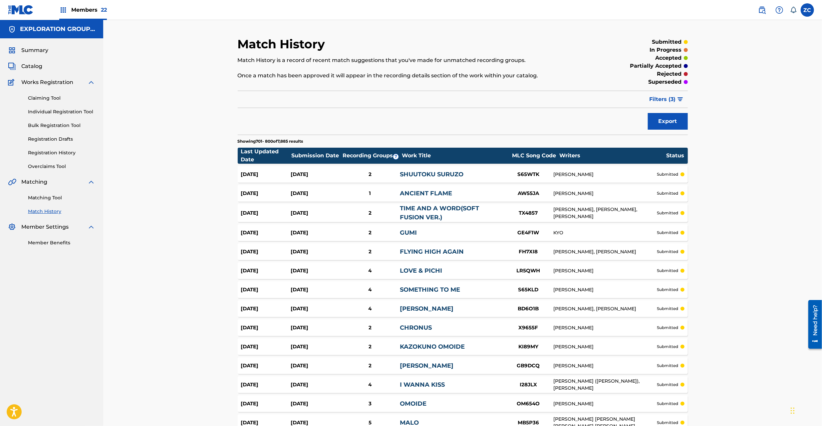
click at [45, 196] on link "Matching Tool" at bounding box center [61, 197] width 67 height 7
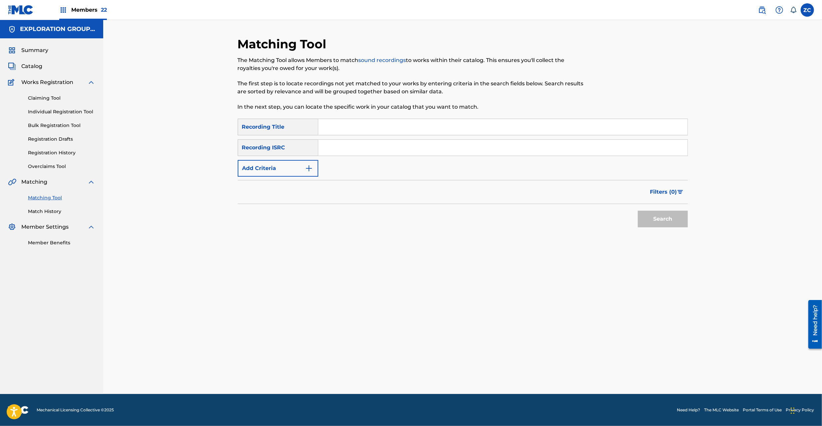
click at [433, 143] on input "Search Form" at bounding box center [502, 148] width 369 height 16
paste input "JPK651601622"
type input "JPK651601622"
click at [680, 215] on button "Search" at bounding box center [663, 218] width 50 height 17
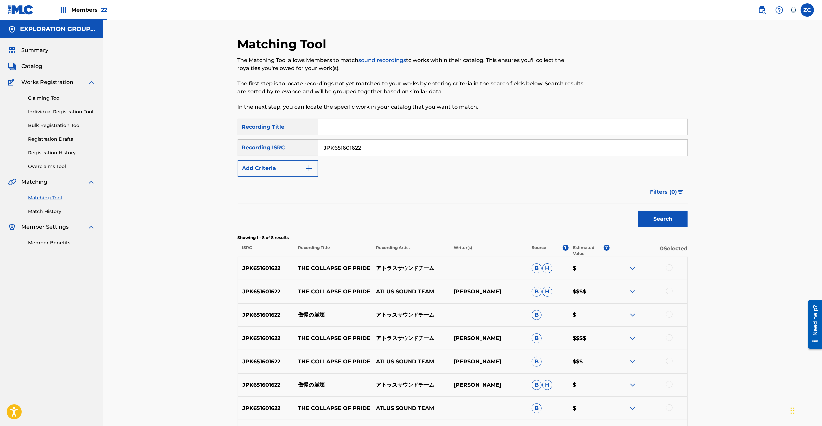
scroll to position [83, 0]
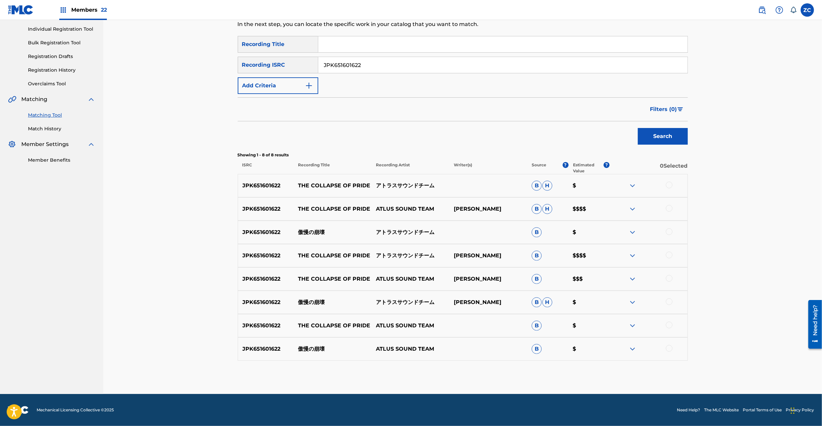
click at [671, 185] on div at bounding box center [669, 185] width 7 height 7
click at [669, 208] on div at bounding box center [669, 208] width 7 height 7
click at [668, 232] on div at bounding box center [669, 231] width 7 height 7
click at [670, 255] on div at bounding box center [669, 254] width 7 height 7
click at [670, 277] on div at bounding box center [669, 278] width 7 height 7
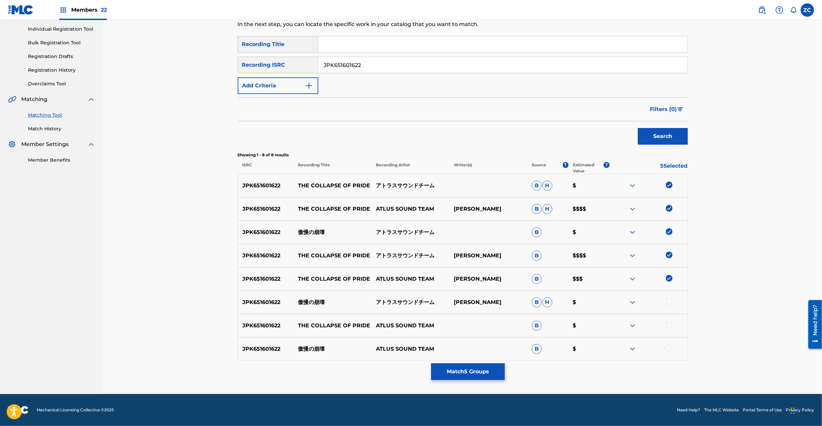
click at [669, 301] on div at bounding box center [669, 301] width 7 height 7
click at [668, 324] on div at bounding box center [669, 324] width 7 height 7
click at [670, 345] on div at bounding box center [669, 348] width 7 height 7
click at [465, 368] on button "Match 8 Groups" at bounding box center [468, 371] width 74 height 17
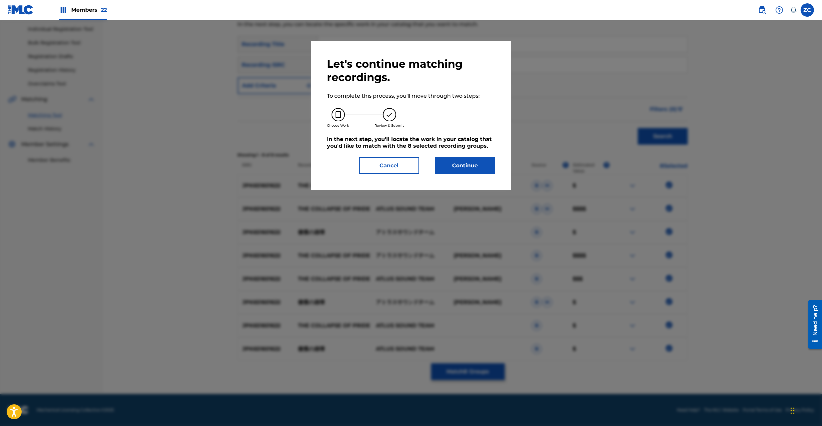
click at [481, 159] on button "Continue" at bounding box center [465, 165] width 60 height 17
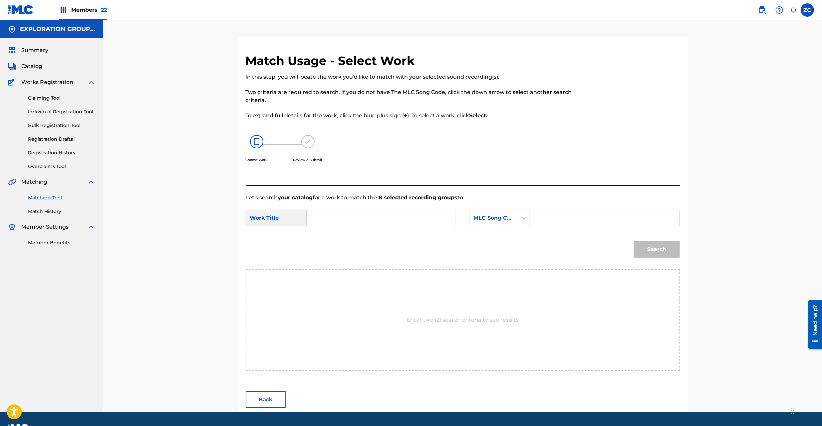
click at [379, 218] on input "Search Form" at bounding box center [381, 218] width 138 height 16
paste input "Goumanno Houkai GB2X3N"
click at [384, 219] on input "Goumanno Houkai GB2X3N" at bounding box center [381, 218] width 138 height 16
type input "Goumanno Houkai"
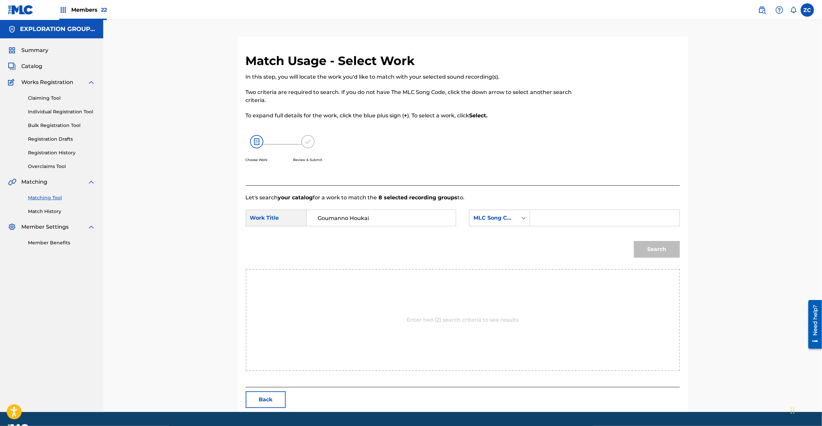
click at [542, 218] on input "Search Form" at bounding box center [605, 218] width 138 height 16
paste input "GB2X3N"
type input "GB2X3N"
click at [647, 243] on button "Search" at bounding box center [657, 249] width 46 height 17
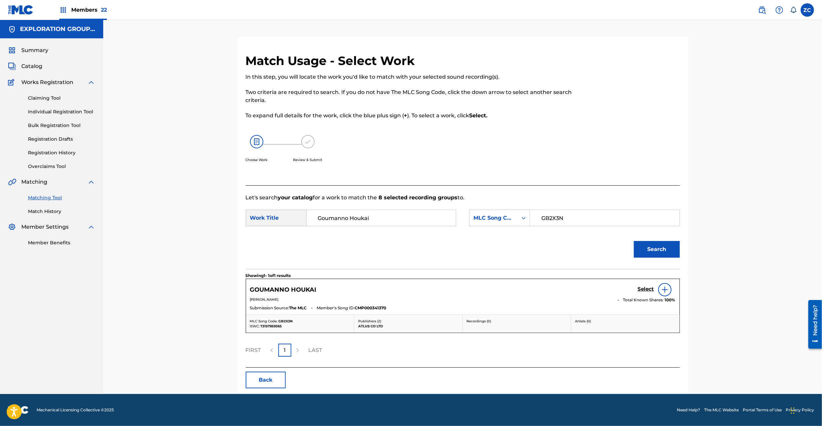
click at [647, 288] on h5 "Select" at bounding box center [646, 289] width 16 height 6
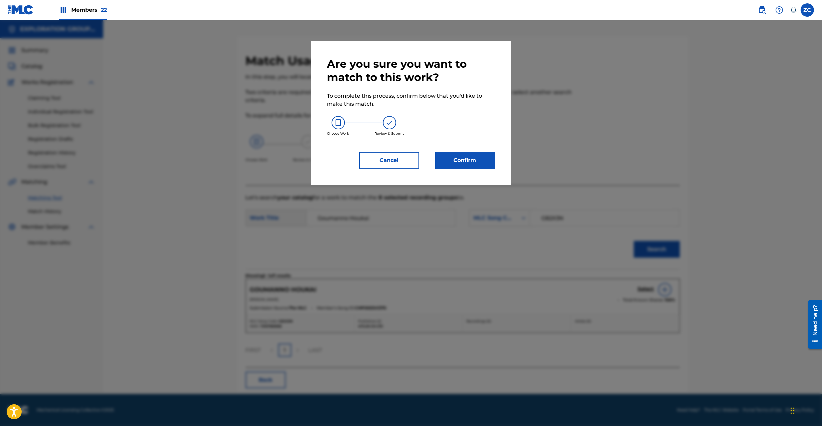
click at [487, 163] on button "Confirm" at bounding box center [465, 160] width 60 height 17
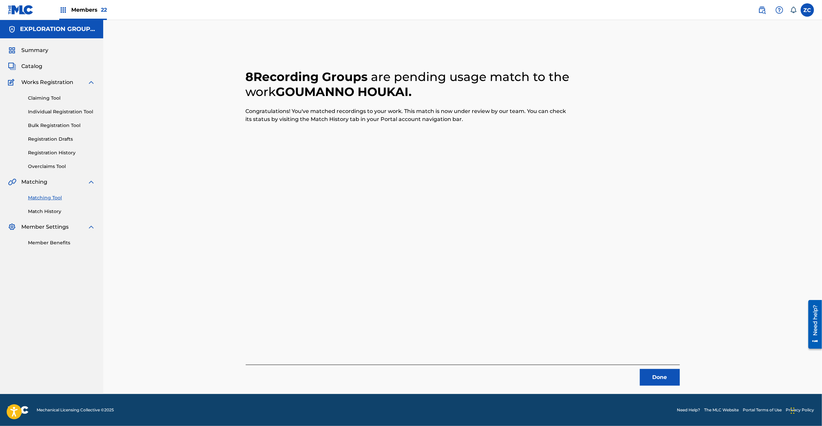
click at [652, 373] on button "Done" at bounding box center [660, 377] width 40 height 17
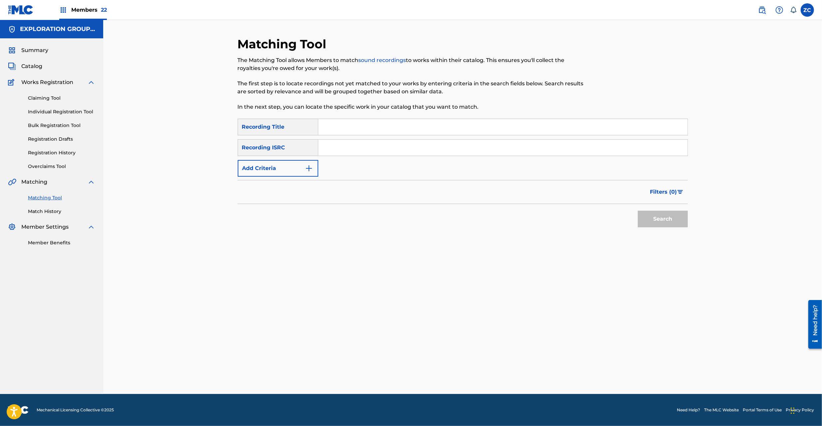
click at [372, 145] on input "Search Form" at bounding box center [502, 148] width 369 height 16
paste input "JPK651668130"
click at [668, 222] on button "Search" at bounding box center [663, 218] width 50 height 17
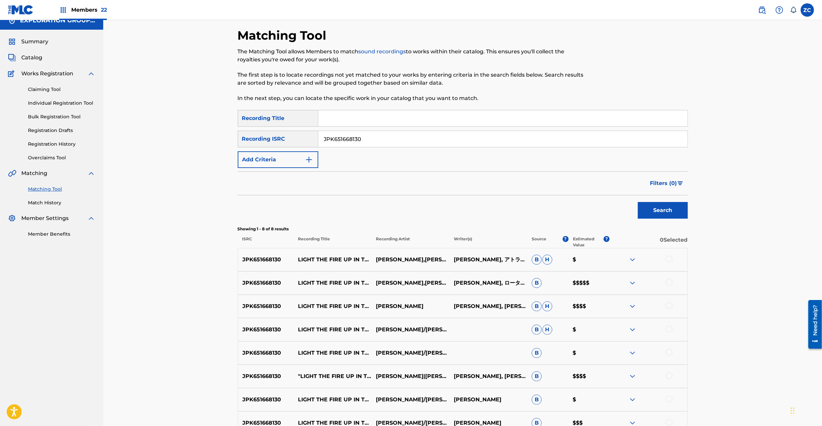
scroll to position [83, 0]
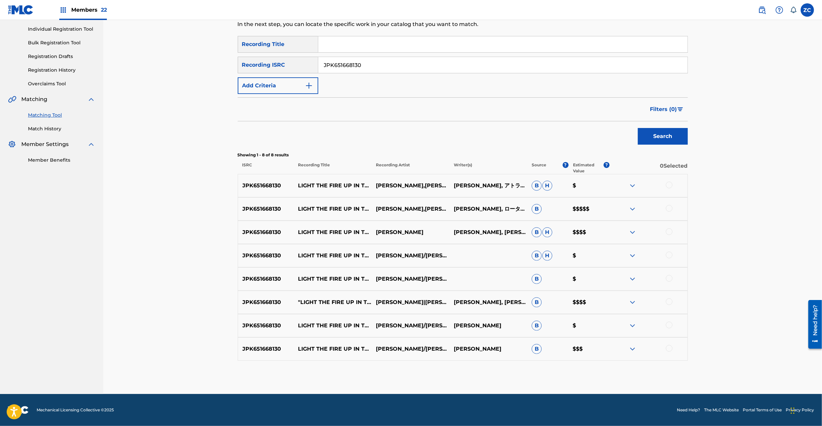
click at [668, 186] on div at bounding box center [669, 185] width 7 height 7
click at [669, 210] on div at bounding box center [669, 208] width 7 height 7
click at [669, 233] on div at bounding box center [669, 231] width 7 height 7
drag, startPoint x: 669, startPoint y: 255, endPoint x: 670, endPoint y: 260, distance: 5.6
click at [669, 254] on div at bounding box center [669, 254] width 7 height 7
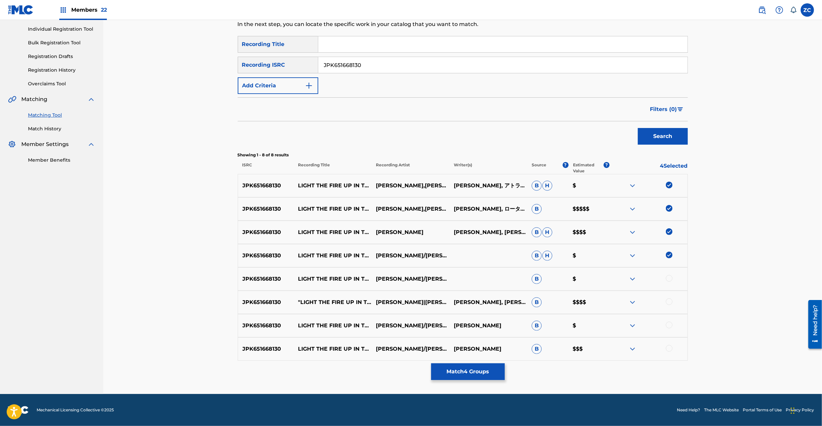
click at [670, 276] on div at bounding box center [669, 278] width 7 height 7
click at [668, 302] on div at bounding box center [669, 301] width 7 height 7
click at [669, 325] on div at bounding box center [669, 324] width 7 height 7
click at [669, 349] on div at bounding box center [669, 348] width 7 height 7
click at [391, 65] on input "JPK651668130" at bounding box center [502, 65] width 369 height 16
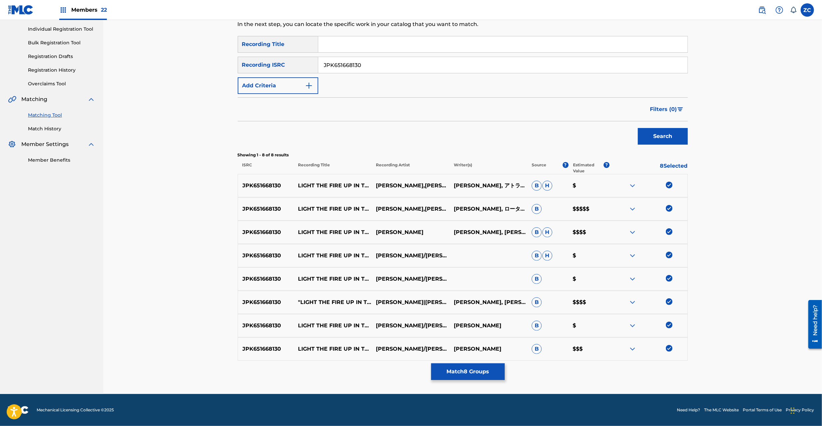
paste input "223"
type input "JPK651668223"
click at [663, 140] on button "Search" at bounding box center [663, 136] width 50 height 17
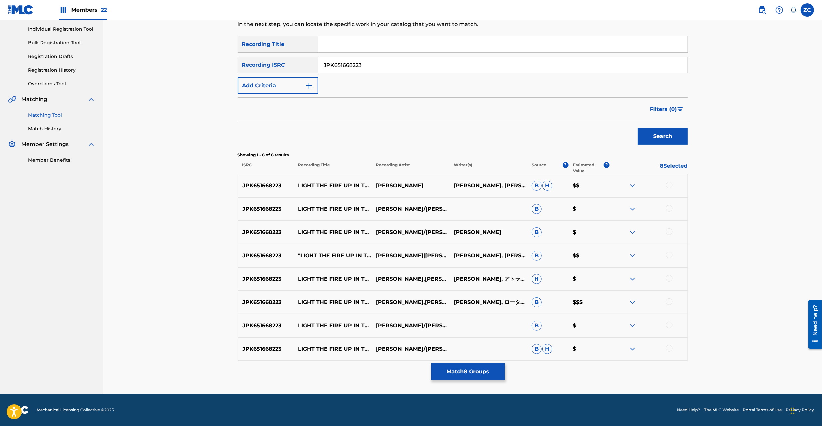
drag, startPoint x: 670, startPoint y: 185, endPoint x: 670, endPoint y: 195, distance: 9.7
click at [670, 186] on div at bounding box center [669, 185] width 7 height 7
click at [667, 209] on div at bounding box center [669, 208] width 7 height 7
click at [668, 231] on div at bounding box center [669, 231] width 7 height 7
click at [668, 253] on div at bounding box center [669, 254] width 7 height 7
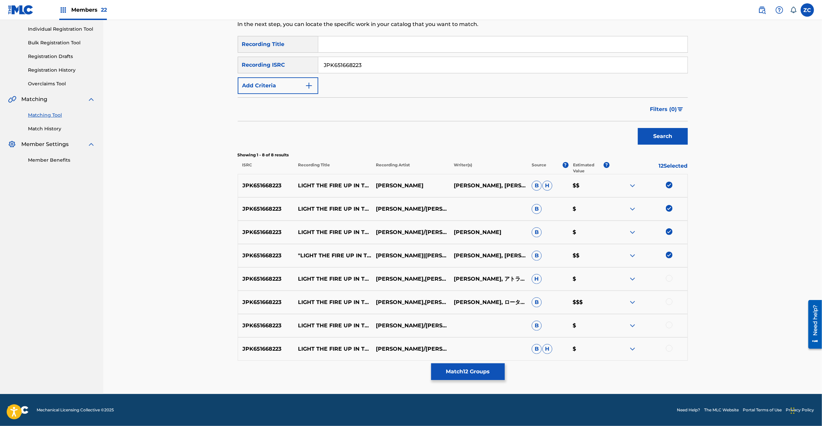
click at [670, 278] on div at bounding box center [669, 278] width 7 height 7
click at [669, 304] on div at bounding box center [669, 301] width 7 height 7
click at [670, 325] on div at bounding box center [669, 324] width 7 height 7
click at [671, 346] on div at bounding box center [669, 348] width 7 height 7
click at [478, 375] on button "Match 16 Groups" at bounding box center [468, 371] width 74 height 17
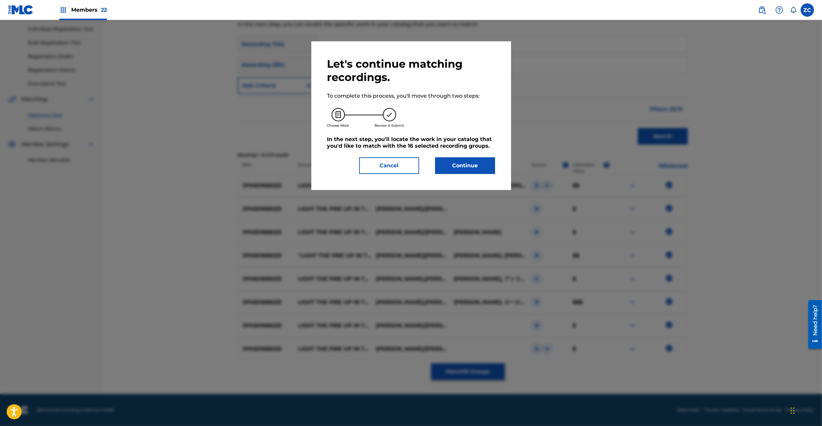
click at [450, 166] on button "Continue" at bounding box center [465, 165] width 60 height 17
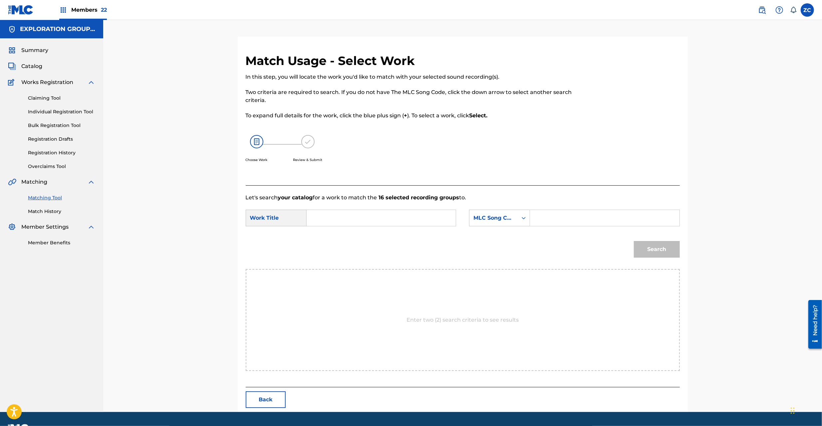
click at [354, 213] on input "Search Form" at bounding box center [381, 218] width 138 height 16
paste input "Light The Fire Up In The Night "Mayonaka" LT1D3Q"
click at [417, 218] on input "Light The Fire Up In The Night "Mayonaka" LT1D3Q" at bounding box center [381, 218] width 138 height 16
click at [441, 219] on input "Light The Fire Up In The Night "Mayonaka" LT1D3Q" at bounding box center [381, 218] width 138 height 16
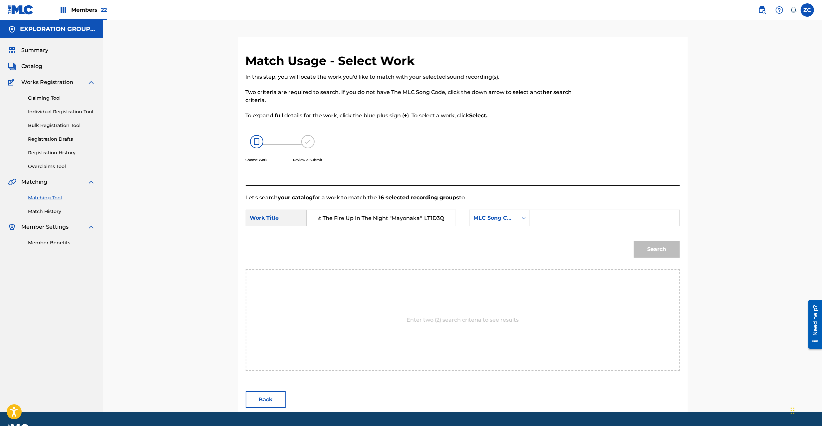
click at [441, 219] on input "Light The Fire Up In The Night "Mayonaka" LT1D3Q" at bounding box center [381, 218] width 138 height 16
type input "Light The Fire Up In The Night "Mayonaka""
click at [592, 219] on input "Search Form" at bounding box center [605, 218] width 138 height 16
paste input "LT1D3Q"
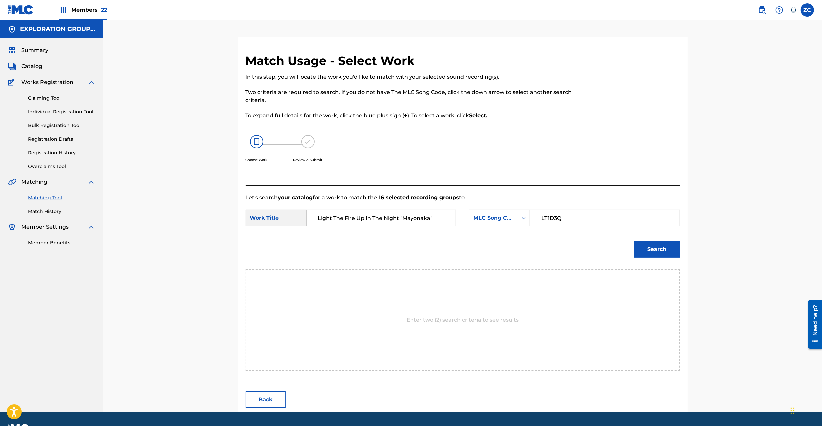
type input "LT1D3Q"
click at [670, 253] on button "Search" at bounding box center [657, 249] width 46 height 17
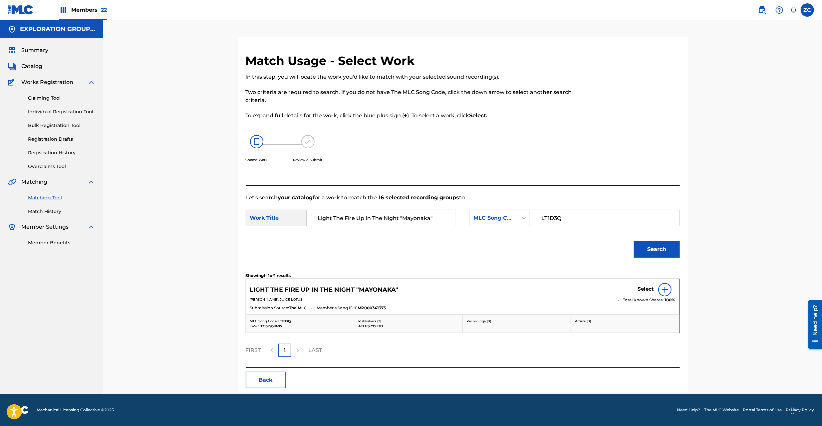
click at [644, 288] on h5 "Select" at bounding box center [646, 289] width 16 height 6
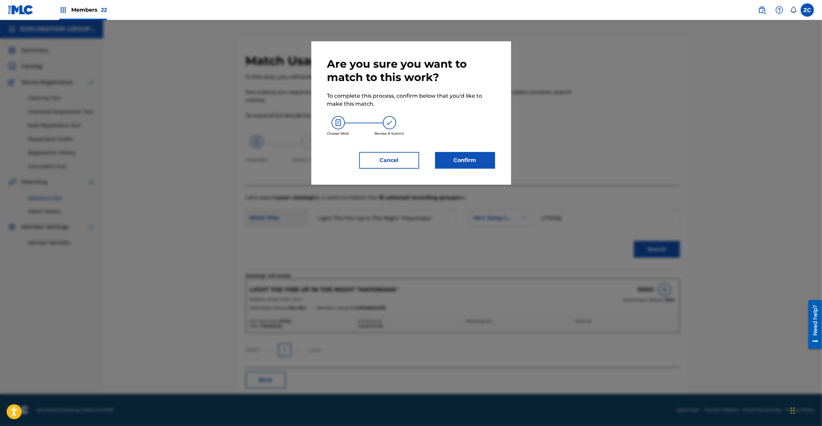
click at [449, 157] on button "Confirm" at bounding box center [465, 160] width 60 height 17
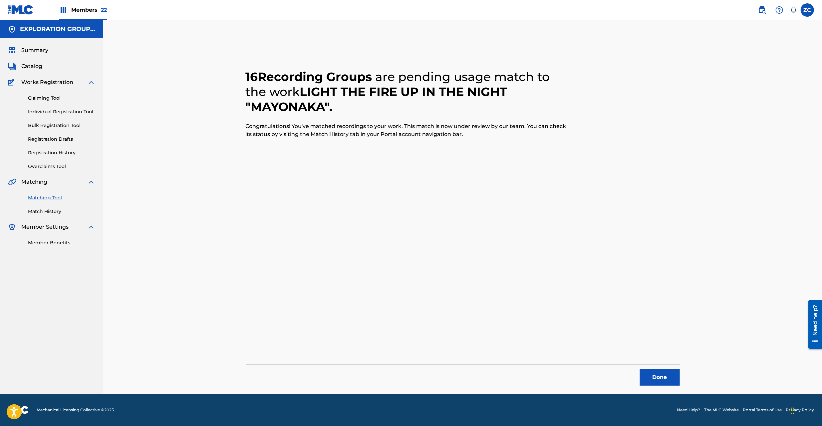
click at [658, 382] on button "Done" at bounding box center [660, 377] width 40 height 17
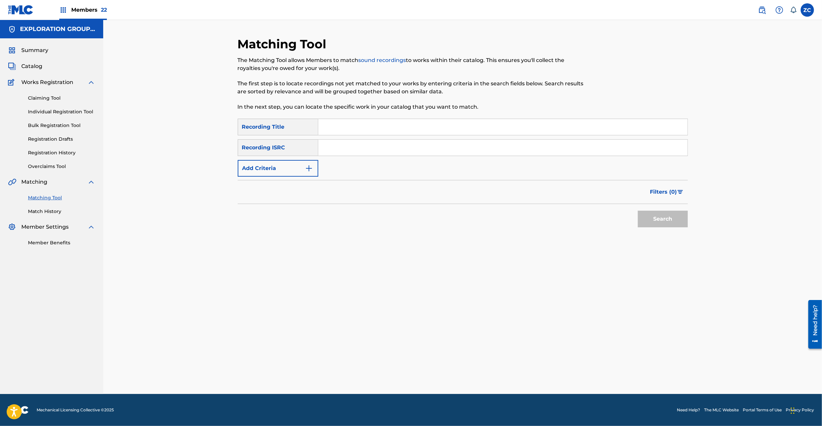
click at [368, 147] on input "Search Form" at bounding box center [502, 148] width 369 height 16
paste input "JPK651162217"
click at [661, 217] on button "Search" at bounding box center [663, 218] width 50 height 17
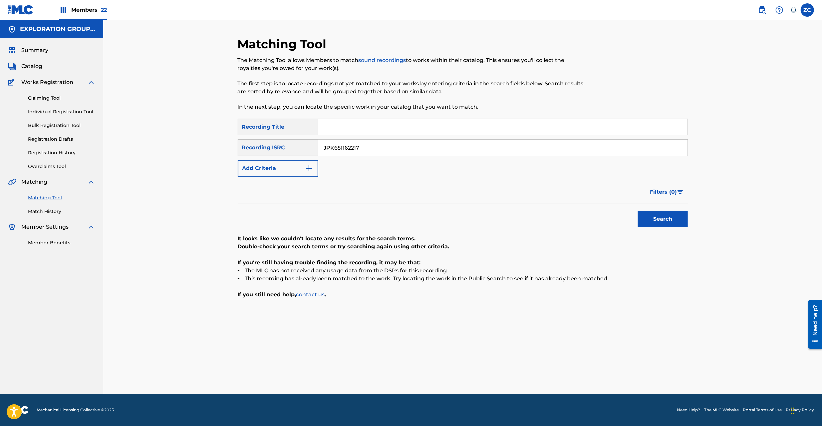
click at [416, 146] on input "JPK651162217" at bounding box center [502, 148] width 369 height 16
paste input "01319"
click at [677, 220] on button "Search" at bounding box center [663, 218] width 50 height 17
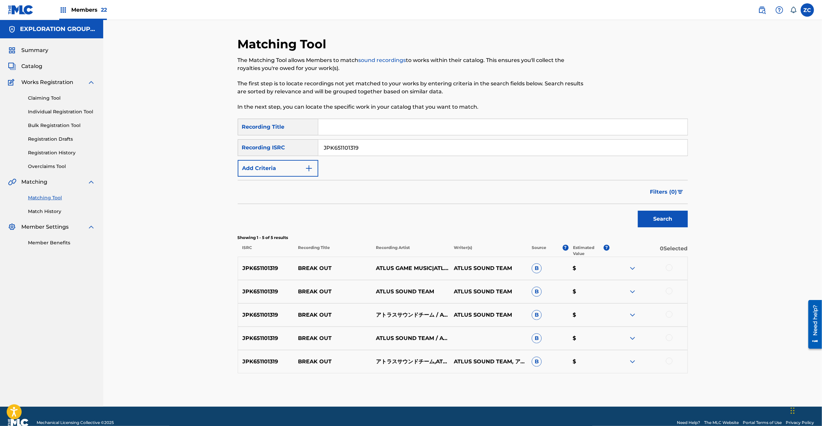
click at [669, 270] on div at bounding box center [669, 267] width 7 height 7
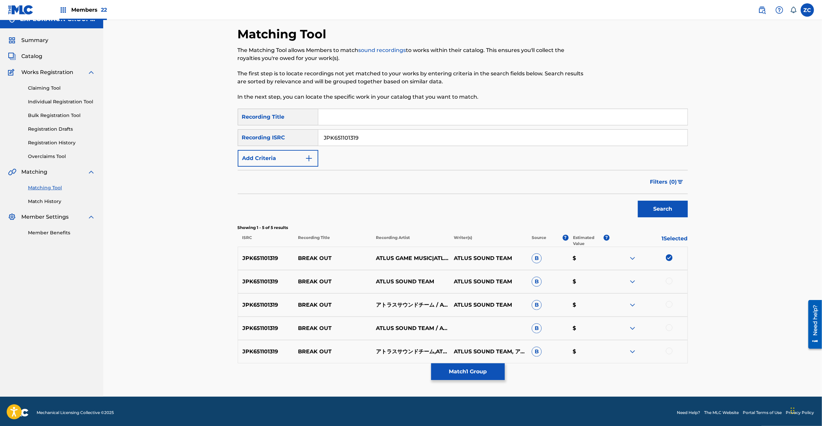
scroll to position [13, 0]
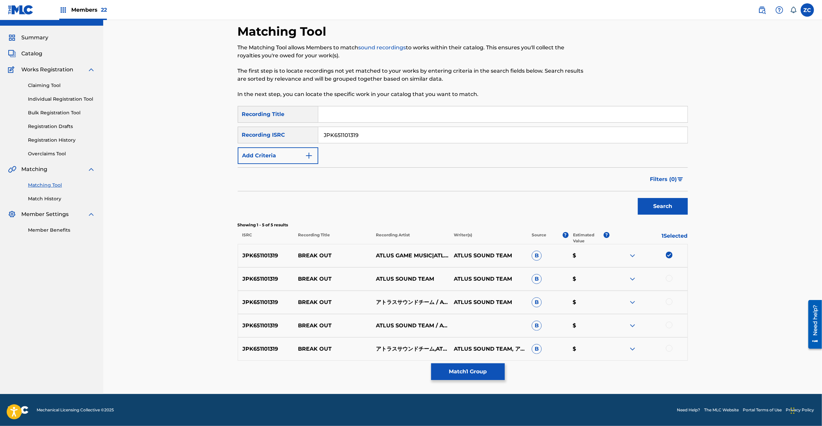
click at [670, 275] on div at bounding box center [669, 278] width 7 height 7
click at [669, 303] on div at bounding box center [669, 301] width 7 height 7
click at [669, 325] on div at bounding box center [669, 324] width 7 height 7
click at [669, 348] on div at bounding box center [669, 348] width 7 height 7
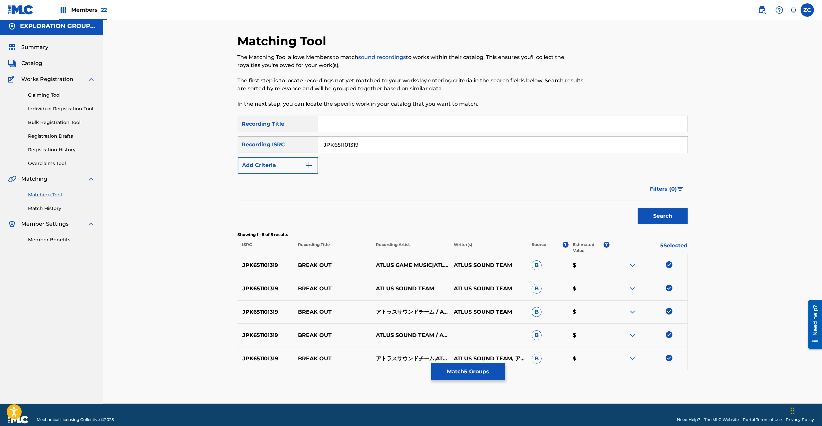
scroll to position [0, 0]
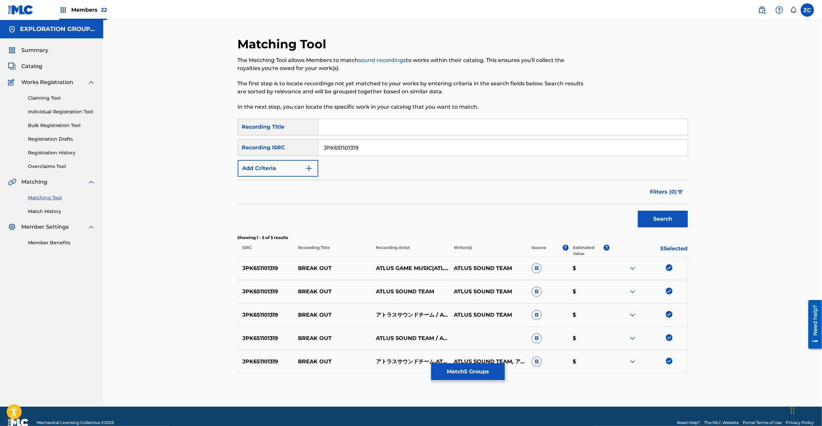
click at [441, 142] on input "JPK651101319" at bounding box center [502, 148] width 369 height 16
paste input "62219"
type input "JPK651162219"
click at [665, 225] on button "Search" at bounding box center [663, 218] width 50 height 17
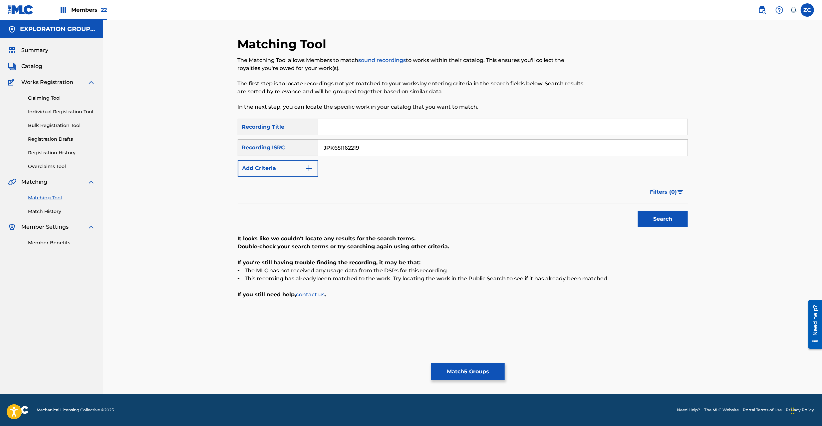
click at [455, 366] on button "Match 5 Groups" at bounding box center [468, 371] width 74 height 17
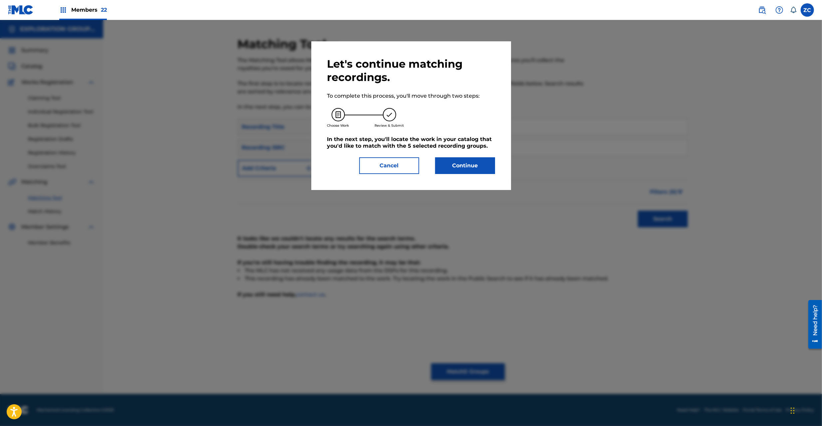
click at [458, 168] on button "Continue" at bounding box center [465, 165] width 60 height 17
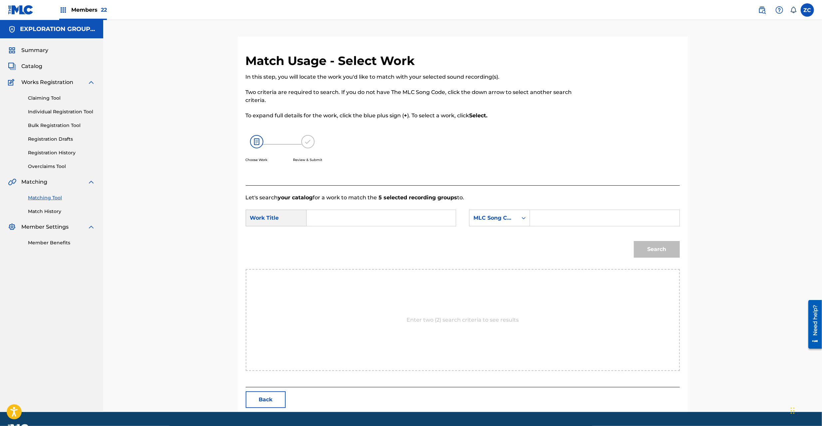
click at [376, 220] on input "Search Form" at bounding box center [381, 218] width 138 height 16
paste input "Break Out BD9RHW"
click at [360, 219] on input "Break Out BD9RHW" at bounding box center [381, 218] width 138 height 16
type input "Break Out"
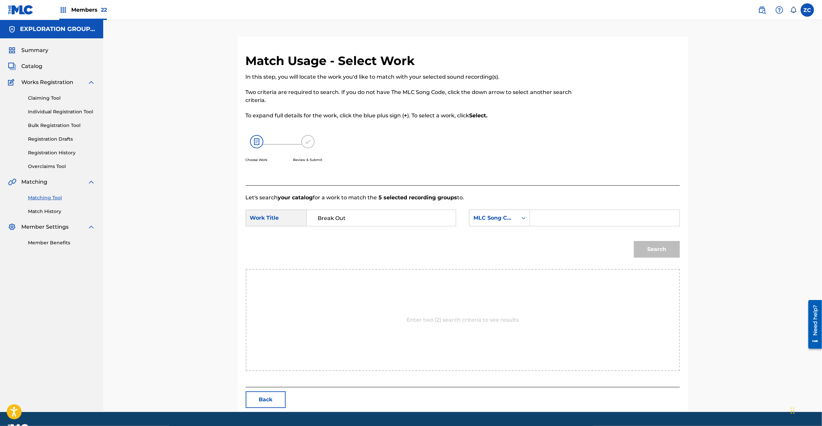
click at [593, 220] on input "Search Form" at bounding box center [605, 218] width 138 height 16
paste input "BD9RHW"
type input "BD9RHW"
click at [671, 250] on button "Search" at bounding box center [657, 249] width 46 height 17
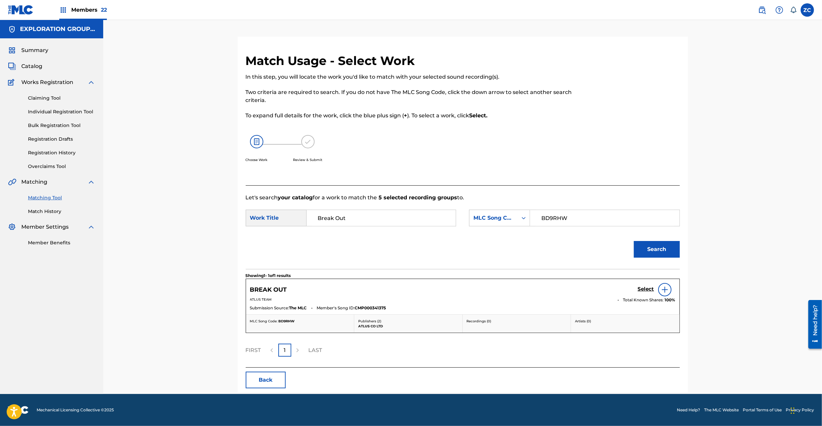
click at [639, 289] on h5 "Select" at bounding box center [646, 289] width 16 height 6
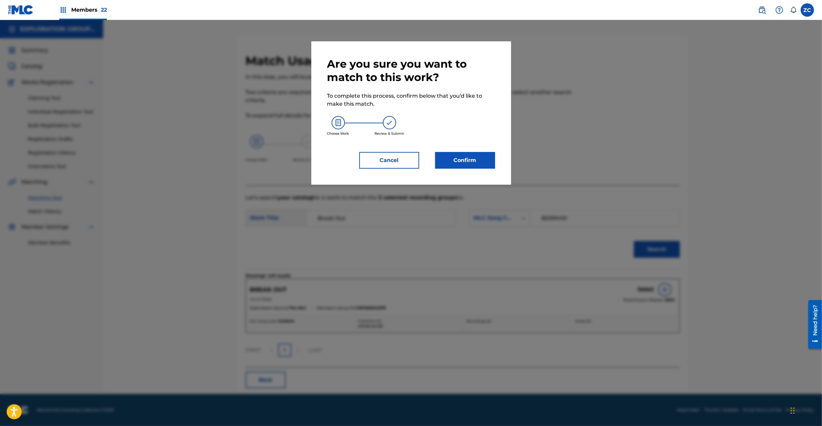
click at [481, 163] on button "Confirm" at bounding box center [465, 160] width 60 height 17
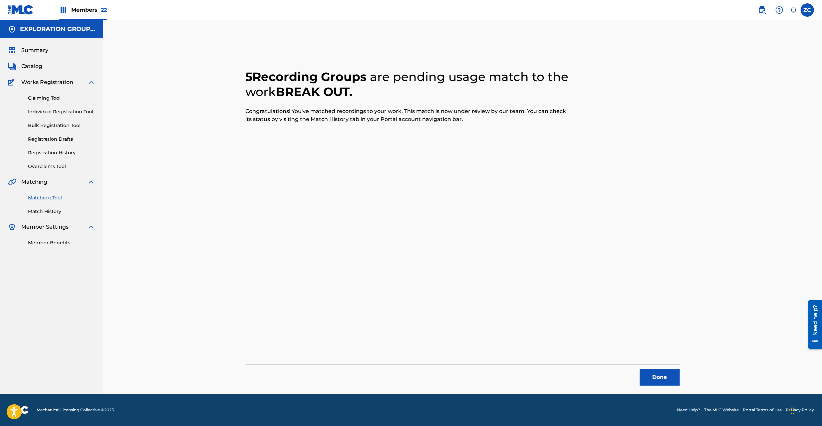
click at [658, 376] on button "Done" at bounding box center [660, 377] width 40 height 17
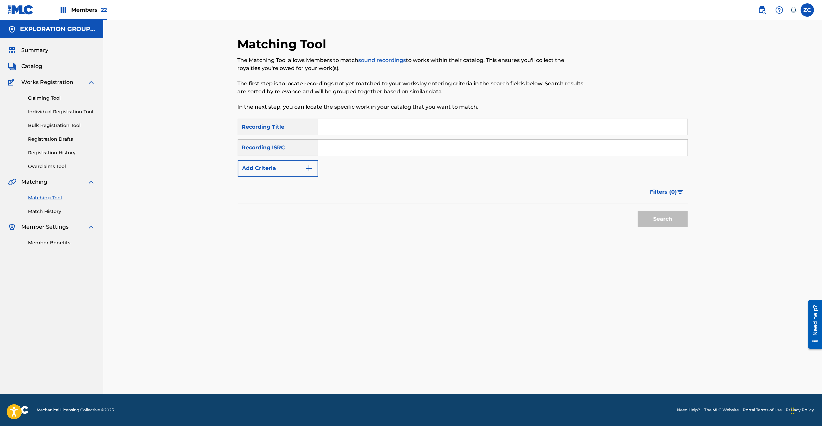
click at [373, 147] on input "Search Form" at bounding box center [502, 148] width 369 height 16
paste input "JPK651601030"
click at [657, 216] on button "Search" at bounding box center [663, 218] width 50 height 17
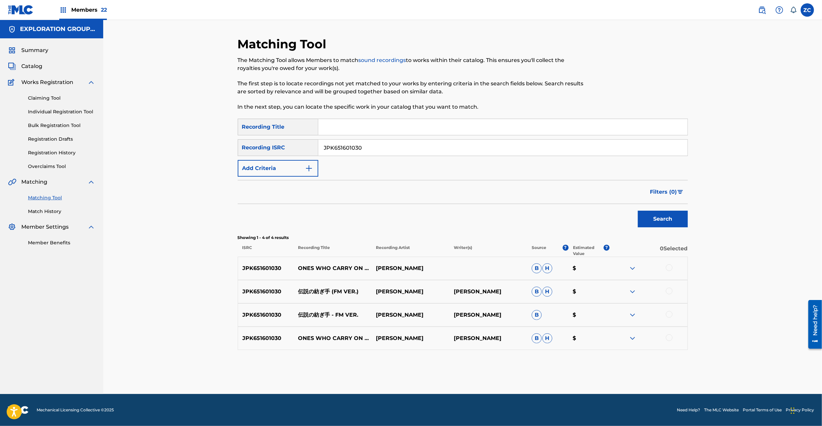
click at [670, 266] on div at bounding box center [669, 267] width 7 height 7
click at [669, 291] on div at bounding box center [669, 290] width 7 height 7
click at [668, 313] on div at bounding box center [669, 314] width 7 height 7
click at [669, 339] on div at bounding box center [669, 337] width 7 height 7
click at [454, 150] on input "JPK651601030" at bounding box center [502, 148] width 369 height 16
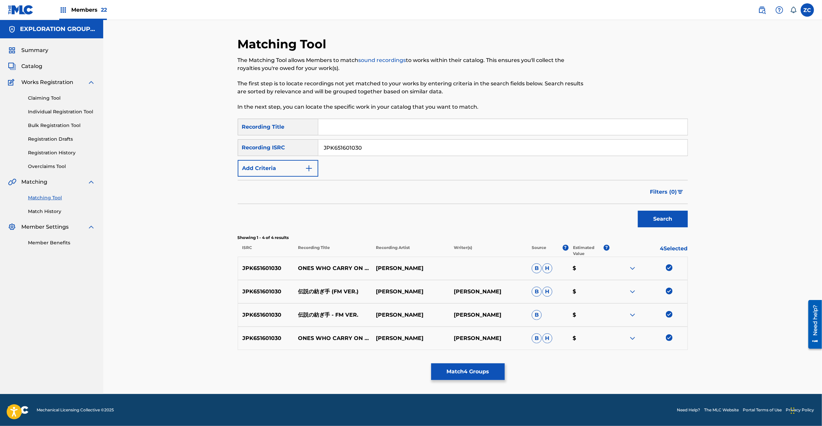
paste input "02"
type input "JPK651601002"
click at [657, 212] on button "Search" at bounding box center [663, 218] width 50 height 17
click at [667, 269] on div at bounding box center [669, 267] width 7 height 7
click at [669, 292] on div at bounding box center [669, 290] width 7 height 7
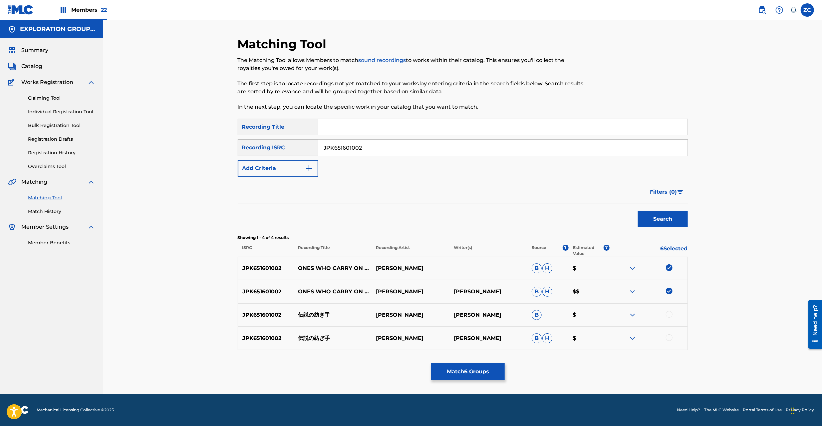
drag, startPoint x: 669, startPoint y: 312, endPoint x: 664, endPoint y: 336, distance: 24.5
click at [669, 313] on div at bounding box center [669, 314] width 7 height 7
click at [668, 338] on div at bounding box center [669, 337] width 7 height 7
click at [479, 375] on button "Match 8 Groups" at bounding box center [468, 371] width 74 height 17
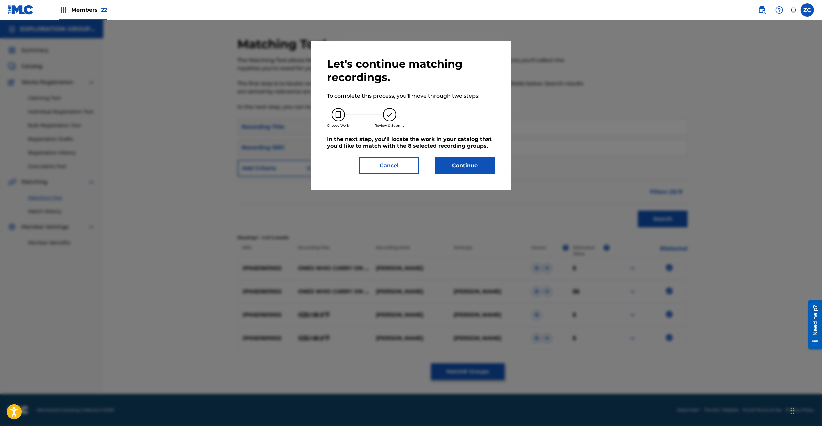
click at [460, 168] on button "Continue" at bounding box center [465, 165] width 60 height 17
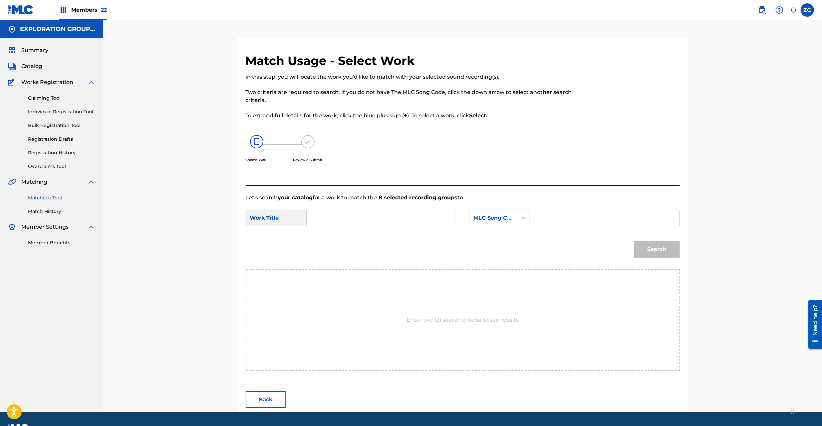
click at [379, 217] on input "Search Form" at bounding box center [381, 218] width 138 height 16
paste input "Densetsuno Tsumugite DS5A5U"
click at [397, 216] on input "Densetsuno Tsumugite DS5A5U" at bounding box center [381, 218] width 138 height 16
type input "[PERSON_NAME]"
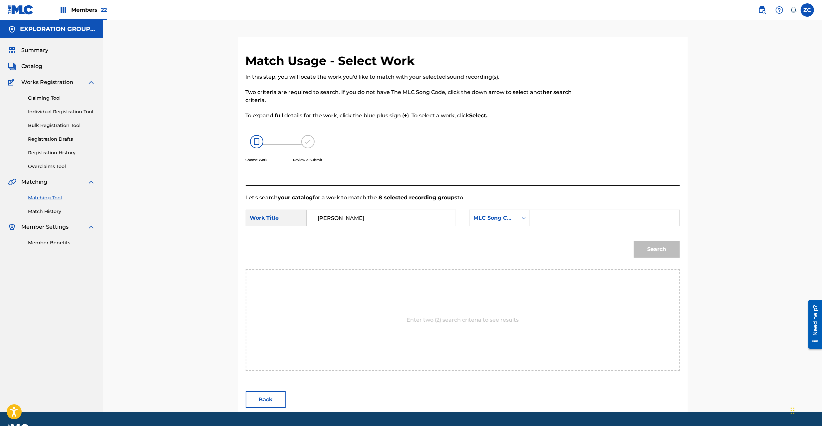
click at [597, 218] on input "Search Form" at bounding box center [605, 218] width 138 height 16
paste input "DS5A5U"
type input "DS5A5U"
click at [657, 249] on button "Search" at bounding box center [657, 249] width 46 height 17
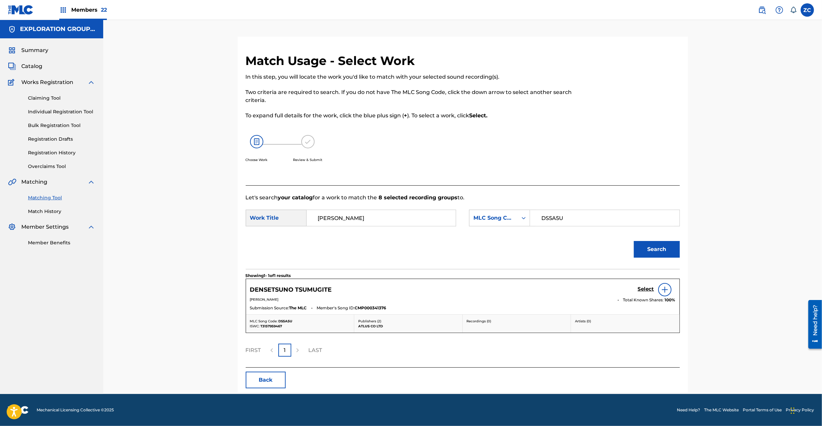
click at [650, 290] on h5 "Select" at bounding box center [646, 289] width 16 height 6
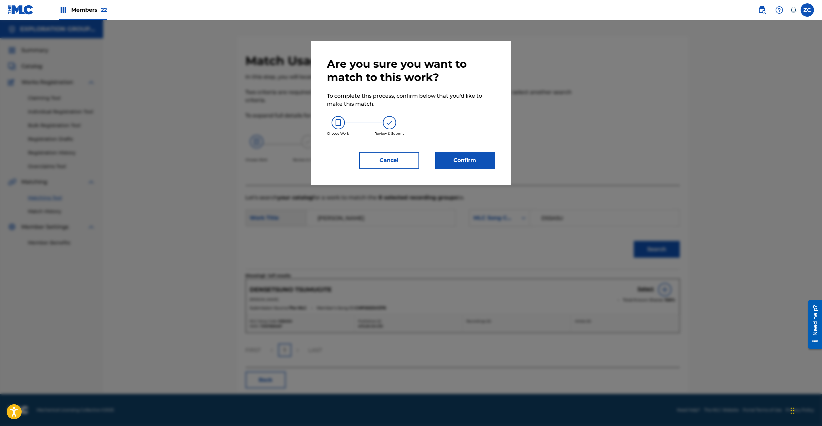
click at [484, 165] on button "Confirm" at bounding box center [465, 160] width 60 height 17
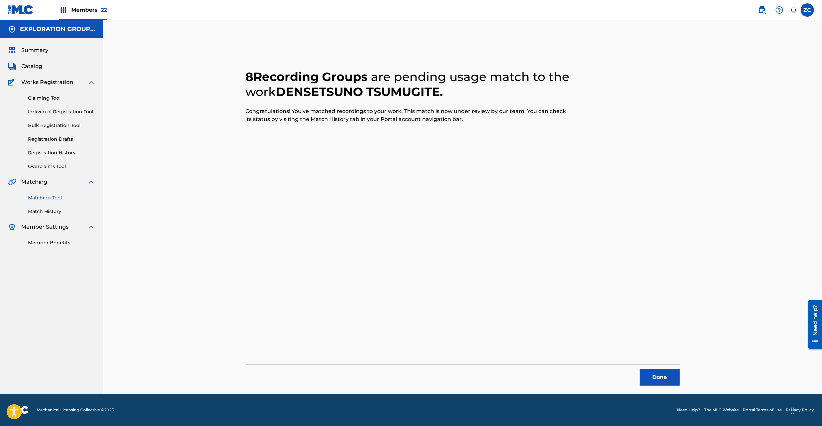
click at [665, 372] on button "Done" at bounding box center [660, 377] width 40 height 17
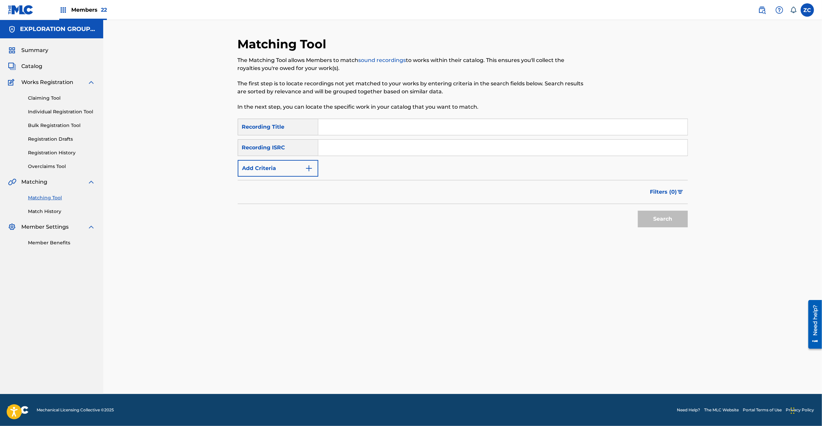
click at [411, 151] on input "Search Form" at bounding box center [502, 148] width 369 height 16
paste input "JPK652000607"
click at [666, 216] on button "Search" at bounding box center [663, 218] width 50 height 17
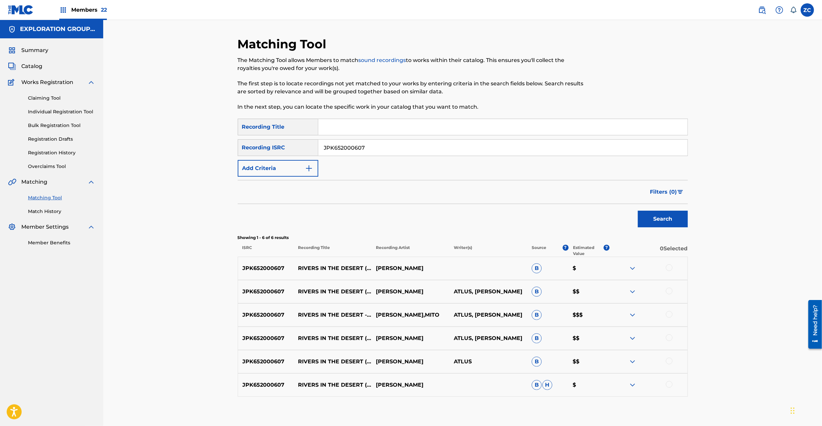
click at [669, 268] on div at bounding box center [669, 267] width 7 height 7
click at [669, 290] on div at bounding box center [669, 290] width 7 height 7
click at [668, 316] on div at bounding box center [669, 314] width 7 height 7
click at [668, 337] on div at bounding box center [669, 337] width 7 height 7
click at [670, 359] on div at bounding box center [669, 360] width 7 height 7
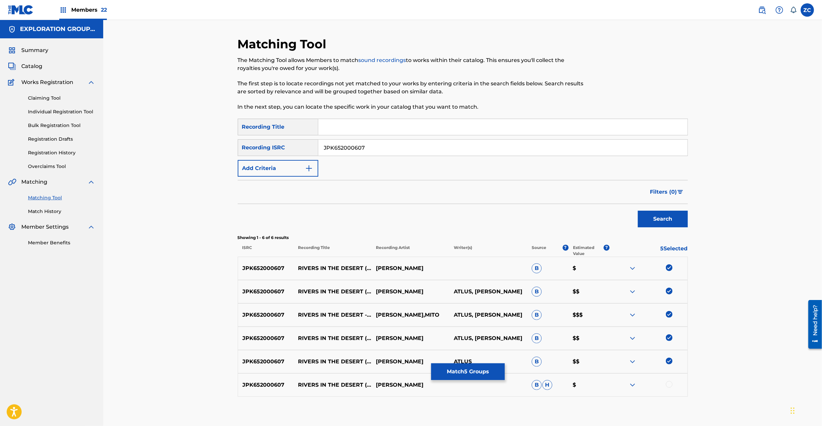
click at [670, 384] on div at bounding box center [669, 384] width 7 height 7
click at [429, 147] on input "JPK652000607" at bounding box center [502, 148] width 369 height 16
paste input "1800928"
click at [595, 146] on input "JPK651800928" at bounding box center [502, 148] width 369 height 16
click at [672, 224] on button "Search" at bounding box center [663, 218] width 50 height 17
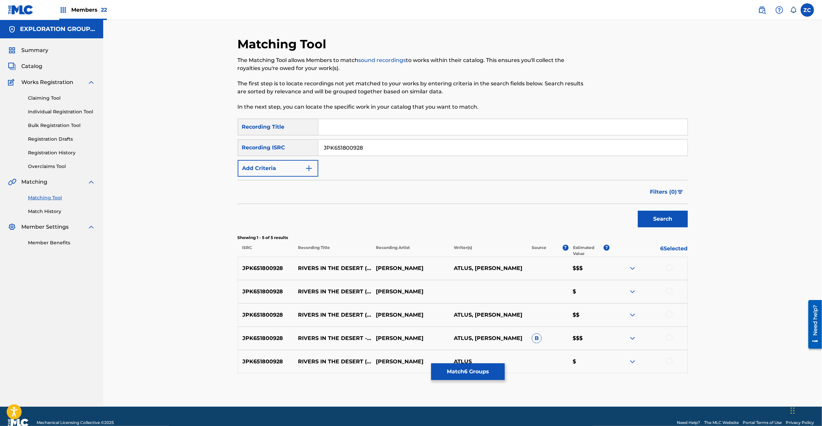
click at [668, 266] on div at bounding box center [669, 267] width 7 height 7
click at [668, 291] on div at bounding box center [669, 290] width 7 height 7
click at [668, 312] on div at bounding box center [669, 314] width 7 height 7
click at [668, 337] on div at bounding box center [669, 337] width 7 height 7
click at [668, 363] on div at bounding box center [669, 360] width 7 height 7
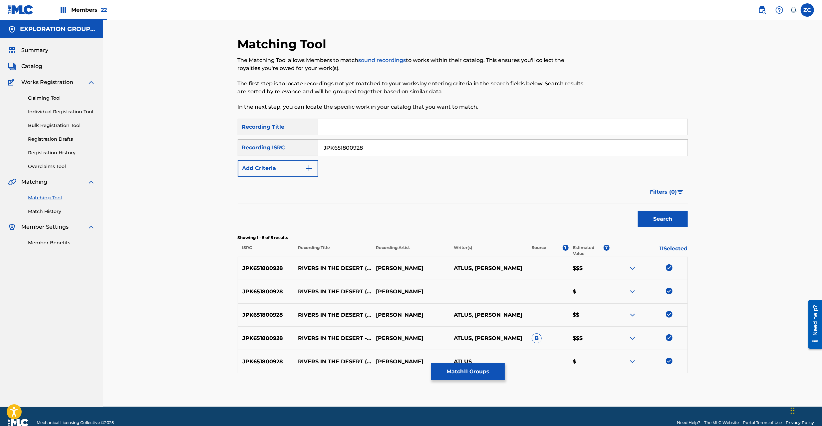
click at [450, 150] on input "JPK651800928" at bounding box center [502, 148] width 369 height 16
paste input "TCJPG1722501"
click at [661, 219] on button "Search" at bounding box center [663, 218] width 50 height 17
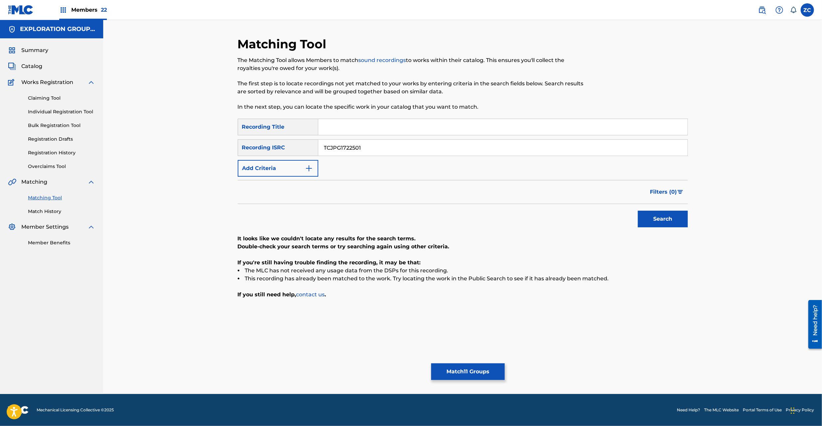
click at [450, 147] on input "TCJPG1722501" at bounding box center [502, 148] width 369 height 16
paste input "JPK651900714"
click at [652, 216] on button "Search" at bounding box center [663, 218] width 50 height 17
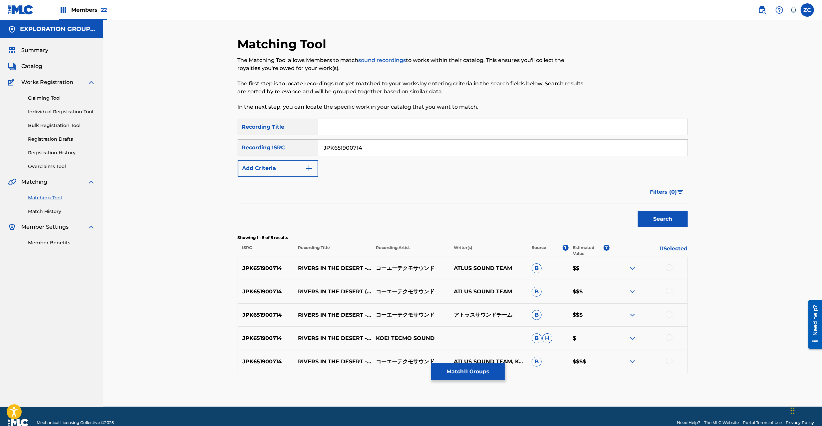
drag, startPoint x: 670, startPoint y: 267, endPoint x: 670, endPoint y: 272, distance: 4.7
click at [670, 268] on div at bounding box center [669, 267] width 7 height 7
drag, startPoint x: 668, startPoint y: 292, endPoint x: 669, endPoint y: 307, distance: 15.0
click at [668, 292] on div at bounding box center [669, 290] width 7 height 7
drag, startPoint x: 669, startPoint y: 313, endPoint x: 670, endPoint y: 322, distance: 9.5
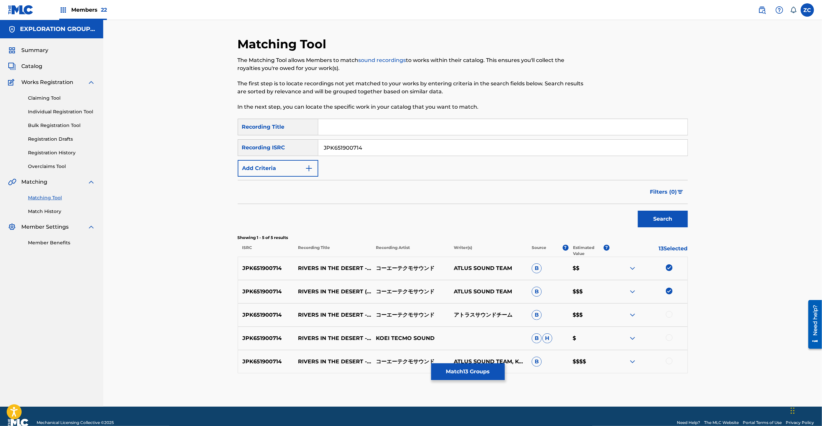
click at [669, 313] on div at bounding box center [669, 314] width 7 height 7
click at [670, 336] on div at bounding box center [669, 337] width 7 height 7
click at [668, 361] on div at bounding box center [669, 360] width 7 height 7
click at [453, 146] on input "JPK651900714" at bounding box center [502, 148] width 369 height 16
paste input "07"
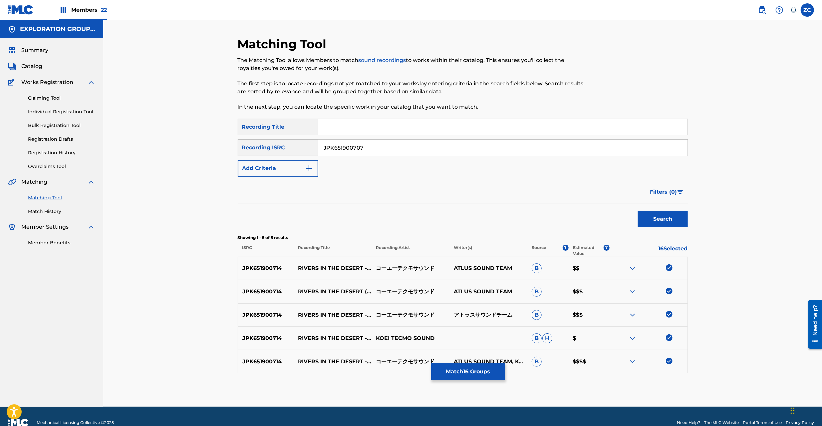
drag, startPoint x: 654, startPoint y: 218, endPoint x: 496, endPoint y: 187, distance: 161.9
click at [651, 218] on button "Search" at bounding box center [663, 218] width 50 height 17
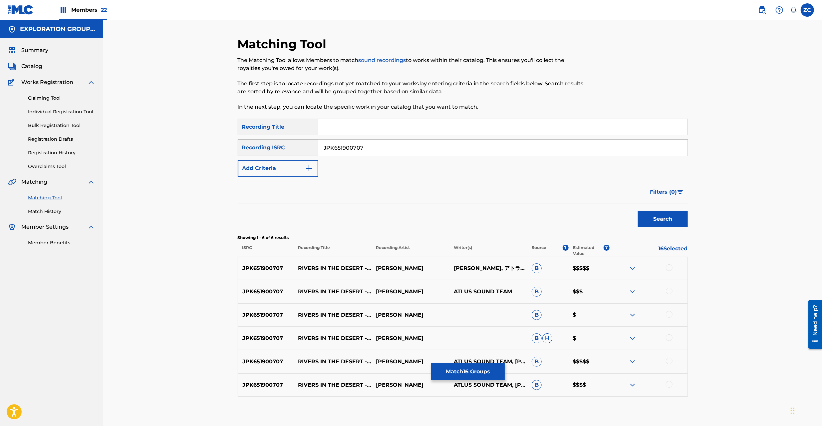
click at [672, 268] on div at bounding box center [669, 267] width 7 height 7
click at [670, 292] on div at bounding box center [669, 290] width 7 height 7
click at [668, 314] on div at bounding box center [669, 314] width 7 height 7
click at [667, 338] on div at bounding box center [669, 337] width 7 height 7
drag, startPoint x: 668, startPoint y: 361, endPoint x: 671, endPoint y: 384, distance: 22.8
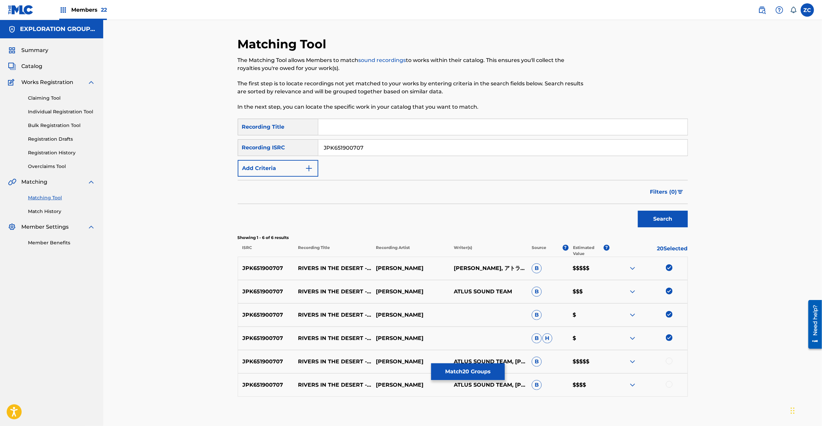
click at [668, 362] on div at bounding box center [669, 360] width 7 height 7
click at [671, 386] on div at bounding box center [669, 384] width 7 height 7
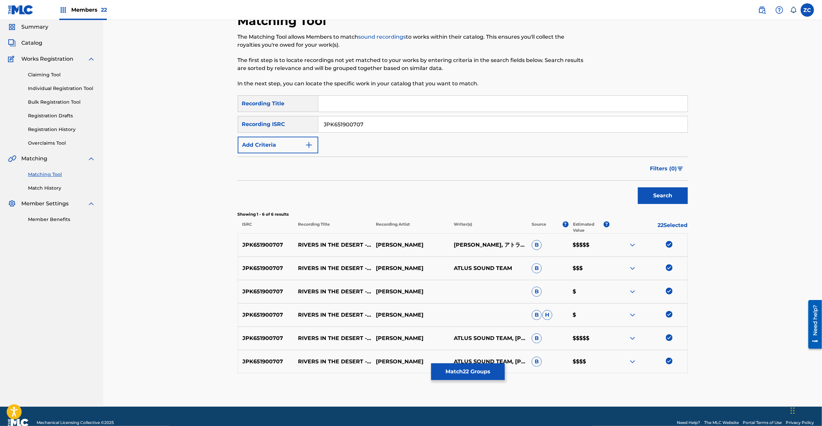
scroll to position [36, 0]
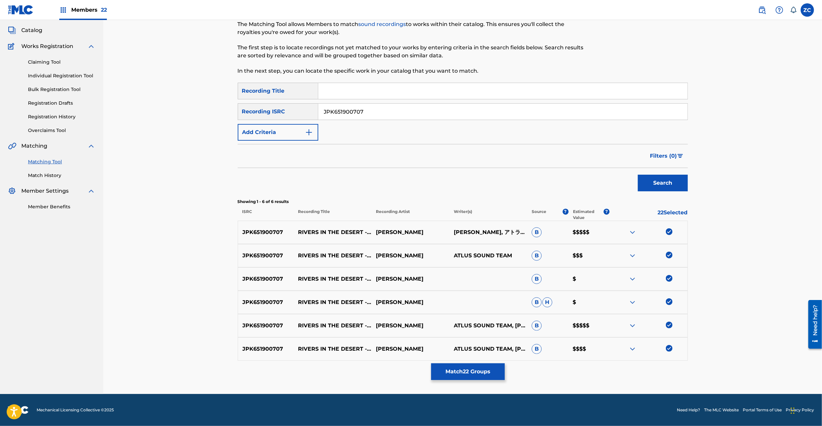
click at [473, 109] on input "JPK651900707" at bounding box center [502, 112] width 369 height 16
paste input "QM4DW1856388"
click at [673, 181] on button "Search" at bounding box center [663, 183] width 50 height 17
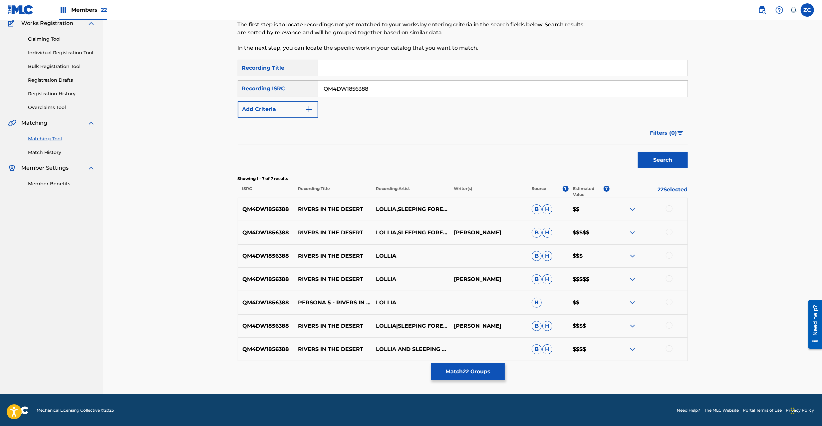
scroll to position [59, 0]
click at [666, 208] on div at bounding box center [669, 208] width 7 height 7
click at [669, 229] on div at bounding box center [669, 231] width 7 height 7
click at [669, 253] on div at bounding box center [669, 254] width 7 height 7
click at [669, 276] on div at bounding box center [669, 278] width 7 height 7
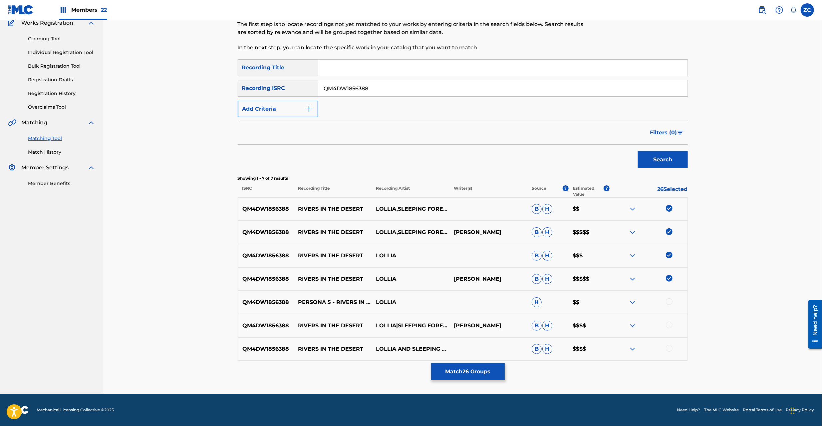
click at [669, 302] on div at bounding box center [669, 301] width 7 height 7
click at [670, 325] on div at bounding box center [669, 324] width 7 height 7
click at [670, 347] on div at bounding box center [669, 348] width 7 height 7
click at [410, 88] on input "QM4DW1856388" at bounding box center [502, 88] width 369 height 16
paste
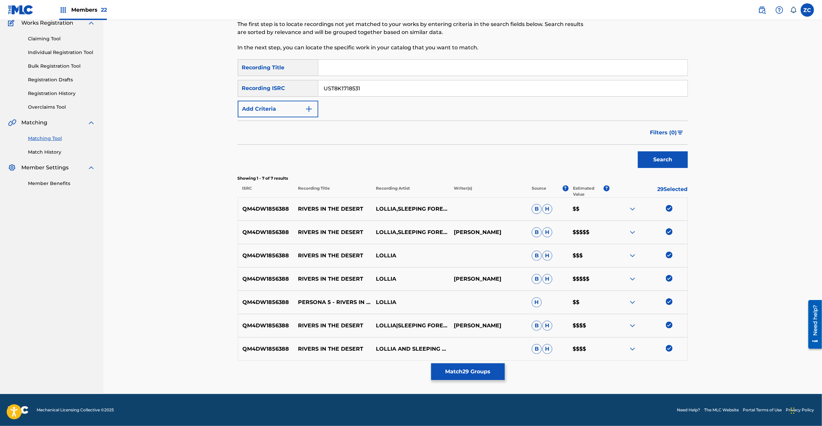
click at [659, 160] on button "Search" at bounding box center [663, 159] width 50 height 17
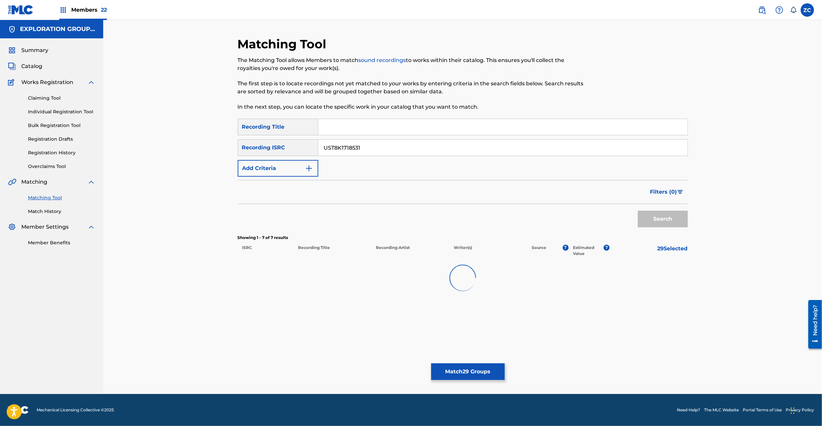
scroll to position [0, 0]
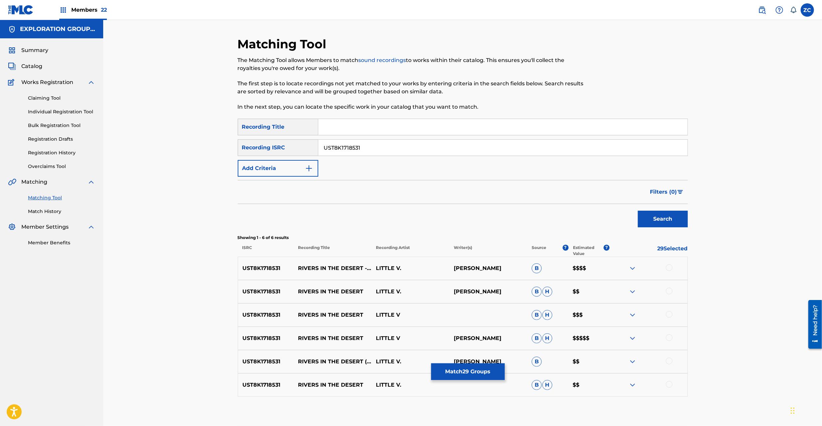
click at [669, 266] on div at bounding box center [669, 267] width 7 height 7
click at [669, 292] on div at bounding box center [669, 290] width 7 height 7
click at [669, 317] on div at bounding box center [669, 314] width 7 height 7
click at [669, 336] on div at bounding box center [669, 337] width 7 height 7
click at [669, 359] on div at bounding box center [669, 360] width 7 height 7
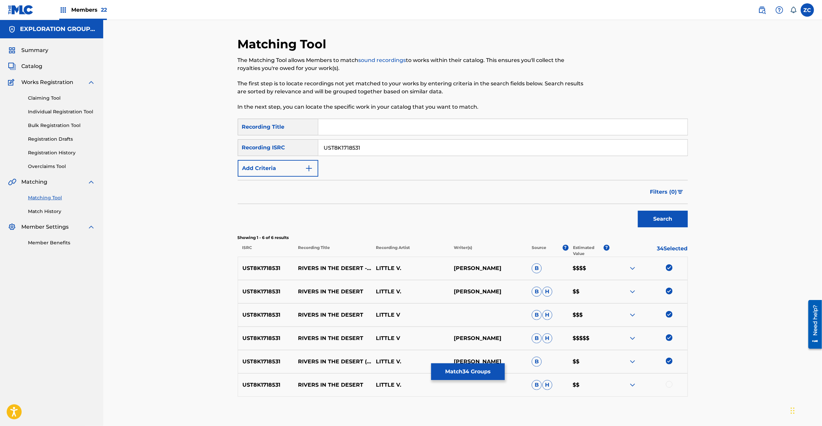
click at [669, 385] on div at bounding box center [669, 384] width 7 height 7
click at [492, 145] on input "UST8K1718531" at bounding box center [502, 148] width 369 height 16
click at [674, 214] on button "Search" at bounding box center [663, 218] width 50 height 17
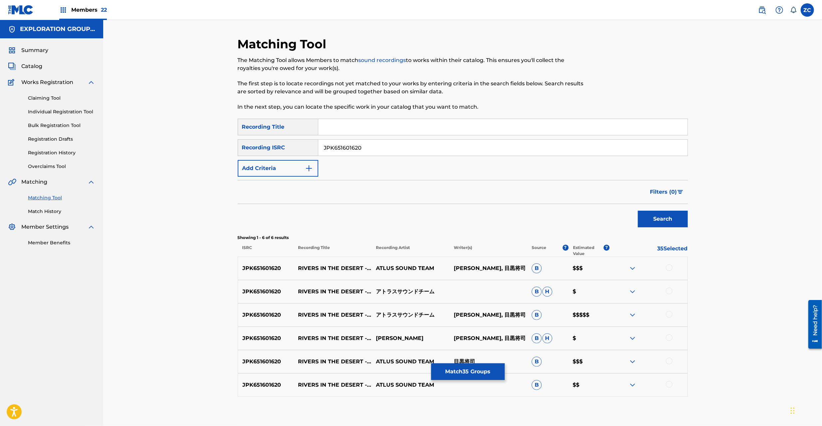
drag, startPoint x: 667, startPoint y: 268, endPoint x: 668, endPoint y: 276, distance: 8.1
click at [667, 268] on div at bounding box center [669, 267] width 7 height 7
click at [671, 292] on div at bounding box center [669, 290] width 7 height 7
click at [670, 314] on div at bounding box center [669, 314] width 7 height 7
click at [669, 339] on div at bounding box center [669, 337] width 7 height 7
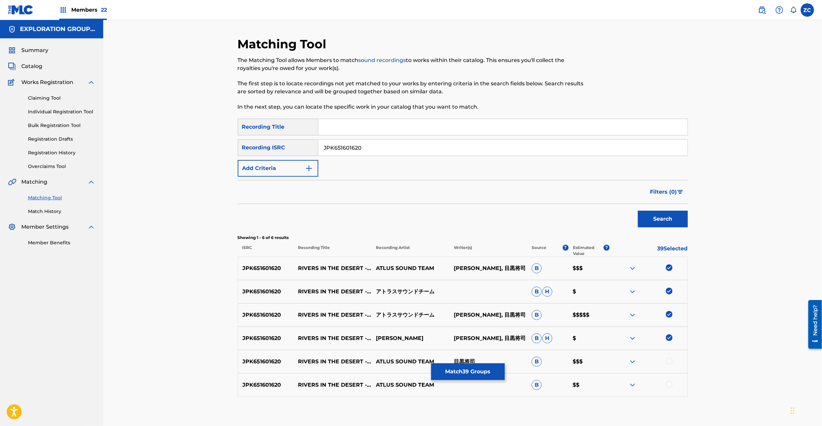
click at [669, 362] on div at bounding box center [669, 360] width 7 height 7
drag, startPoint x: 671, startPoint y: 385, endPoint x: 677, endPoint y: 374, distance: 13.1
click at [671, 384] on div at bounding box center [669, 384] width 7 height 7
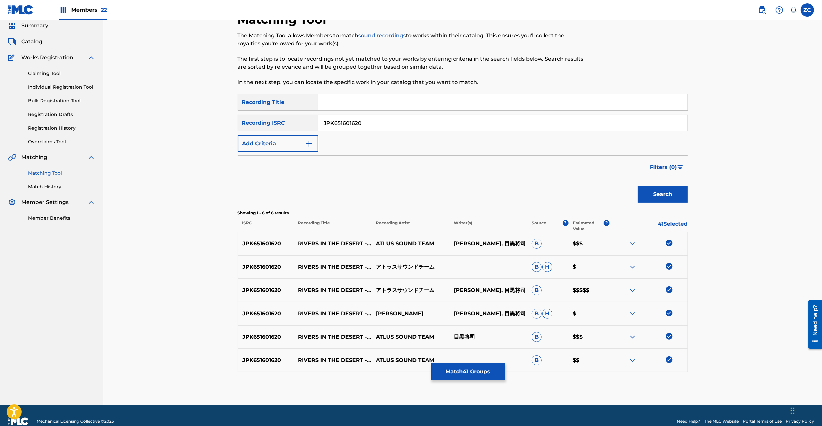
scroll to position [36, 0]
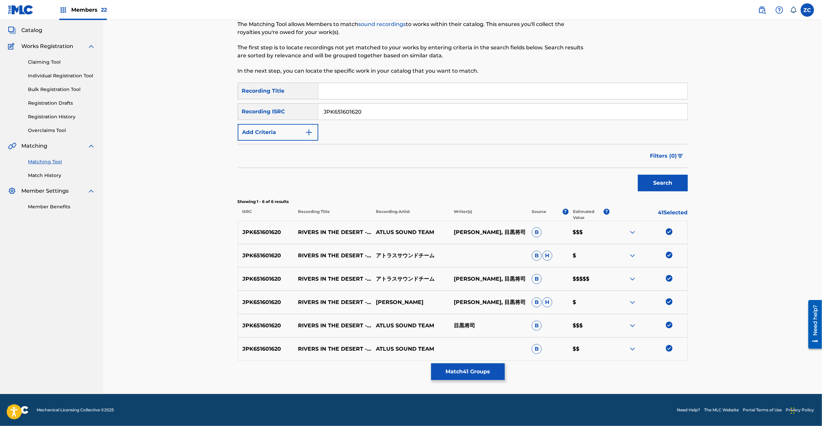
click at [460, 113] on input "JPK651601620" at bounding box center [502, 112] width 369 height 16
click at [663, 179] on button "Search" at bounding box center [663, 183] width 50 height 17
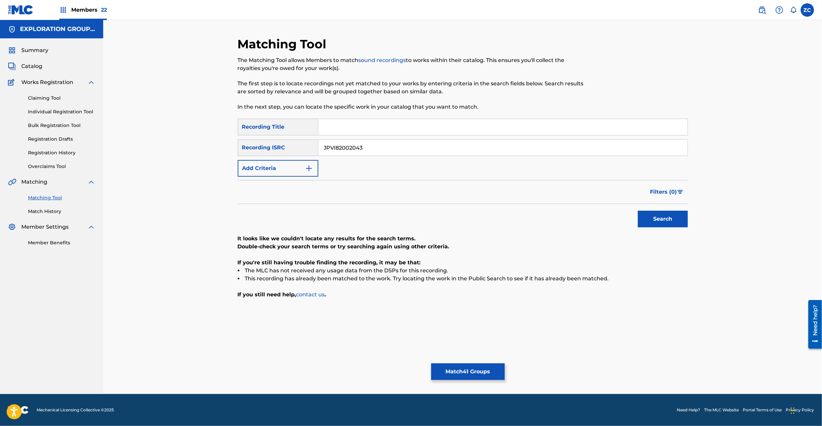
click at [422, 145] on input "JPVI82002043" at bounding box center [502, 148] width 369 height 16
click at [661, 218] on button "Search" at bounding box center [663, 218] width 50 height 17
click at [568, 148] on input "JPVI82002037" at bounding box center [502, 148] width 369 height 16
click at [657, 214] on button "Search" at bounding box center [663, 218] width 50 height 17
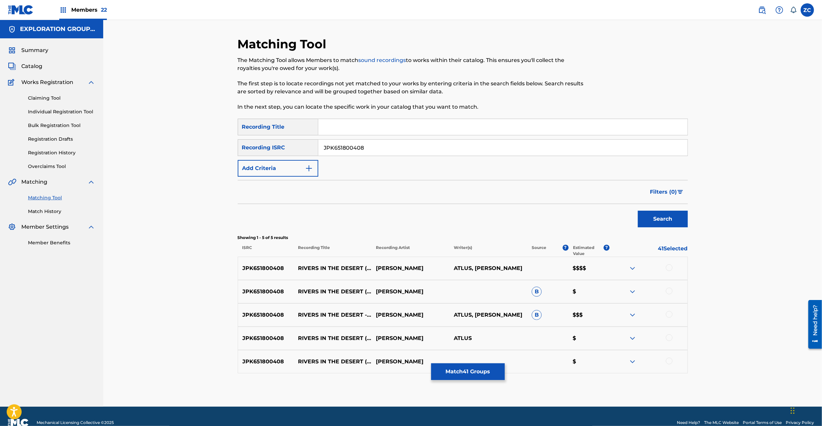
click at [668, 267] on div at bounding box center [669, 267] width 7 height 7
click at [669, 291] on div at bounding box center [669, 290] width 7 height 7
click at [669, 313] on div at bounding box center [669, 314] width 7 height 7
click at [669, 334] on div at bounding box center [649, 338] width 78 height 8
click at [672, 360] on div at bounding box center [669, 360] width 7 height 7
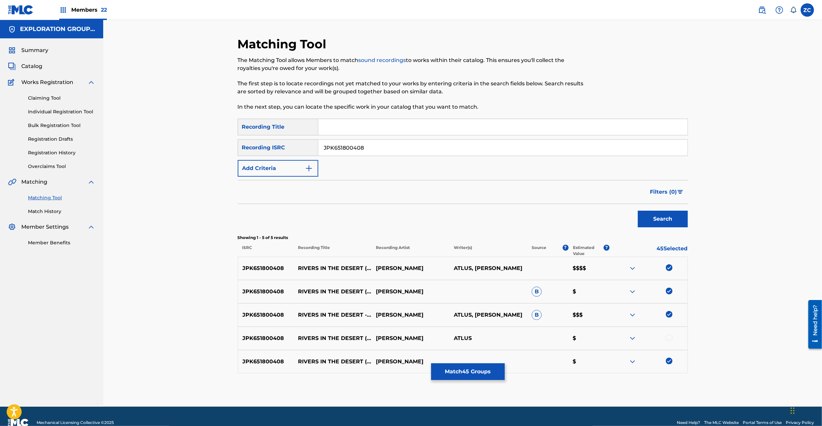
click at [669, 336] on div at bounding box center [669, 337] width 7 height 7
click at [531, 155] on div "JPK651800408" at bounding box center [503, 147] width 370 height 17
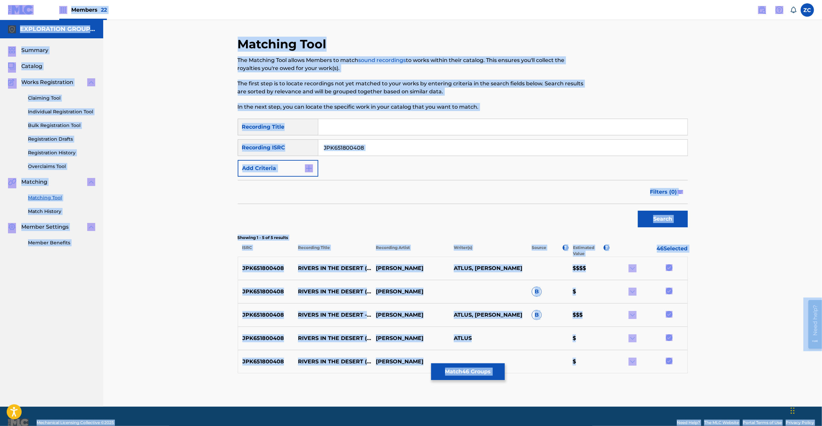
click at [523, 153] on input "JPK651800408" at bounding box center [502, 148] width 369 height 16
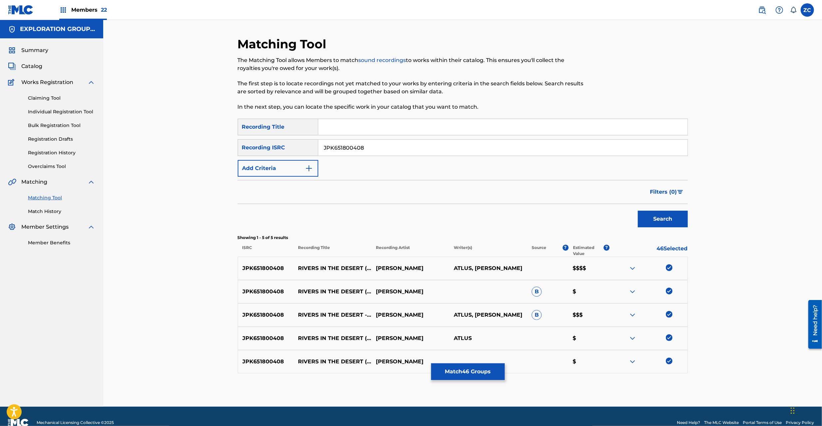
click at [529, 152] on input "JPK651800408" at bounding box center [502, 148] width 369 height 16
click at [649, 219] on button "Search" at bounding box center [663, 218] width 50 height 17
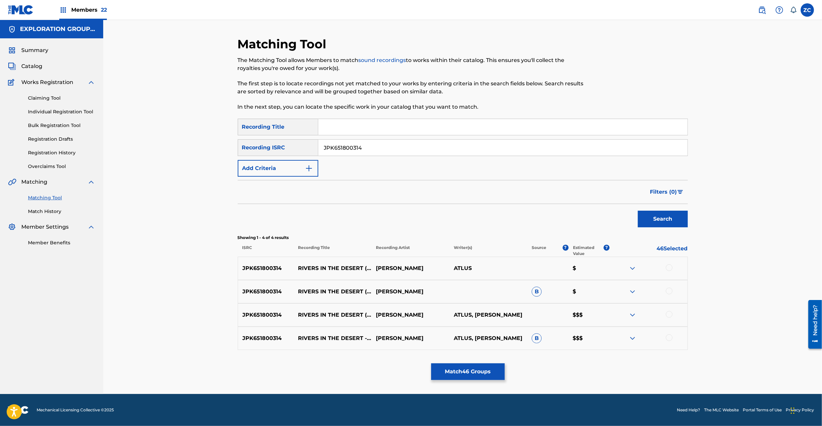
click at [667, 268] on div at bounding box center [669, 267] width 7 height 7
click at [669, 291] on div at bounding box center [669, 290] width 7 height 7
click at [669, 312] on div at bounding box center [669, 314] width 7 height 7
click at [670, 334] on div at bounding box center [669, 337] width 7 height 7
click at [487, 147] on input "JPK651800314" at bounding box center [502, 148] width 369 height 16
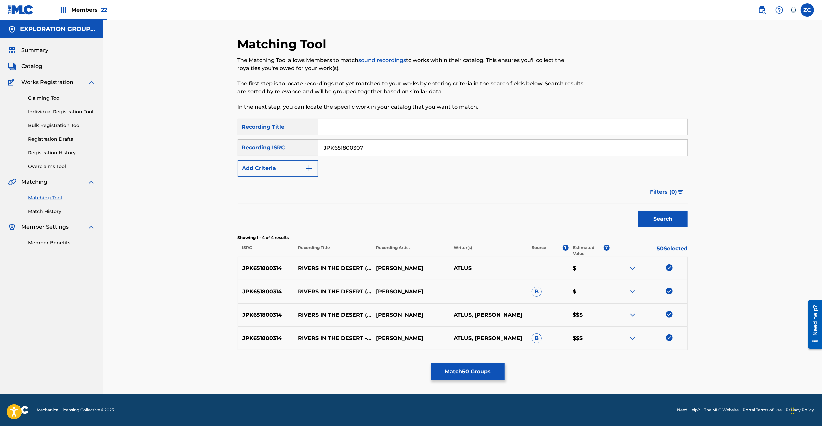
click at [673, 220] on button "Search" at bounding box center [663, 218] width 50 height 17
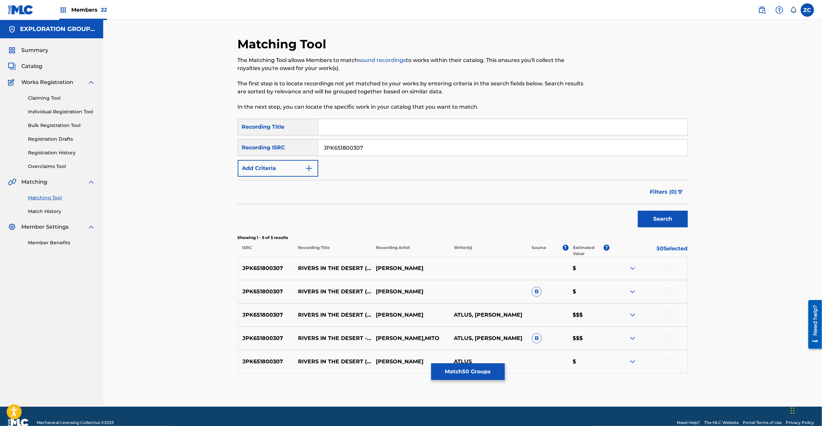
click at [671, 266] on div at bounding box center [669, 267] width 7 height 7
drag, startPoint x: 667, startPoint y: 286, endPoint x: 669, endPoint y: 292, distance: 6.2
click at [667, 287] on div "JPK651800307 RIVERS IN THE DESERT (MITO REMIX) [PERSON_NAME] B $" at bounding box center [463, 291] width 450 height 23
click at [669, 292] on div at bounding box center [669, 290] width 7 height 7
click at [668, 315] on div at bounding box center [669, 314] width 7 height 7
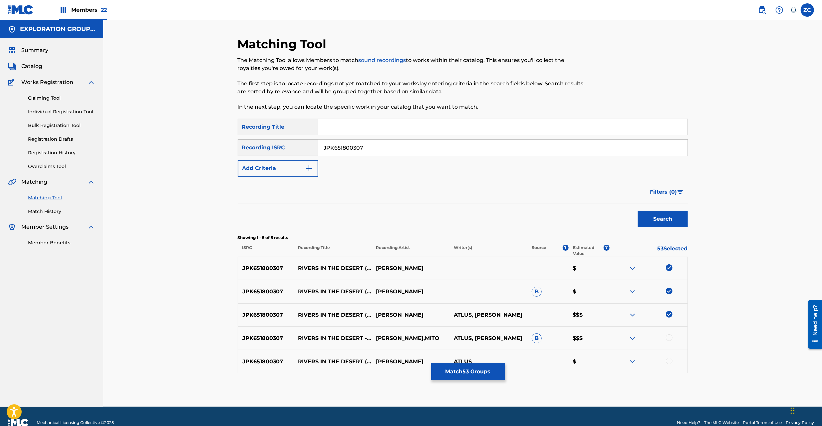
drag, startPoint x: 668, startPoint y: 336, endPoint x: 672, endPoint y: 368, distance: 31.9
click at [668, 336] on div at bounding box center [669, 337] width 7 height 7
click at [668, 360] on div at bounding box center [669, 360] width 7 height 7
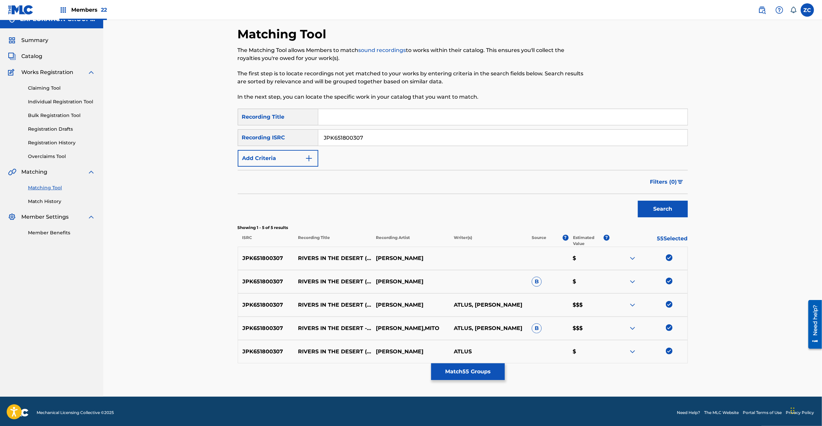
scroll to position [13, 0]
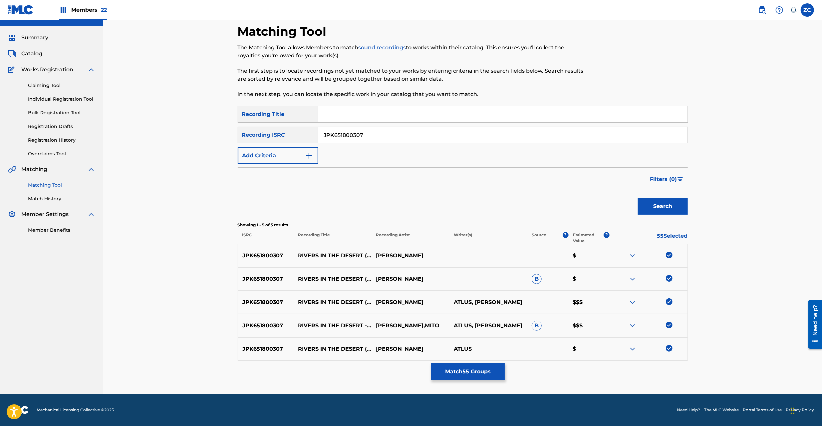
click at [472, 135] on input "JPK651800307" at bounding box center [502, 135] width 369 height 16
click at [658, 205] on button "Search" at bounding box center [663, 206] width 50 height 17
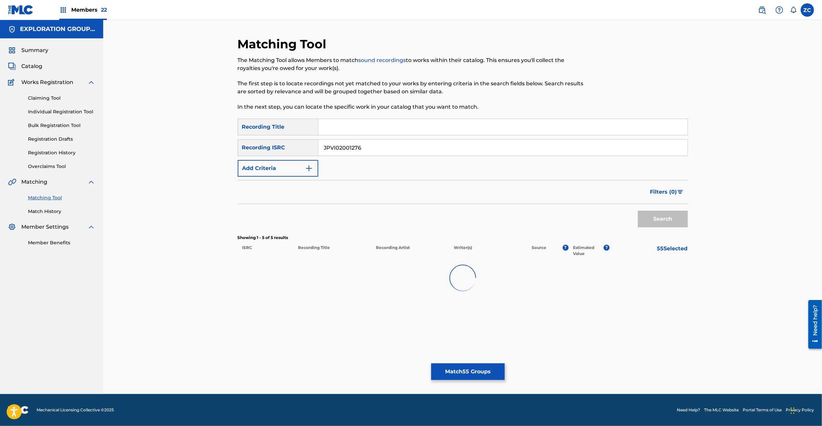
scroll to position [0, 0]
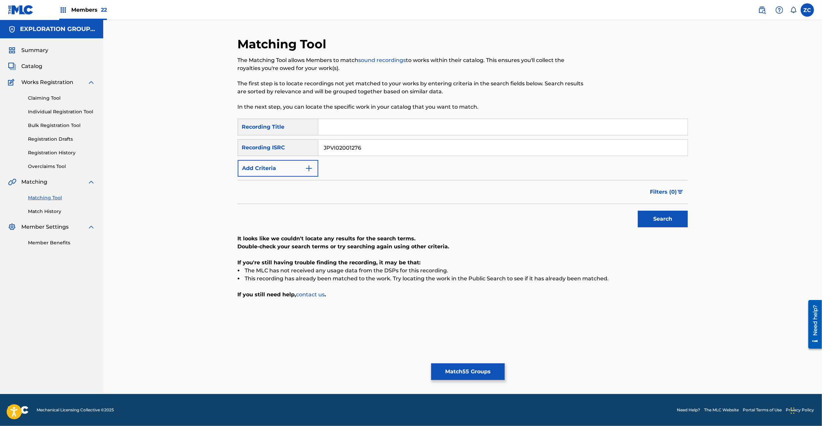
click at [514, 148] on input "JPVI02001276" at bounding box center [502, 148] width 369 height 16
type input "JPVI01903564"
click at [668, 220] on button "Search" at bounding box center [663, 218] width 50 height 17
click at [476, 368] on button "Match 55 Groups" at bounding box center [468, 371] width 74 height 17
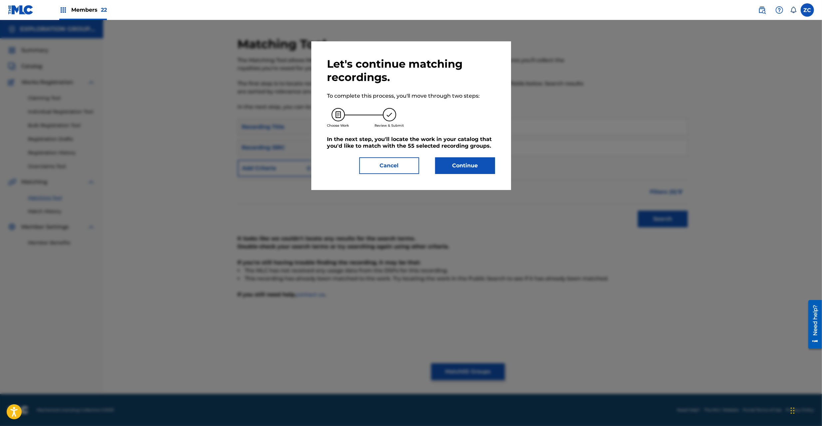
click at [479, 163] on button "Continue" at bounding box center [465, 165] width 60 height 17
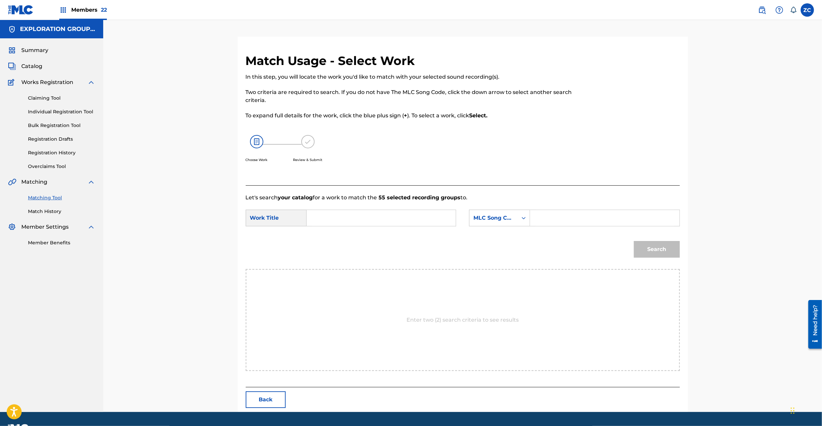
click at [347, 221] on input "Search Form" at bounding box center [381, 218] width 138 height 16
click at [386, 218] on input "Rivers In The Desert RO230T" at bounding box center [381, 218] width 138 height 16
type input "Rivers In The Desert"
click at [577, 216] on input "Search Form" at bounding box center [605, 218] width 138 height 16
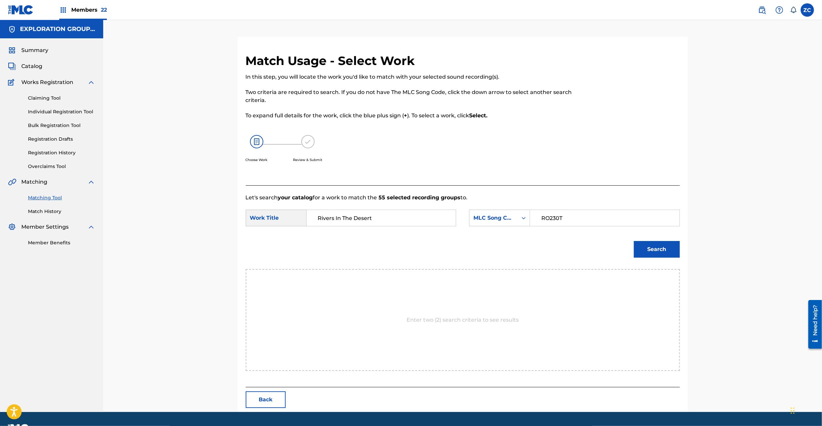
type input "RO230T"
click at [652, 244] on button "Search" at bounding box center [657, 249] width 46 height 17
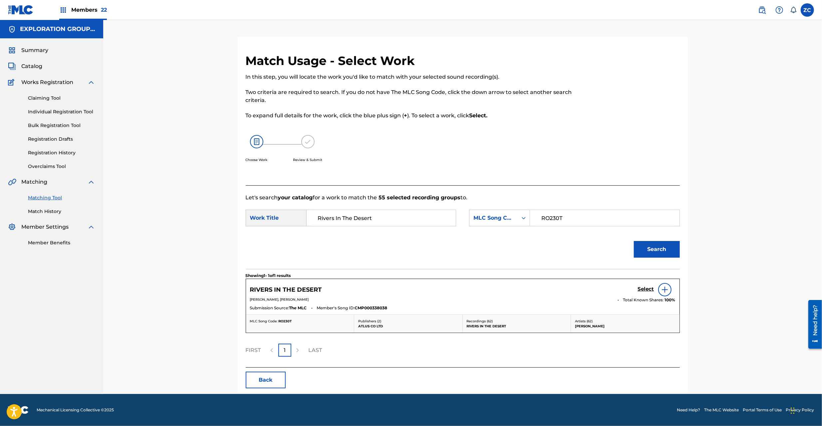
click at [649, 289] on h5 "Select" at bounding box center [646, 289] width 16 height 6
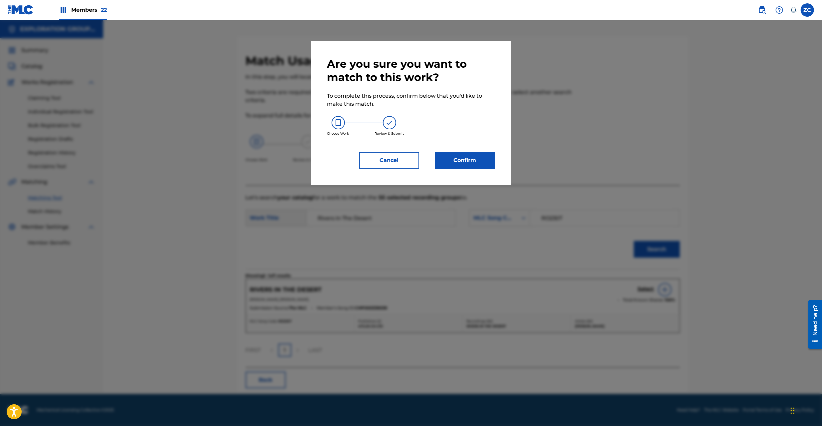
click at [464, 164] on button "Confirm" at bounding box center [465, 160] width 60 height 17
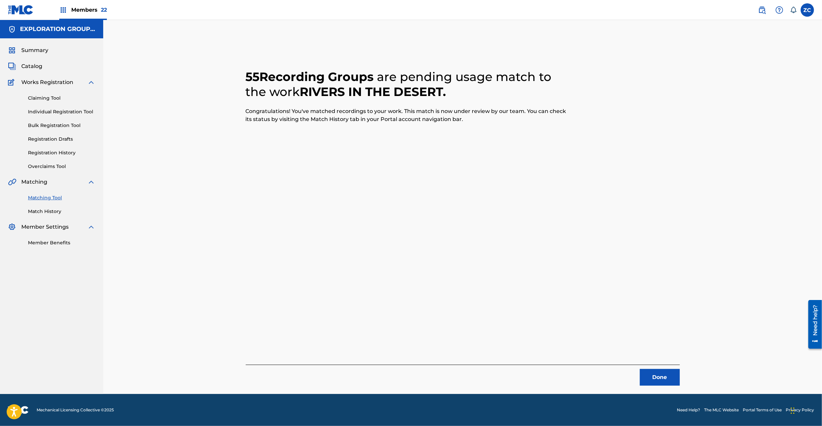
click at [653, 374] on button "Done" at bounding box center [660, 377] width 40 height 17
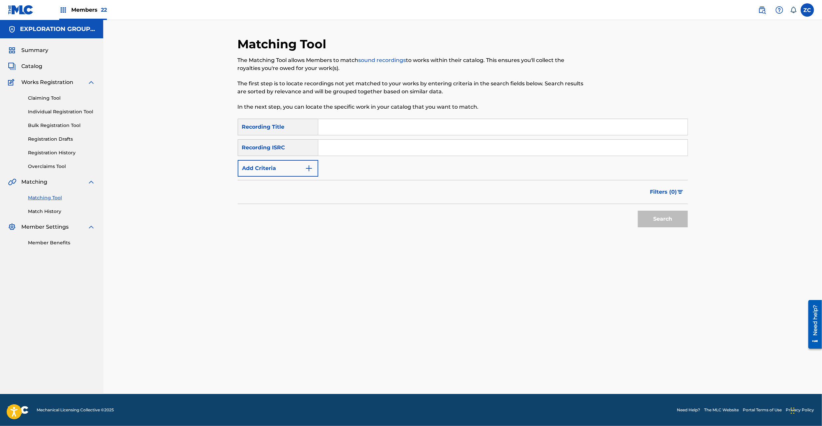
click at [408, 152] on input "Search Form" at bounding box center [502, 148] width 369 height 16
click at [651, 220] on button "Search" at bounding box center [663, 218] width 50 height 17
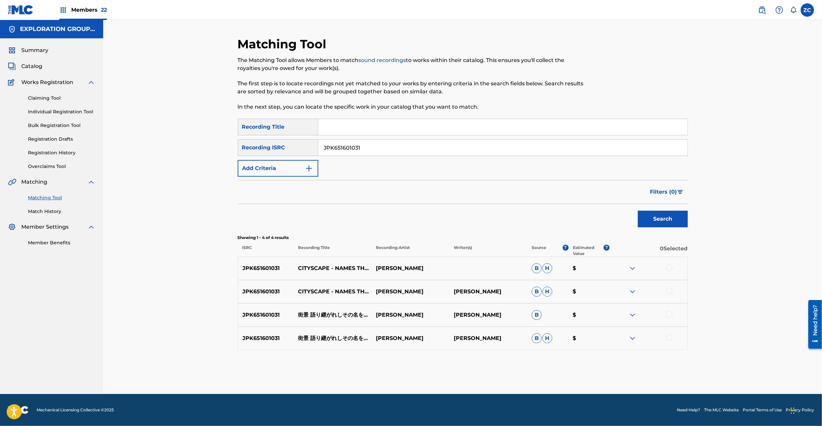
click at [668, 268] on div at bounding box center [669, 267] width 7 height 7
click at [667, 289] on div at bounding box center [669, 290] width 7 height 7
click at [670, 315] on div at bounding box center [669, 314] width 7 height 7
click at [670, 339] on div at bounding box center [669, 337] width 7 height 7
click at [459, 149] on input "JPK651601031" at bounding box center [502, 148] width 369 height 16
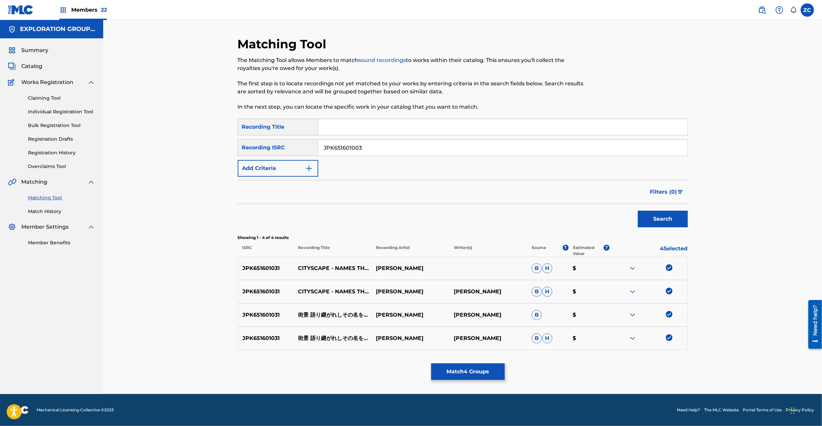
type input "JPK651601003"
click at [652, 219] on button "Search" at bounding box center [663, 218] width 50 height 17
click at [668, 268] on div at bounding box center [669, 267] width 7 height 7
click at [668, 292] on div at bounding box center [669, 290] width 7 height 7
click at [669, 314] on div at bounding box center [669, 314] width 7 height 7
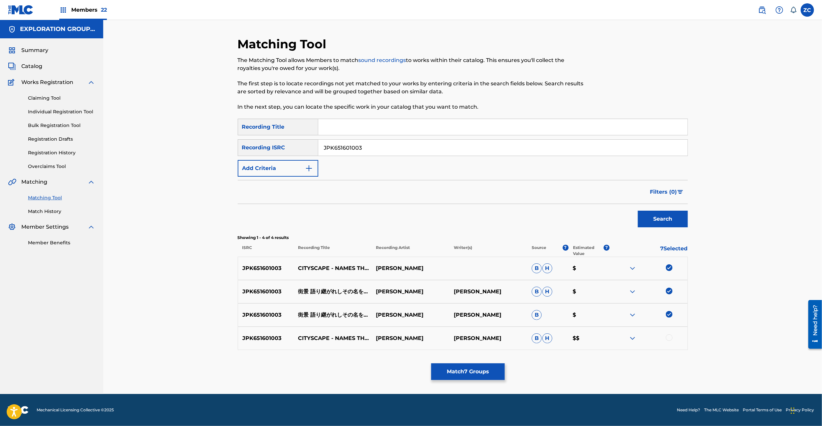
click at [670, 339] on div at bounding box center [669, 337] width 7 height 7
click at [455, 367] on button "Match 8 Groups" at bounding box center [468, 371] width 74 height 17
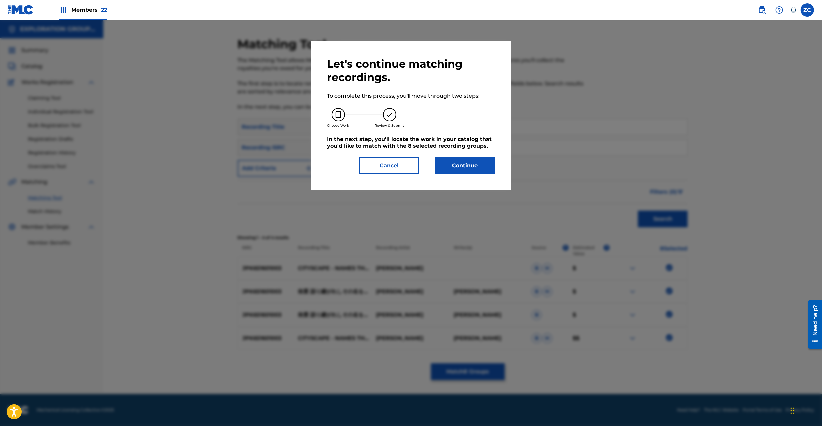
click at [444, 170] on button "Continue" at bounding box center [465, 165] width 60 height 17
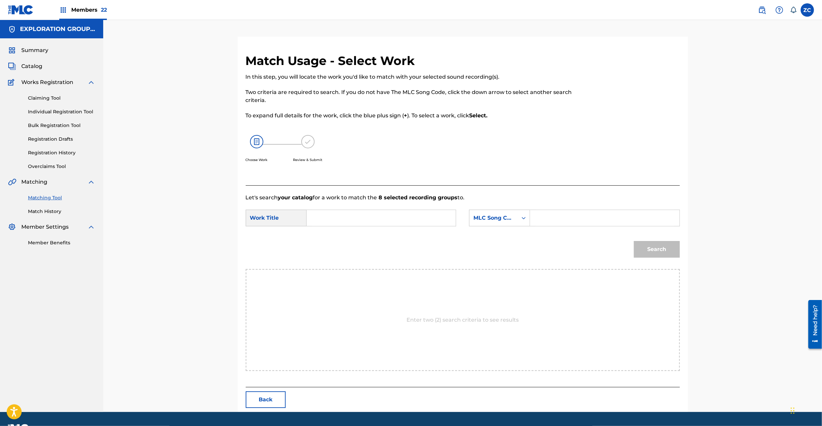
click at [429, 223] on input "Search Form" at bounding box center [381, 218] width 138 height 16
click at [434, 220] on input "Gaikei Katari Tsugareshi Sononao Shiruse GB2X22" at bounding box center [381, 218] width 138 height 16
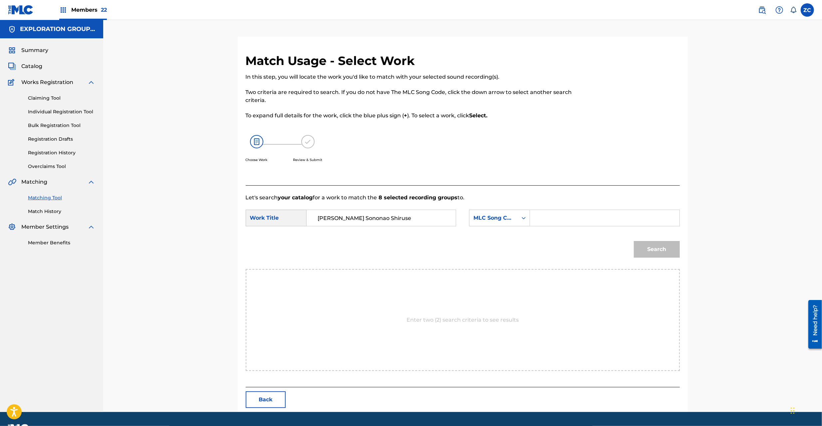
type input "[PERSON_NAME] Sononao Shiruse"
click at [584, 220] on input "Search Form" at bounding box center [605, 218] width 138 height 16
type input "GB2X22"
click at [645, 248] on button "Search" at bounding box center [657, 249] width 46 height 17
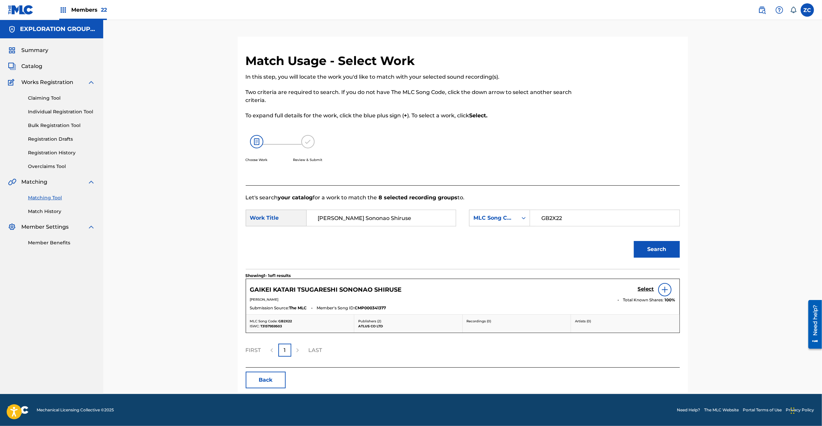
click at [646, 285] on div "Select" at bounding box center [657, 289] width 38 height 13
click at [639, 288] on h5 "Select" at bounding box center [646, 289] width 16 height 6
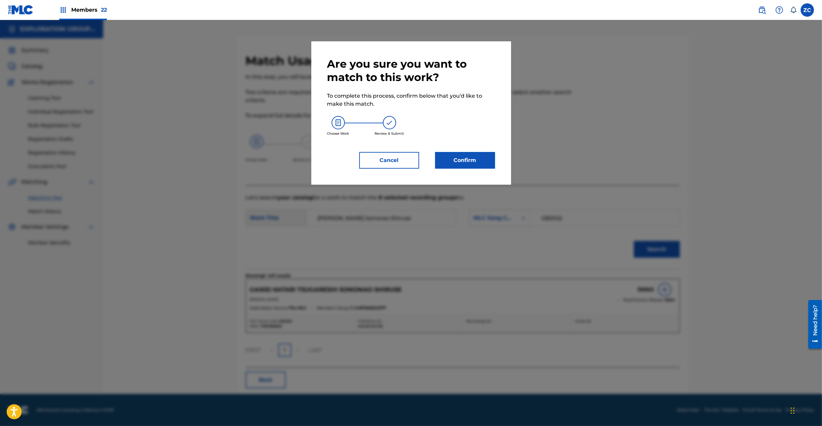
click at [483, 161] on button "Confirm" at bounding box center [465, 160] width 60 height 17
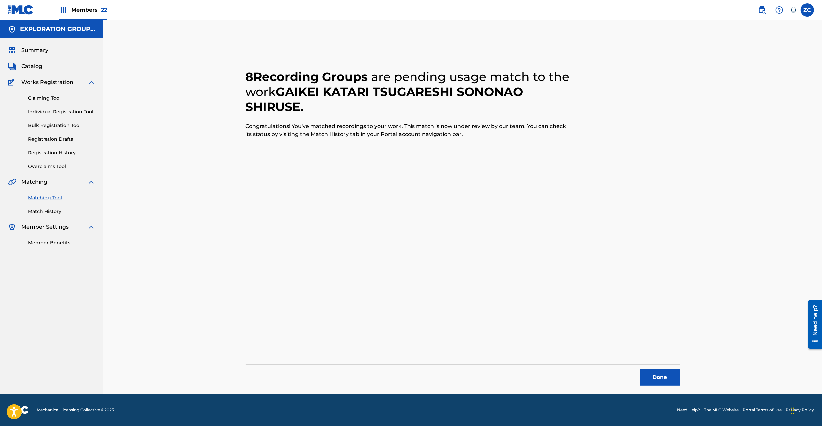
click at [659, 371] on button "Done" at bounding box center [660, 377] width 40 height 17
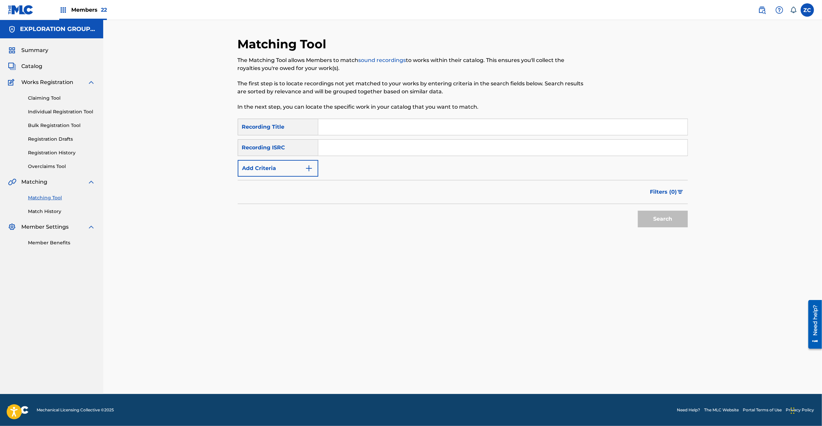
click at [524, 142] on input "Search Form" at bounding box center [502, 148] width 369 height 16
click at [640, 218] on button "Search" at bounding box center [663, 218] width 50 height 17
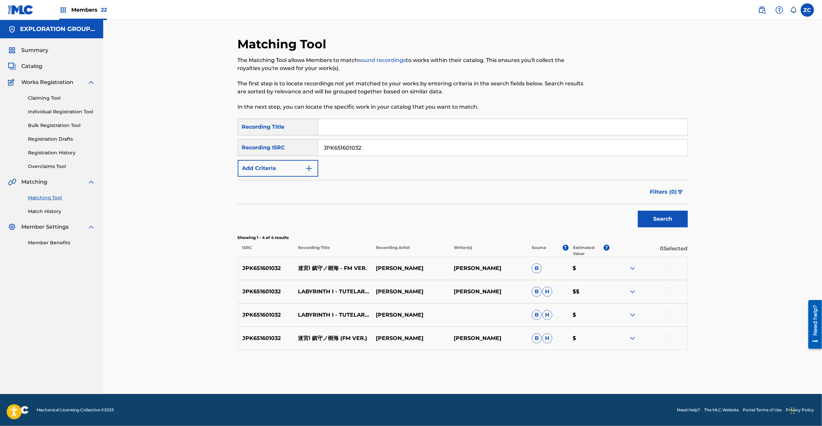
click at [670, 267] on div at bounding box center [669, 267] width 7 height 7
click at [667, 292] on div at bounding box center [669, 290] width 7 height 7
click at [672, 312] on div at bounding box center [669, 314] width 7 height 7
click at [669, 340] on div at bounding box center [669, 337] width 7 height 7
click at [452, 146] on input "JPK651601032" at bounding box center [502, 148] width 369 height 16
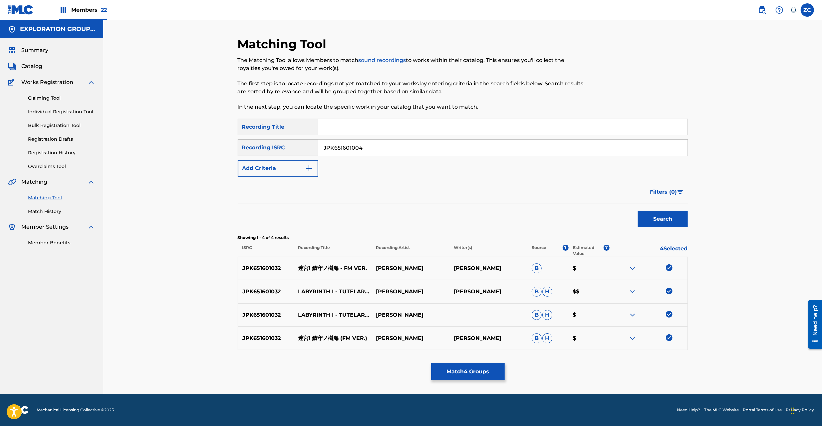
type input "JPK651601004"
click at [650, 224] on button "Search" at bounding box center [663, 218] width 50 height 17
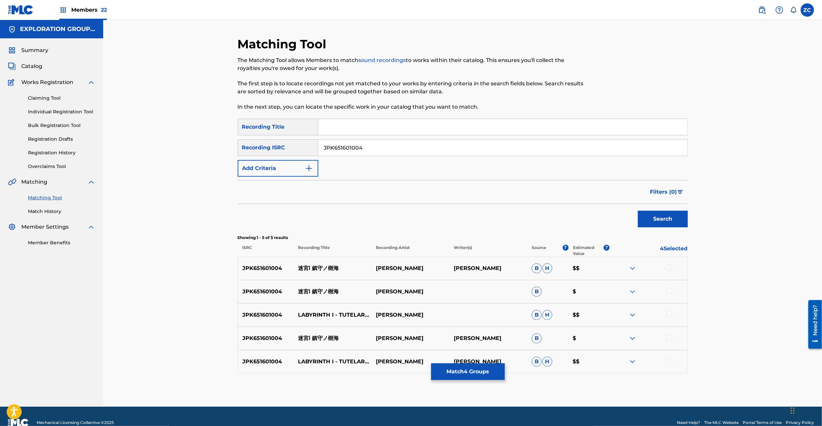
click at [670, 269] on div at bounding box center [669, 267] width 7 height 7
click at [670, 289] on div at bounding box center [669, 290] width 7 height 7
click at [669, 316] on div at bounding box center [669, 314] width 7 height 7
click at [669, 335] on div at bounding box center [669, 337] width 7 height 7
click at [671, 362] on div at bounding box center [669, 360] width 7 height 7
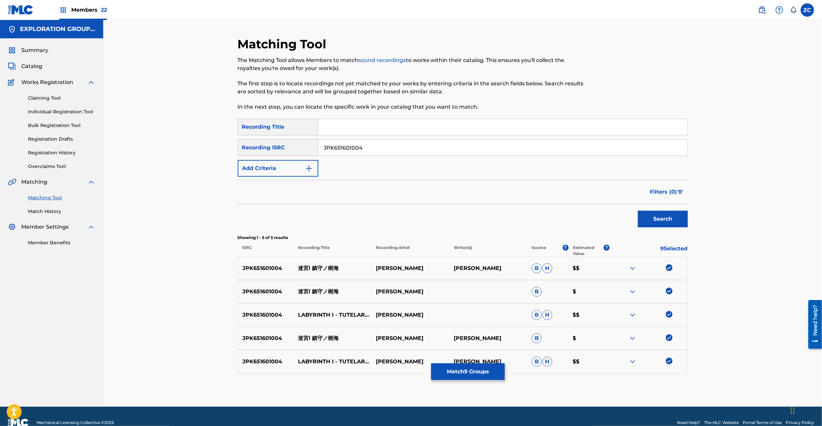
click at [481, 368] on button "Match 9 Groups" at bounding box center [468, 371] width 74 height 17
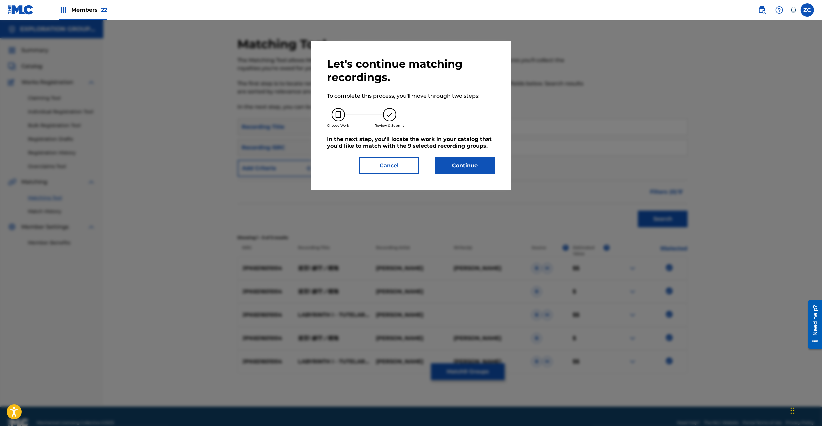
click at [462, 171] on button "Continue" at bounding box center [465, 165] width 60 height 17
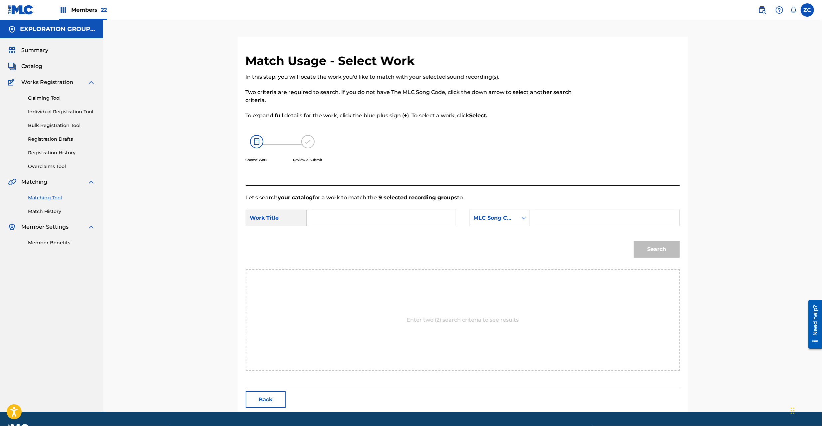
click at [337, 219] on input "Search Form" at bounding box center [381, 218] width 138 height 16
click at [412, 216] on input "Meikyuu 1 Chinjuno Jukai MV10JK" at bounding box center [381, 218] width 138 height 16
type input "Meikyuu 1 Chinjuno Jukai"
click at [569, 220] on input "Search Form" at bounding box center [605, 218] width 138 height 16
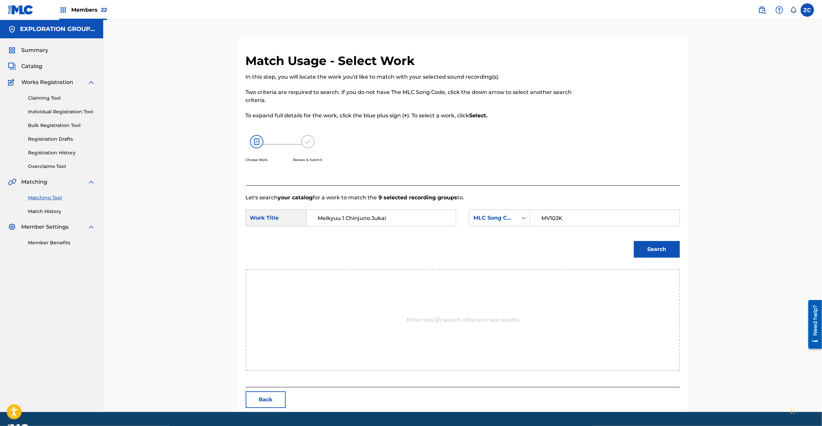
type input "MV10JK"
click at [658, 248] on button "Search" at bounding box center [657, 249] width 46 height 17
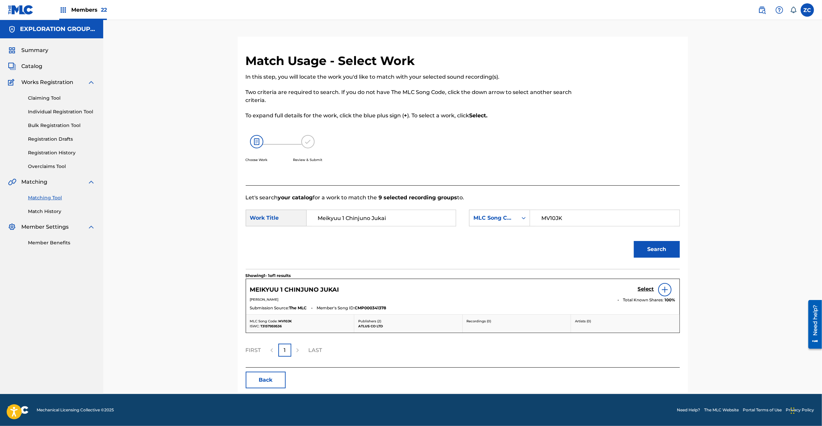
click at [648, 288] on h5 "Select" at bounding box center [646, 289] width 16 height 6
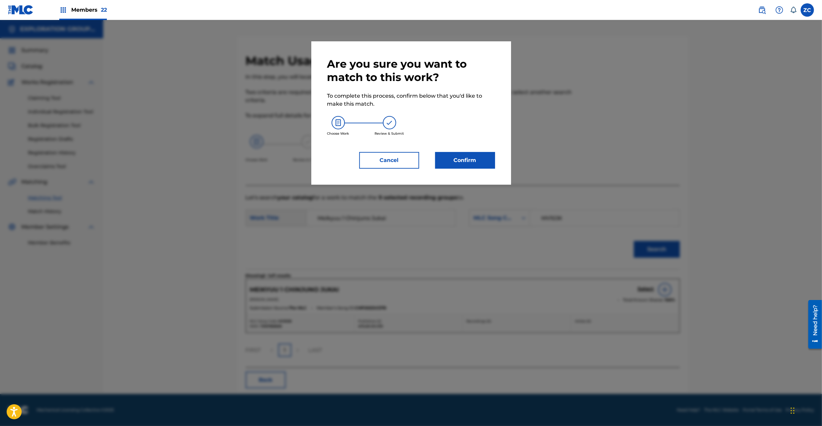
click at [475, 161] on button "Confirm" at bounding box center [465, 160] width 60 height 17
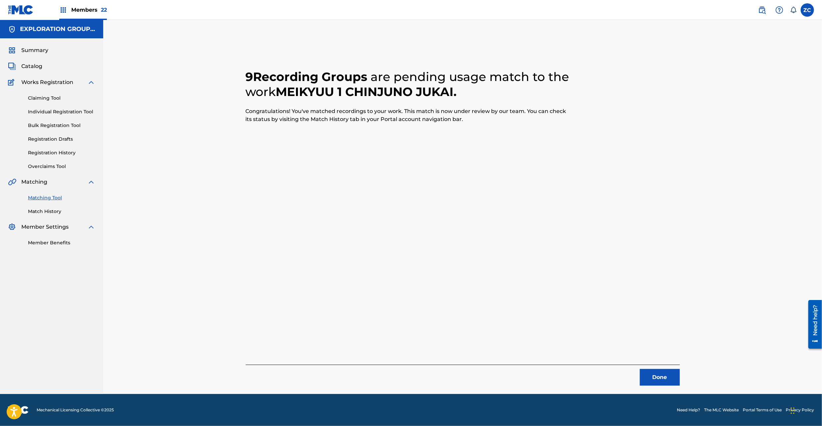
click at [662, 379] on button "Done" at bounding box center [660, 377] width 40 height 17
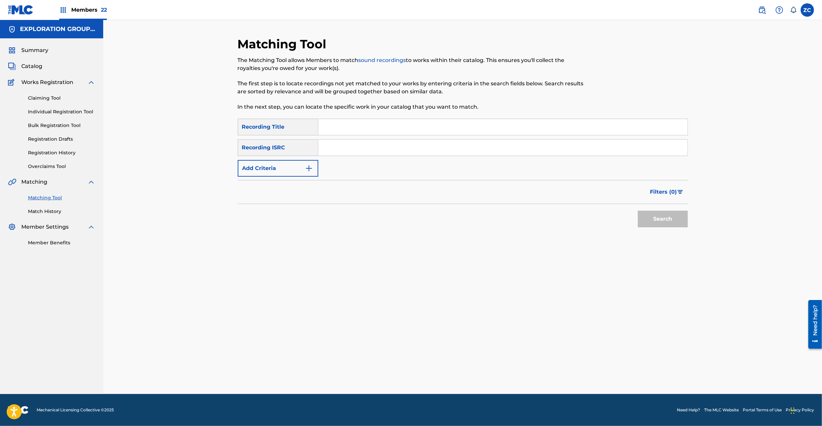
click at [399, 153] on input "Search Form" at bounding box center [502, 148] width 369 height 16
drag, startPoint x: 661, startPoint y: 219, endPoint x: 644, endPoint y: 213, distance: 18.3
click at [660, 219] on button "Search" at bounding box center [663, 218] width 50 height 17
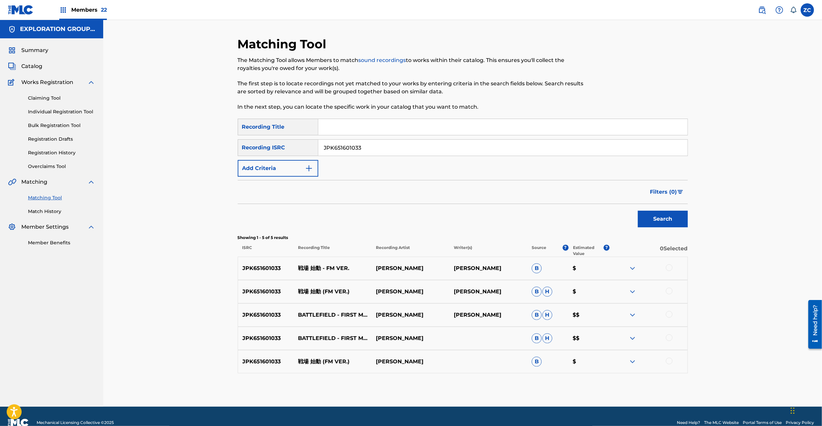
click at [672, 267] on div at bounding box center [669, 267] width 7 height 7
click at [669, 291] on div at bounding box center [669, 290] width 7 height 7
click at [669, 312] on div at bounding box center [669, 314] width 7 height 7
click at [670, 340] on div at bounding box center [669, 337] width 7 height 7
click at [669, 362] on div at bounding box center [669, 360] width 7 height 7
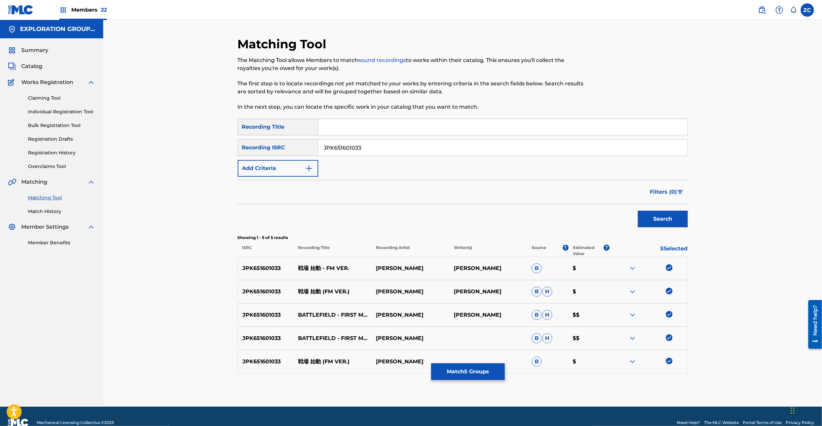
click at [419, 147] on input "JPK651601033" at bounding box center [502, 148] width 369 height 16
type input "JPK651601005"
click at [658, 228] on div "Search" at bounding box center [661, 217] width 53 height 27
click at [672, 220] on button "Search" at bounding box center [663, 218] width 50 height 17
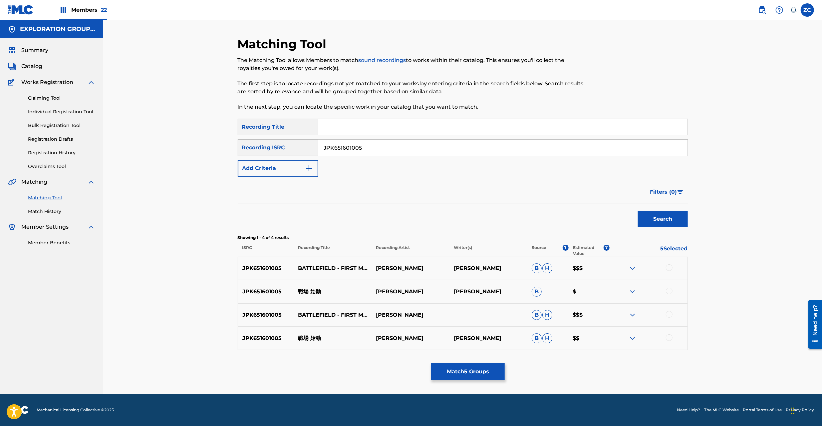
click at [669, 270] on div at bounding box center [669, 267] width 7 height 7
click at [667, 292] on div at bounding box center [669, 290] width 7 height 7
click at [668, 311] on div at bounding box center [669, 314] width 7 height 7
click at [670, 335] on div at bounding box center [669, 337] width 7 height 7
click at [483, 376] on button "Match 9 Groups" at bounding box center [468, 371] width 74 height 17
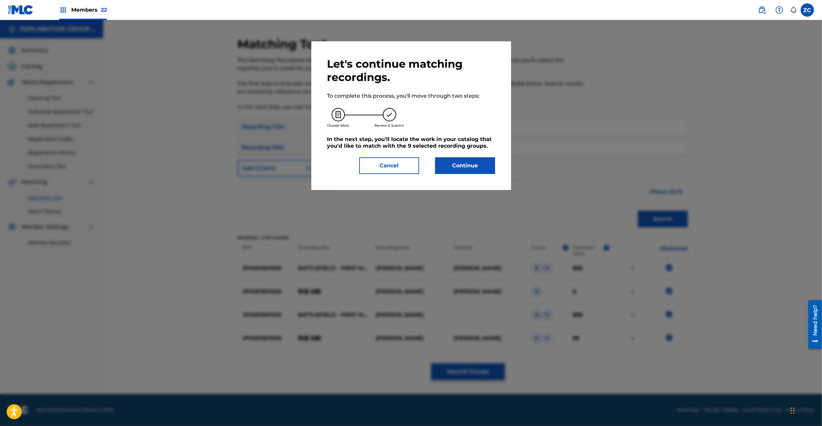
click at [477, 160] on button "Continue" at bounding box center [465, 165] width 60 height 17
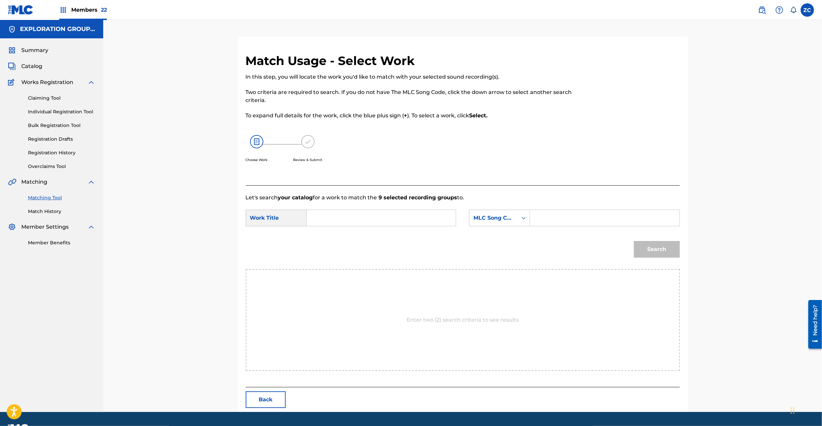
click at [349, 215] on input "Search Form" at bounding box center [381, 218] width 138 height 16
click at [369, 215] on input "Senjou Shidou S65URE" at bounding box center [381, 218] width 138 height 16
type input "Senjou Shidou"
click at [597, 223] on input "Search Form" at bounding box center [605, 218] width 138 height 16
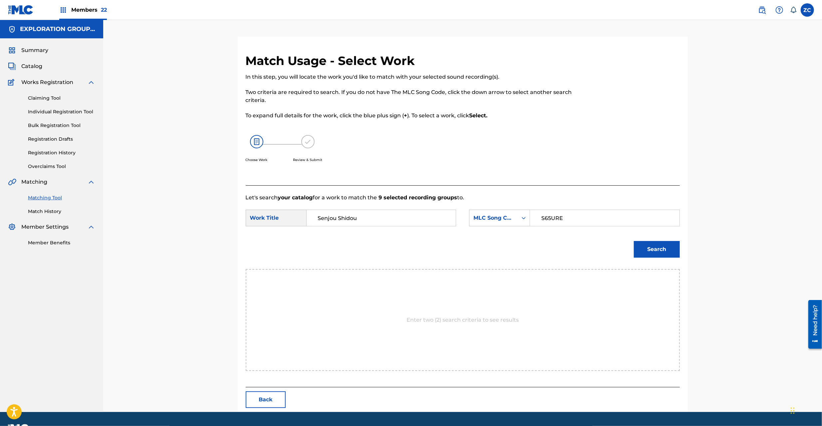
type input "S65URE"
click at [675, 244] on button "Search" at bounding box center [657, 249] width 46 height 17
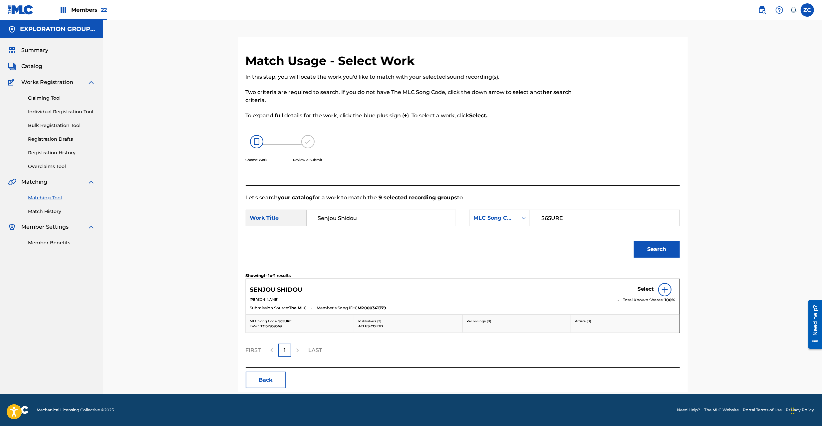
click at [647, 292] on h5 "Select" at bounding box center [646, 289] width 16 height 6
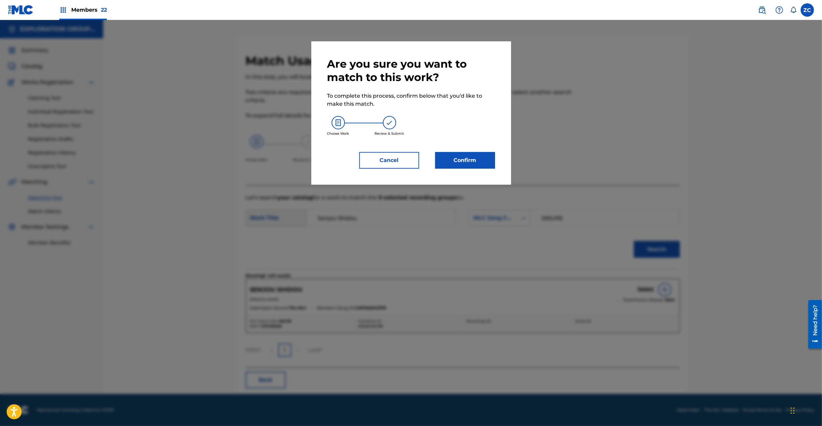
click at [434, 161] on div "Confirm" at bounding box center [461, 160] width 68 height 17
click at [479, 161] on button "Confirm" at bounding box center [465, 160] width 60 height 17
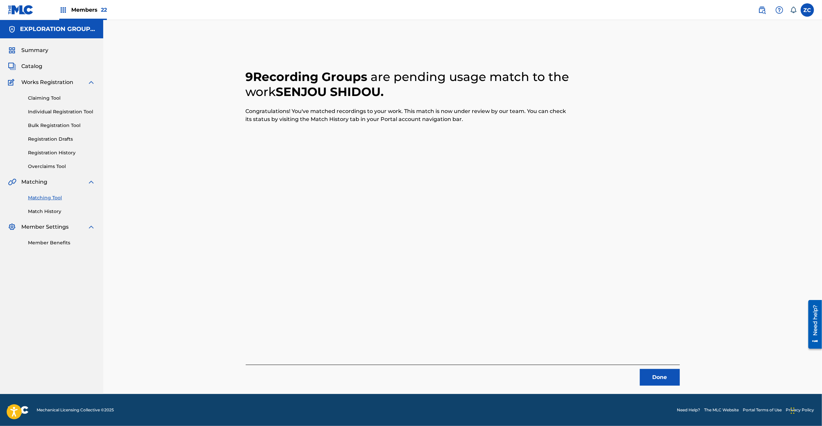
click at [662, 387] on div "9 Recording Groups are pending usage match to the work [PERSON_NAME] . Congratu…" at bounding box center [463, 215] width 466 height 357
click at [663, 376] on button "Done" at bounding box center [660, 377] width 40 height 17
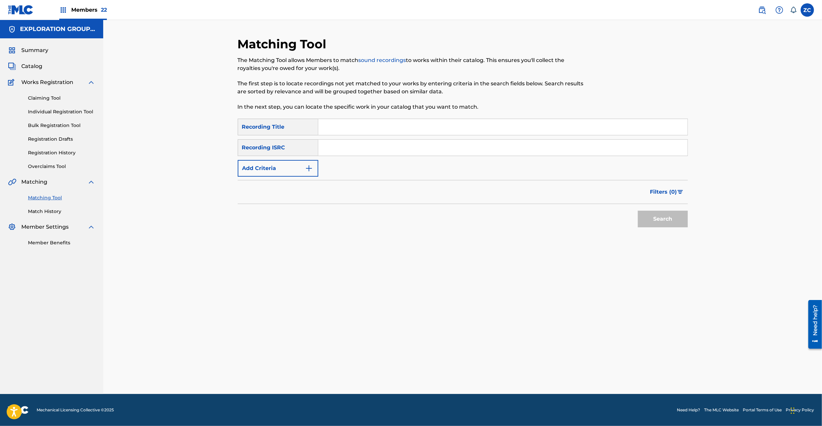
drag, startPoint x: 464, startPoint y: 147, endPoint x: 472, endPoint y: 151, distance: 8.8
click at [464, 147] on input "Search Form" at bounding box center [502, 148] width 369 height 16
click at [668, 217] on button "Search" at bounding box center [663, 218] width 50 height 17
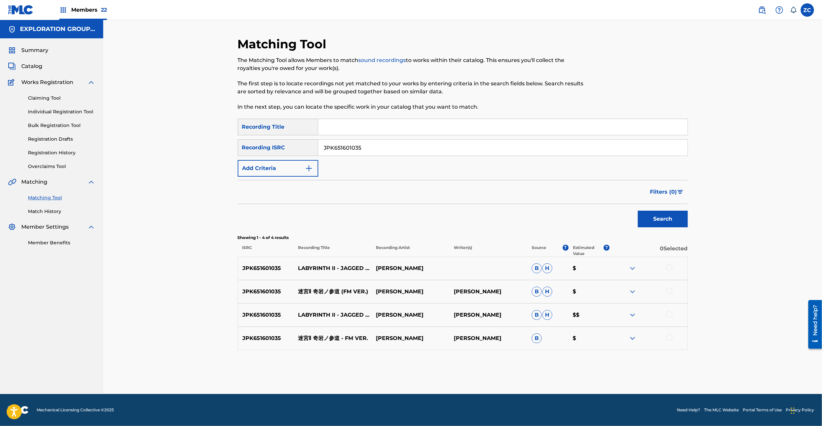
click at [669, 268] on div at bounding box center [669, 267] width 7 height 7
click at [667, 289] on div at bounding box center [669, 290] width 7 height 7
click at [667, 314] on div at bounding box center [669, 314] width 7 height 7
click at [669, 338] on div at bounding box center [669, 337] width 7 height 7
click at [479, 151] on input "JPK651601035" at bounding box center [502, 148] width 369 height 16
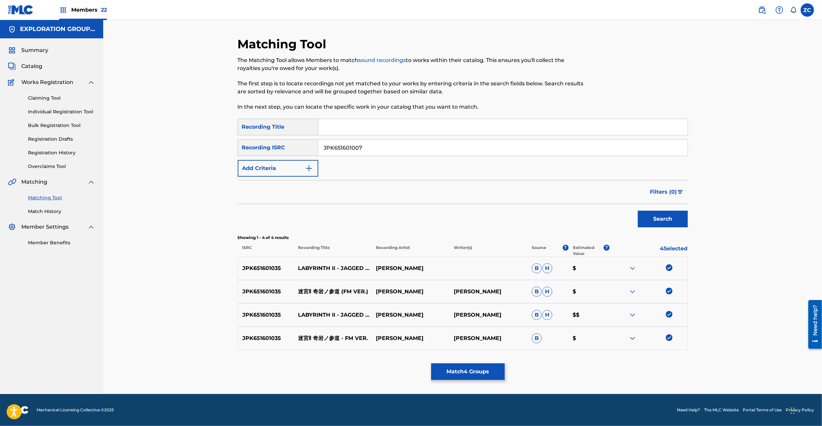
type input "JPK651601007"
click at [648, 212] on button "Search" at bounding box center [663, 218] width 50 height 17
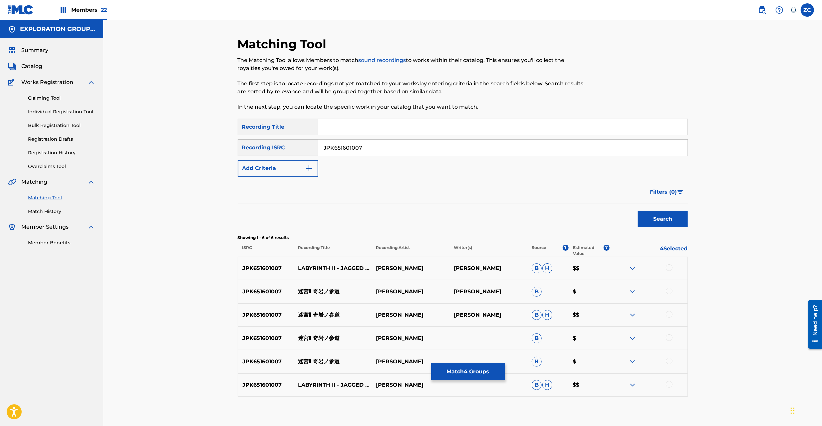
click at [669, 266] on div at bounding box center [669, 267] width 7 height 7
click at [670, 292] on div at bounding box center [669, 290] width 7 height 7
click at [669, 316] on div at bounding box center [669, 314] width 7 height 7
click at [669, 336] on div at bounding box center [669, 337] width 7 height 7
click at [669, 361] on div at bounding box center [669, 360] width 7 height 7
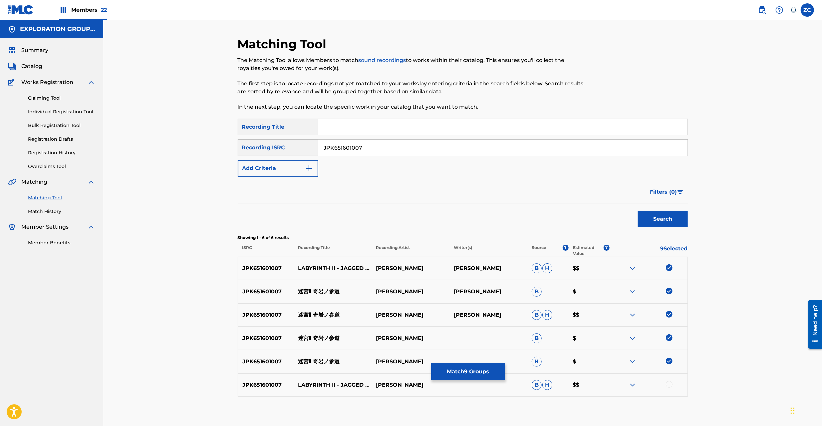
click at [669, 384] on div at bounding box center [669, 384] width 7 height 7
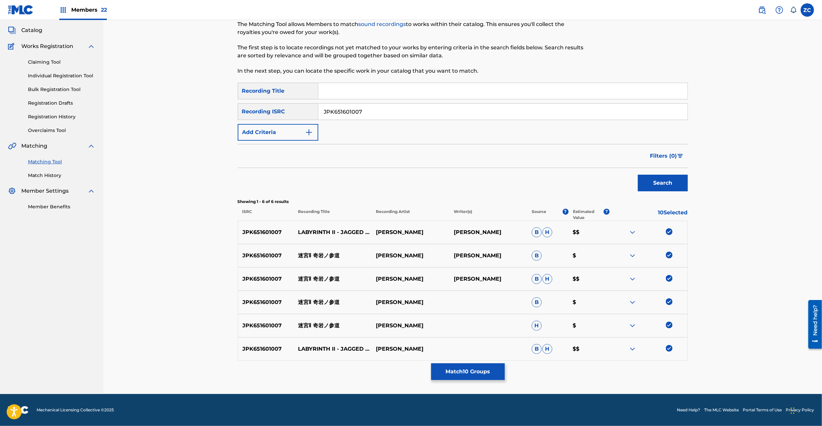
click at [481, 375] on button "Match 10 Groups" at bounding box center [468, 371] width 74 height 17
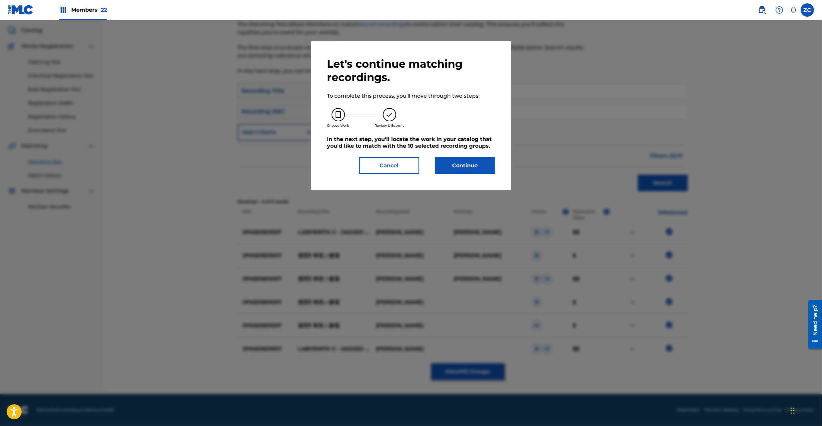
click at [449, 172] on button "Continue" at bounding box center [465, 165] width 60 height 17
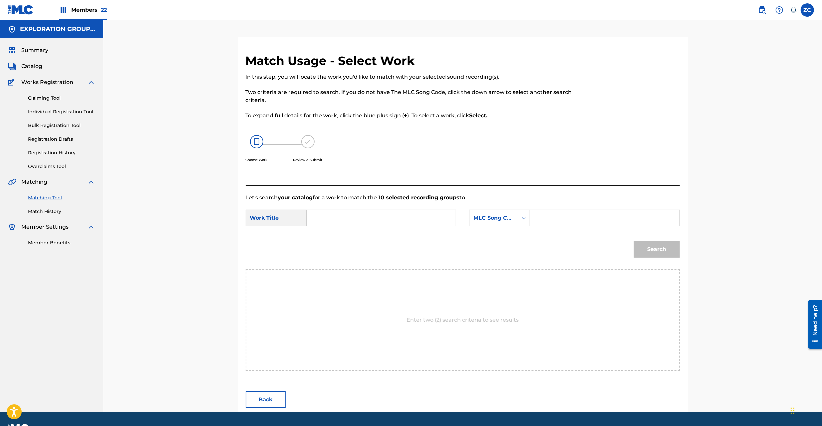
click at [362, 218] on input "Search Form" at bounding box center [381, 218] width 138 height 16
click at [412, 217] on input "Meikyuu 2 Kiganno Sandou MV10F0" at bounding box center [381, 218] width 138 height 16
type input "Meikyuu 2 Kiganno Sandou"
click at [560, 214] on input "Search Form" at bounding box center [605, 218] width 138 height 16
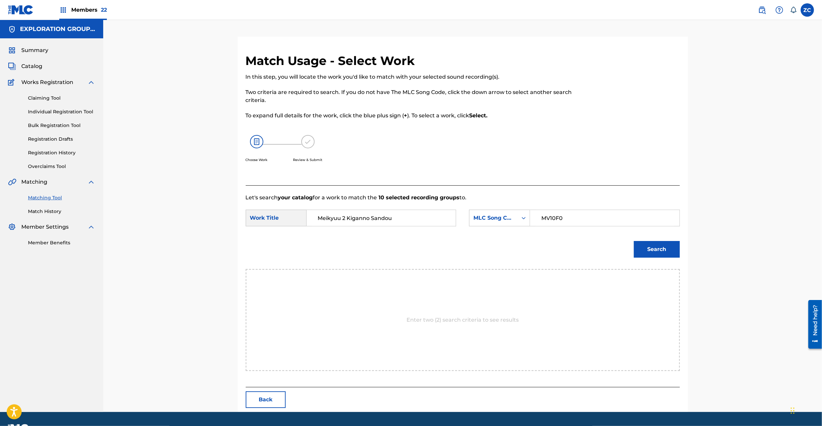
type input "MV10F0"
click at [649, 250] on button "Search" at bounding box center [657, 249] width 46 height 17
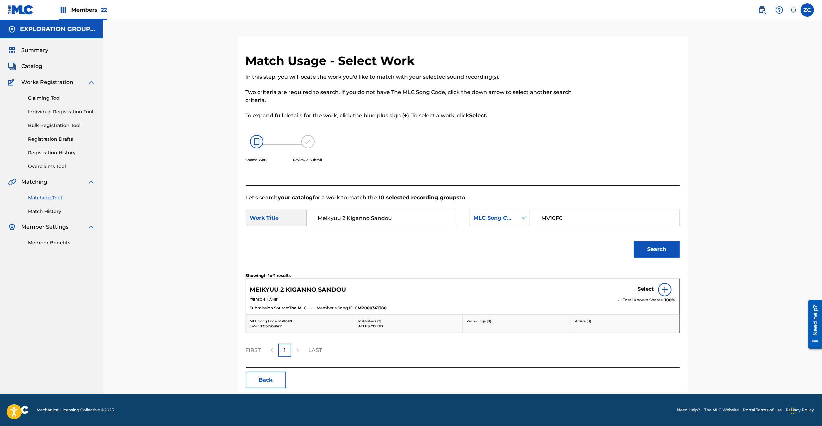
click at [642, 288] on h5 "Select" at bounding box center [646, 289] width 16 height 6
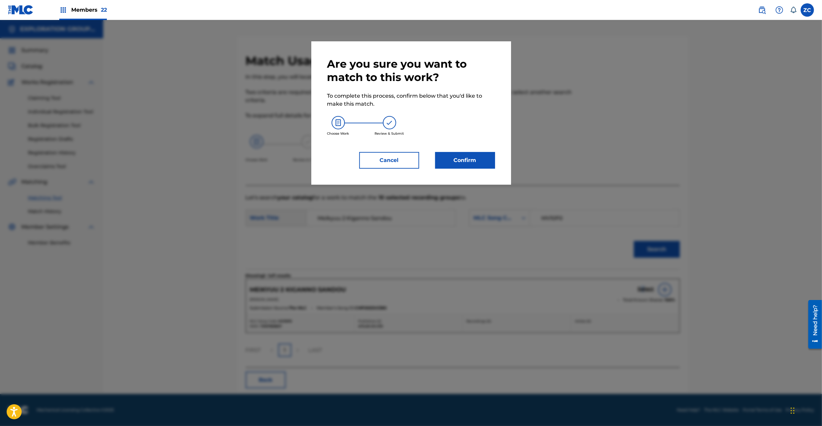
click at [464, 165] on button "Confirm" at bounding box center [465, 160] width 60 height 17
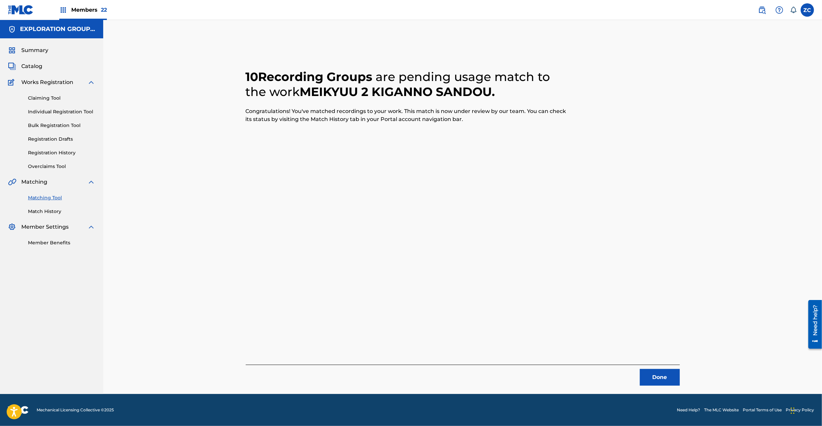
click at [655, 381] on div "10 Recording Groups are pending usage match to the work MEIKYUU 2 KIGANNO SANDO…" at bounding box center [463, 215] width 466 height 357
click at [655, 380] on button "Done" at bounding box center [660, 377] width 40 height 17
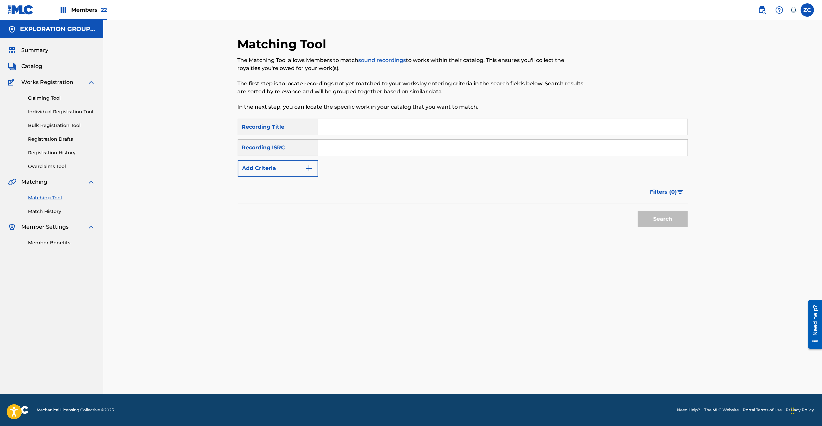
click at [468, 143] on input "Search Form" at bounding box center [502, 148] width 369 height 16
click at [643, 212] on button "Search" at bounding box center [663, 218] width 50 height 17
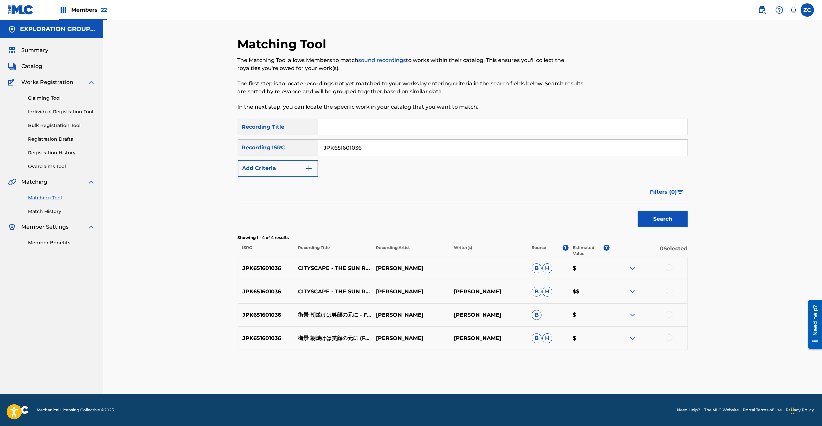
click at [671, 268] on div at bounding box center [669, 267] width 7 height 7
click at [669, 290] on div at bounding box center [669, 290] width 7 height 7
click at [671, 313] on div at bounding box center [669, 314] width 7 height 7
click at [670, 337] on div at bounding box center [669, 337] width 7 height 7
click at [389, 147] on input "JPK651601036" at bounding box center [502, 148] width 369 height 16
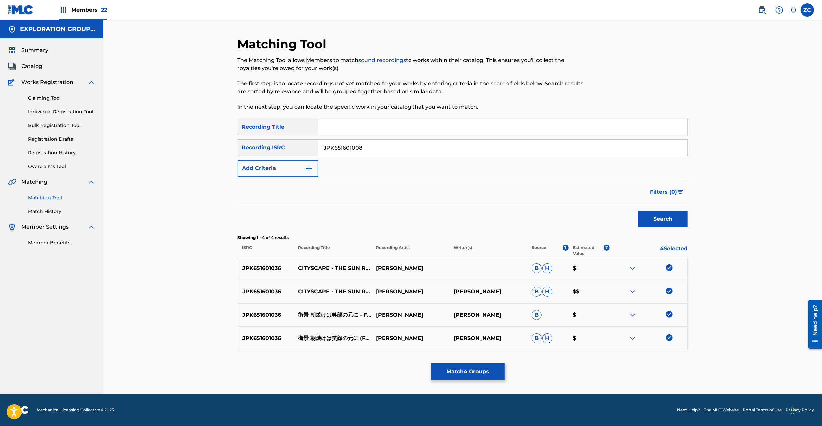
type input "JPK651601008"
click at [669, 217] on button "Search" at bounding box center [663, 218] width 50 height 17
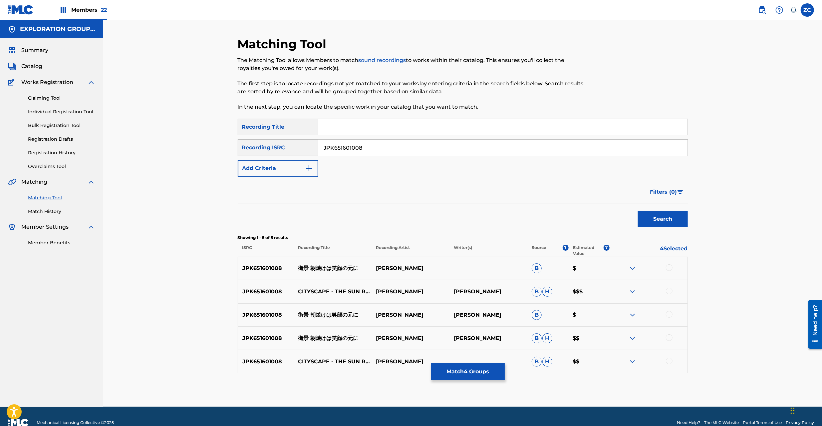
click at [670, 267] on div at bounding box center [669, 267] width 7 height 7
click at [670, 292] on div at bounding box center [669, 290] width 7 height 7
click at [669, 316] on div at bounding box center [669, 314] width 7 height 7
click at [668, 337] on div at bounding box center [669, 337] width 7 height 7
click at [670, 362] on div at bounding box center [669, 360] width 7 height 7
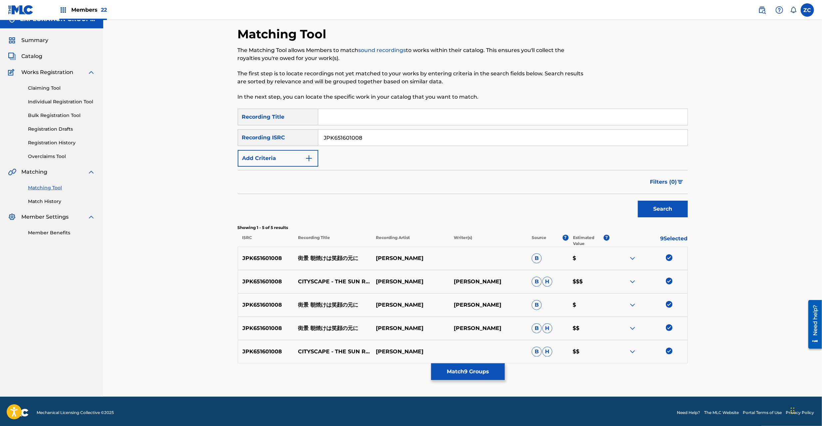
scroll to position [13, 0]
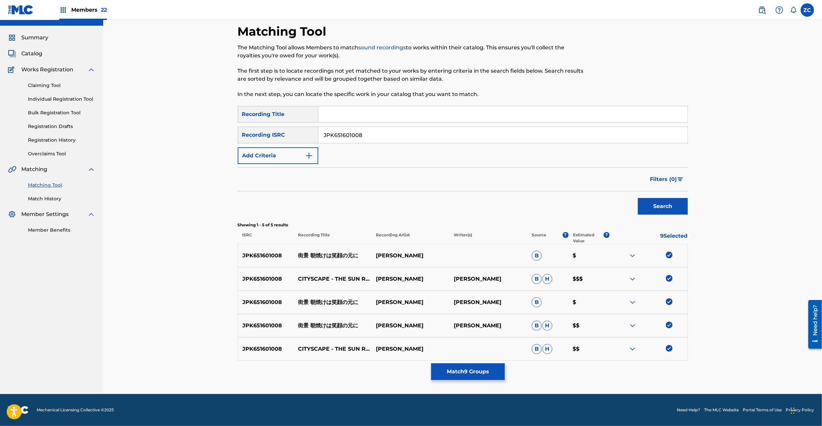
click at [473, 374] on button "Match 9 Groups" at bounding box center [468, 371] width 74 height 17
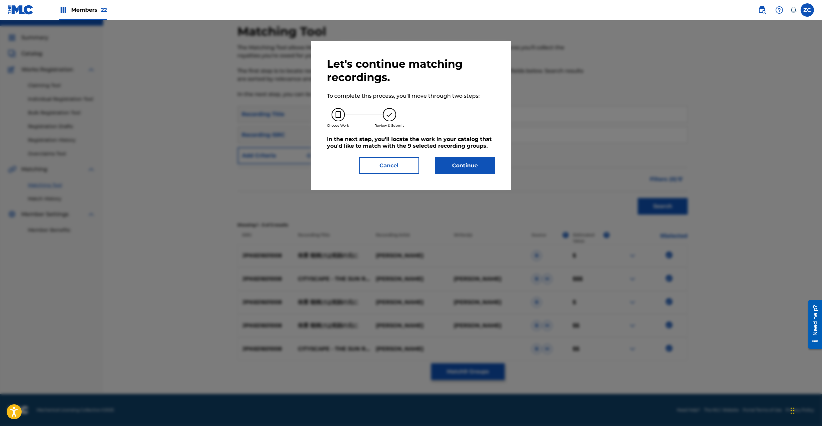
click at [468, 166] on button "Continue" at bounding box center [465, 165] width 60 height 17
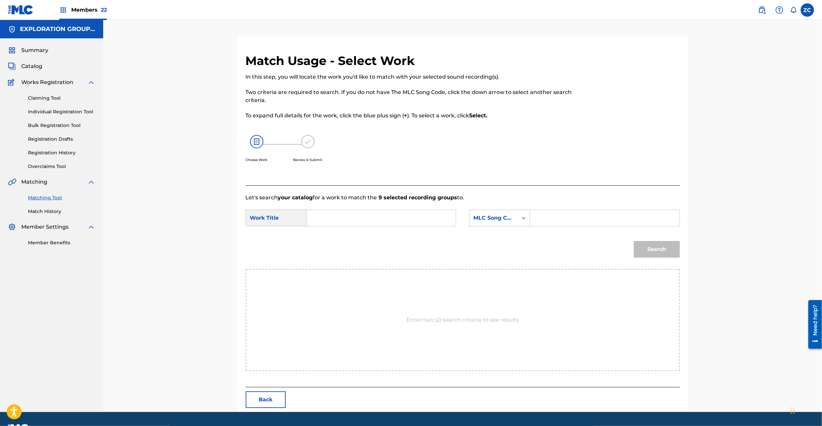
click at [384, 221] on input "Search Form" at bounding box center [381, 218] width 138 height 16
click at [425, 215] on input "[PERSON_NAME] Egaono Motoni GB2X2G" at bounding box center [381, 218] width 138 height 16
type input "[PERSON_NAME] [PERSON_NAME]"
click at [569, 216] on input "Search Form" at bounding box center [605, 218] width 138 height 16
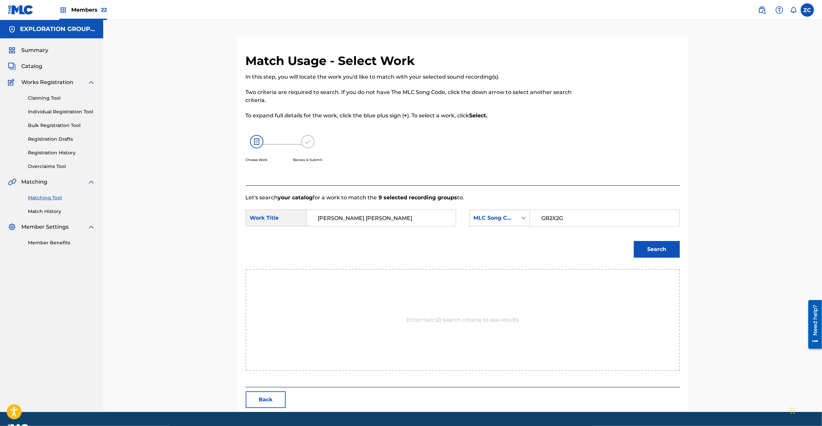
type input "GB2X2G"
click at [641, 241] on button "Search" at bounding box center [657, 249] width 46 height 17
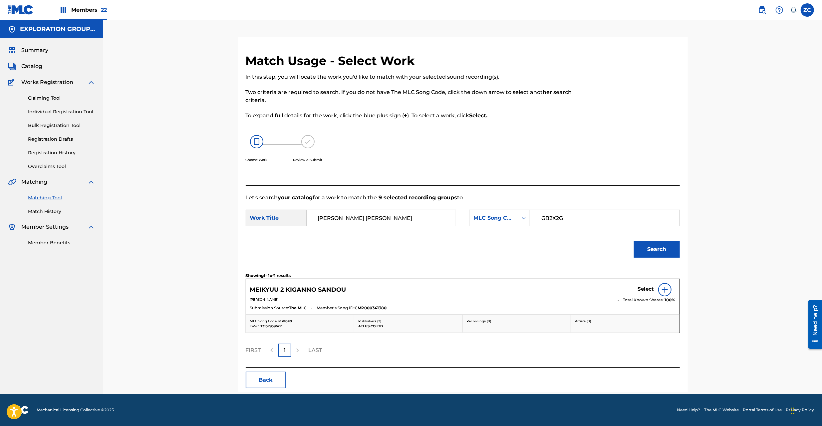
click at [652, 289] on h5 "Select" at bounding box center [646, 289] width 16 height 6
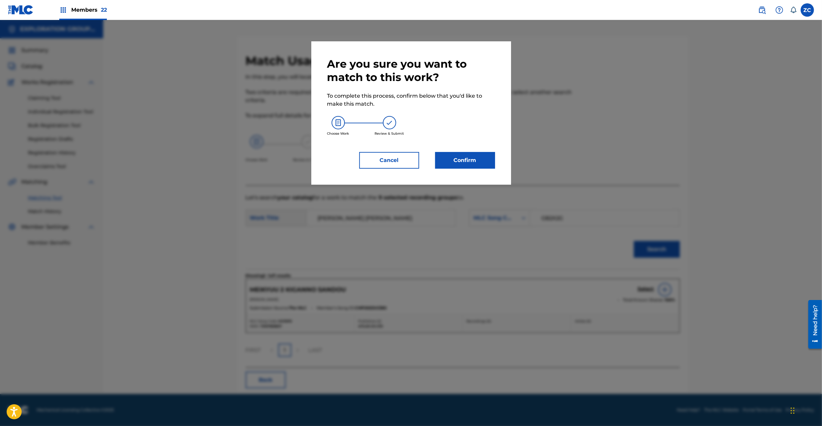
click at [461, 161] on button "Confirm" at bounding box center [465, 160] width 60 height 17
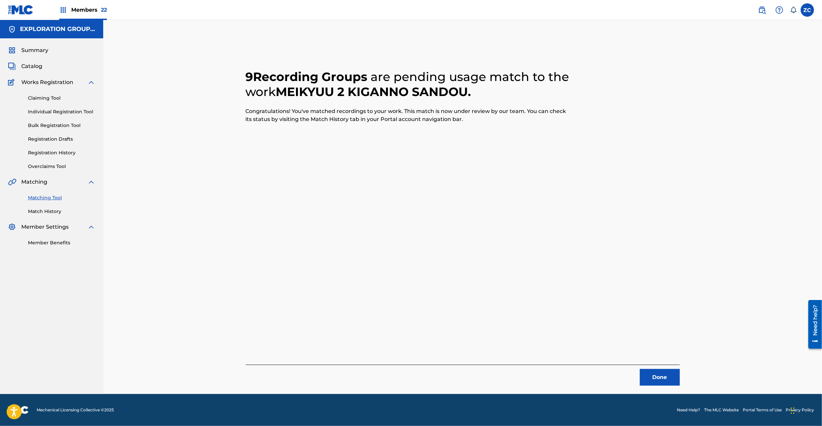
click at [655, 372] on button "Done" at bounding box center [660, 377] width 40 height 17
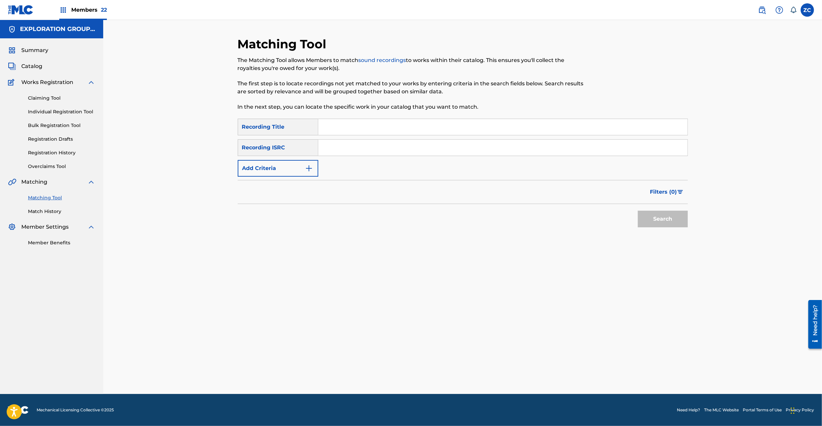
click at [485, 142] on input "Search Form" at bounding box center [502, 148] width 369 height 16
click at [673, 222] on button "Search" at bounding box center [663, 218] width 50 height 17
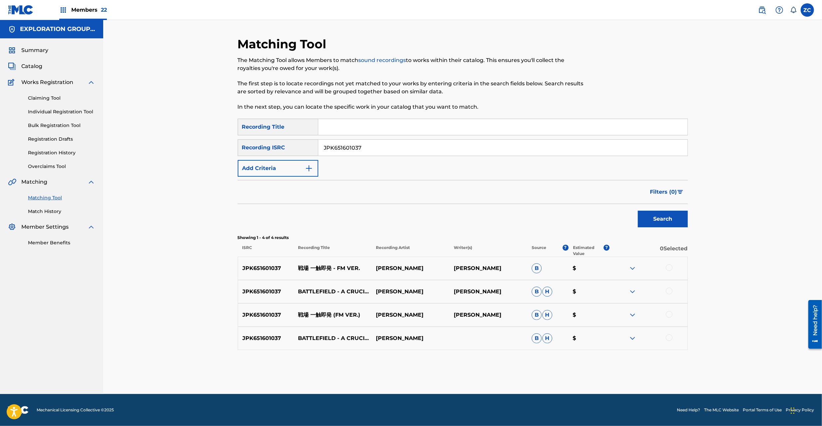
click at [668, 268] on div at bounding box center [669, 267] width 7 height 7
click at [670, 289] on div at bounding box center [669, 290] width 7 height 7
click at [669, 316] on div at bounding box center [669, 314] width 7 height 7
click at [672, 337] on div at bounding box center [669, 337] width 7 height 7
click at [388, 147] on input "JPK651601037" at bounding box center [502, 148] width 369 height 16
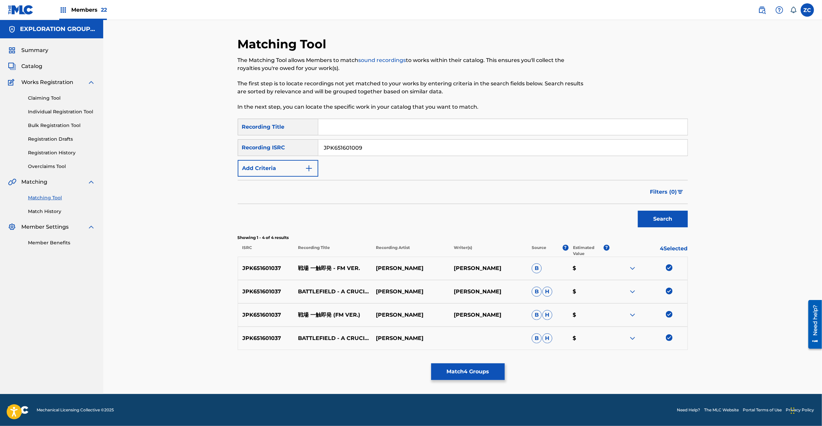
type input "JPK651601009"
click at [659, 216] on button "Search" at bounding box center [663, 218] width 50 height 17
click at [668, 267] on div at bounding box center [669, 267] width 7 height 7
click at [669, 289] on div at bounding box center [669, 290] width 7 height 7
click at [669, 315] on div at bounding box center [669, 314] width 7 height 7
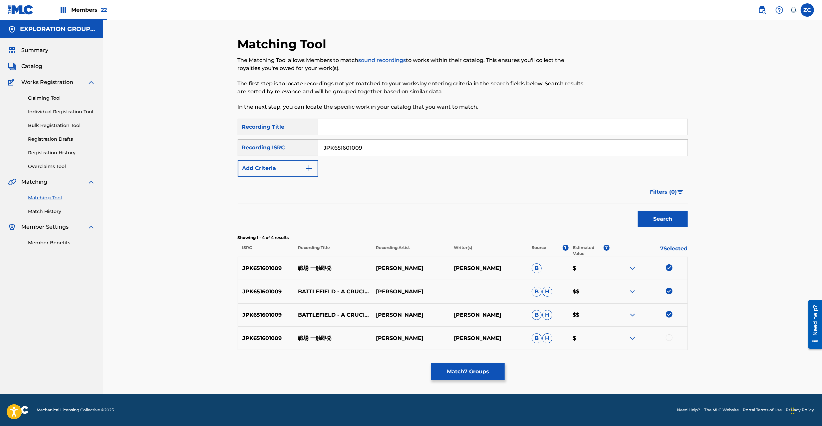
click at [669, 334] on div at bounding box center [669, 337] width 7 height 7
click at [482, 375] on button "Match 8 Groups" at bounding box center [468, 371] width 74 height 17
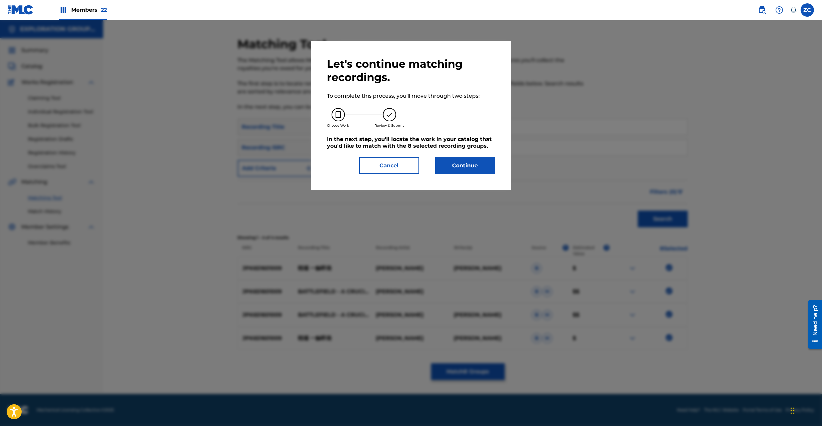
click at [472, 163] on button "Continue" at bounding box center [465, 165] width 60 height 17
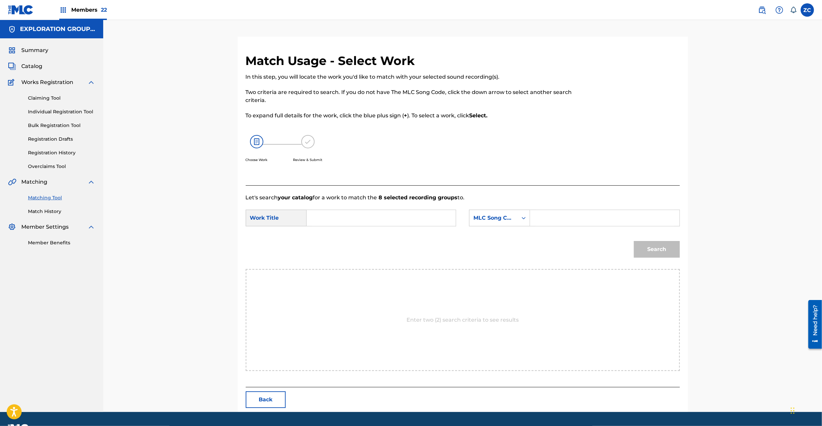
click at [402, 214] on input "Search Form" at bounding box center [381, 218] width 138 height 16
click at [409, 223] on input "Senjou Isshoku Sokuhatsu S65UO3" at bounding box center [381, 218] width 138 height 16
type input "Senjou Isshoku Sokuhatsu"
click at [559, 223] on input "Search Form" at bounding box center [605, 218] width 138 height 16
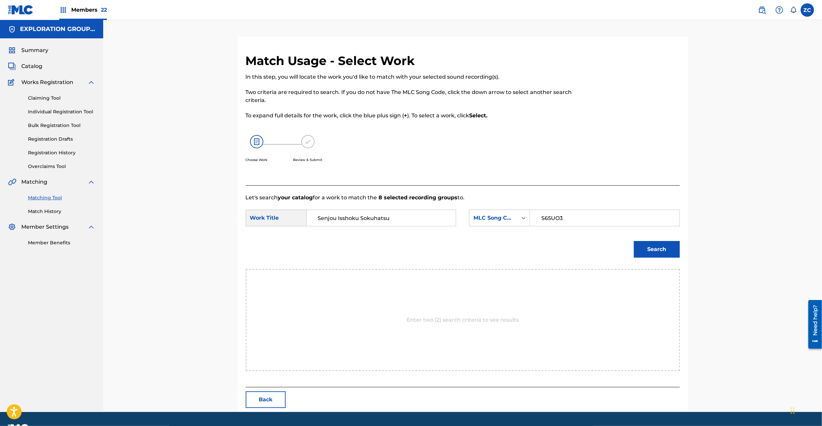
type input "S65UO3"
click at [659, 250] on button "Search" at bounding box center [657, 249] width 46 height 17
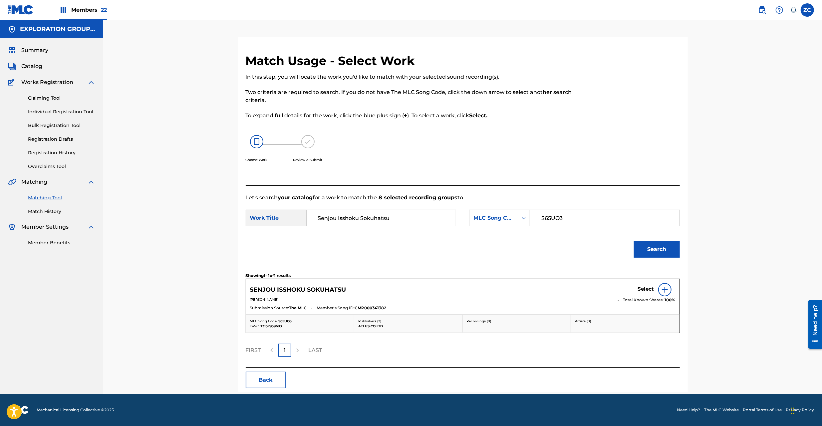
click at [647, 291] on h5 "Select" at bounding box center [646, 289] width 16 height 6
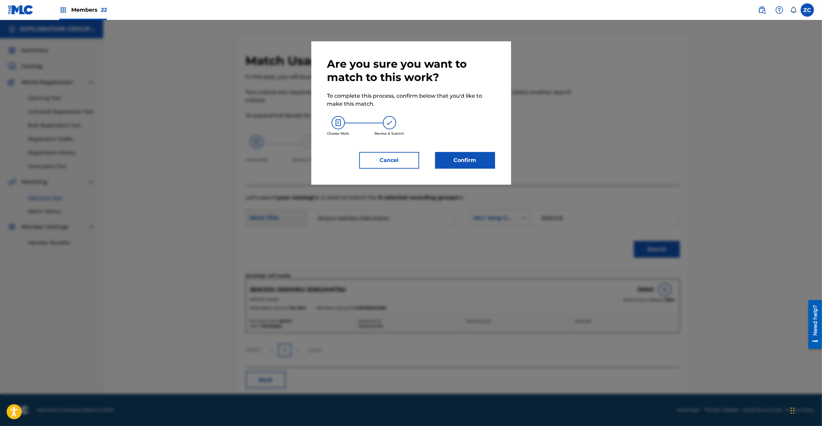
click at [477, 164] on button "Confirm" at bounding box center [465, 160] width 60 height 17
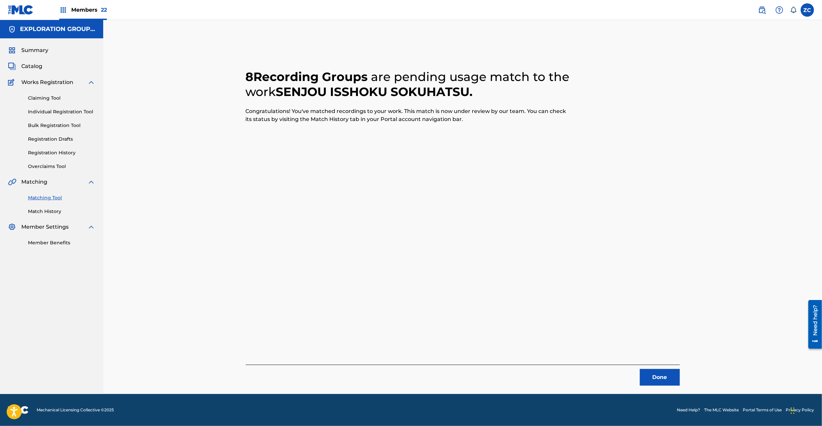
click at [655, 376] on button "Done" at bounding box center [660, 377] width 40 height 17
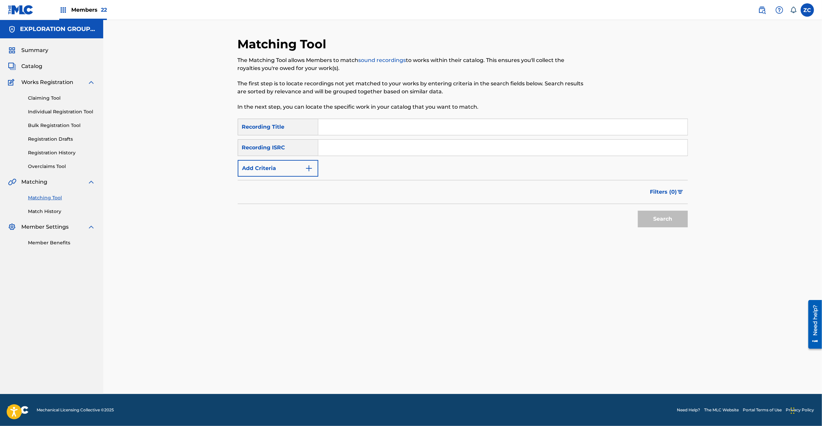
click at [403, 147] on input "Search Form" at bounding box center [502, 148] width 369 height 16
click at [654, 218] on button "Search" at bounding box center [663, 218] width 50 height 17
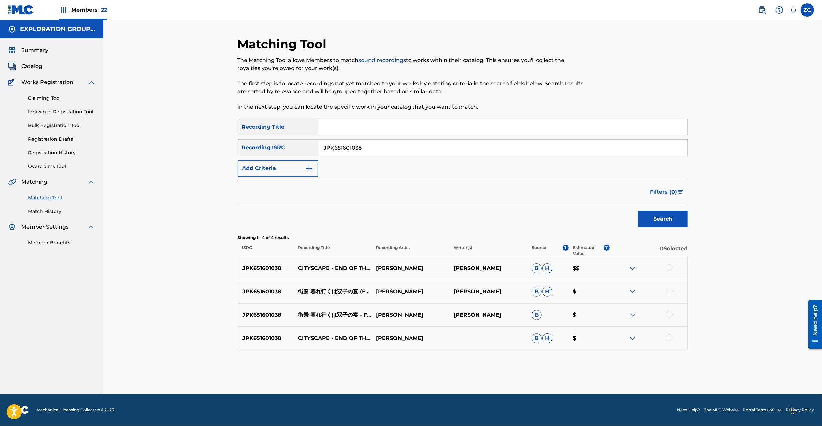
click at [671, 268] on div at bounding box center [669, 267] width 7 height 7
click at [671, 291] on div at bounding box center [669, 290] width 7 height 7
click at [671, 313] on div at bounding box center [669, 314] width 7 height 7
click at [669, 336] on div at bounding box center [669, 337] width 7 height 7
click at [422, 151] on input "JPK651601038" at bounding box center [502, 148] width 369 height 16
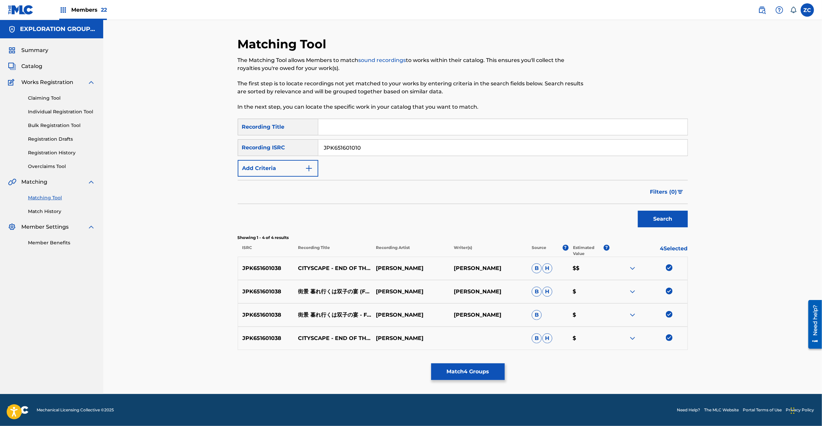
type input "JPK651601010"
click at [666, 216] on button "Search" at bounding box center [663, 218] width 50 height 17
click at [666, 266] on div at bounding box center [669, 267] width 7 height 7
click at [669, 292] on div at bounding box center [669, 290] width 7 height 7
click at [670, 313] on div at bounding box center [669, 314] width 7 height 7
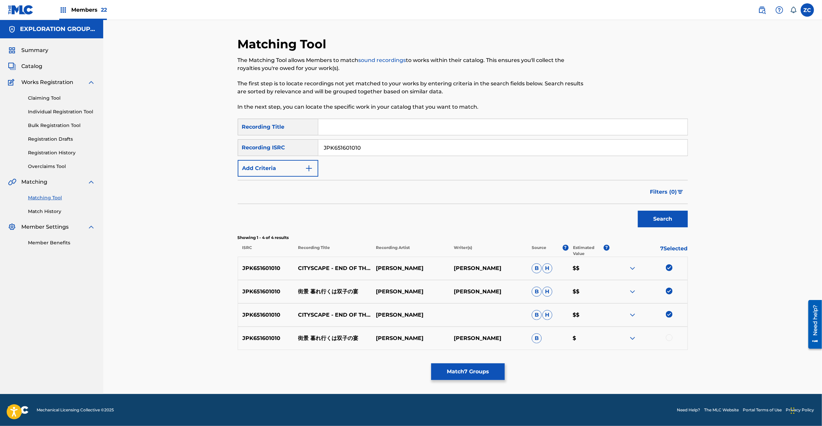
click at [669, 336] on div at bounding box center [669, 337] width 7 height 7
click at [487, 369] on button "Match 8 Groups" at bounding box center [468, 371] width 74 height 17
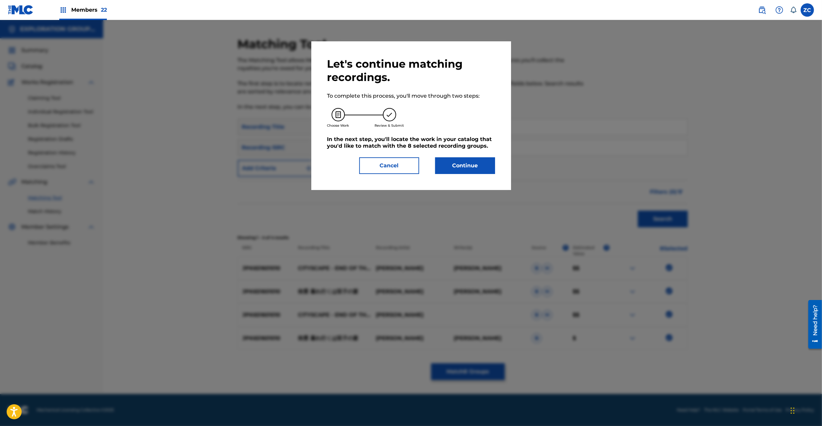
click at [469, 165] on button "Continue" at bounding box center [465, 165] width 60 height 17
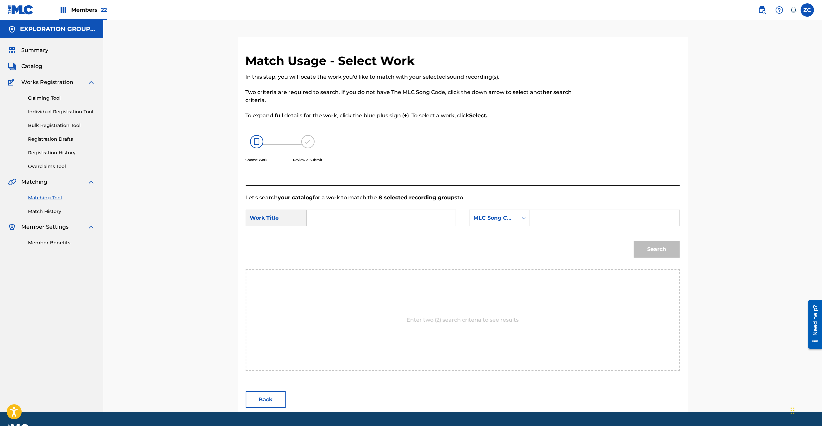
click at [395, 223] on input "Search Form" at bounding box center [381, 218] width 138 height 16
click at [438, 210] on input "[PERSON_NAME] Futagono Utage GB2X3I" at bounding box center [381, 218] width 138 height 16
click at [432, 218] on input "[PERSON_NAME] Futagono Utage GB2X3I" at bounding box center [381, 218] width 138 height 16
type input "[PERSON_NAME] Futagono Utage"
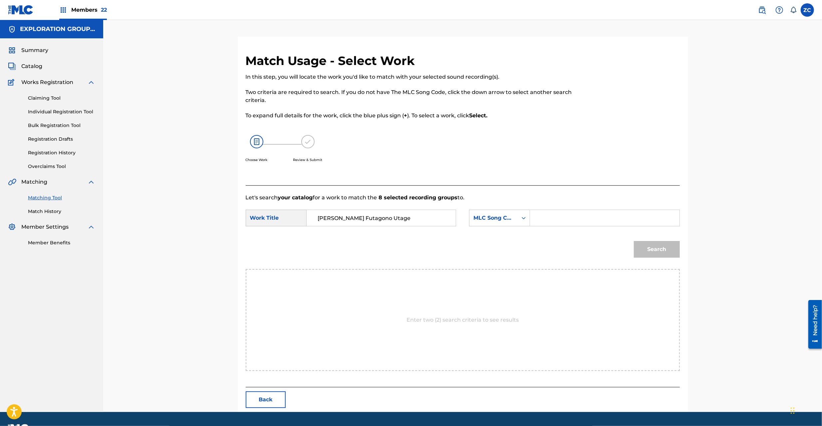
click at [545, 218] on input "Search Form" at bounding box center [605, 218] width 138 height 16
type input "GB2X3I"
click at [659, 247] on button "Search" at bounding box center [657, 249] width 46 height 17
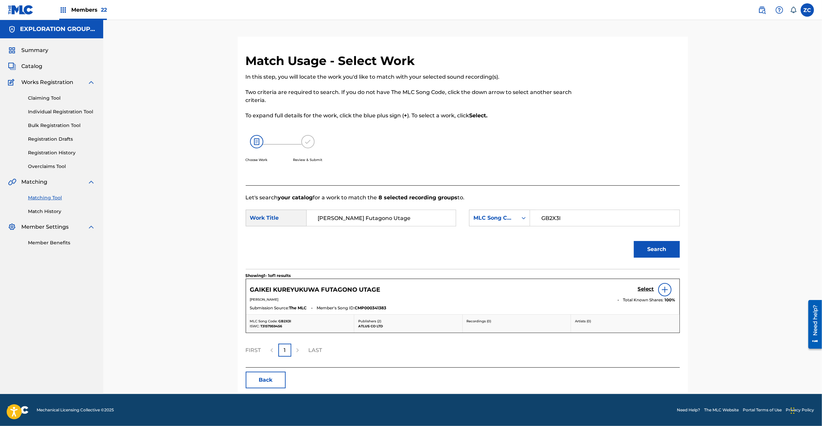
click at [651, 286] on h5 "Select" at bounding box center [646, 289] width 16 height 6
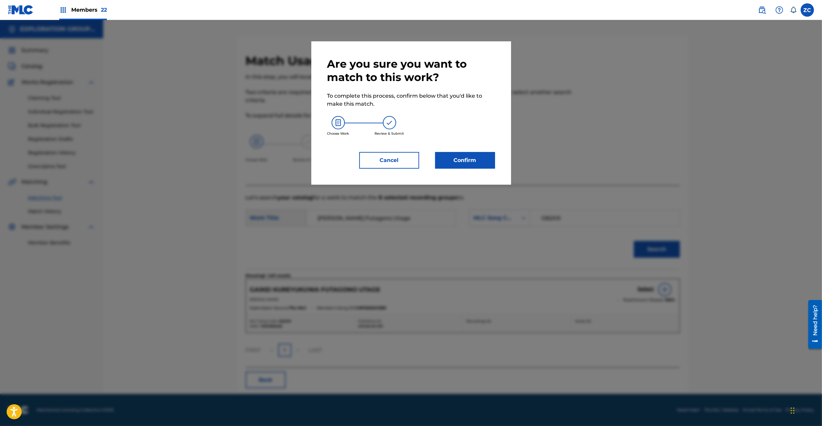
click at [649, 290] on div at bounding box center [411, 233] width 822 height 426
click at [477, 163] on button "Confirm" at bounding box center [465, 160] width 60 height 17
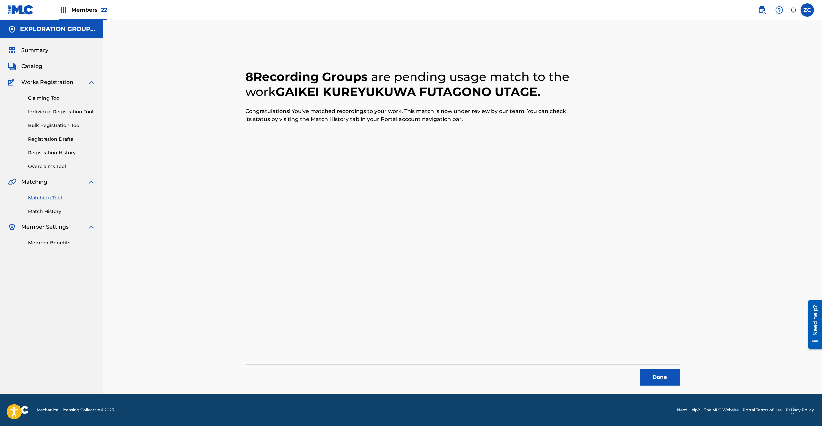
click at [666, 372] on button "Done" at bounding box center [660, 377] width 40 height 17
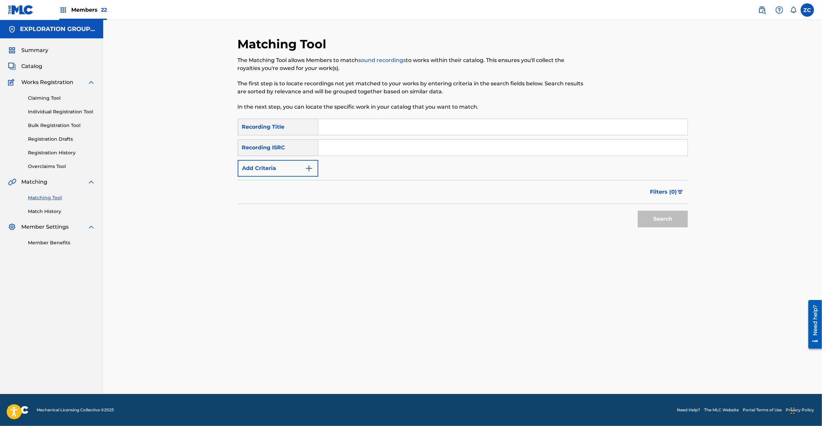
click at [701, 341] on div "Matching Tool The Matching Tool allows Members to match sound recordings to wor…" at bounding box center [462, 207] width 719 height 374
drag, startPoint x: 429, startPoint y: 149, endPoint x: 437, endPoint y: 151, distance: 8.2
click at [429, 149] on input "Search Form" at bounding box center [502, 148] width 369 height 16
click at [657, 217] on button "Search" at bounding box center [663, 218] width 50 height 17
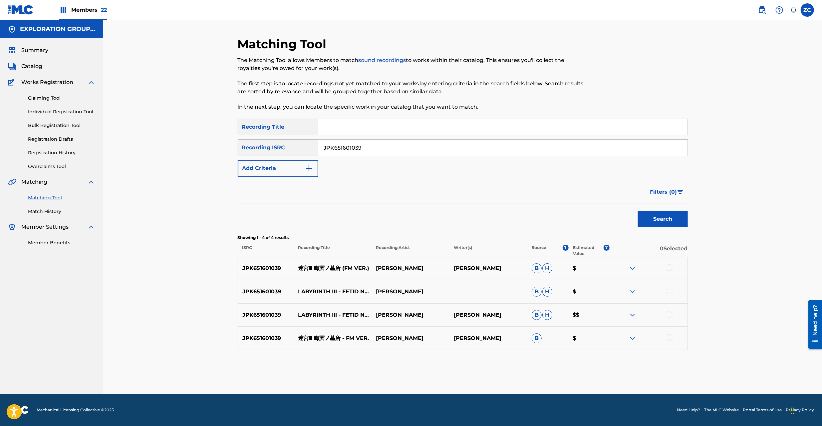
click at [671, 268] on div at bounding box center [669, 267] width 7 height 7
click at [669, 292] on div at bounding box center [669, 290] width 7 height 7
click at [671, 310] on div "JPK651601039 LABYRINTH III - FETID NECROPOLIS - FM VER. [PERSON_NAME] [PERSON_N…" at bounding box center [463, 314] width 450 height 23
click at [669, 316] on div at bounding box center [669, 314] width 7 height 7
click at [669, 337] on div at bounding box center [669, 337] width 7 height 7
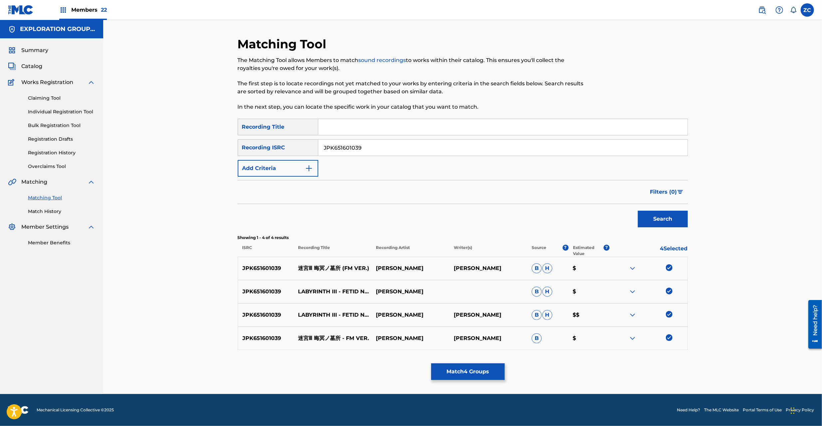
click at [517, 155] on input "JPK651601039" at bounding box center [502, 148] width 369 height 16
click at [556, 148] on input "JPK651601039" at bounding box center [502, 148] width 369 height 16
type input "JPK651601011"
click at [667, 223] on button "Search" at bounding box center [663, 218] width 50 height 17
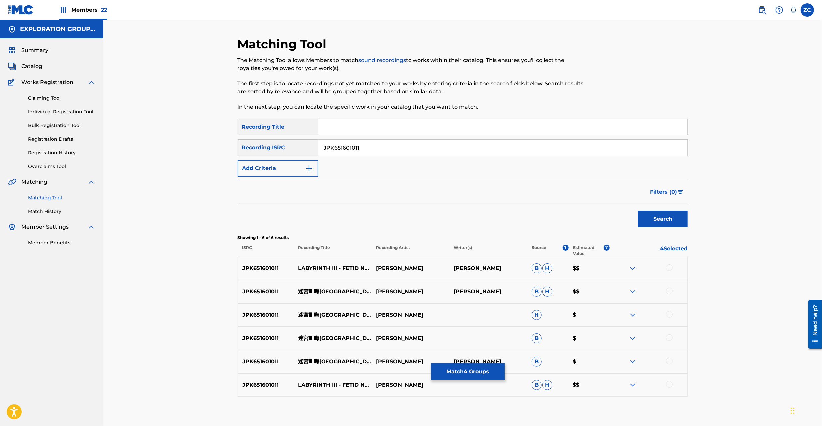
click at [669, 268] on div at bounding box center [669, 267] width 7 height 7
click at [669, 290] on div at bounding box center [669, 290] width 7 height 7
click at [669, 314] on div at bounding box center [669, 314] width 7 height 7
click at [671, 336] on div at bounding box center [669, 337] width 7 height 7
click at [669, 359] on div at bounding box center [669, 360] width 7 height 7
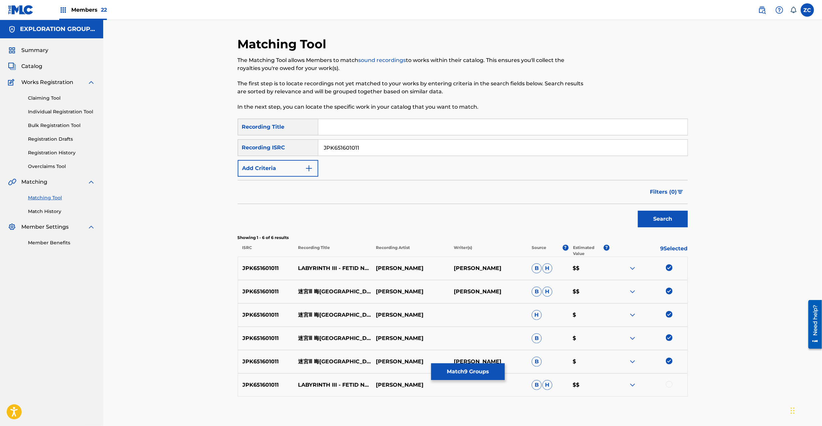
click at [669, 384] on div at bounding box center [669, 384] width 7 height 7
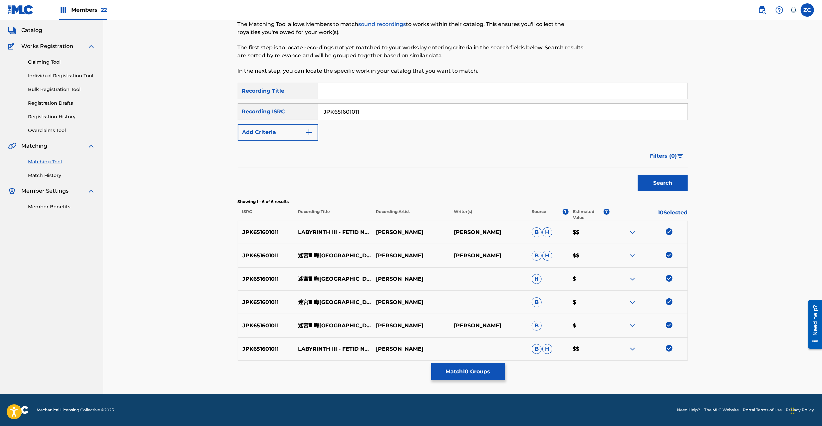
click at [739, 314] on div "Matching Tool The Matching Tool allows Members to match sound recordings to wor…" at bounding box center [462, 189] width 719 height 410
click at [464, 373] on button "Match 10 Groups" at bounding box center [468, 371] width 74 height 17
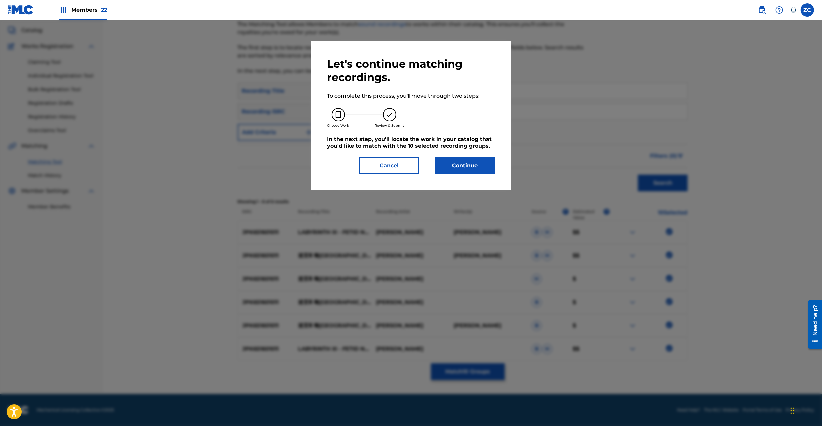
click at [476, 164] on button "Continue" at bounding box center [465, 165] width 60 height 17
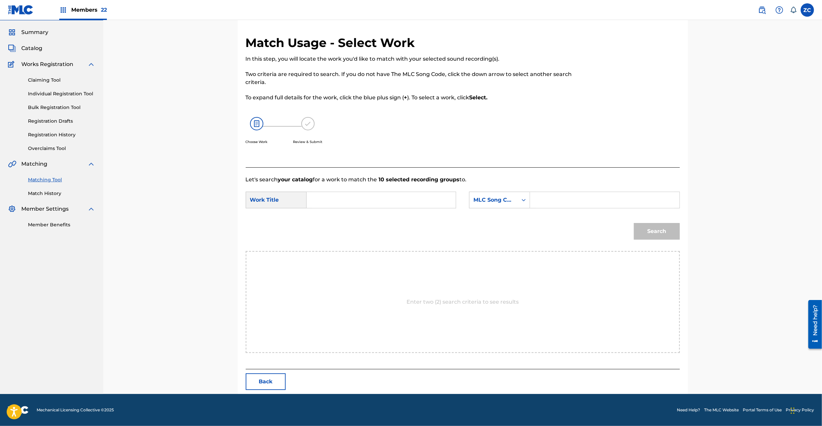
scroll to position [0, 0]
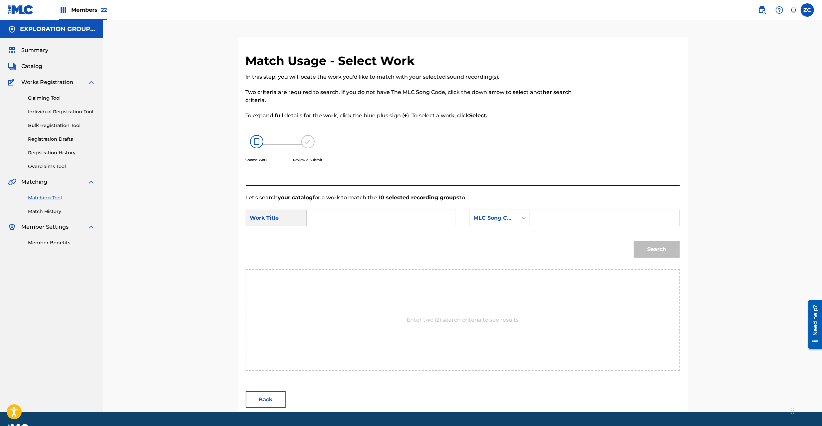
click at [379, 217] on input "Search Form" at bounding box center [381, 218] width 138 height 16
click at [410, 218] on input "Meikyuu 3 Kaimeino Bosho MV17KB" at bounding box center [381, 218] width 138 height 16
type input "Meikyuu 3 Kaimeino Bosho"
click at [530, 222] on div "Search Form" at bounding box center [605, 217] width 150 height 17
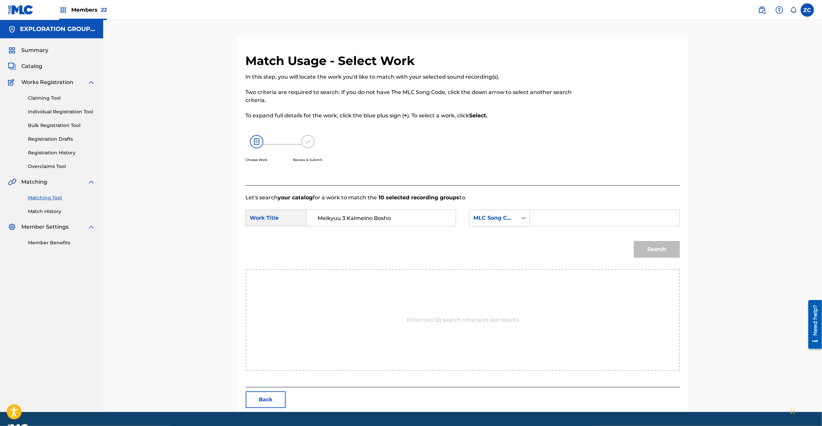
click at [566, 217] on input "Search Form" at bounding box center [605, 218] width 138 height 16
type input "MV17KB"
click at [663, 250] on button "Search" at bounding box center [657, 249] width 46 height 17
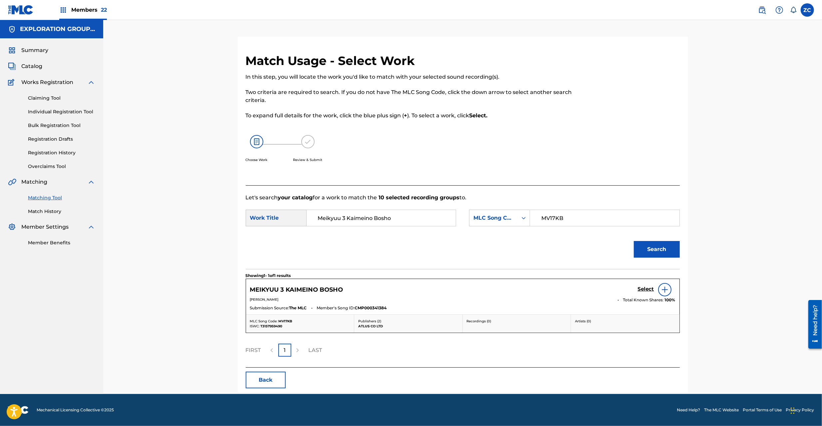
click at [643, 288] on h5 "Select" at bounding box center [646, 289] width 16 height 6
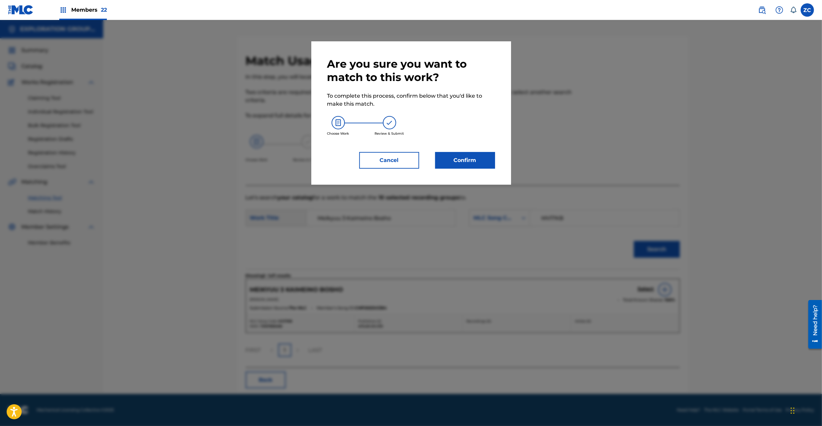
click at [471, 165] on button "Confirm" at bounding box center [465, 160] width 60 height 17
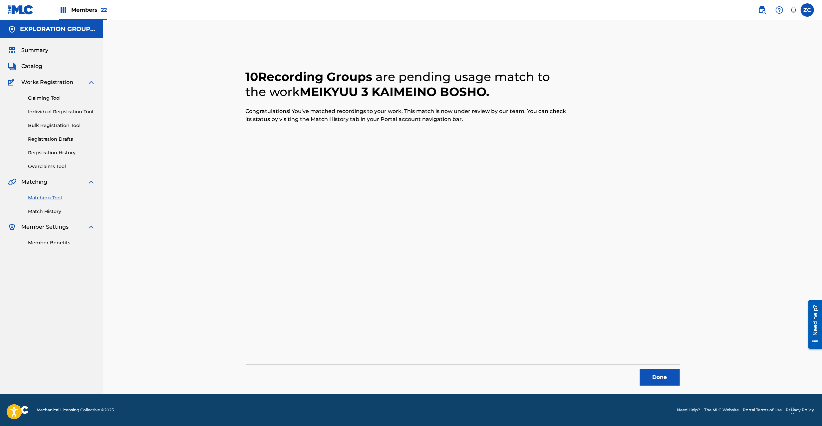
click at [654, 371] on button "Done" at bounding box center [660, 377] width 40 height 17
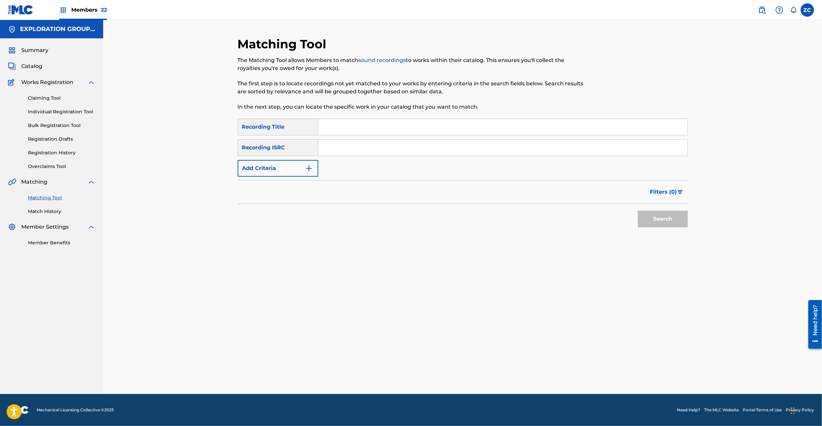
click at [335, 151] on input "Search Form" at bounding box center [502, 148] width 369 height 16
click at [663, 216] on button "Search" at bounding box center [663, 218] width 50 height 17
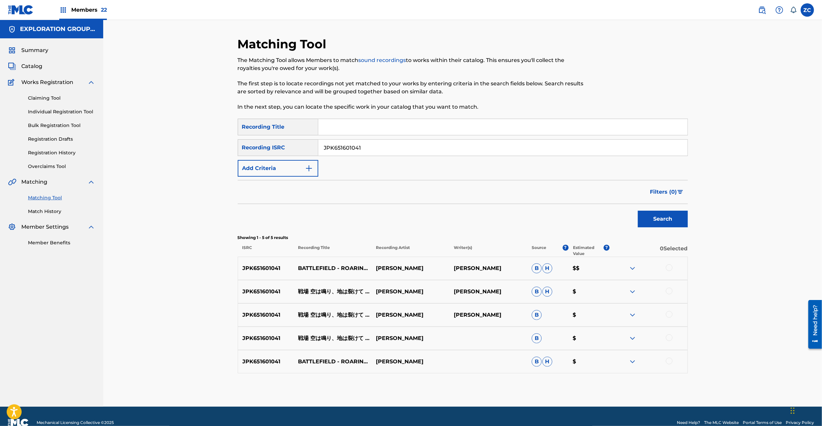
click at [669, 268] on div at bounding box center [669, 267] width 7 height 7
click at [669, 295] on div at bounding box center [649, 291] width 78 height 8
click at [669, 291] on div at bounding box center [669, 290] width 7 height 7
click at [670, 312] on div at bounding box center [669, 314] width 7 height 7
click at [670, 336] on div at bounding box center [669, 337] width 7 height 7
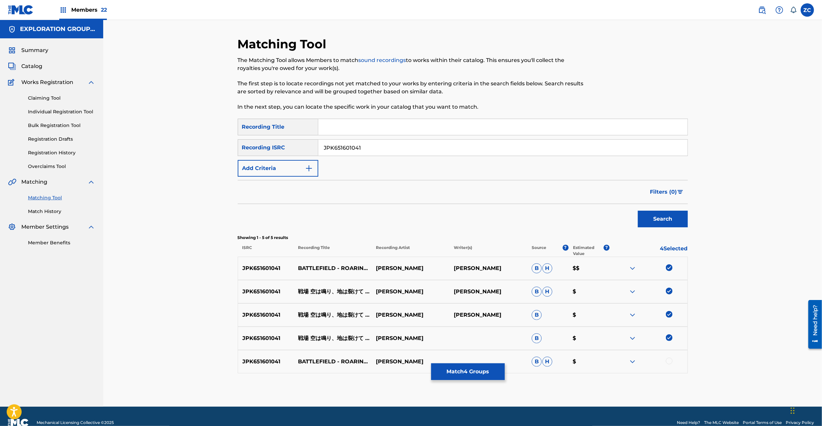
click at [670, 360] on div at bounding box center [669, 360] width 7 height 7
click at [515, 153] on input "JPK651601041" at bounding box center [502, 148] width 369 height 16
type input "JPK651601013"
click at [671, 218] on button "Search" at bounding box center [663, 218] width 50 height 17
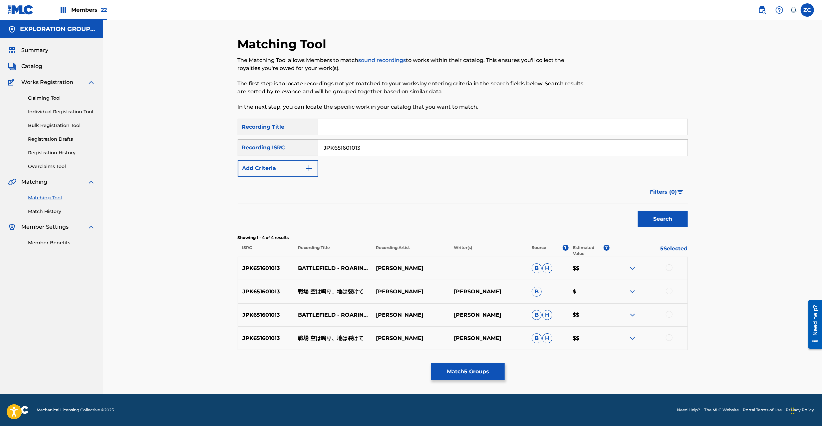
click at [668, 269] on div at bounding box center [669, 267] width 7 height 7
click at [669, 291] on div at bounding box center [669, 290] width 7 height 7
click at [669, 316] on div at bounding box center [669, 314] width 7 height 7
click at [668, 336] on div at bounding box center [669, 337] width 7 height 7
click at [475, 367] on button "Match 9 Groups" at bounding box center [468, 371] width 74 height 17
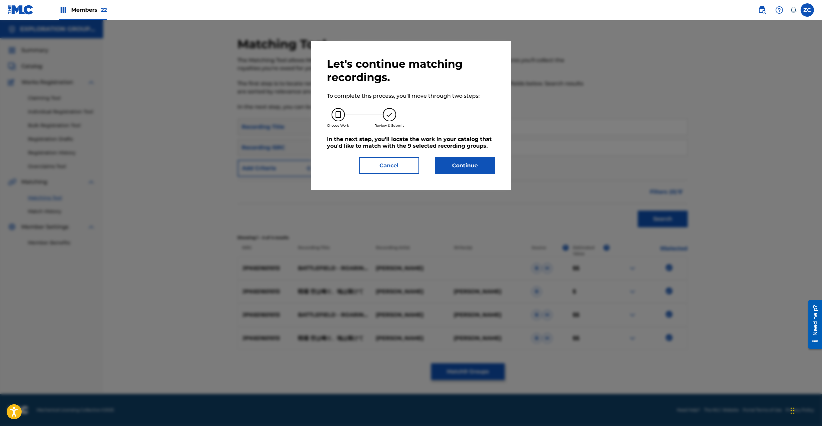
click at [465, 160] on button "Continue" at bounding box center [465, 165] width 60 height 17
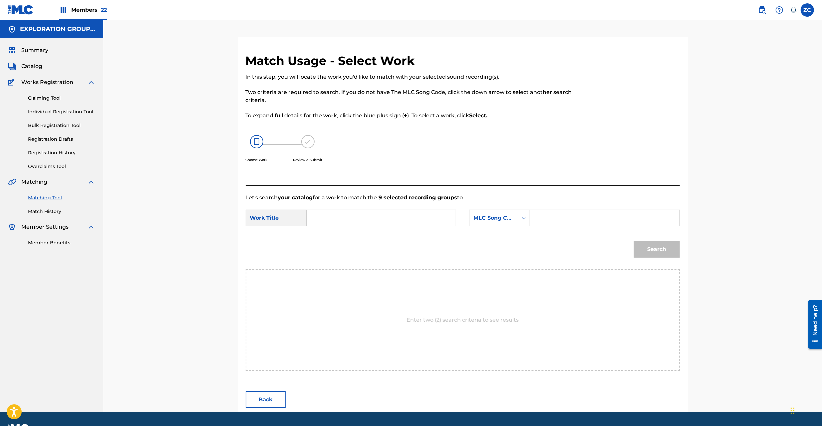
click at [406, 216] on input "Search Form" at bounding box center [381, 218] width 138 height 16
click at [415, 218] on input "Senjou [PERSON_NAME] Chiwa Sakete S65URP" at bounding box center [381, 218] width 138 height 16
type input "Senjou [PERSON_NAME]"
click at [578, 215] on input "Search Form" at bounding box center [605, 218] width 138 height 16
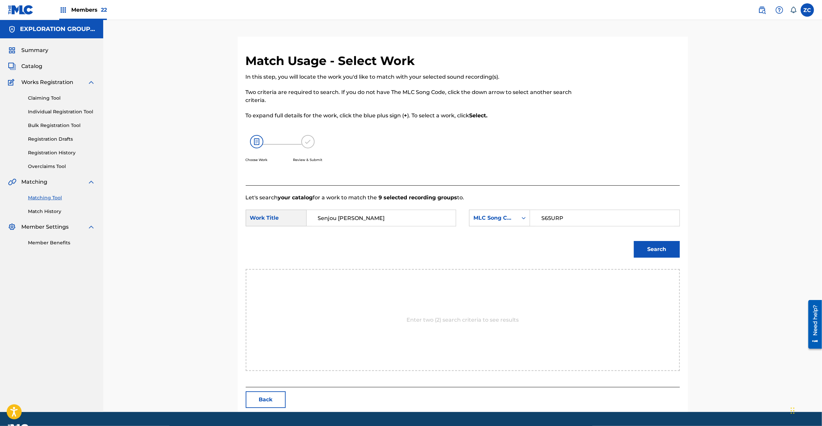
type input "S65URP"
click at [661, 252] on button "Search" at bounding box center [657, 249] width 46 height 17
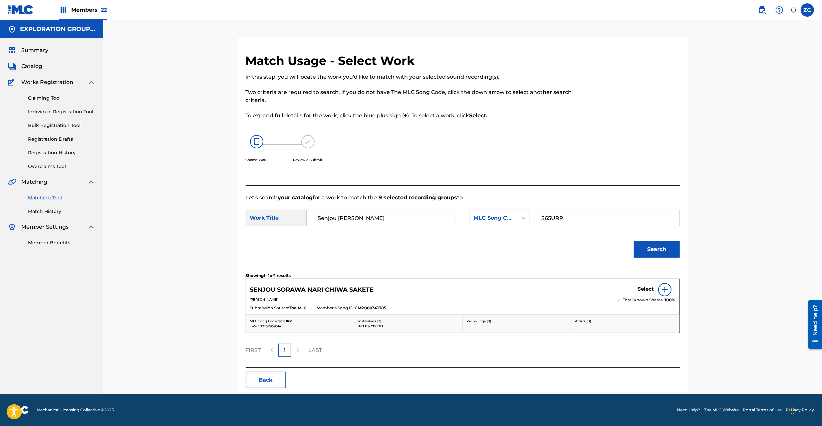
click at [641, 292] on h5 "Select" at bounding box center [646, 289] width 16 height 6
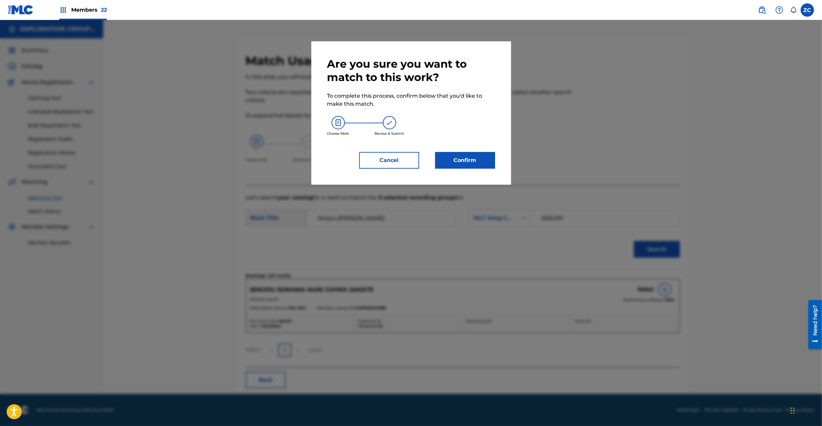
click at [480, 167] on button "Confirm" at bounding box center [465, 160] width 60 height 17
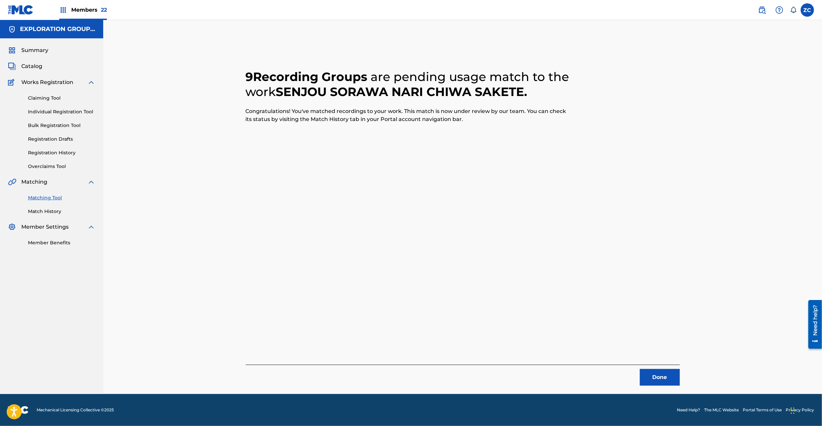
click at [660, 375] on button "Done" at bounding box center [660, 377] width 40 height 17
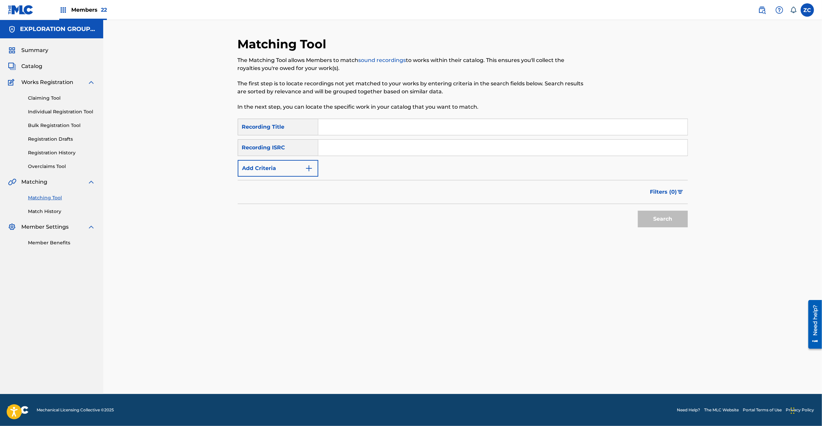
drag, startPoint x: 444, startPoint y: 153, endPoint x: 449, endPoint y: 158, distance: 7.3
click at [444, 153] on input "Search Form" at bounding box center [502, 148] width 369 height 16
click at [657, 228] on div "Search" at bounding box center [661, 217] width 53 height 27
click at [656, 220] on button "Search" at bounding box center [663, 218] width 50 height 17
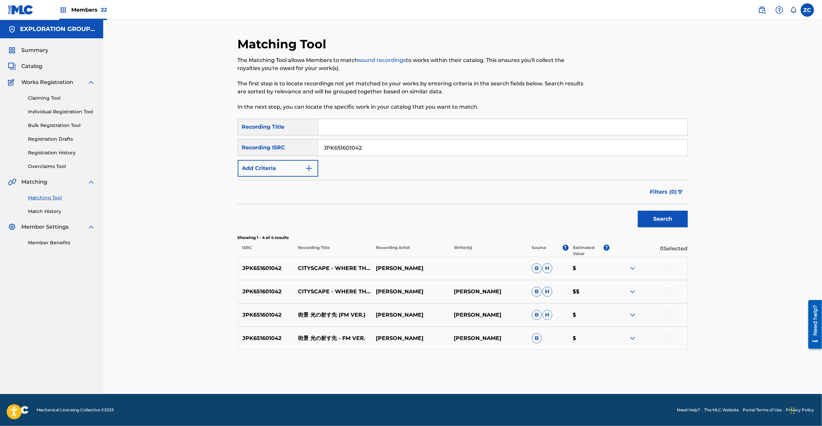
click at [670, 268] on div at bounding box center [669, 267] width 7 height 7
drag, startPoint x: 670, startPoint y: 290, endPoint x: 666, endPoint y: 307, distance: 17.7
click at [670, 290] on div at bounding box center [669, 290] width 7 height 7
drag, startPoint x: 668, startPoint y: 315, endPoint x: 669, endPoint y: 327, distance: 12.1
click at [668, 316] on div at bounding box center [669, 314] width 7 height 7
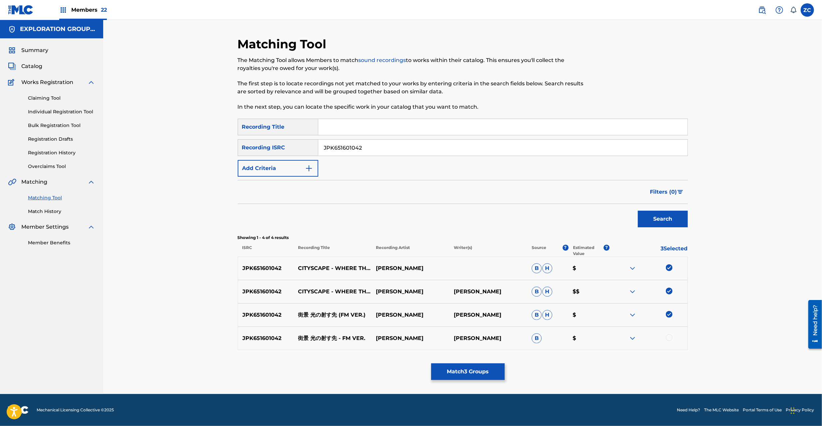
click at [669, 338] on div at bounding box center [669, 337] width 7 height 7
click at [471, 151] on input "JPK651601042" at bounding box center [502, 148] width 369 height 16
type input "JPK651601014"
click at [668, 216] on button "Search" at bounding box center [663, 218] width 50 height 17
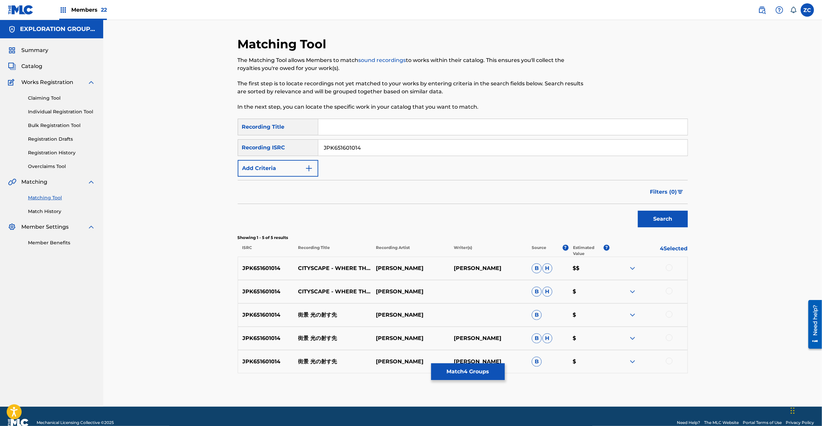
click at [672, 267] on div at bounding box center [669, 267] width 7 height 7
click at [668, 295] on div at bounding box center [649, 291] width 78 height 8
click at [669, 293] on div at bounding box center [669, 290] width 7 height 7
click at [668, 316] on div at bounding box center [669, 314] width 7 height 7
click at [671, 339] on div at bounding box center [669, 337] width 7 height 7
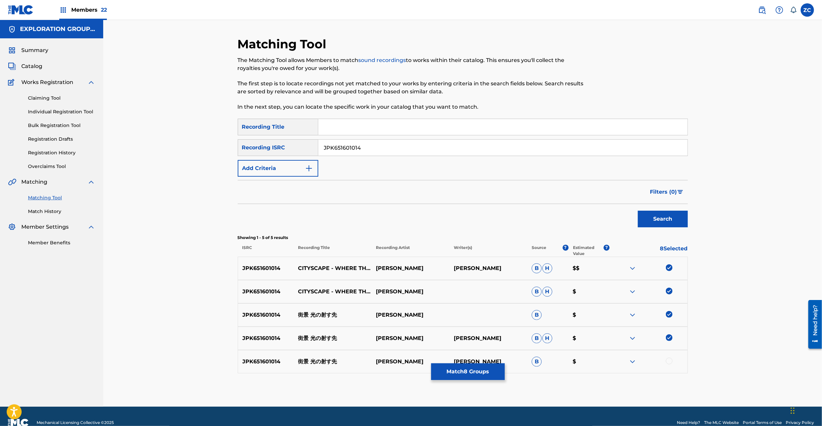
click at [669, 362] on div at bounding box center [669, 360] width 7 height 7
click at [482, 367] on button "Match 9 Groups" at bounding box center [468, 371] width 74 height 17
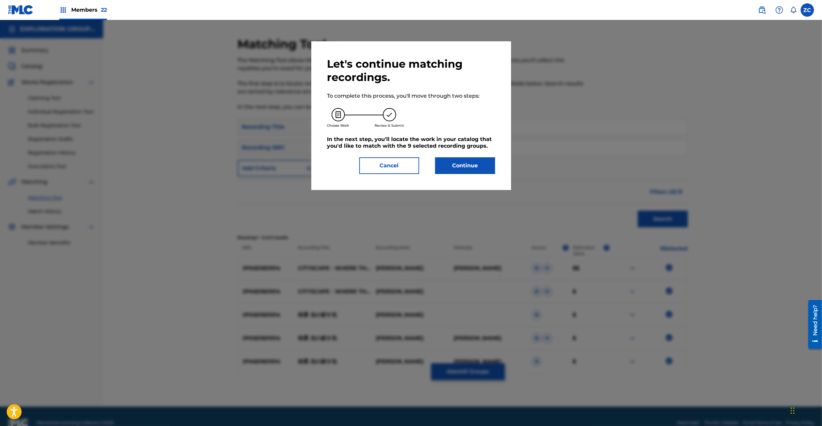
click at [478, 168] on button "Continue" at bounding box center [465, 165] width 60 height 17
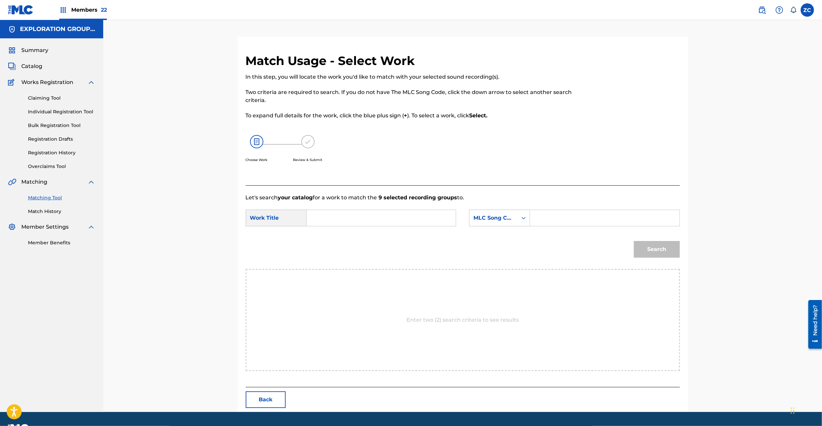
click at [367, 212] on input "Search Form" at bounding box center [381, 218] width 138 height 16
click at [391, 219] on input "[PERSON_NAME] Sasusaki GB2X3J" at bounding box center [381, 218] width 138 height 16
type input "[PERSON_NAME]"
click at [565, 218] on input "Search Form" at bounding box center [605, 218] width 138 height 16
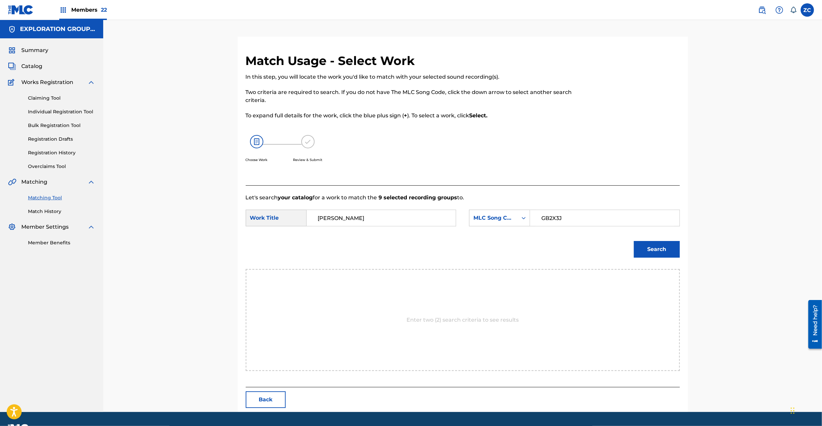
type input "GB2X3J"
click at [675, 251] on button "Search" at bounding box center [657, 249] width 46 height 17
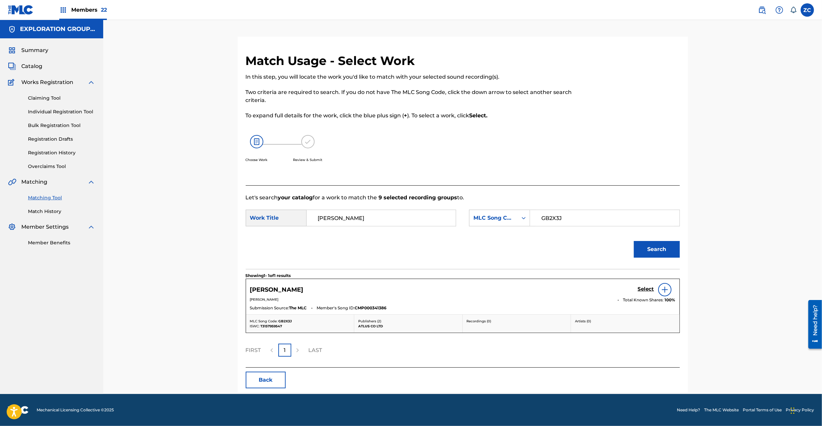
click at [640, 287] on h5 "Select" at bounding box center [646, 289] width 16 height 6
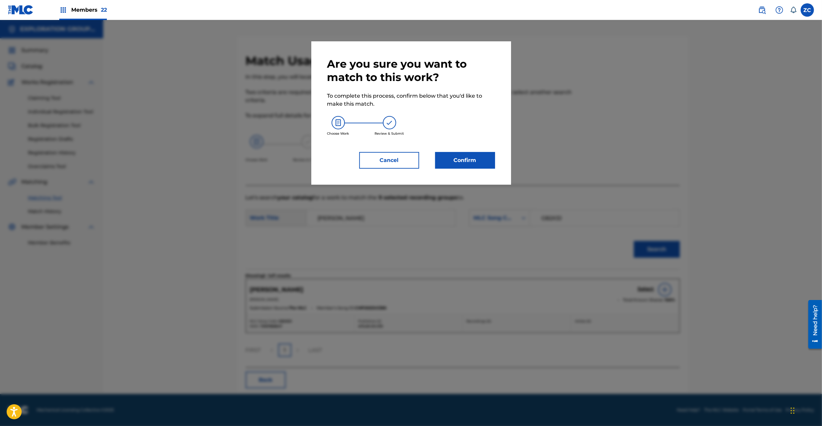
click at [488, 165] on button "Confirm" at bounding box center [465, 160] width 60 height 17
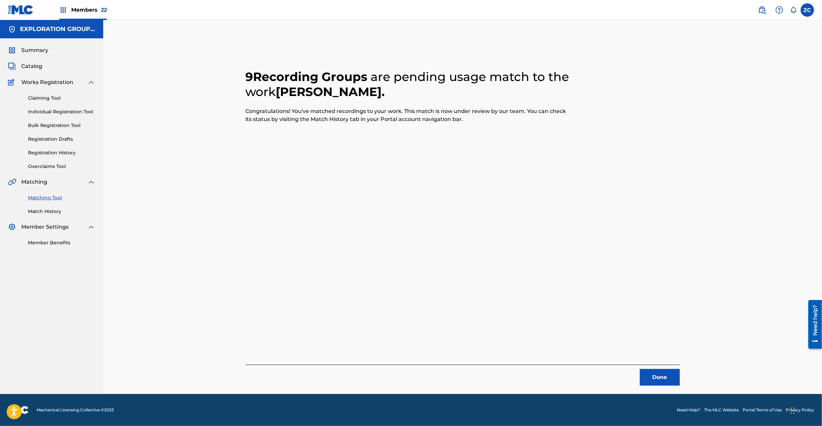
click at [670, 383] on button "Done" at bounding box center [660, 377] width 40 height 17
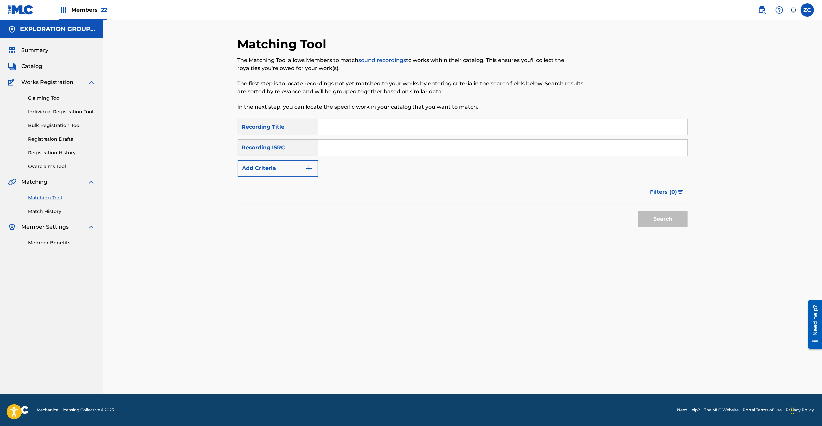
click at [661, 361] on div "Matching Tool The Matching Tool allows Members to match sound recordings to wor…" at bounding box center [463, 215] width 450 height 357
click at [683, 345] on div "Matching Tool The Matching Tool allows Members to match sound recordings to wor…" at bounding box center [463, 215] width 450 height 357
click at [772, 61] on div "Matching Tool The Matching Tool allows Members to match sound recordings to wor…" at bounding box center [462, 207] width 719 height 374
click at [425, 149] on input "Search Form" at bounding box center [502, 148] width 369 height 16
click at [649, 222] on button "Search" at bounding box center [663, 218] width 50 height 17
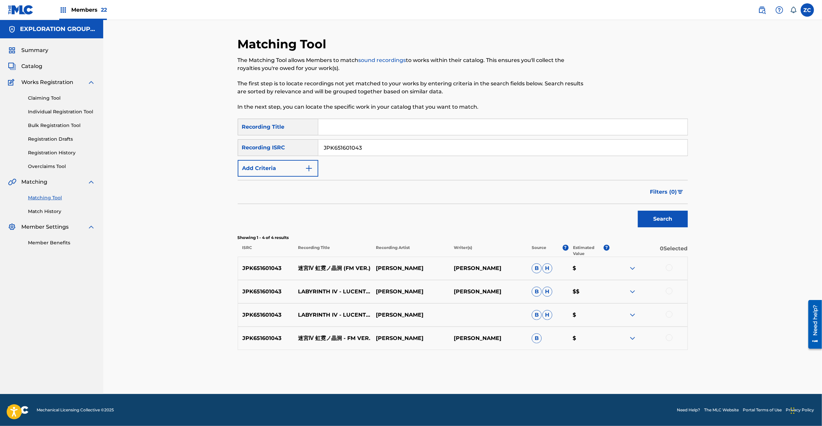
click at [670, 269] on div at bounding box center [669, 267] width 7 height 7
click at [669, 289] on div at bounding box center [669, 290] width 7 height 7
click at [671, 313] on div at bounding box center [669, 314] width 7 height 7
click at [671, 337] on div at bounding box center [669, 337] width 7 height 7
click at [445, 141] on input "JPK651601043" at bounding box center [502, 148] width 369 height 16
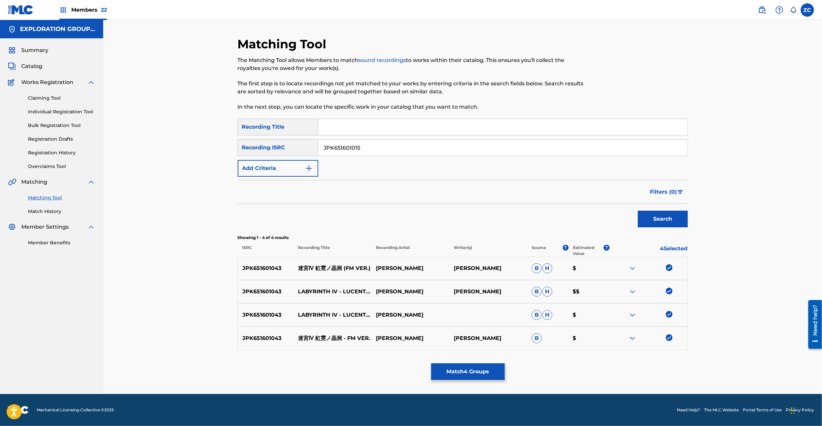
type input "JPK651601015"
click at [672, 220] on button "Search" at bounding box center [663, 218] width 50 height 17
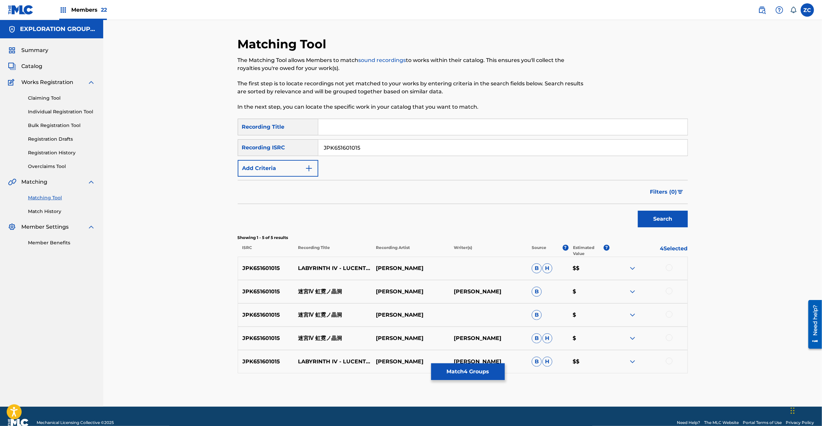
click at [669, 264] on div at bounding box center [669, 267] width 7 height 7
click at [670, 292] on div at bounding box center [669, 290] width 7 height 7
click at [669, 314] on div at bounding box center [669, 314] width 7 height 7
click at [669, 336] on div at bounding box center [669, 337] width 7 height 7
click at [670, 363] on div at bounding box center [669, 360] width 7 height 7
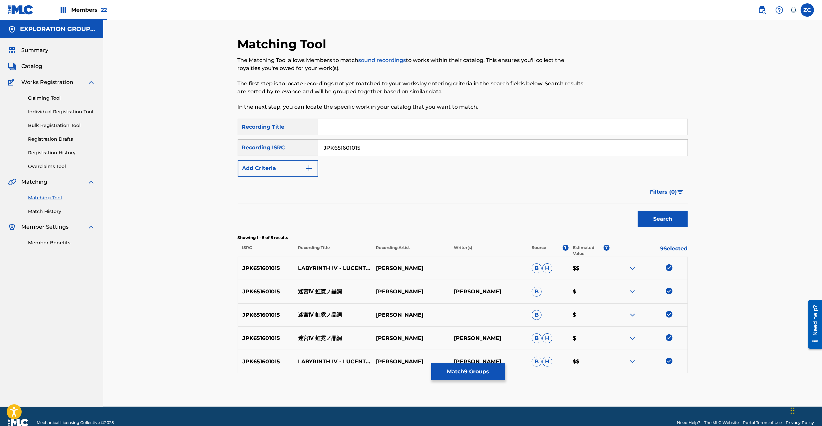
click at [488, 375] on button "Match 9 Groups" at bounding box center [468, 371] width 74 height 17
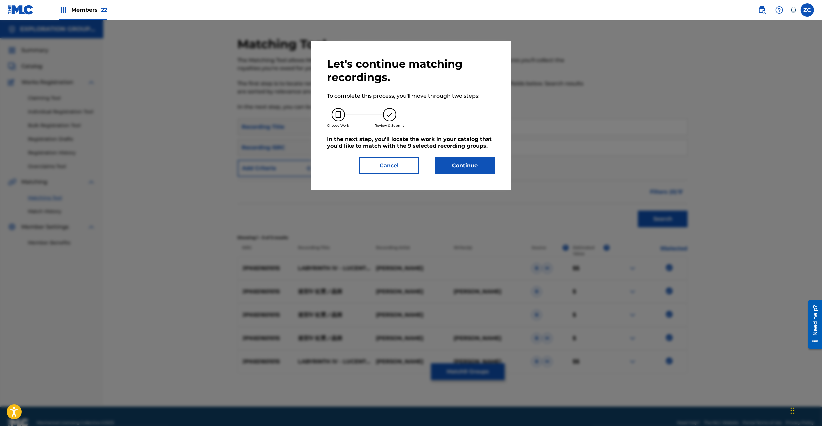
click at [461, 160] on button "Continue" at bounding box center [465, 165] width 60 height 17
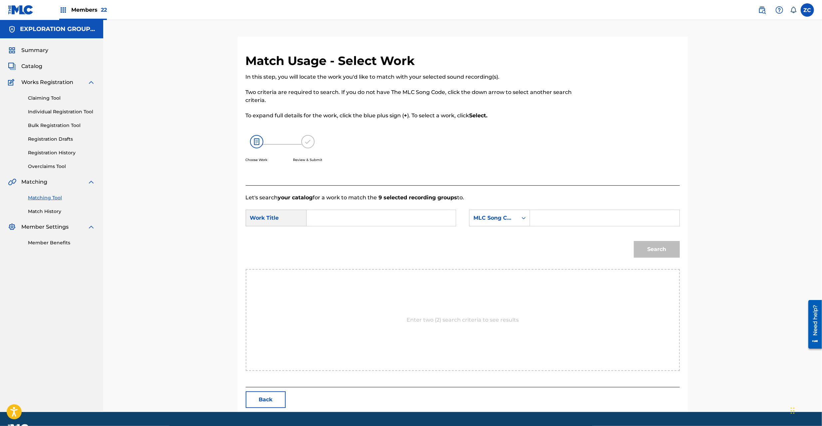
click at [434, 220] on input "Search Form" at bounding box center [381, 218] width 138 height 16
click at [417, 217] on input "Meikyuu 4 Kougeino Shoudou MV10HF" at bounding box center [381, 218] width 138 height 16
type input "Meikyuu 4 [PERSON_NAME]"
click at [555, 219] on input "Search Form" at bounding box center [605, 218] width 138 height 16
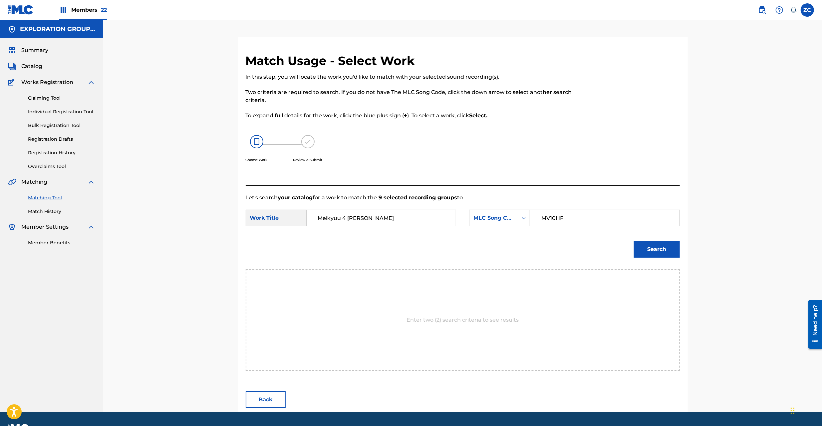
type input "MV10HF"
click at [661, 248] on button "Search" at bounding box center [657, 249] width 46 height 17
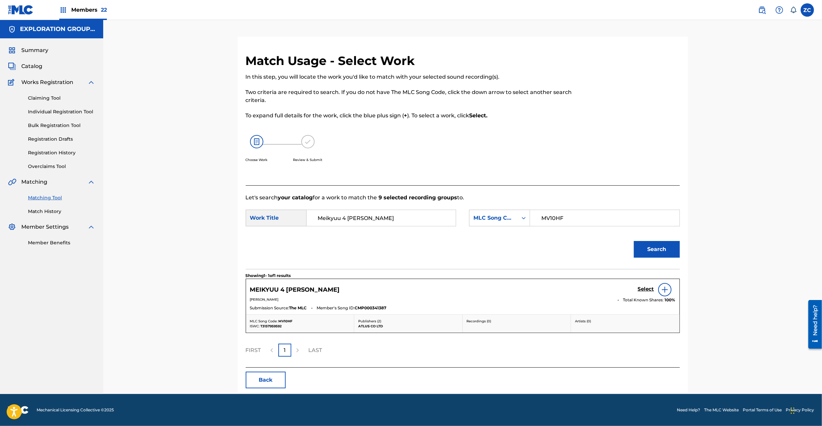
click at [645, 288] on h5 "Select" at bounding box center [646, 289] width 16 height 6
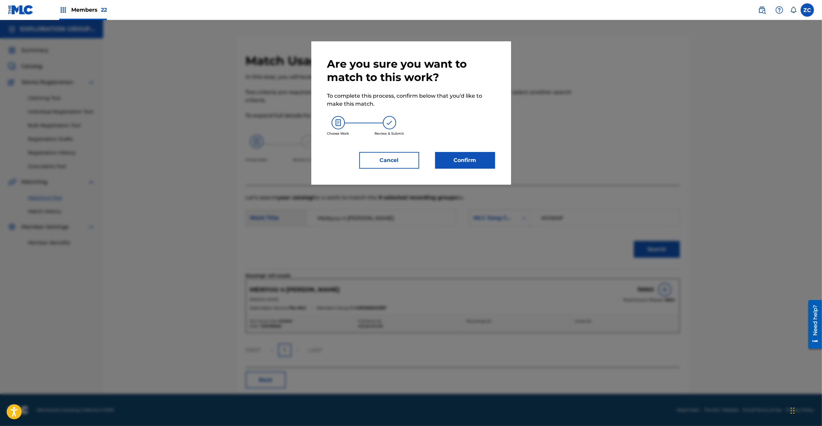
click at [473, 160] on button "Confirm" at bounding box center [465, 160] width 60 height 17
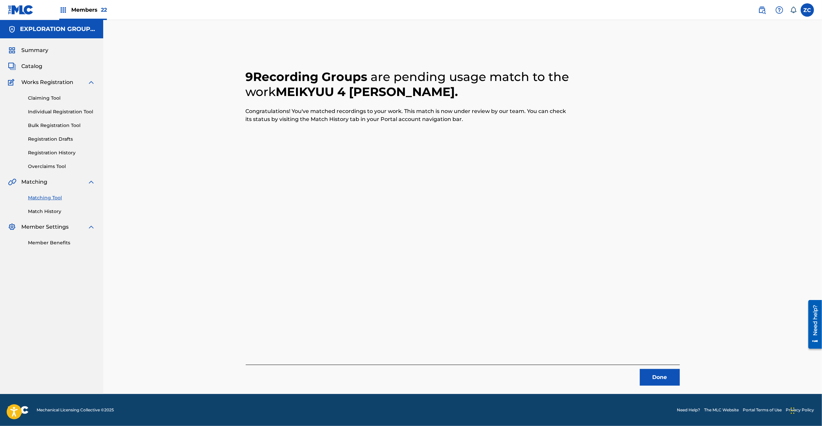
click at [668, 375] on button "Done" at bounding box center [660, 377] width 40 height 17
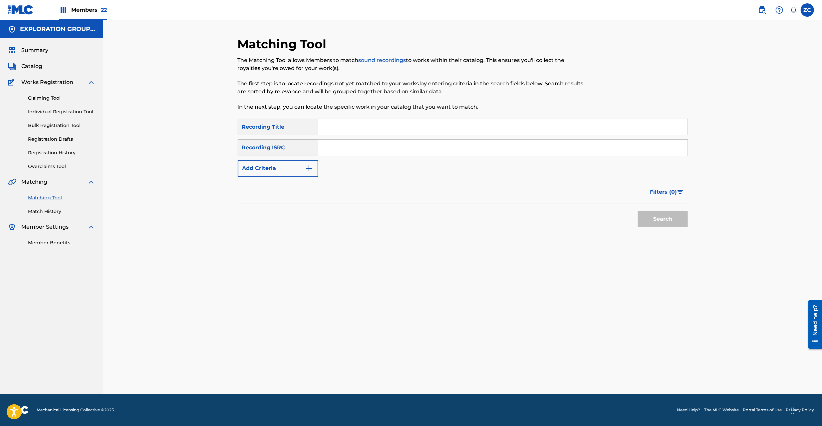
click at [459, 151] on input "Search Form" at bounding box center [502, 148] width 369 height 16
click at [679, 223] on button "Search" at bounding box center [663, 218] width 50 height 17
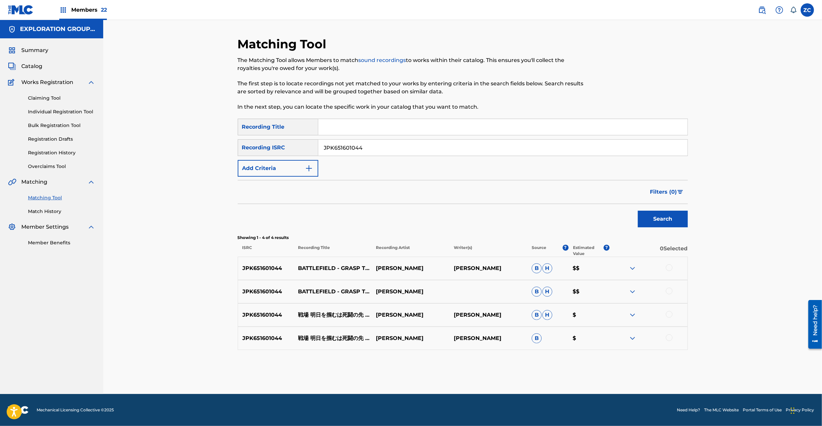
click at [668, 269] on div at bounding box center [669, 267] width 7 height 7
click at [669, 292] on div at bounding box center [669, 290] width 7 height 7
click at [669, 315] on div at bounding box center [669, 314] width 7 height 7
click at [670, 336] on div at bounding box center [669, 337] width 7 height 7
click at [466, 148] on input "JPK651601044" at bounding box center [502, 148] width 369 height 16
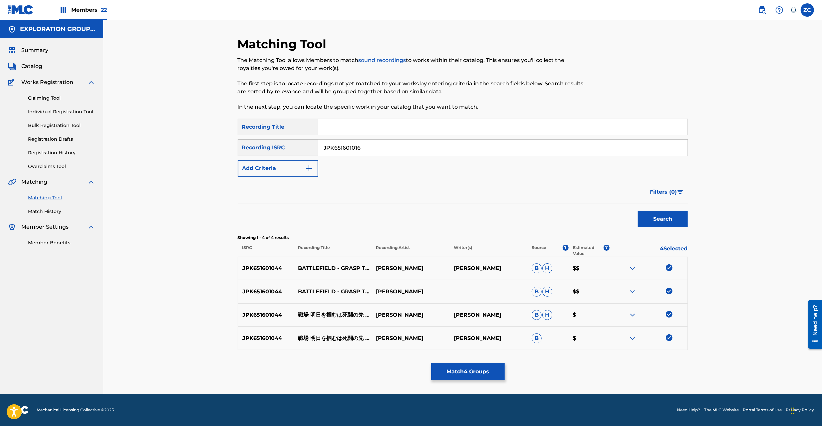
type input "JPK651601016"
click at [664, 221] on button "Search" at bounding box center [663, 218] width 50 height 17
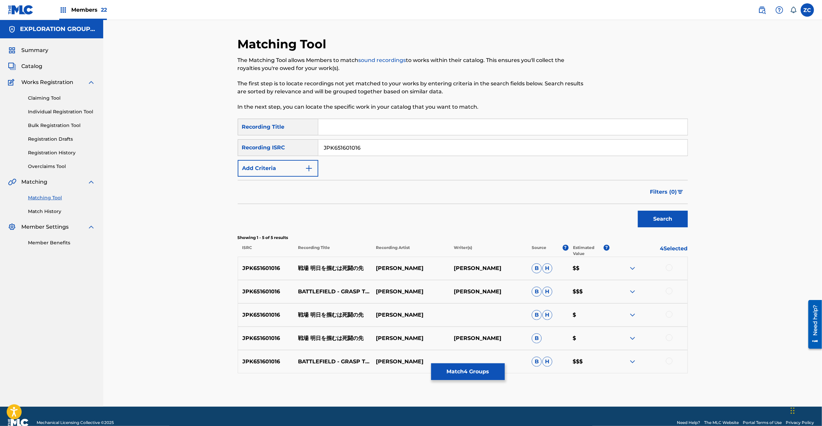
click at [669, 269] on div at bounding box center [669, 267] width 7 height 7
click at [669, 289] on div at bounding box center [669, 290] width 7 height 7
click at [669, 316] on div at bounding box center [669, 314] width 7 height 7
click at [670, 340] on div at bounding box center [669, 337] width 7 height 7
click at [669, 363] on div at bounding box center [669, 360] width 7 height 7
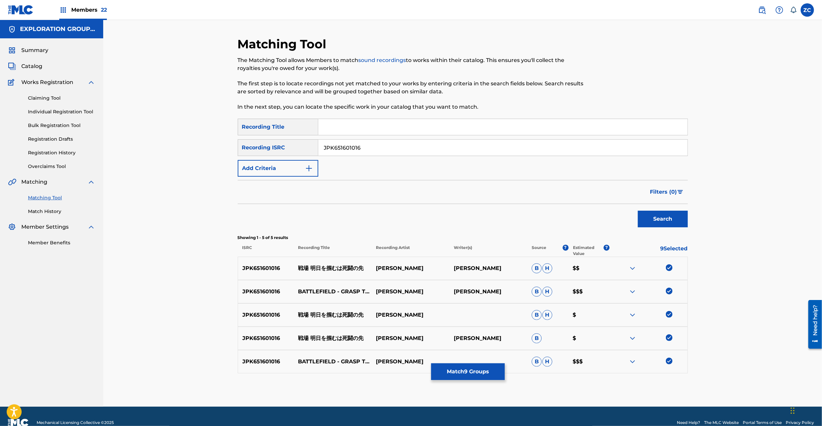
click at [487, 372] on button "Match 9 Groups" at bounding box center [468, 371] width 74 height 17
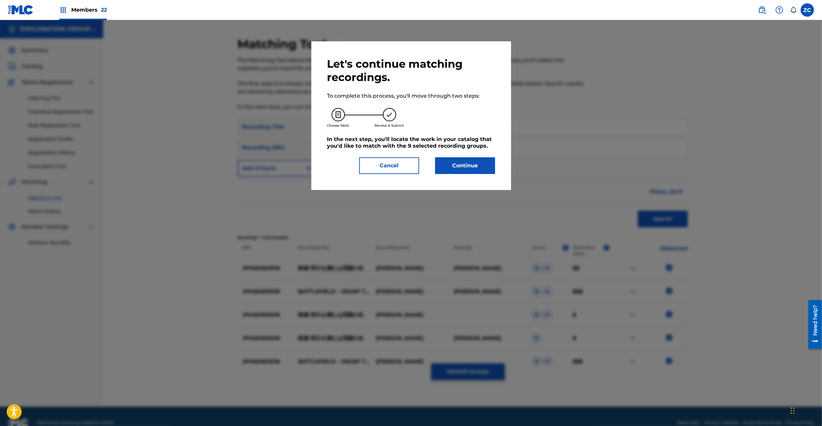
click at [475, 155] on div "Let's continue matching recordings. To complete this process, you'll move throu…" at bounding box center [411, 115] width 168 height 117
click at [478, 168] on button "Continue" at bounding box center [465, 165] width 60 height 17
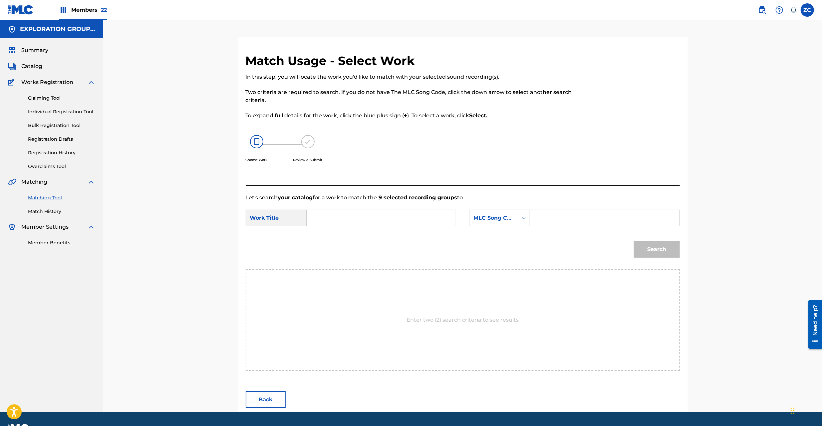
click at [394, 221] on input "Search Form" at bounding box center [381, 218] width 138 height 16
click at [429, 220] on input "Senjou [PERSON_NAME] Saki S65USN" at bounding box center [381, 218] width 138 height 16
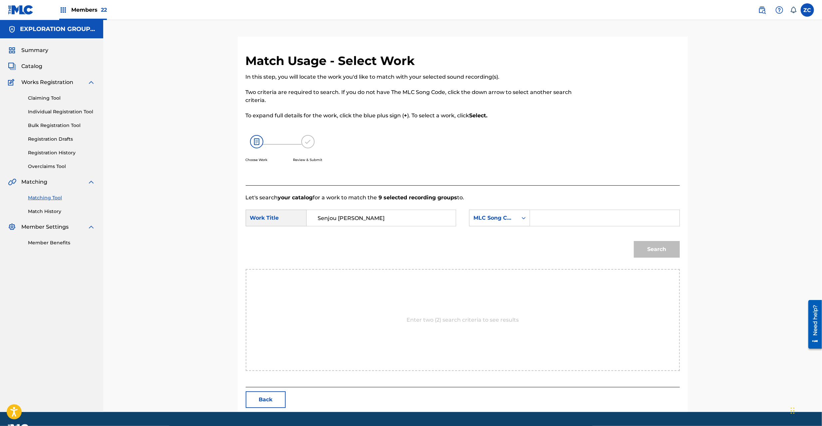
type input "Senjou [PERSON_NAME]"
click at [570, 221] on input "Search Form" at bounding box center [605, 218] width 138 height 16
type input "S65USN"
click at [666, 252] on button "Search" at bounding box center [657, 249] width 46 height 17
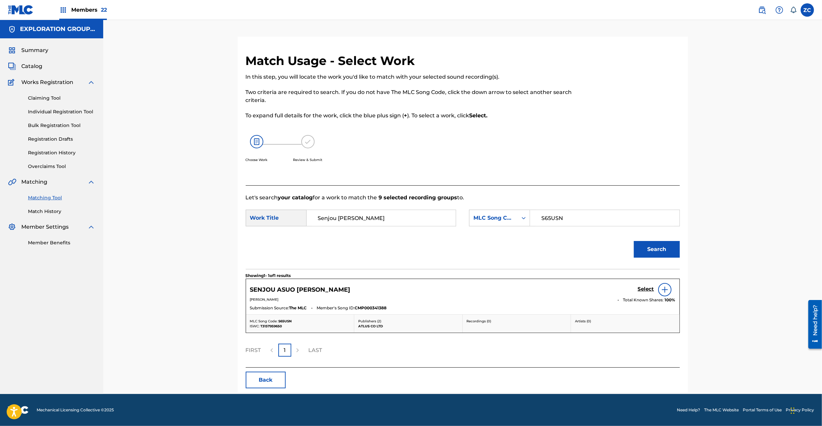
click at [646, 287] on h5 "Select" at bounding box center [646, 289] width 16 height 6
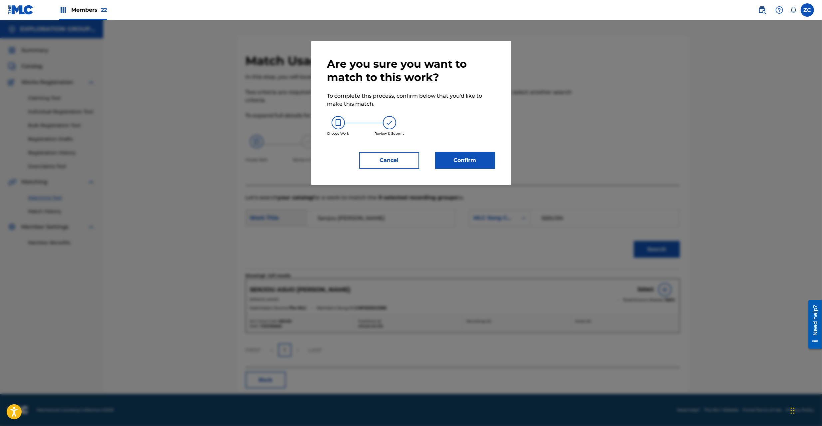
click at [477, 160] on button "Confirm" at bounding box center [465, 160] width 60 height 17
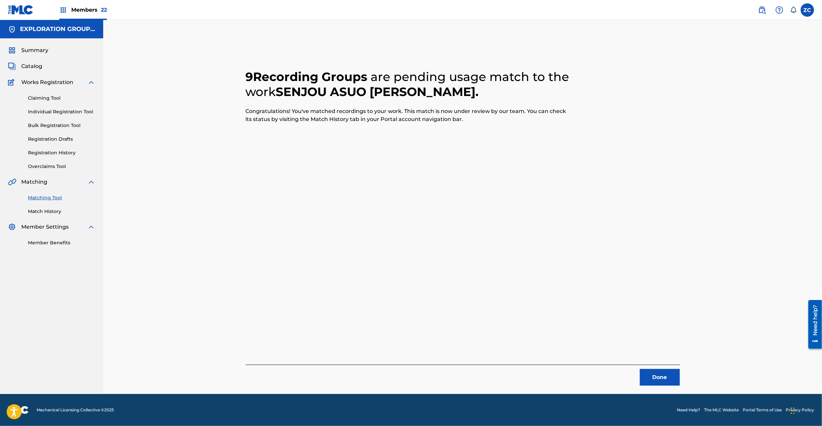
click at [673, 377] on button "Done" at bounding box center [660, 377] width 40 height 17
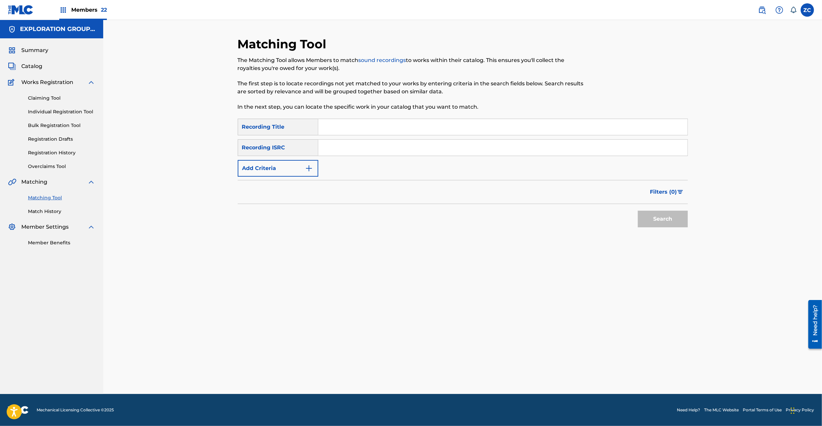
click at [713, 127] on div "Matching Tool The Matching Tool allows Members to match sound recordings to wor…" at bounding box center [462, 207] width 719 height 374
